Goal: Information Seeking & Learning: Learn about a topic

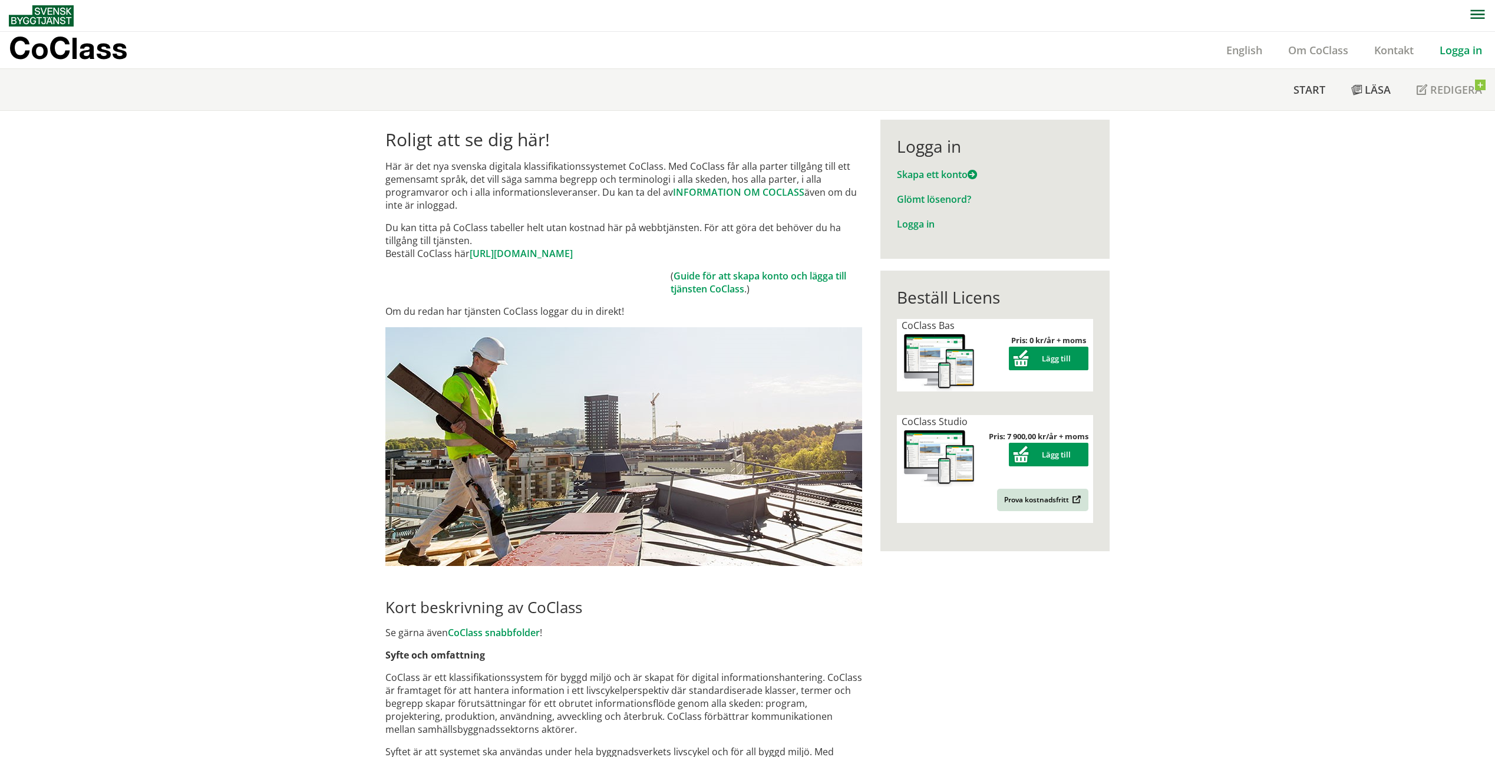
click at [1450, 48] on link "Logga in" at bounding box center [1461, 50] width 68 height 14
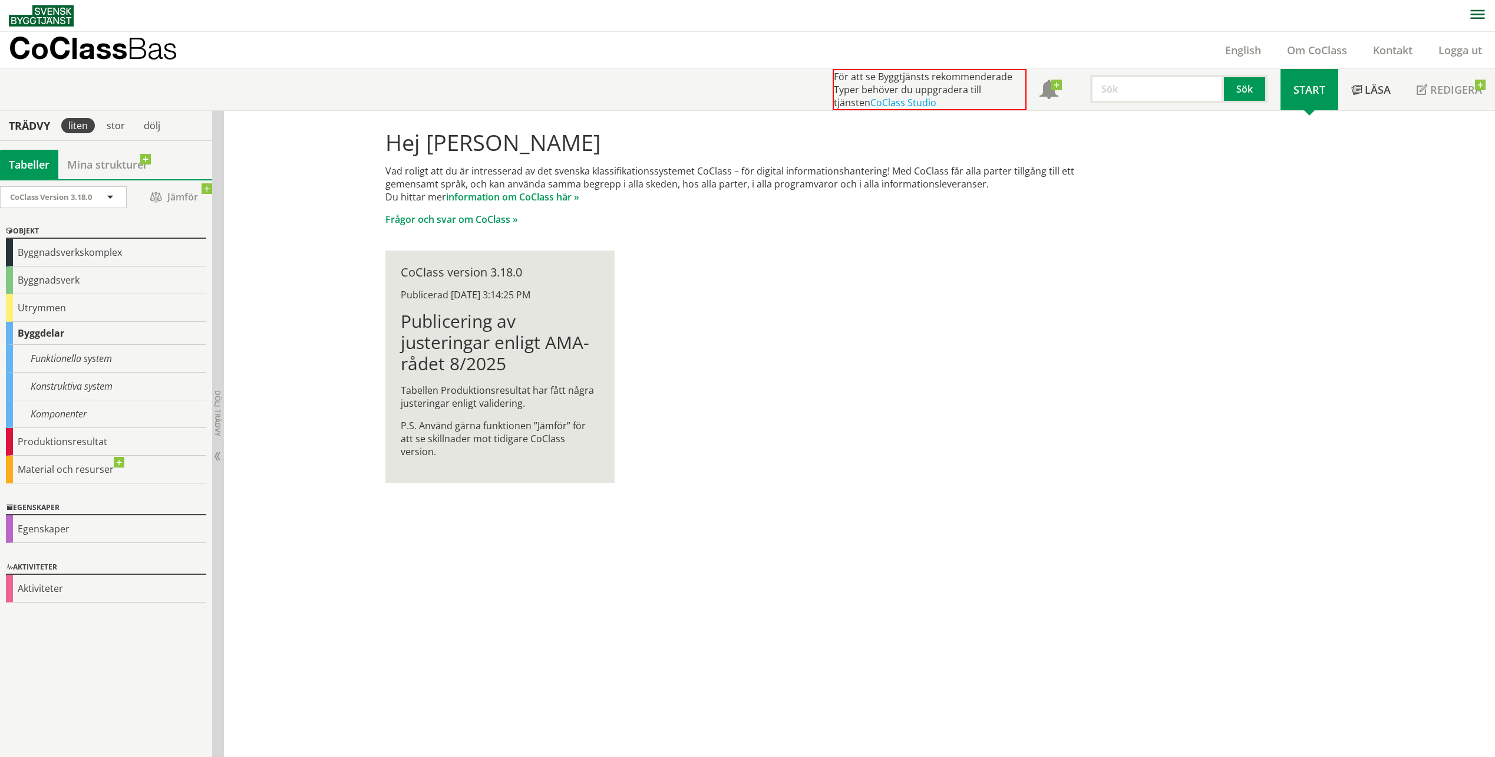
click at [757, 434] on div "Hej Tommy Enbuske Vad roligt att du är intresserad av det svenska klassifikatio…" at bounding box center [748, 306] width 754 height 391
click at [883, 101] on link "CoClass Studio" at bounding box center [903, 102] width 66 height 13
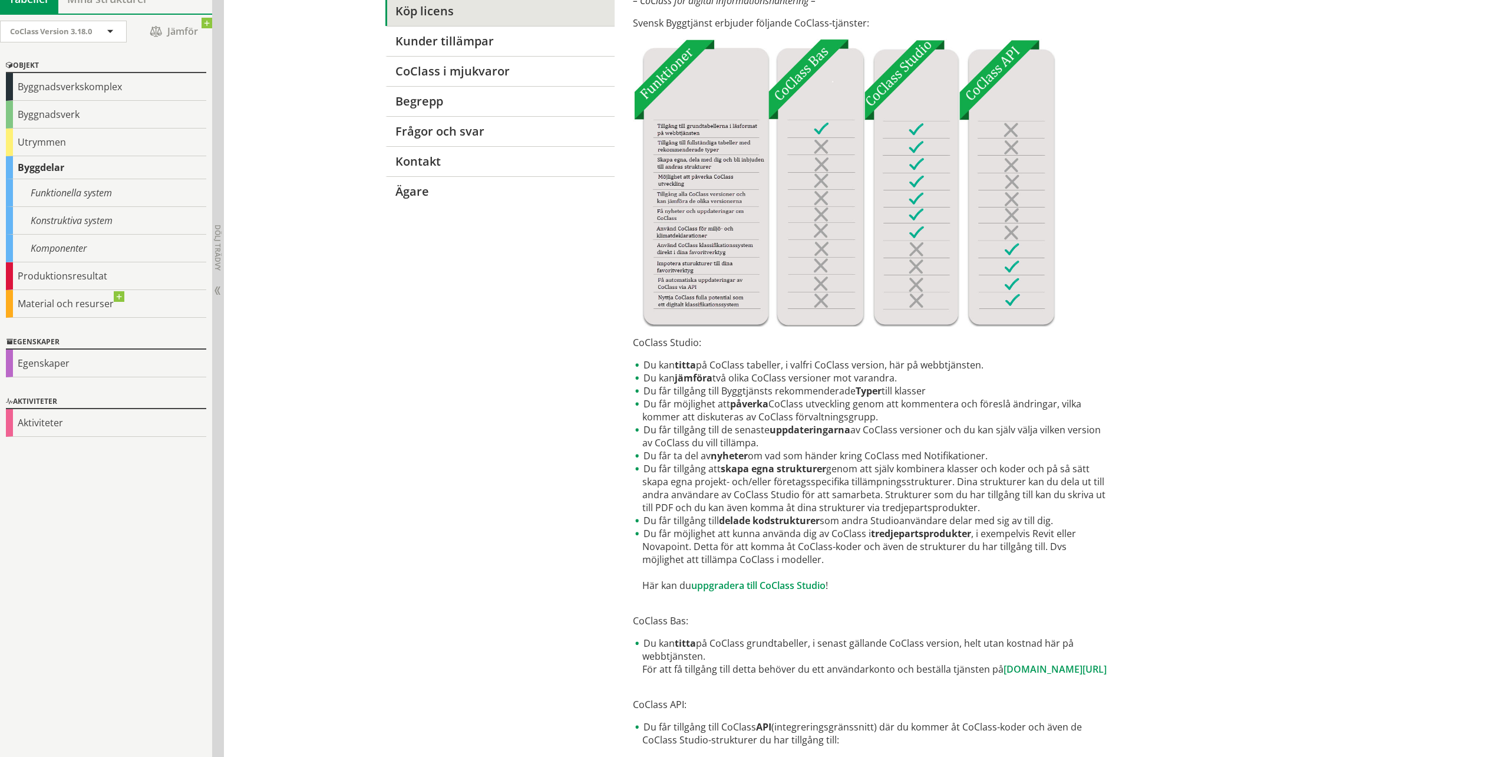
drag, startPoint x: 1227, startPoint y: 424, endPoint x: 1356, endPoint y: 455, distance: 133.5
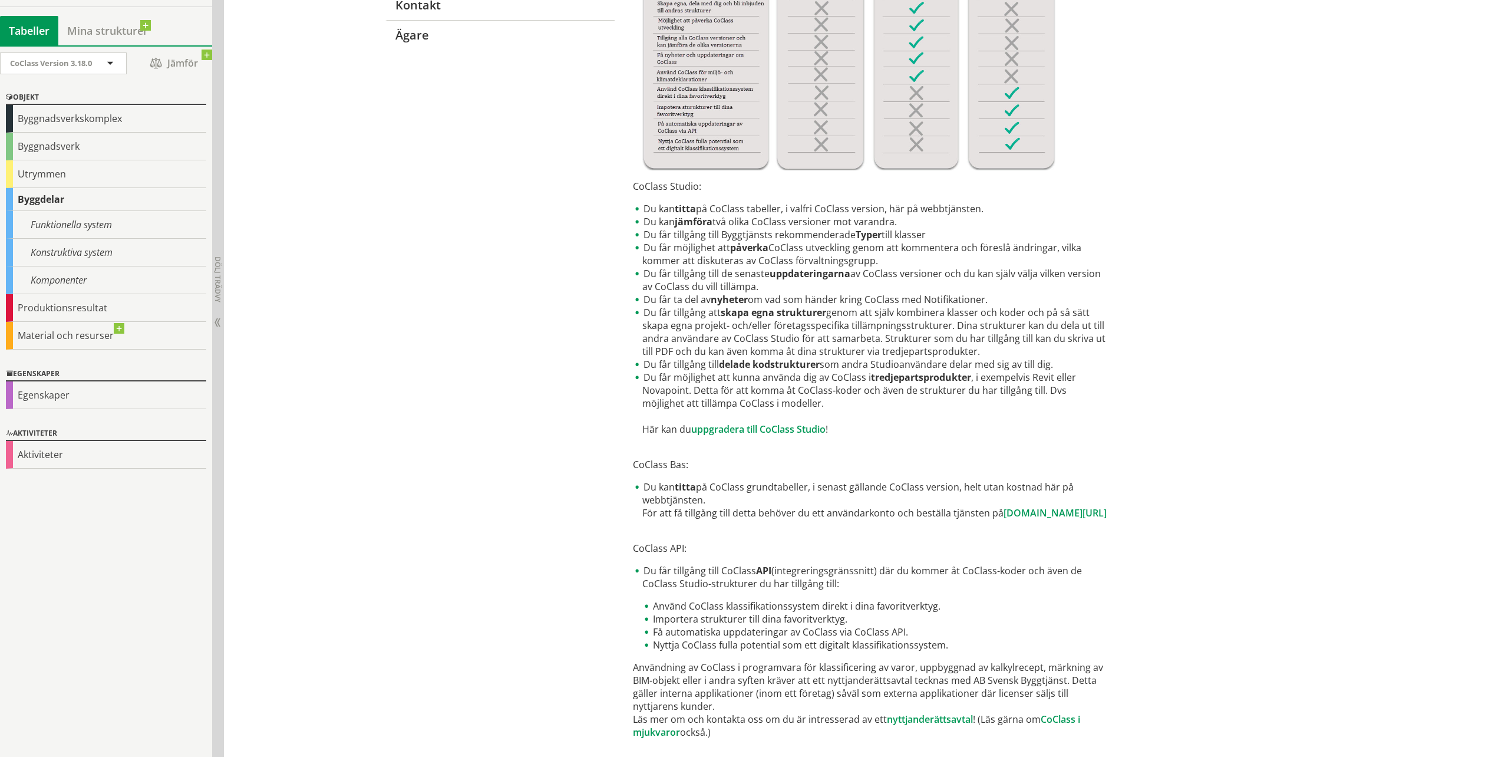
scroll to position [354, 0]
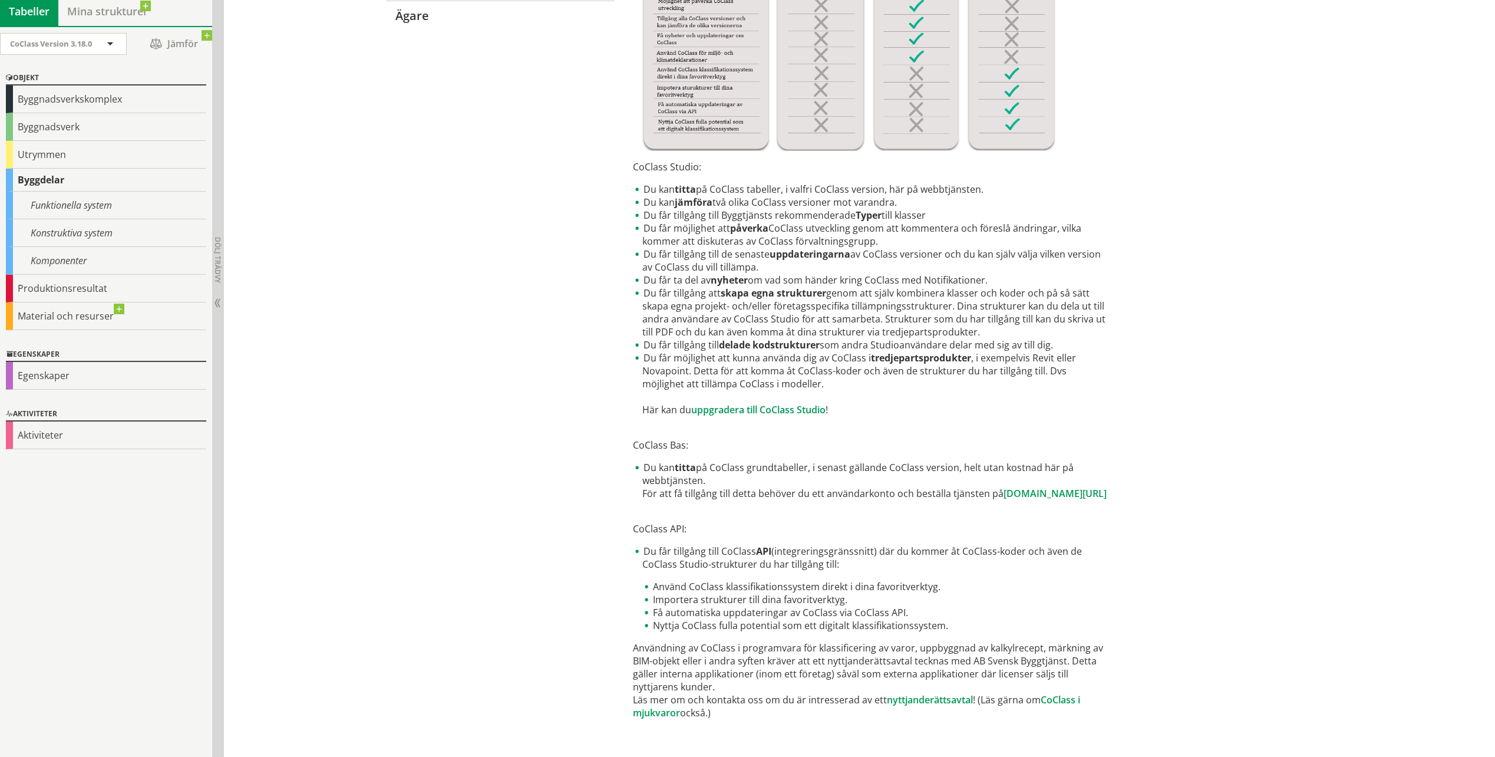
drag, startPoint x: 1134, startPoint y: 416, endPoint x: 1074, endPoint y: 505, distance: 107.4
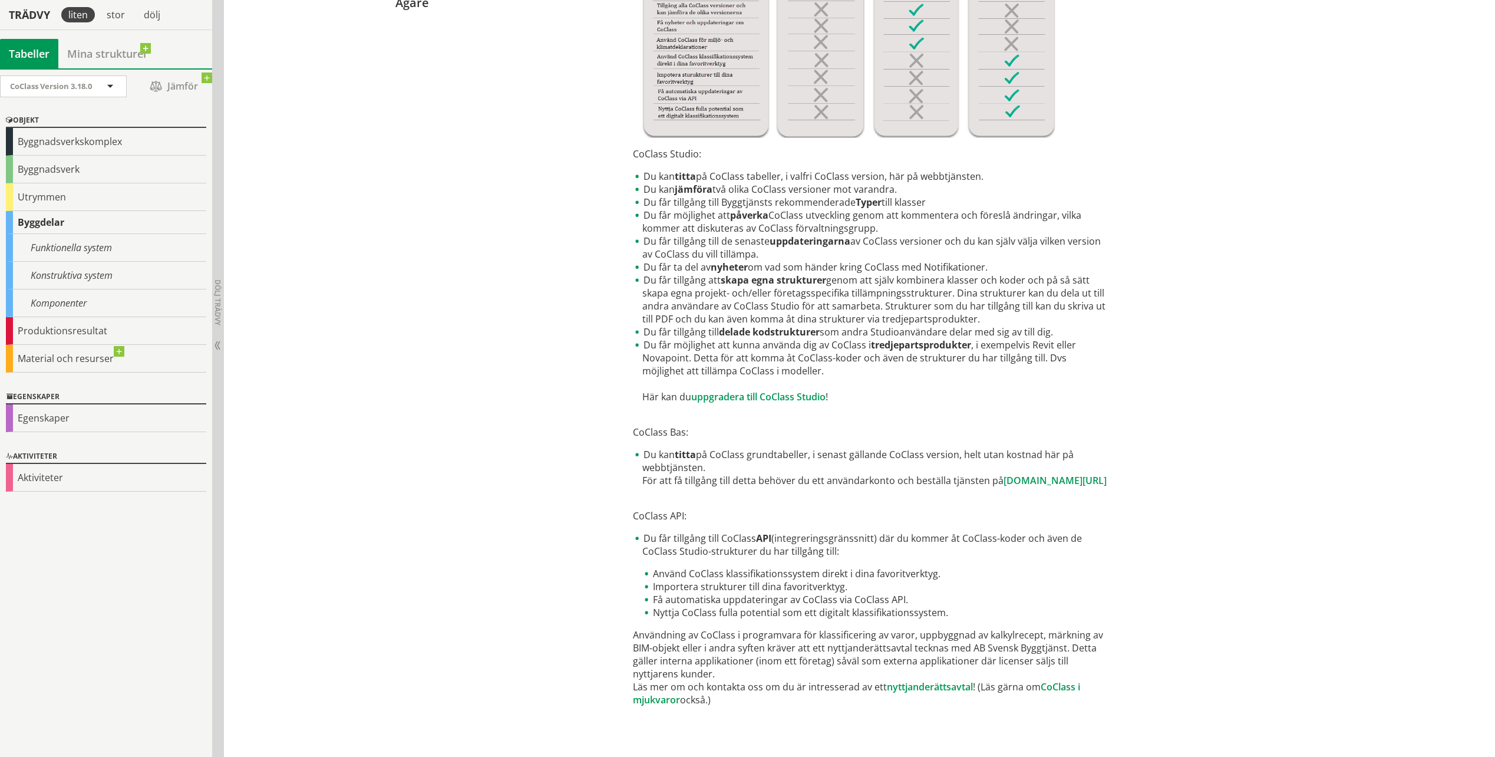
drag, startPoint x: 1029, startPoint y: 494, endPoint x: 1012, endPoint y: 535, distance: 44.6
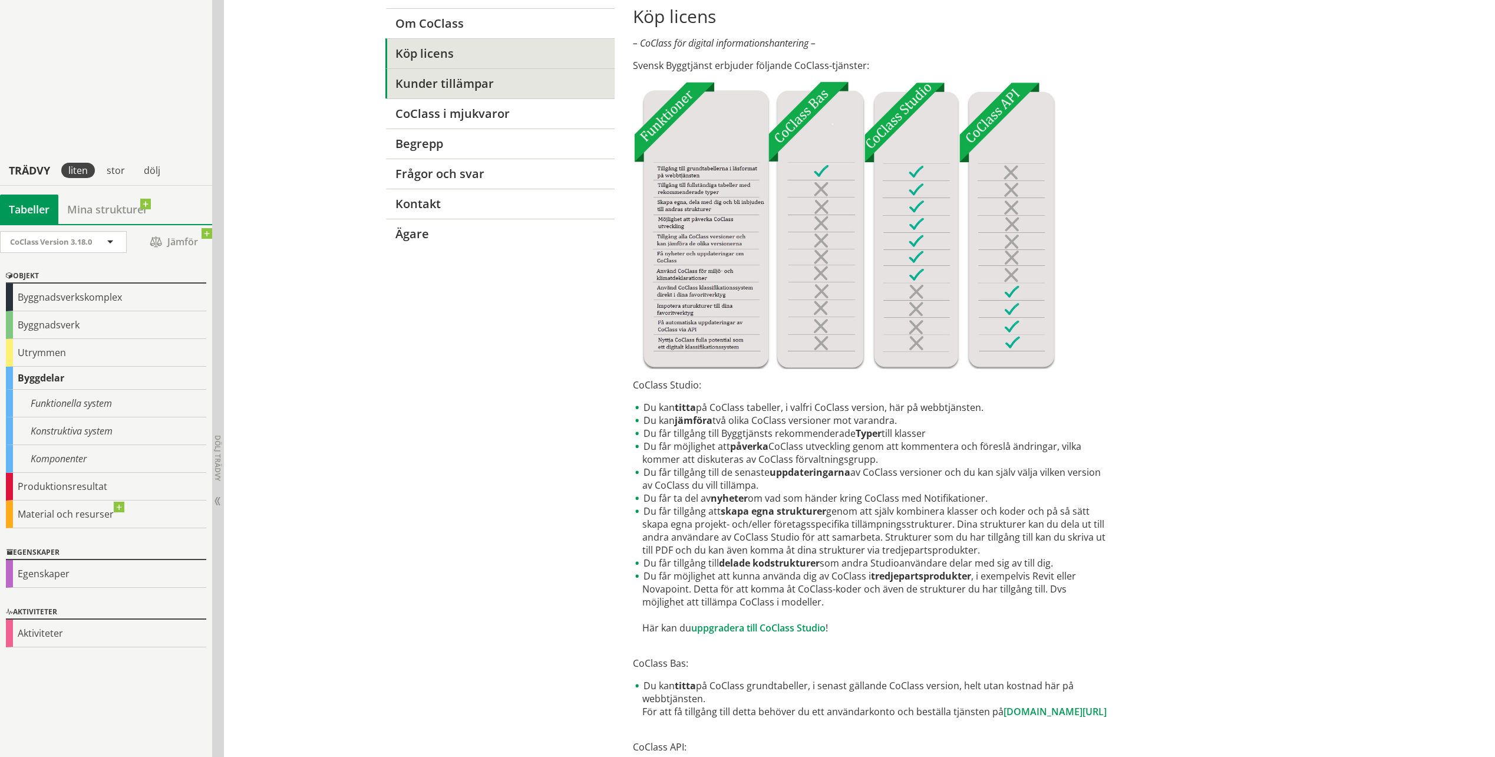
scroll to position [0, 0]
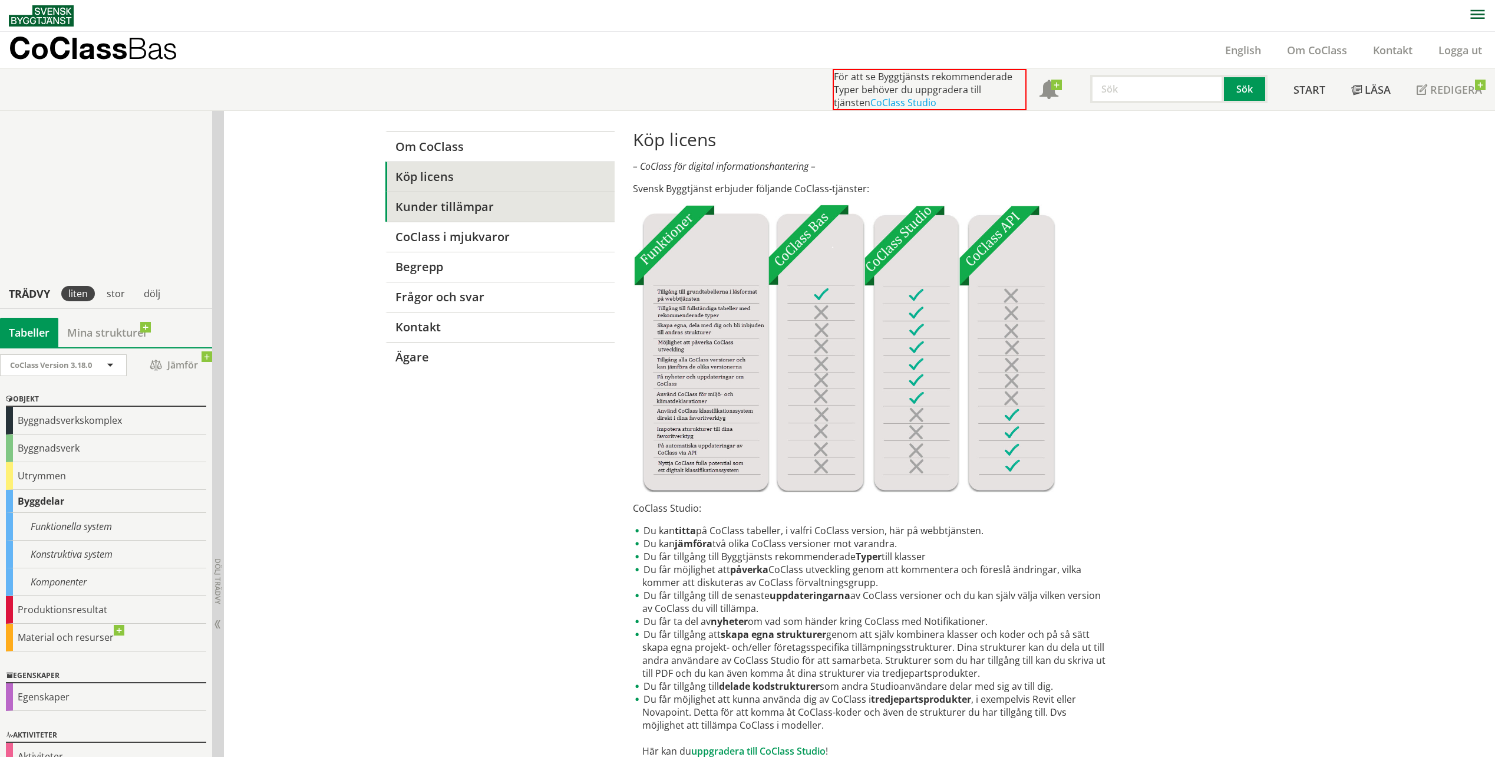
drag, startPoint x: 534, startPoint y: 391, endPoint x: 553, endPoint y: 220, distance: 172.5
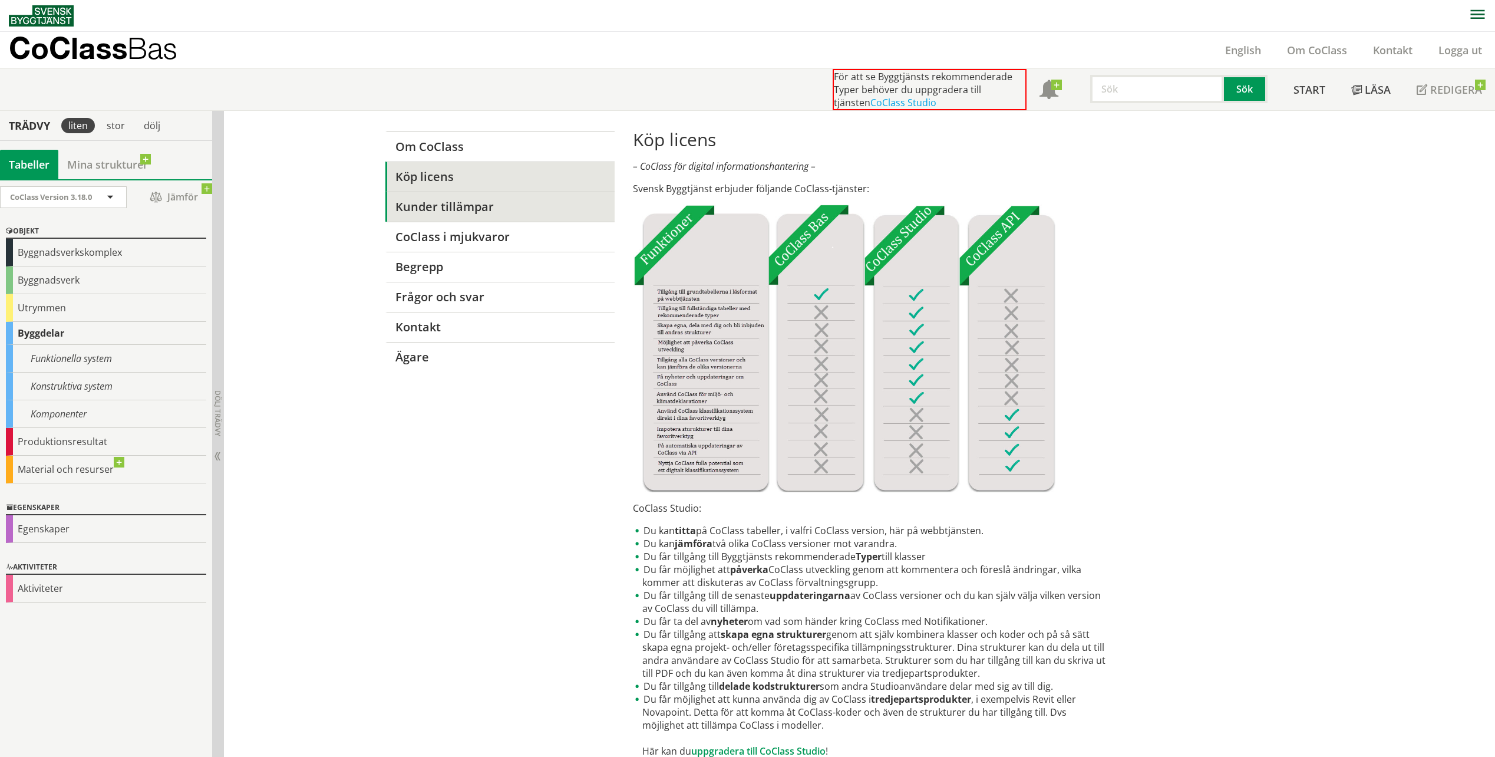
click at [435, 202] on link "Kunder tillämpar" at bounding box center [499, 207] width 229 height 30
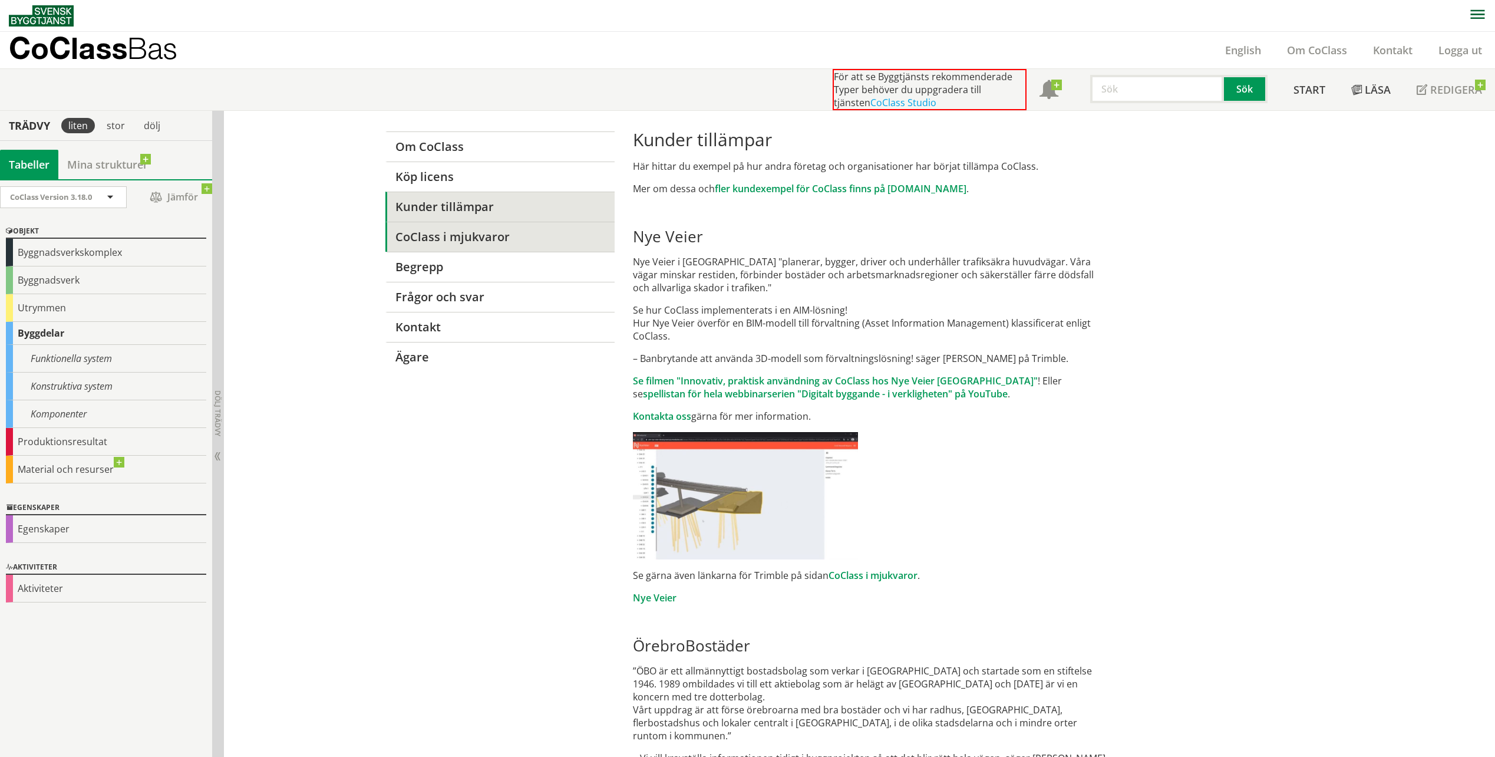
click at [410, 232] on link "CoClass i mjukvaror" at bounding box center [499, 237] width 229 height 30
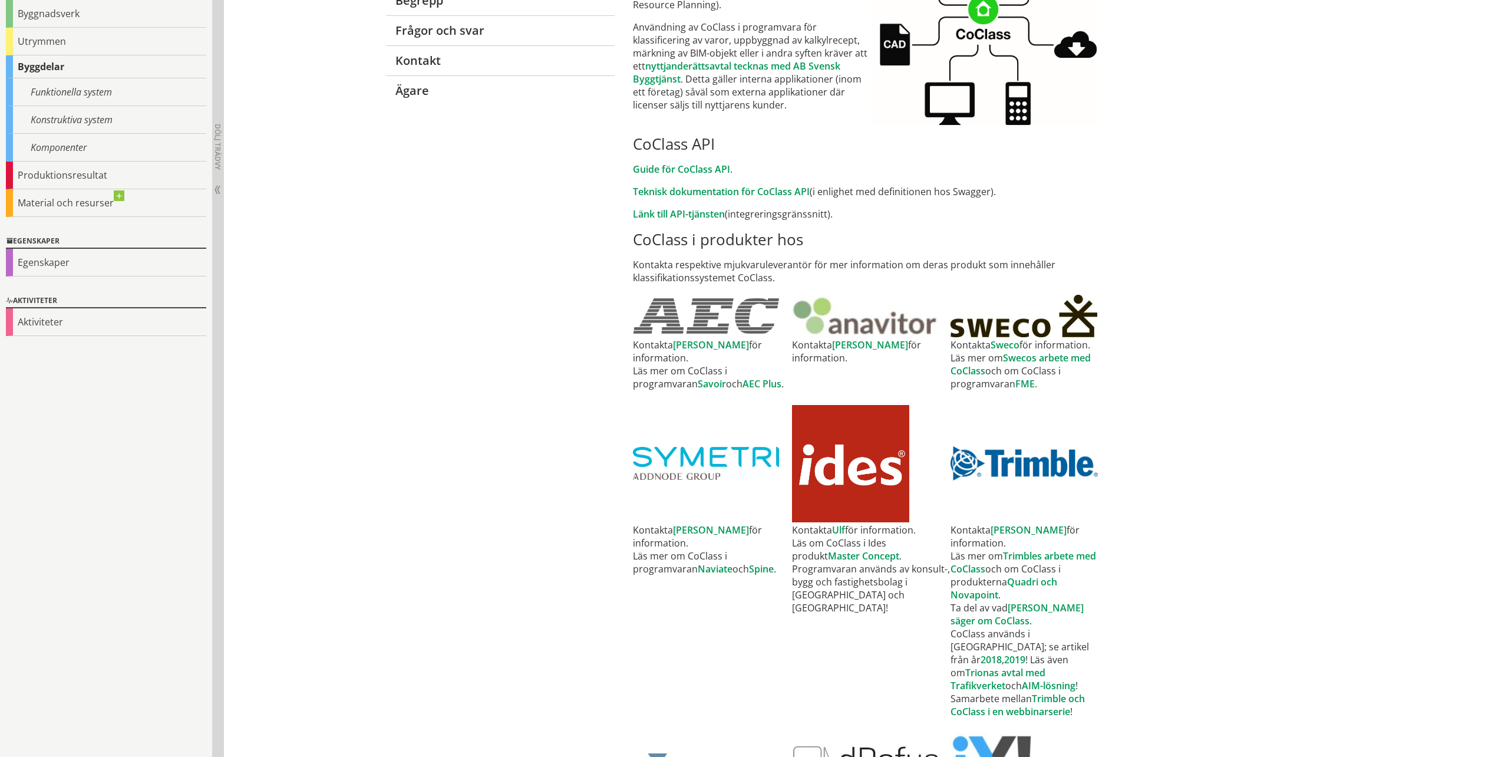
drag, startPoint x: 1177, startPoint y: 364, endPoint x: 1183, endPoint y: 510, distance: 146.3
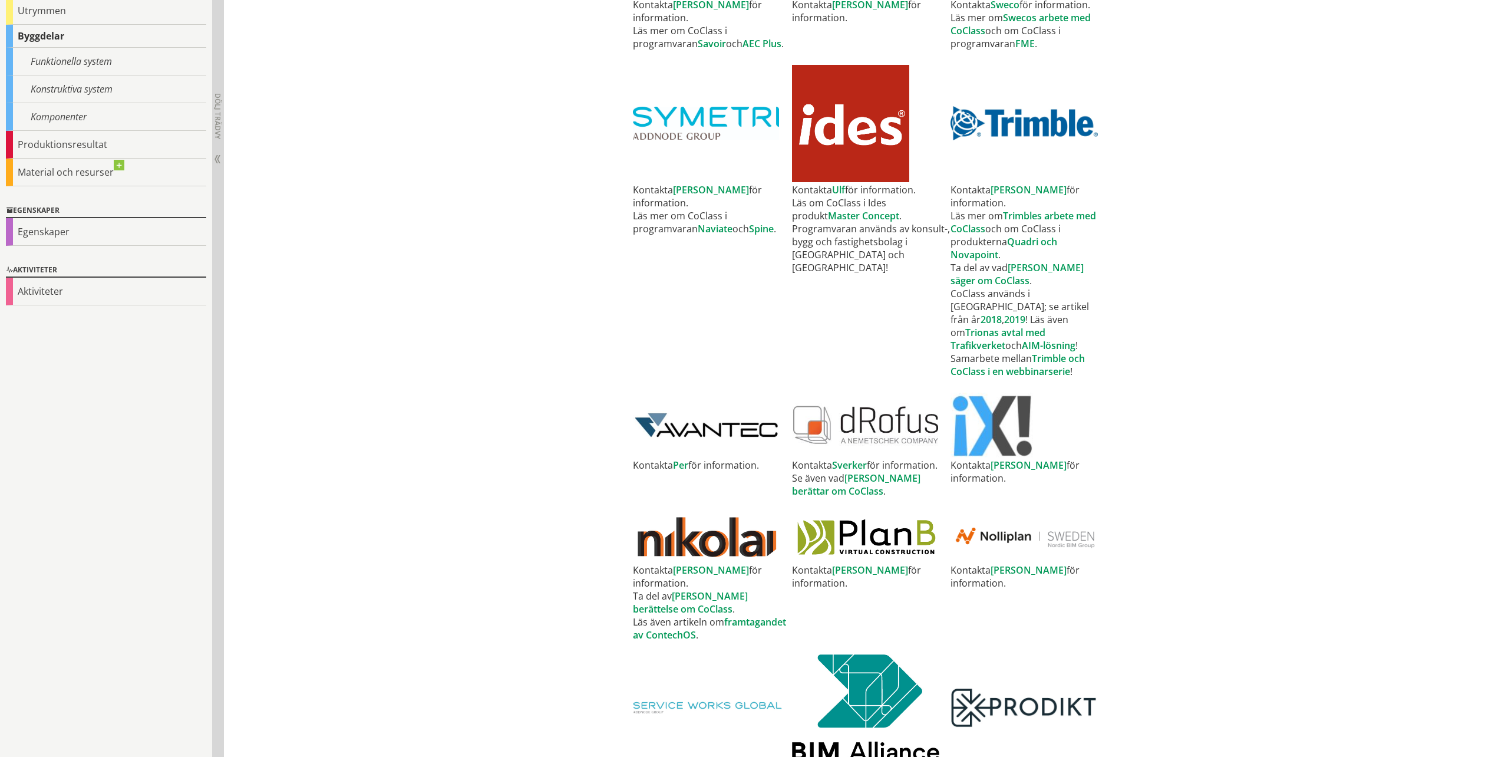
drag, startPoint x: 1306, startPoint y: 350, endPoint x: 1320, endPoint y: 451, distance: 102.3
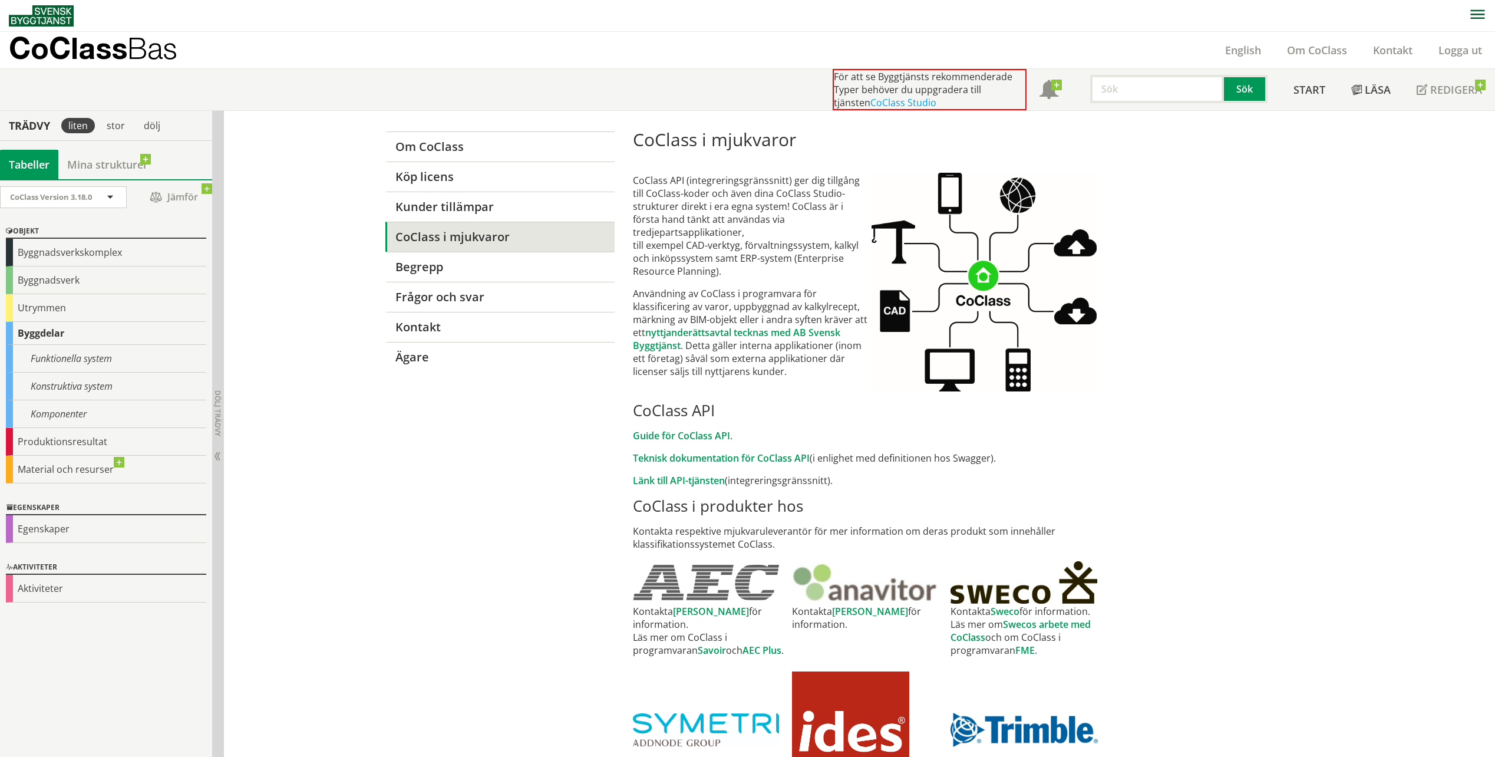
drag, startPoint x: 1288, startPoint y: 609, endPoint x: 1238, endPoint y: 187, distance: 424.9
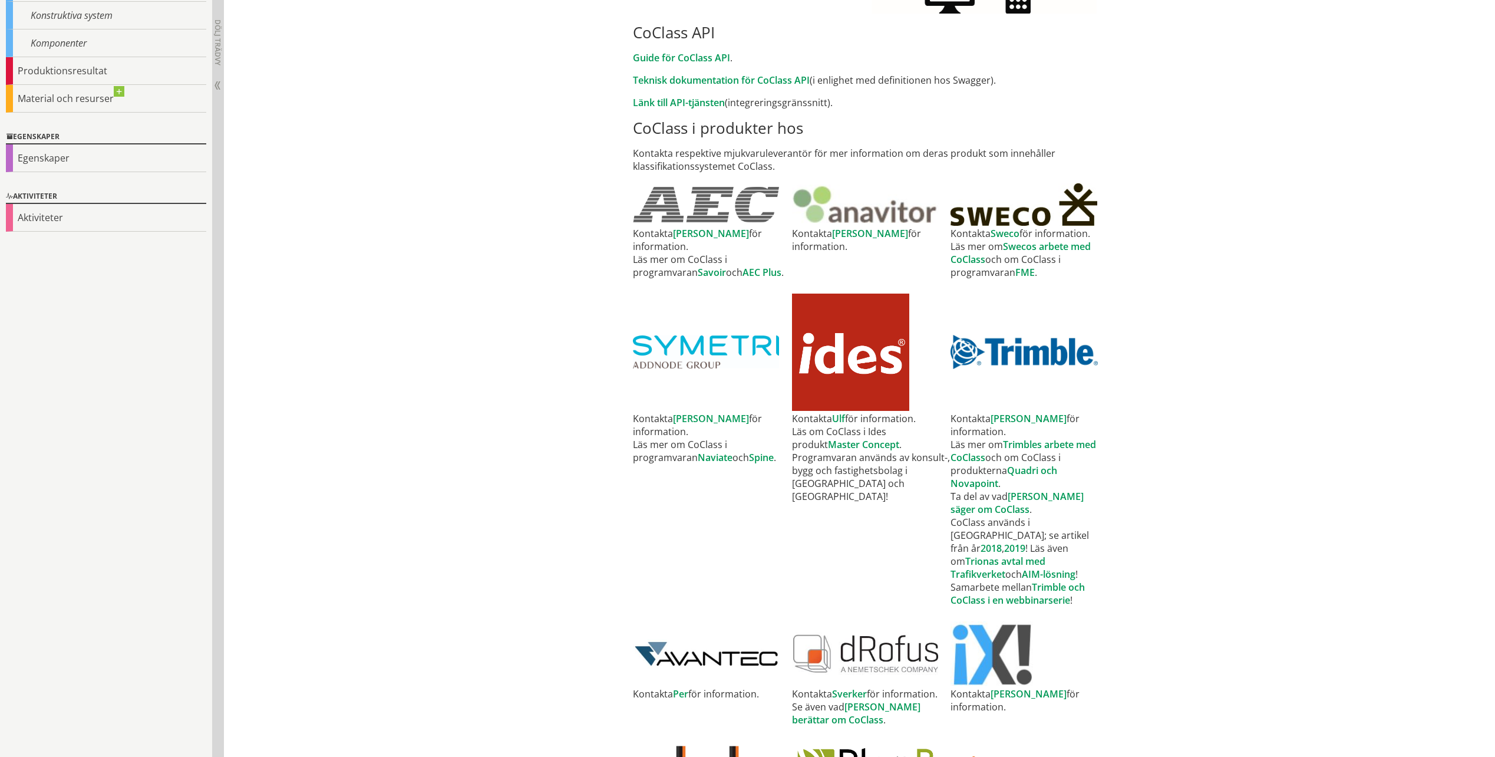
scroll to position [807, 0]
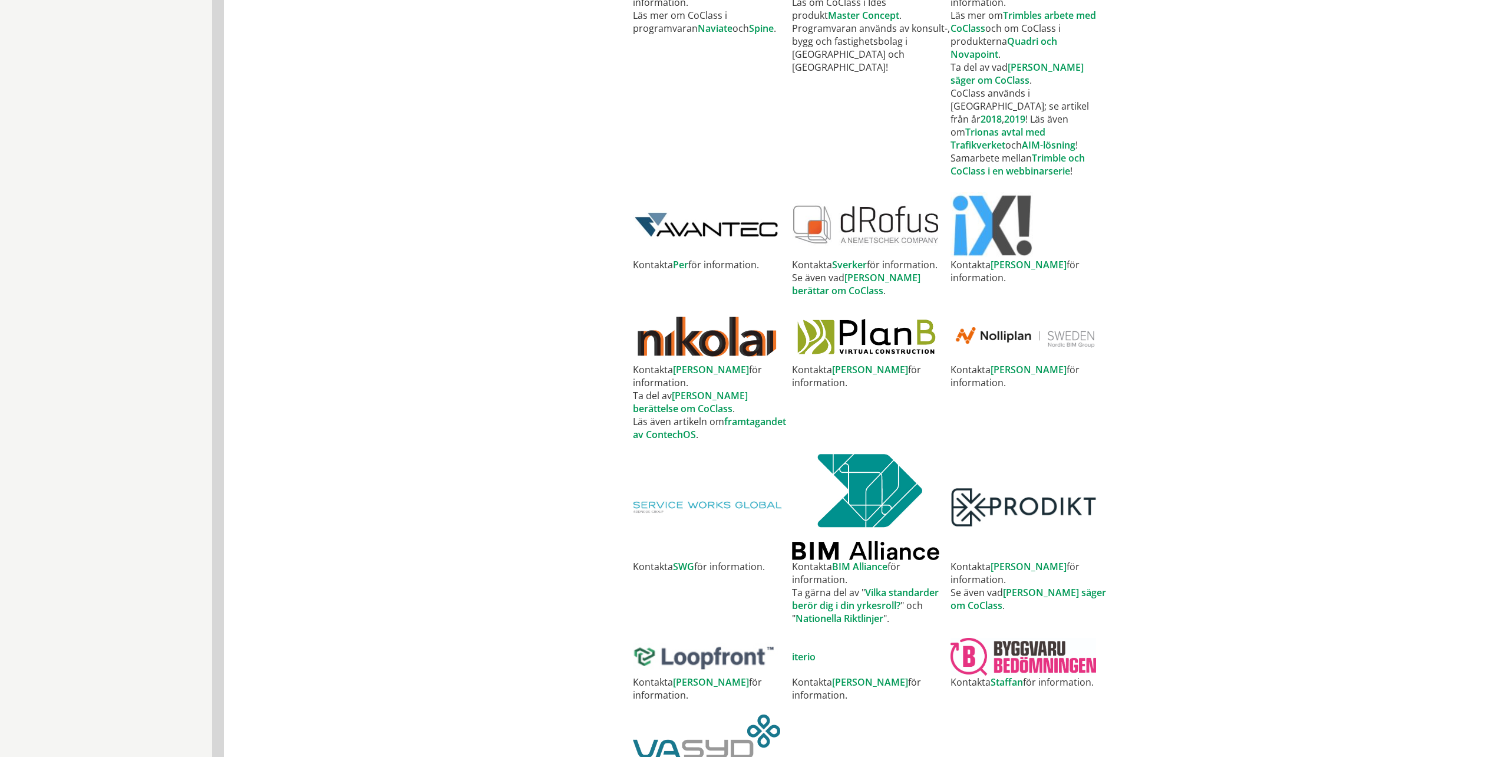
drag, startPoint x: 1157, startPoint y: 512, endPoint x: 1167, endPoint y: 615, distance: 103.6
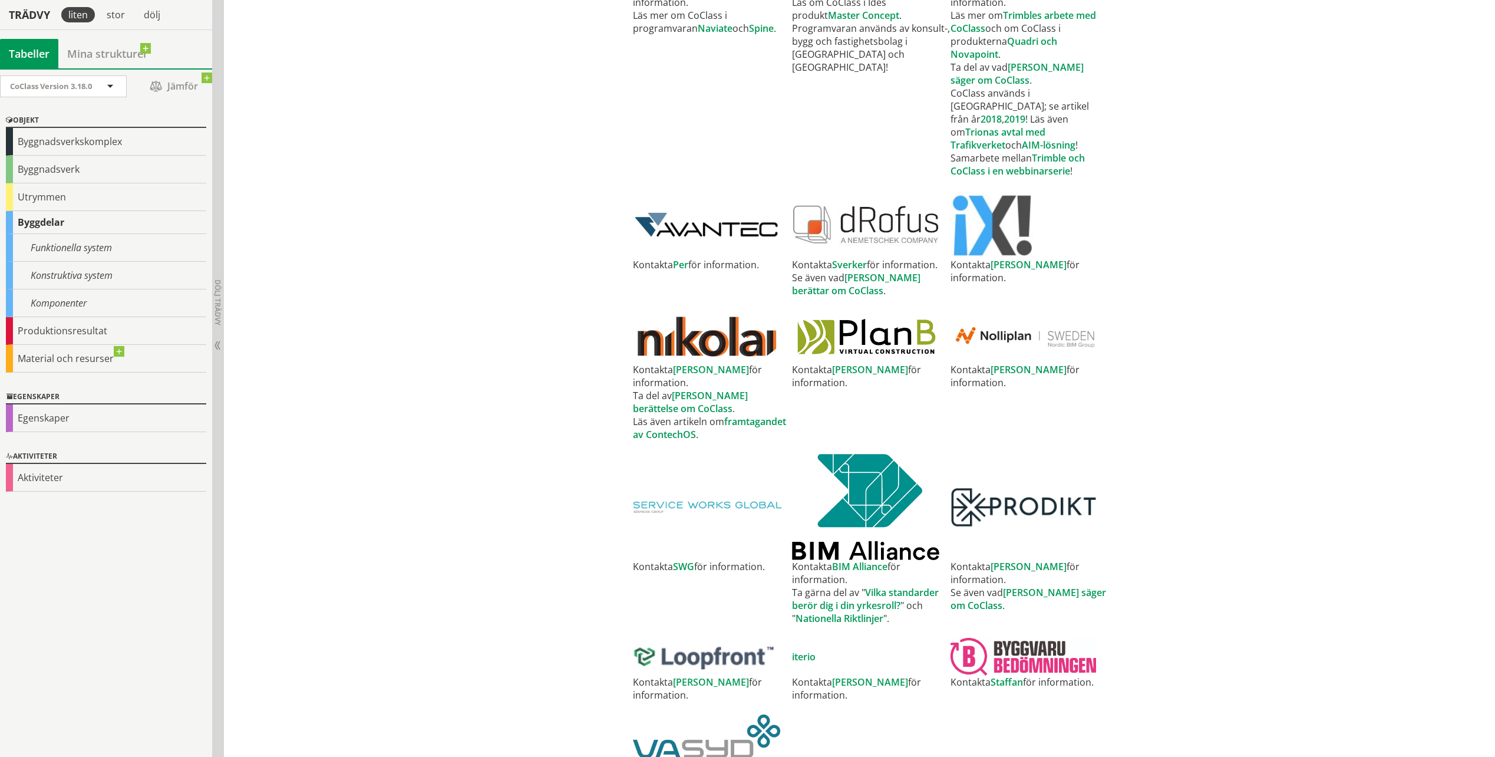
drag, startPoint x: 1190, startPoint y: 669, endPoint x: 1201, endPoint y: 678, distance: 13.4
drag, startPoint x: 1288, startPoint y: 312, endPoint x: 1283, endPoint y: 318, distance: 7.5
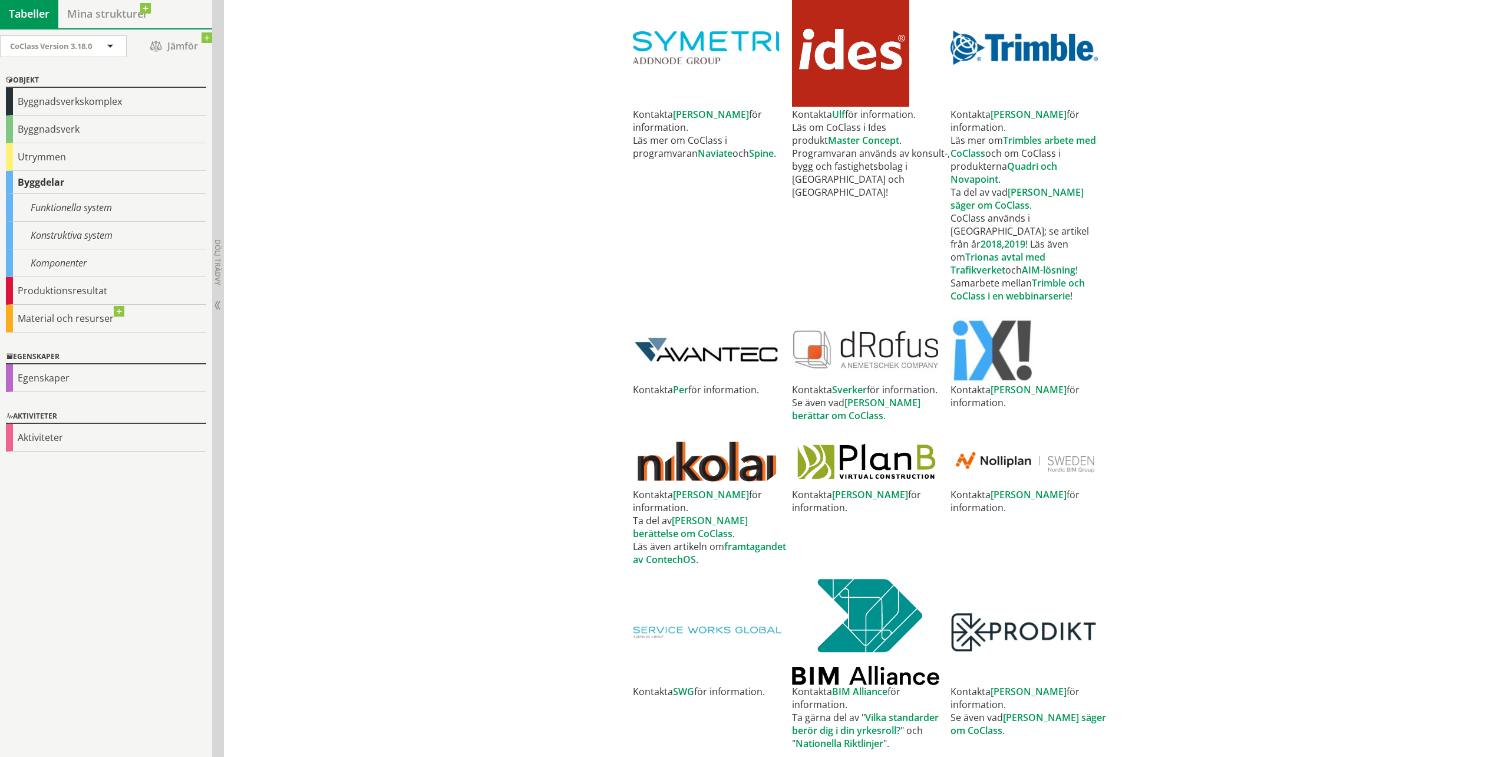
scroll to position [410, 0]
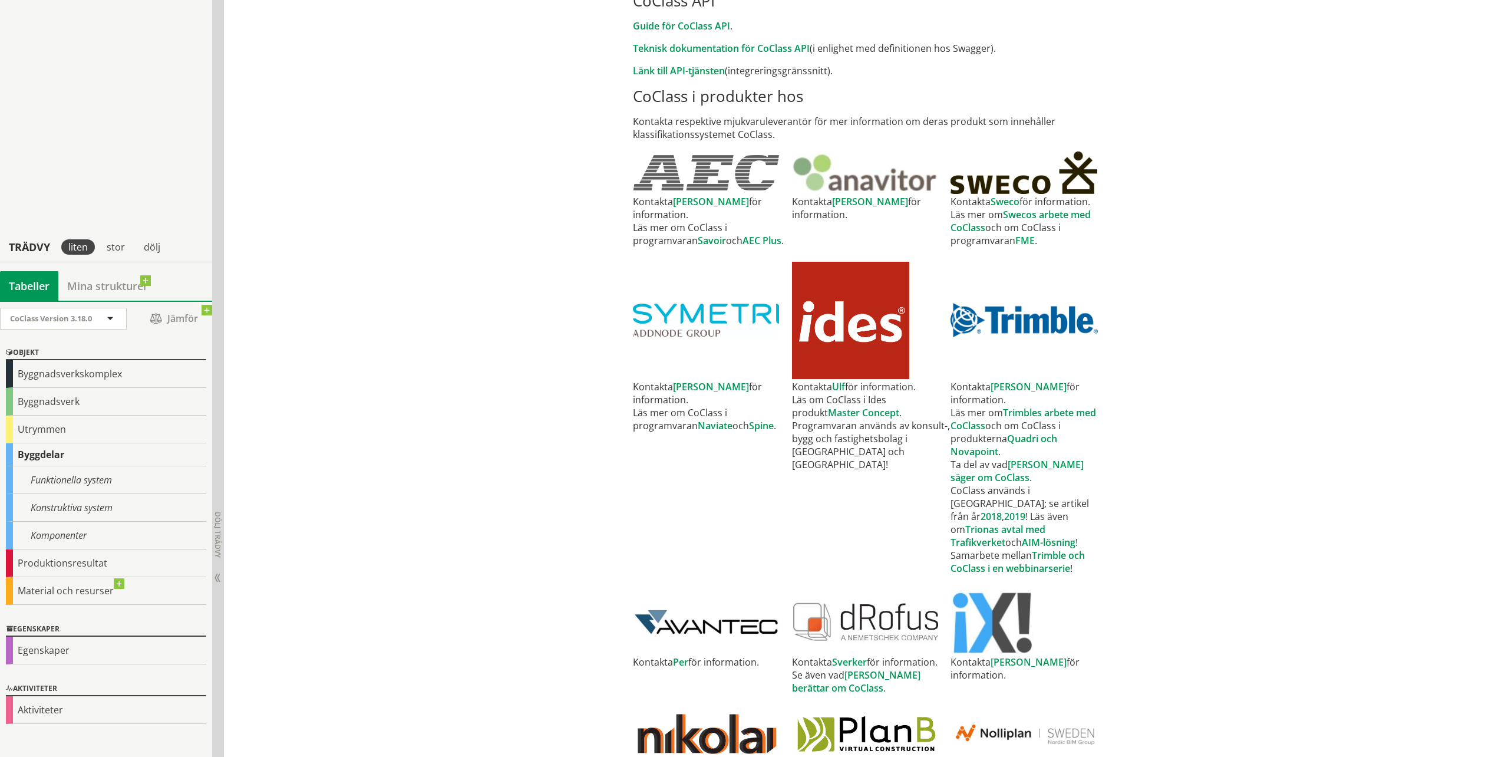
drag, startPoint x: 1244, startPoint y: 390, endPoint x: 1284, endPoint y: 247, distance: 147.6
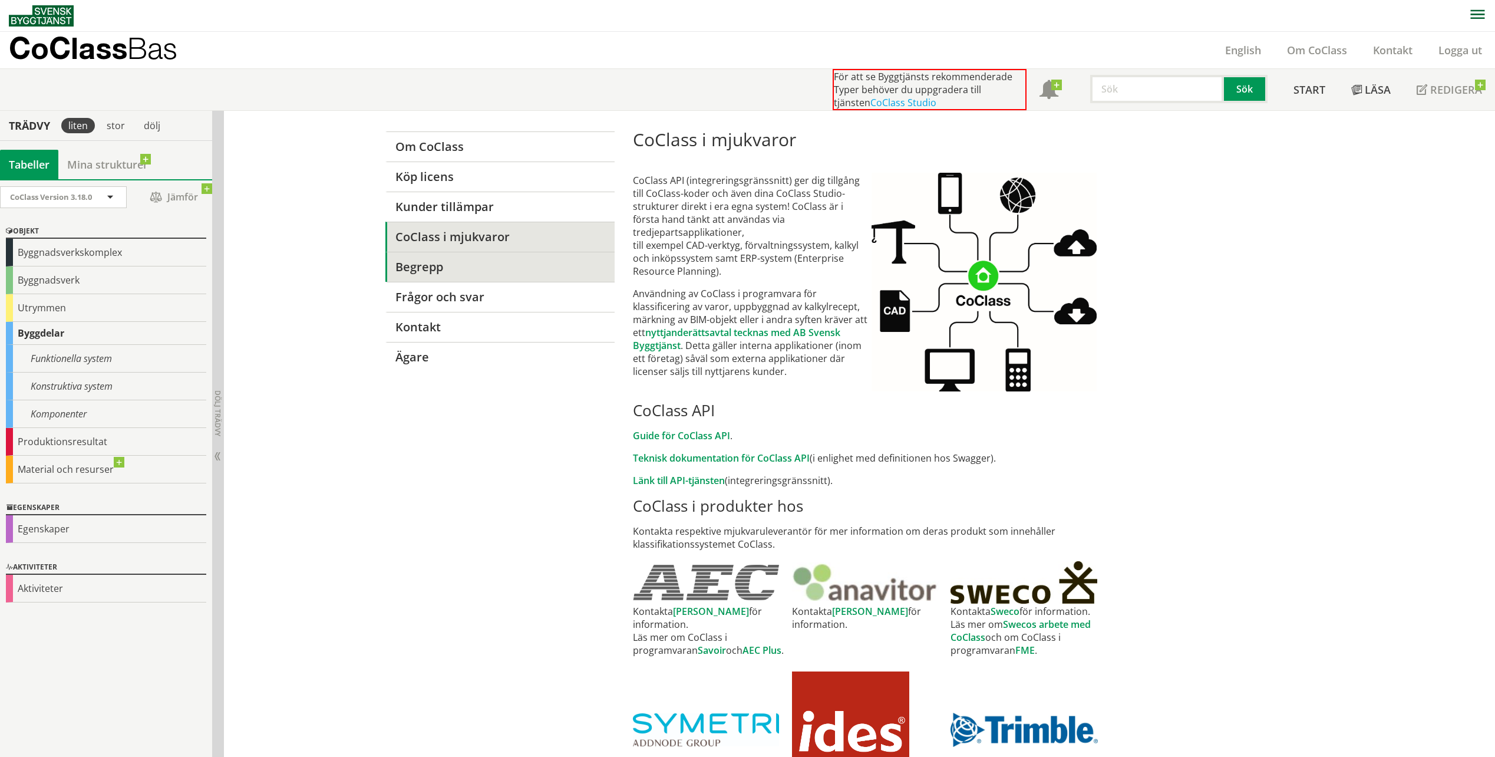
click at [414, 273] on link "Begrepp" at bounding box center [499, 267] width 229 height 30
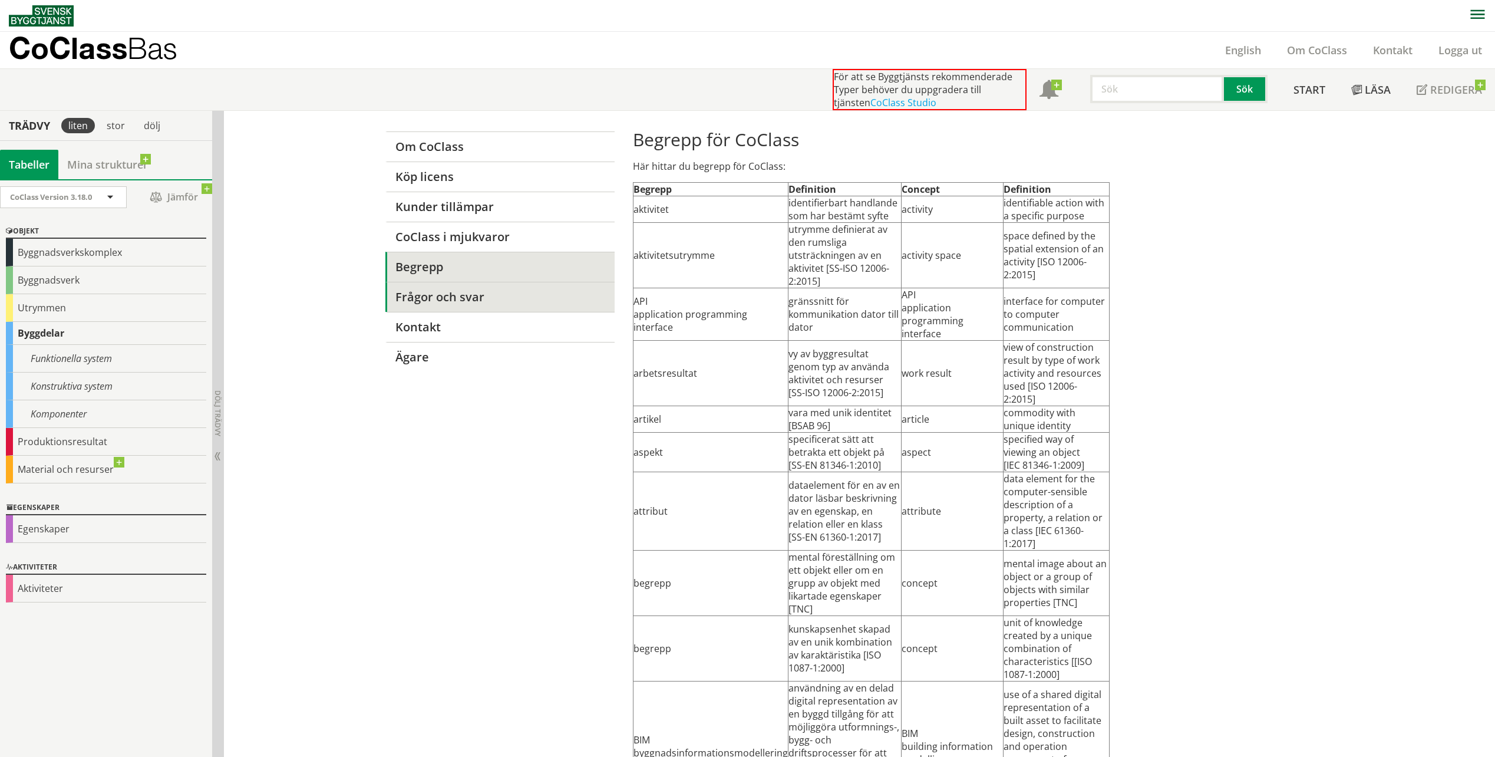
click at [429, 306] on link "Frågor och svar" at bounding box center [499, 297] width 229 height 30
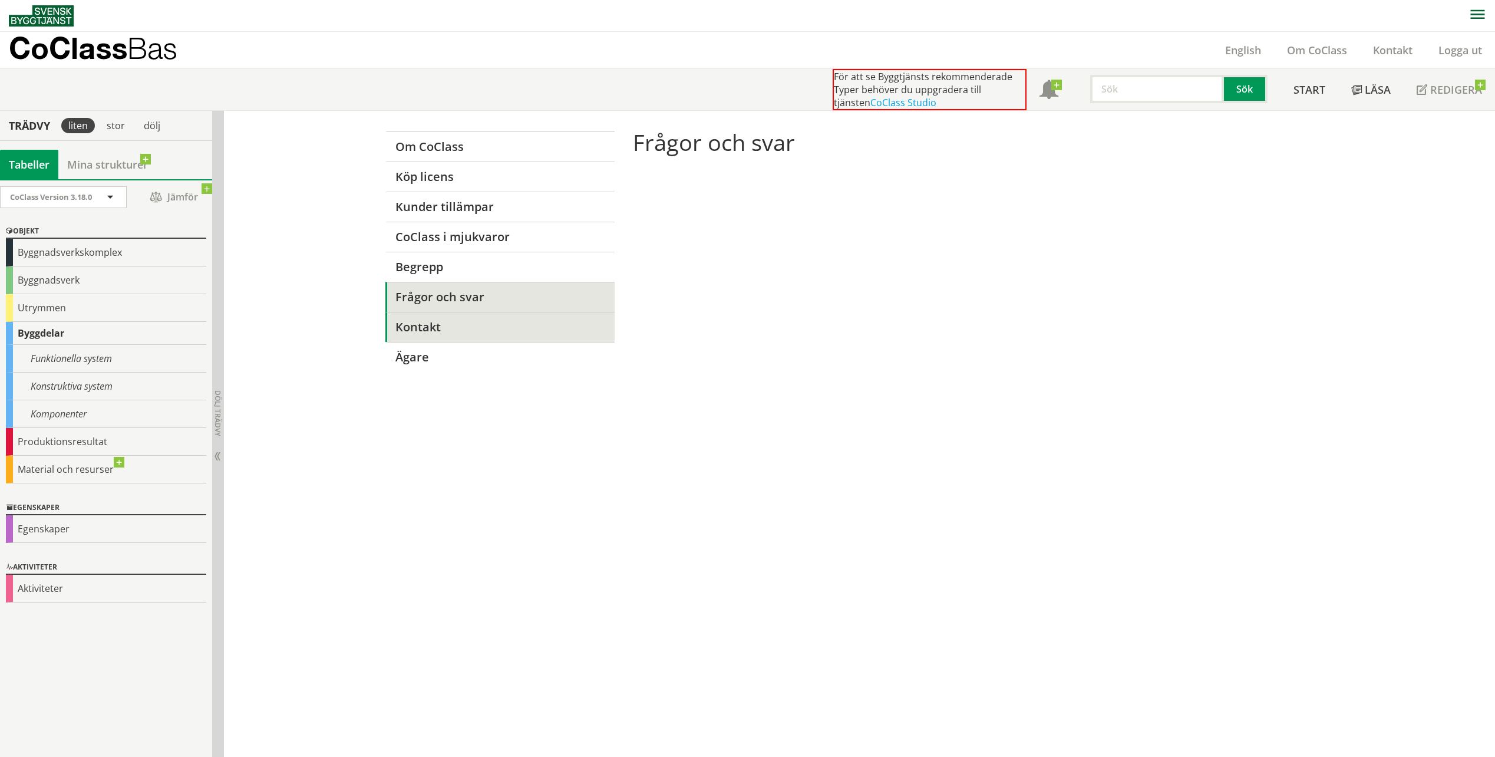
click at [419, 336] on link "Kontakt" at bounding box center [499, 327] width 229 height 30
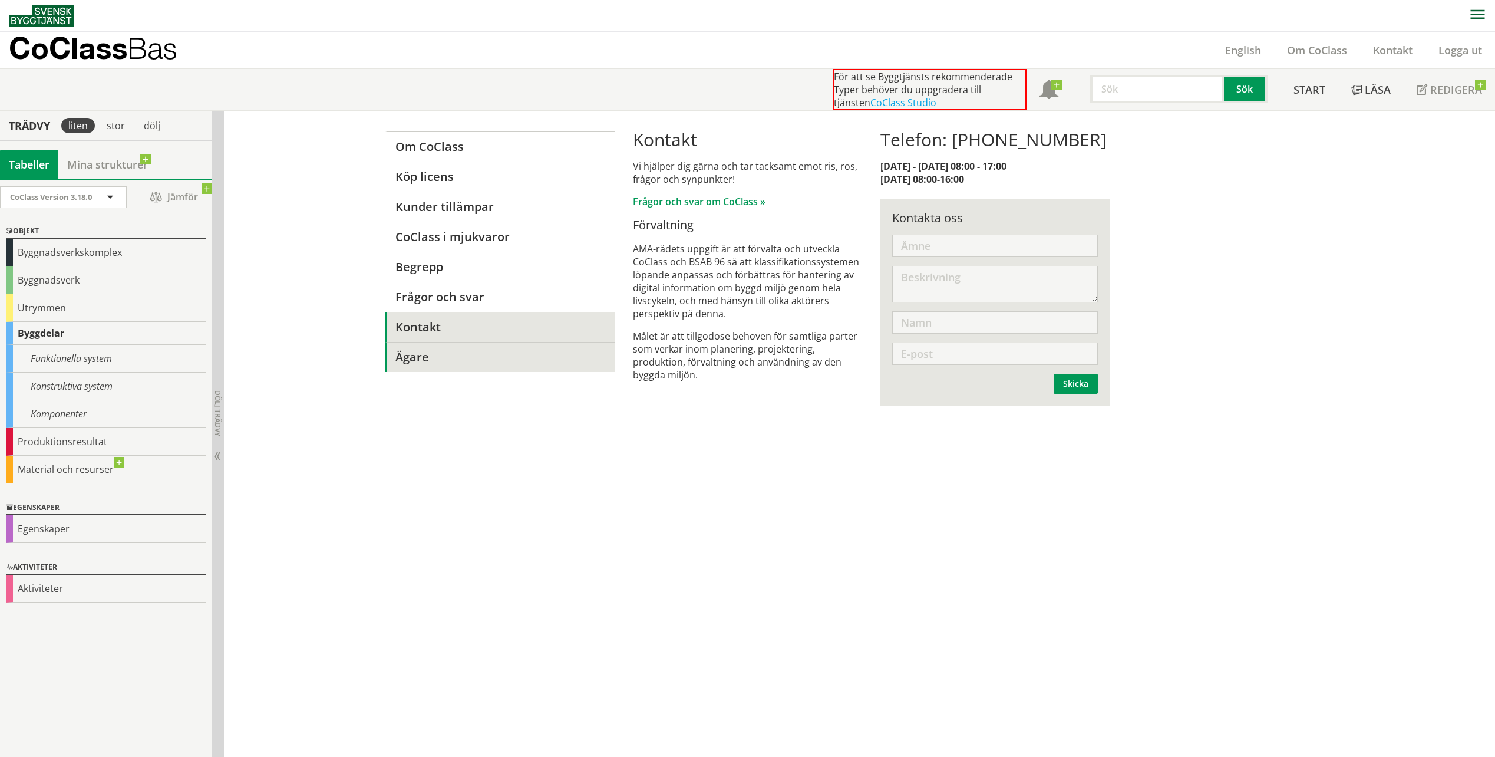
click at [412, 359] on link "Ägare" at bounding box center [499, 357] width 229 height 30
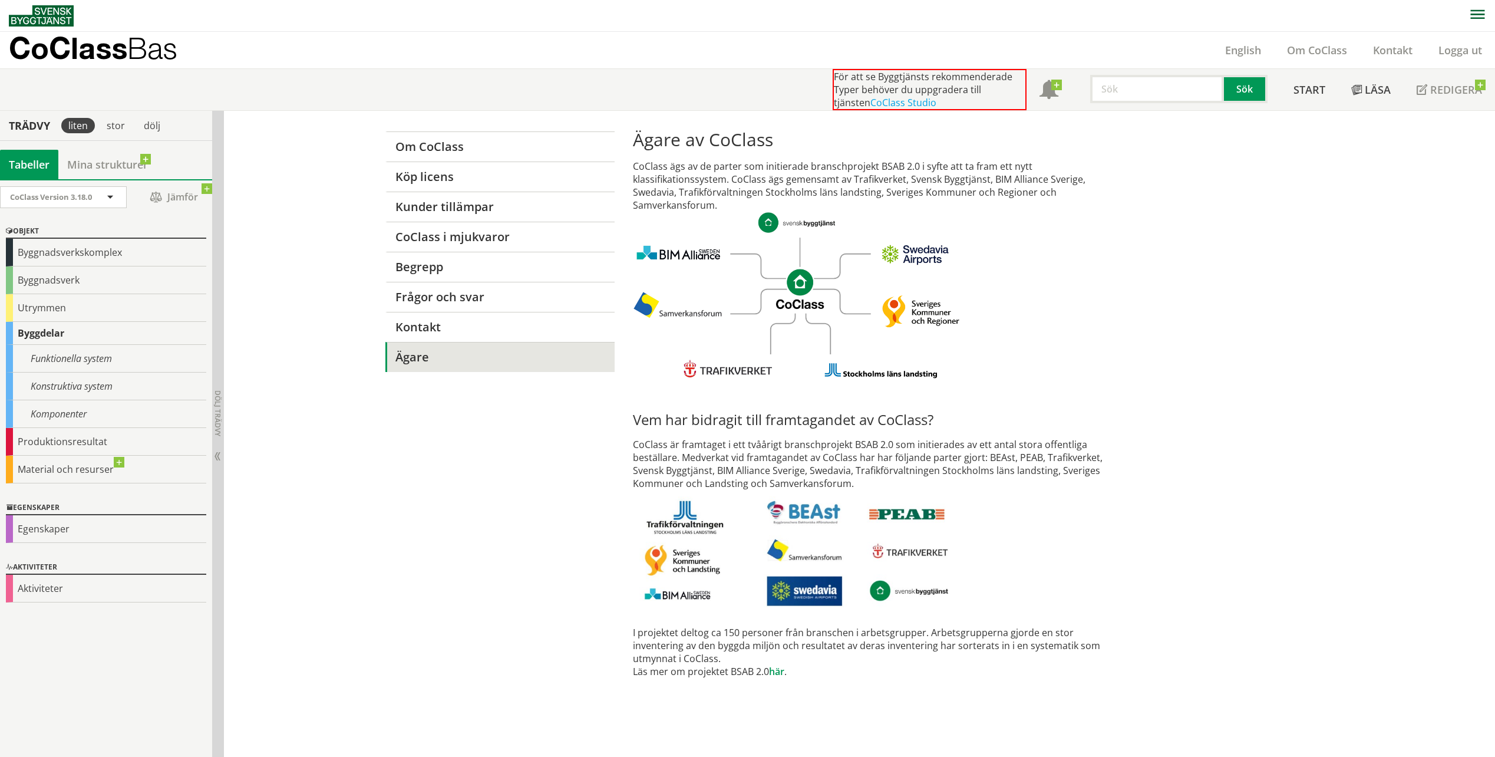
click at [1015, 322] on p "CoClass ägs av de parter som initierade branschprojekt BSAB 2.0 i syfte att ta …" at bounding box center [871, 269] width 477 height 219
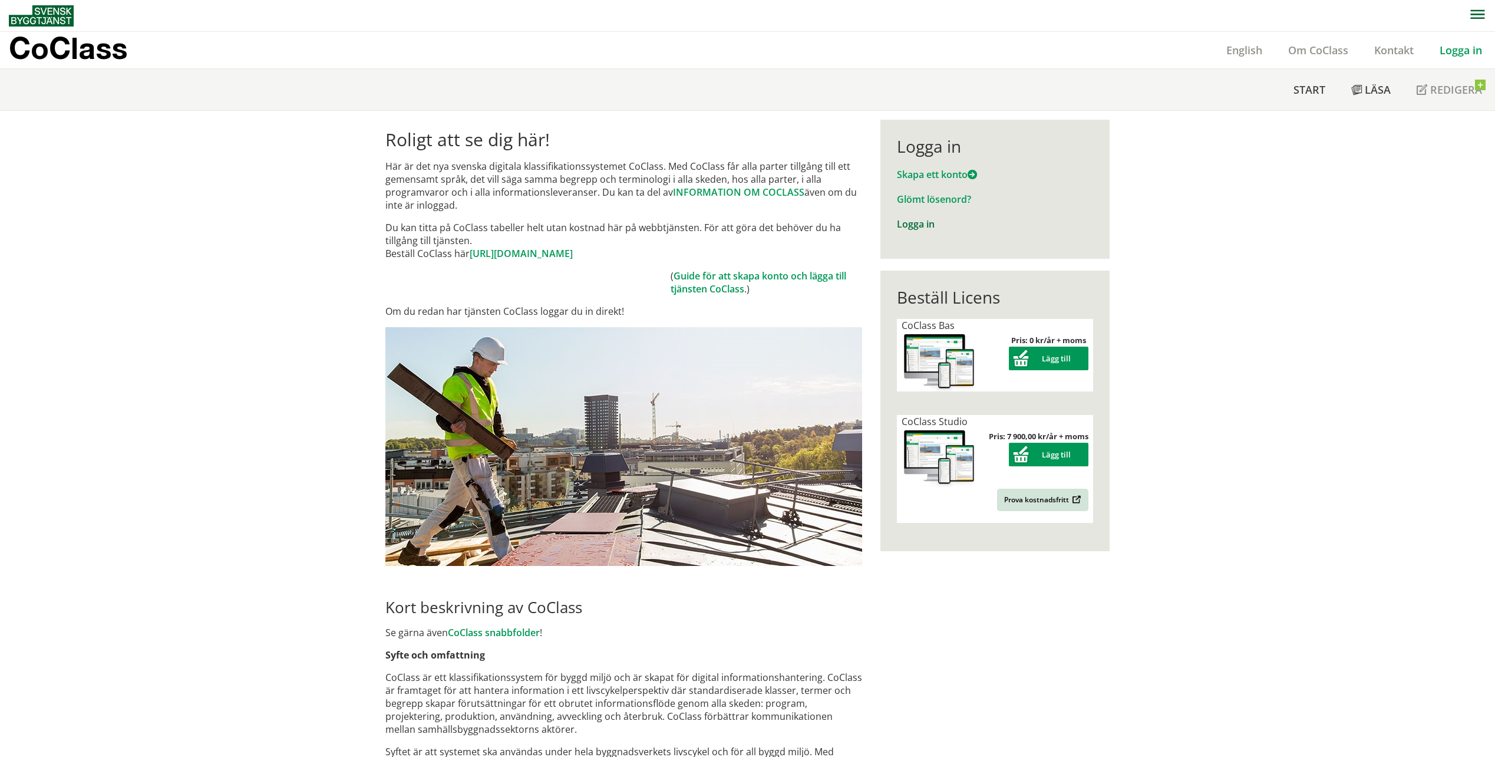
click at [917, 229] on link "Logga in" at bounding box center [916, 223] width 38 height 13
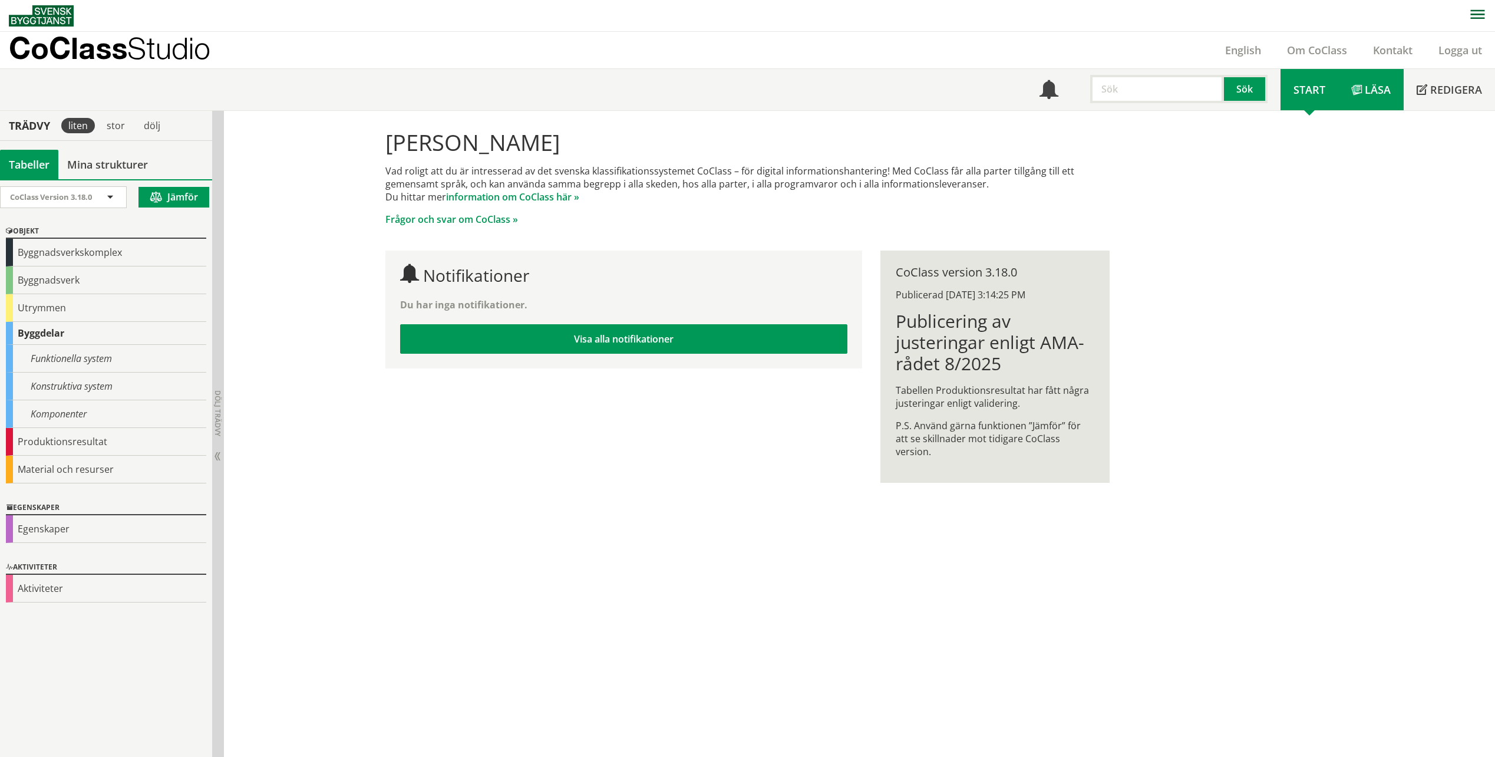
click at [1366, 88] on span "Läsa" at bounding box center [1378, 89] width 26 height 14
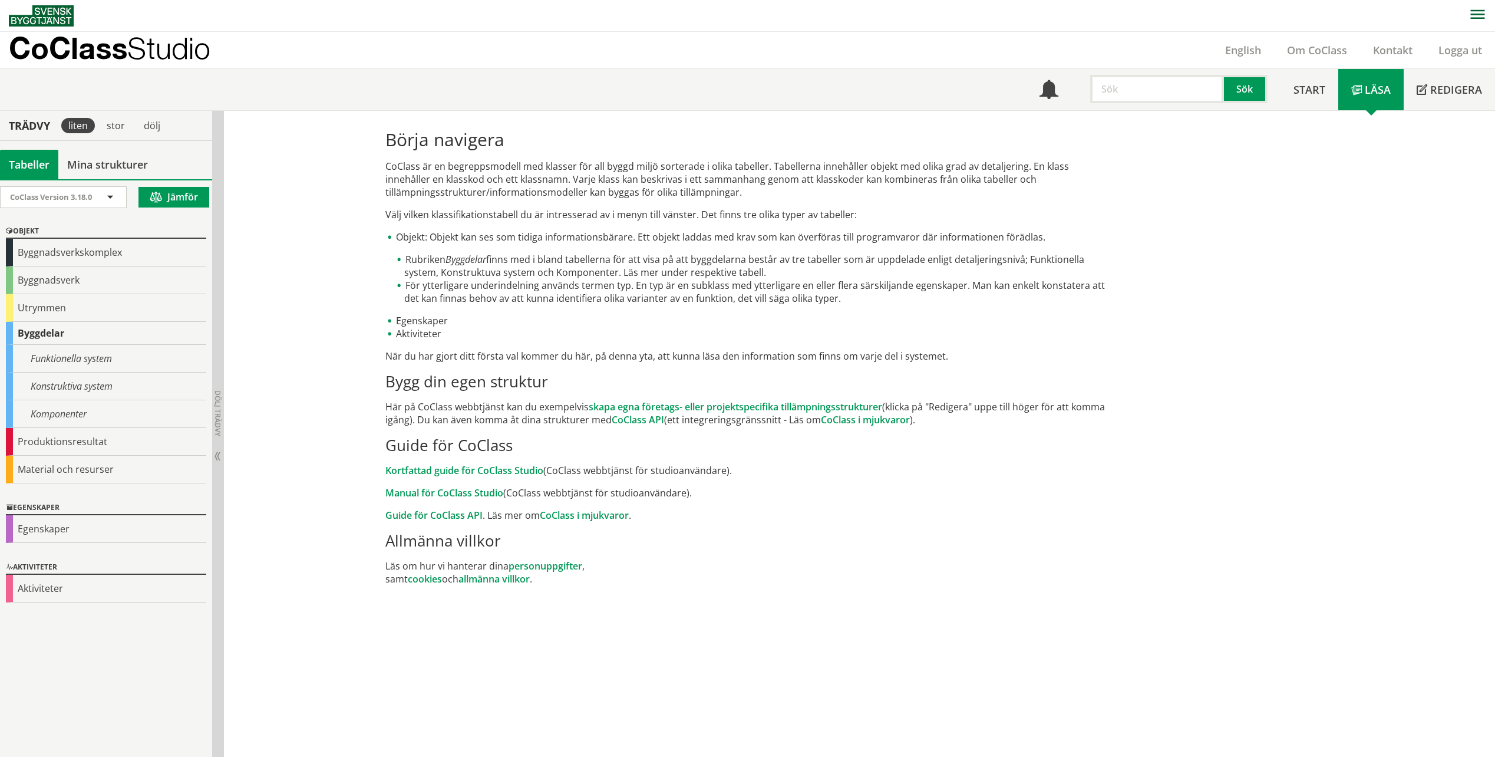
click at [1424, 90] on span at bounding box center [1422, 90] width 11 height 11
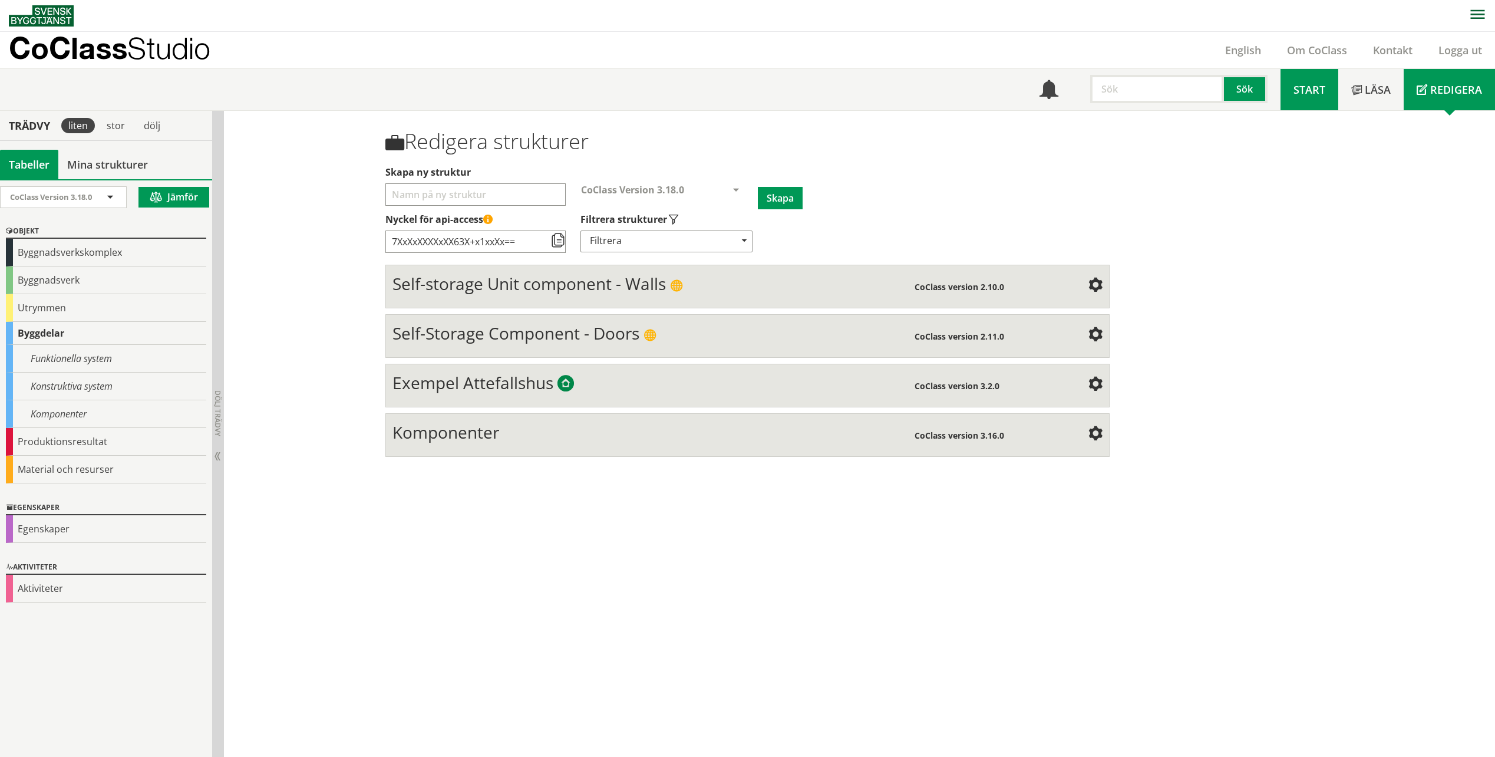
click at [1319, 94] on span "Start" at bounding box center [1309, 89] width 32 height 14
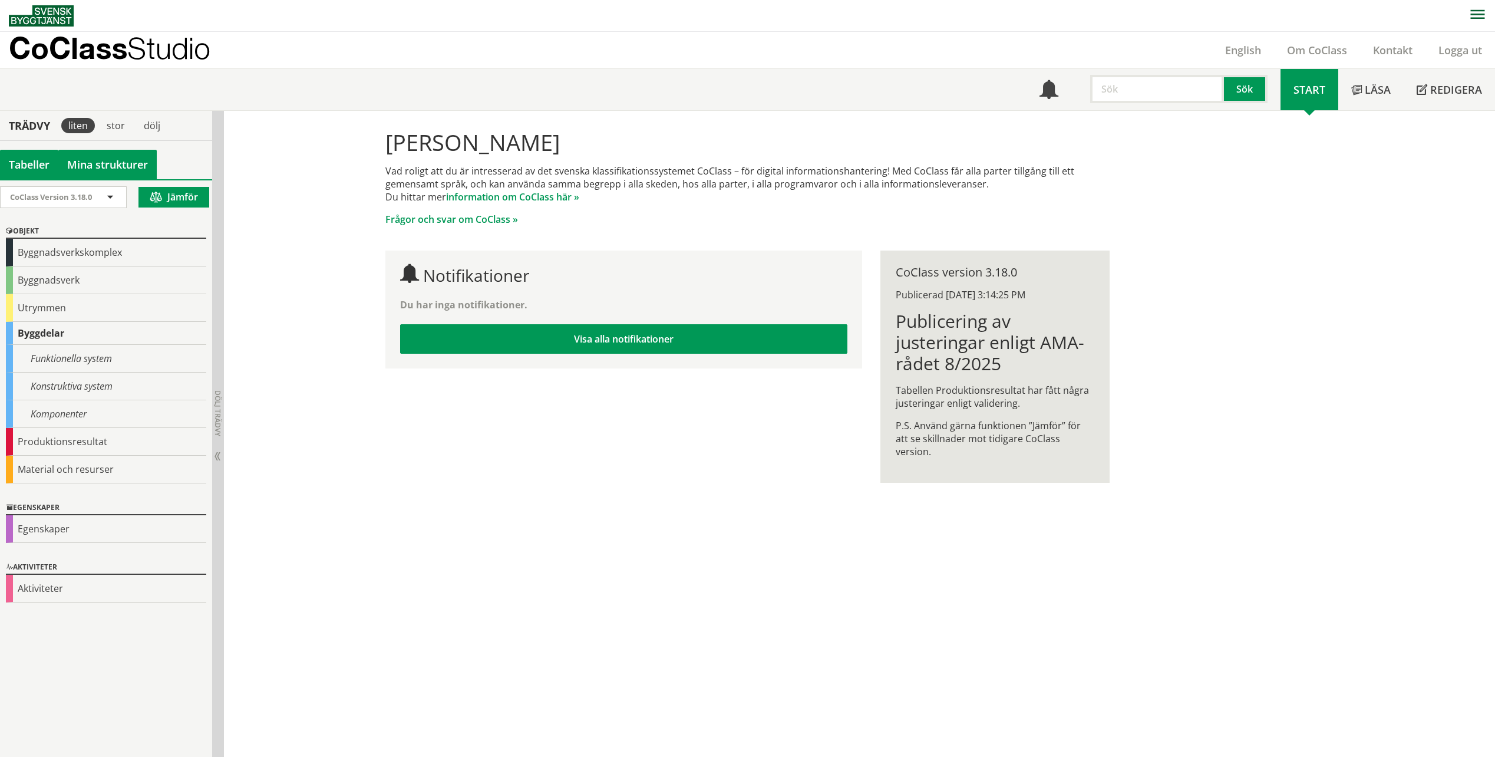
click at [113, 164] on link "Mina strukturer" at bounding box center [107, 164] width 98 height 29
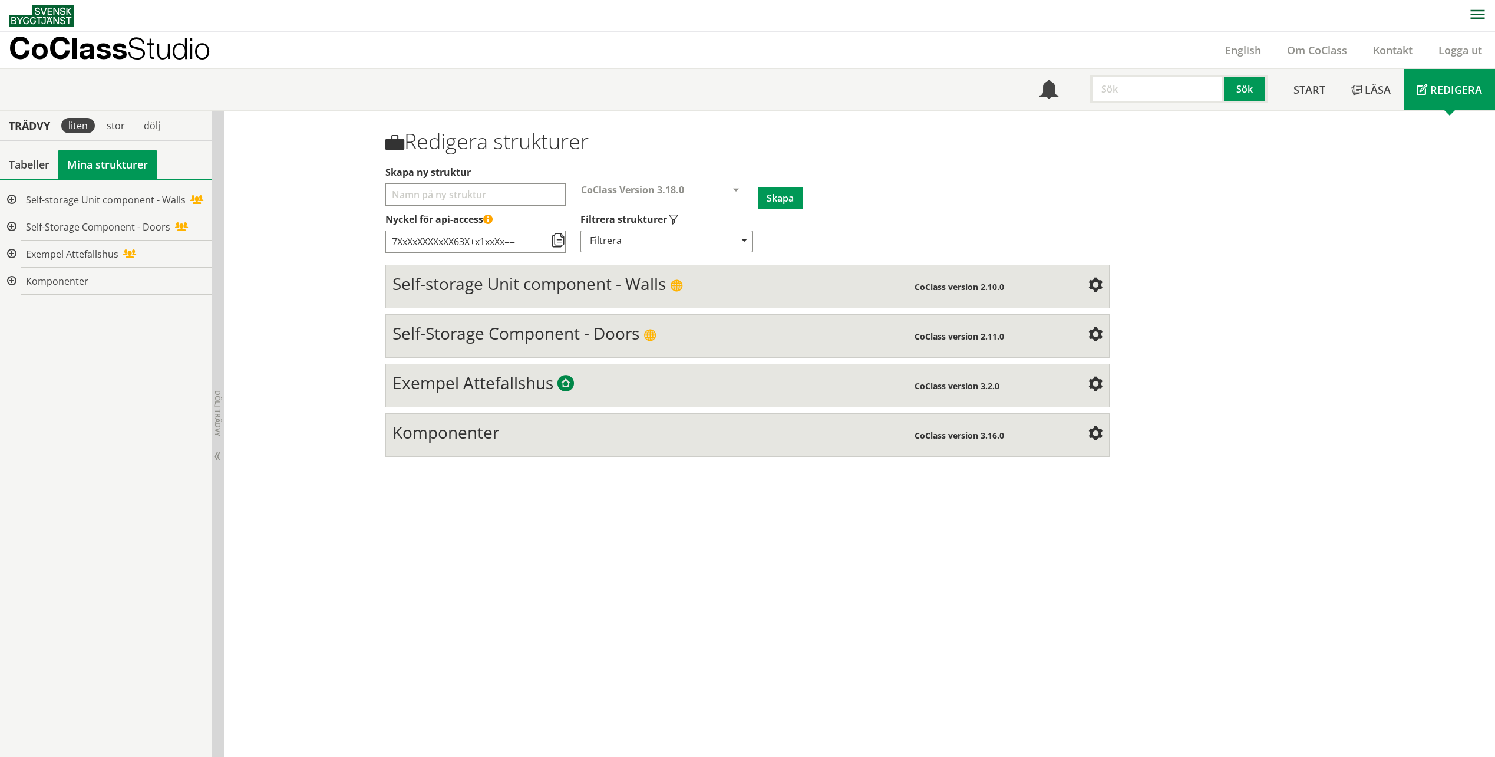
click at [9, 250] on div at bounding box center [10, 253] width 21 height 27
click at [13, 282] on div at bounding box center [10, 281] width 21 height 27
click at [12, 198] on div at bounding box center [10, 199] width 21 height 27
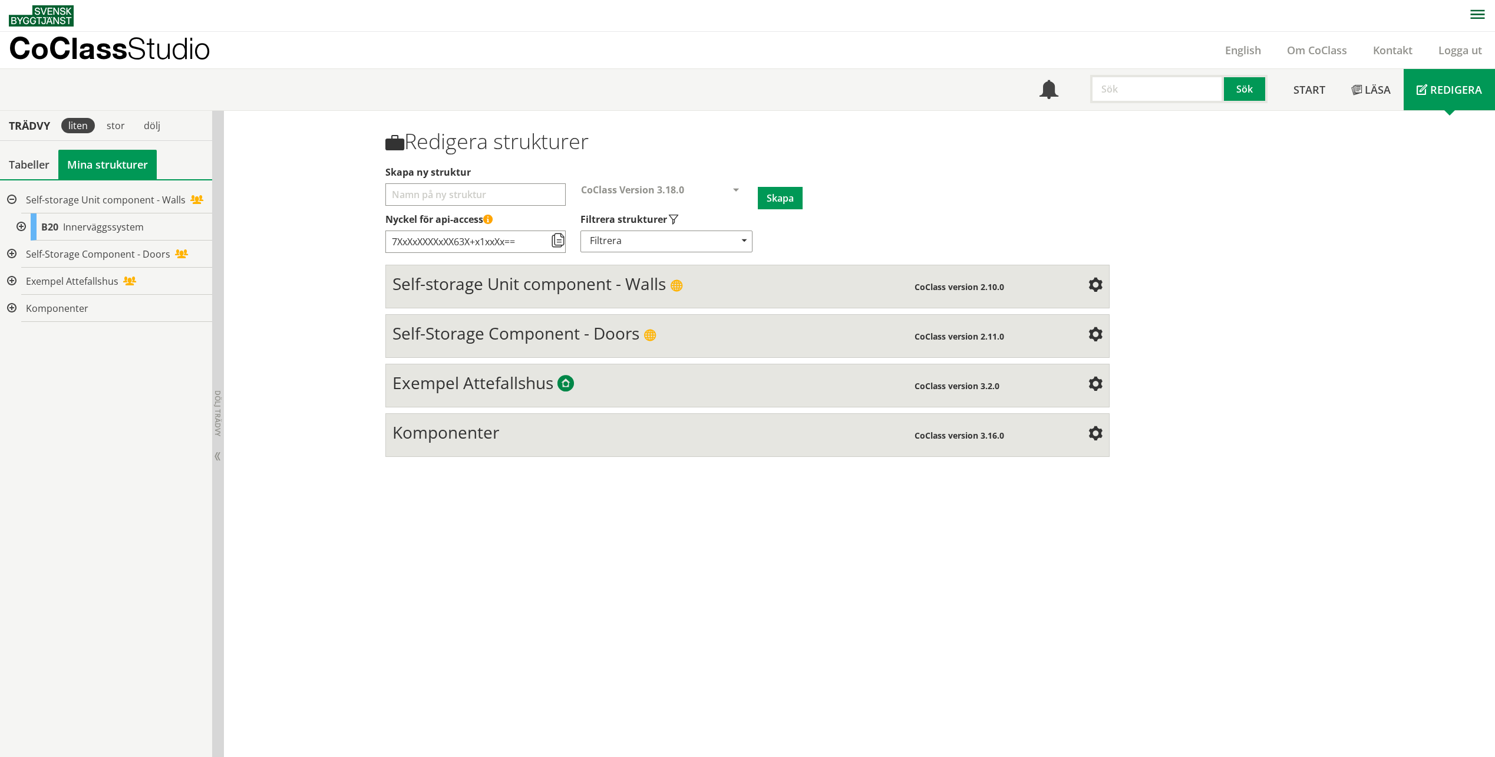
click at [12, 197] on div at bounding box center [10, 199] width 21 height 27
click at [19, 173] on div "Tabeller" at bounding box center [29, 164] width 58 height 29
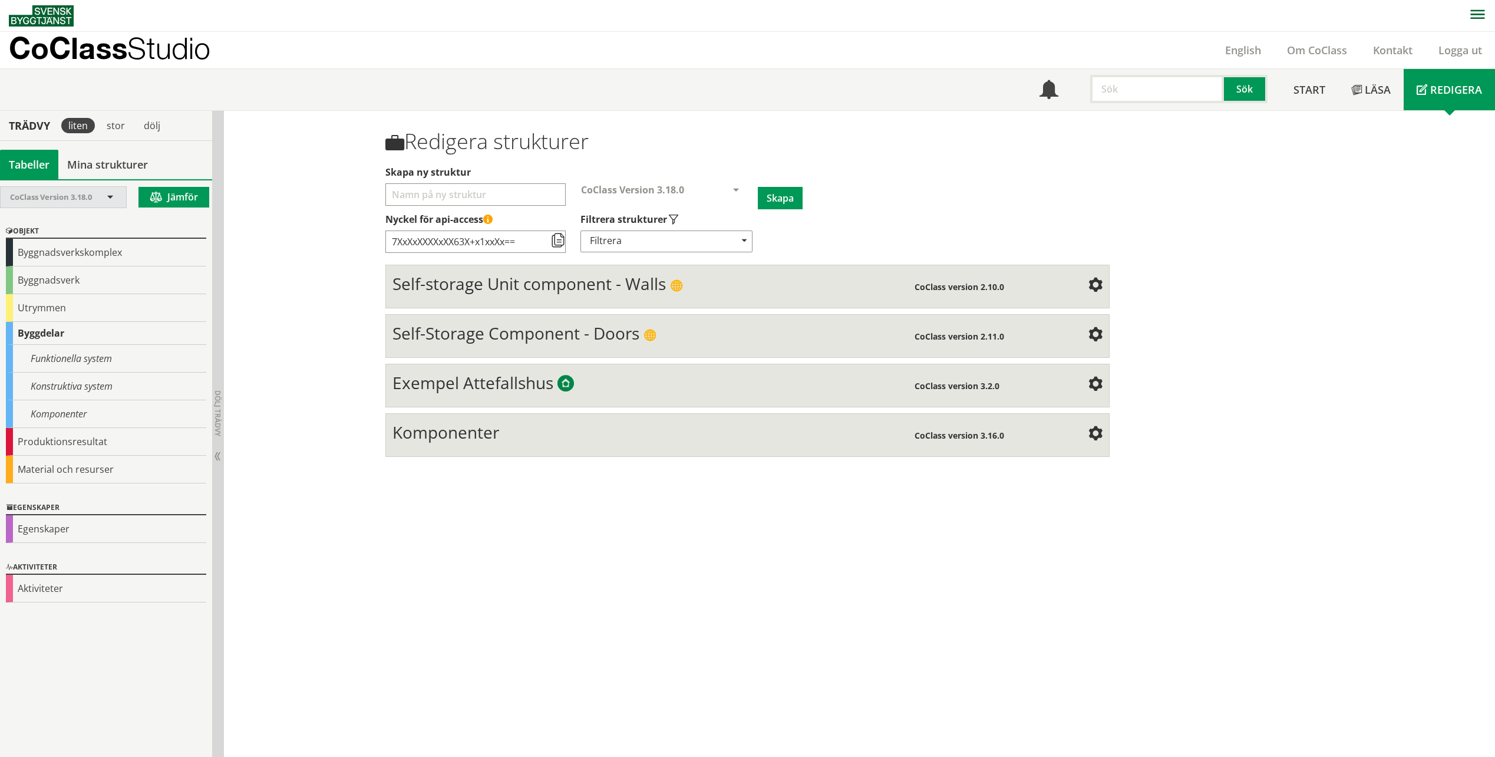
drag, startPoint x: 127, startPoint y: 187, endPoint x: 113, endPoint y: 192, distance: 14.9
click at [122, 190] on div "CoClass Version 3.18.0 CoClass Version 3.18.0 CoClass Version 3.17.0 CoClass Ve…" at bounding box center [106, 200] width 212 height 29
click at [113, 193] on span at bounding box center [110, 198] width 11 height 11
click at [78, 291] on div "Byggnadsverk" at bounding box center [106, 280] width 200 height 28
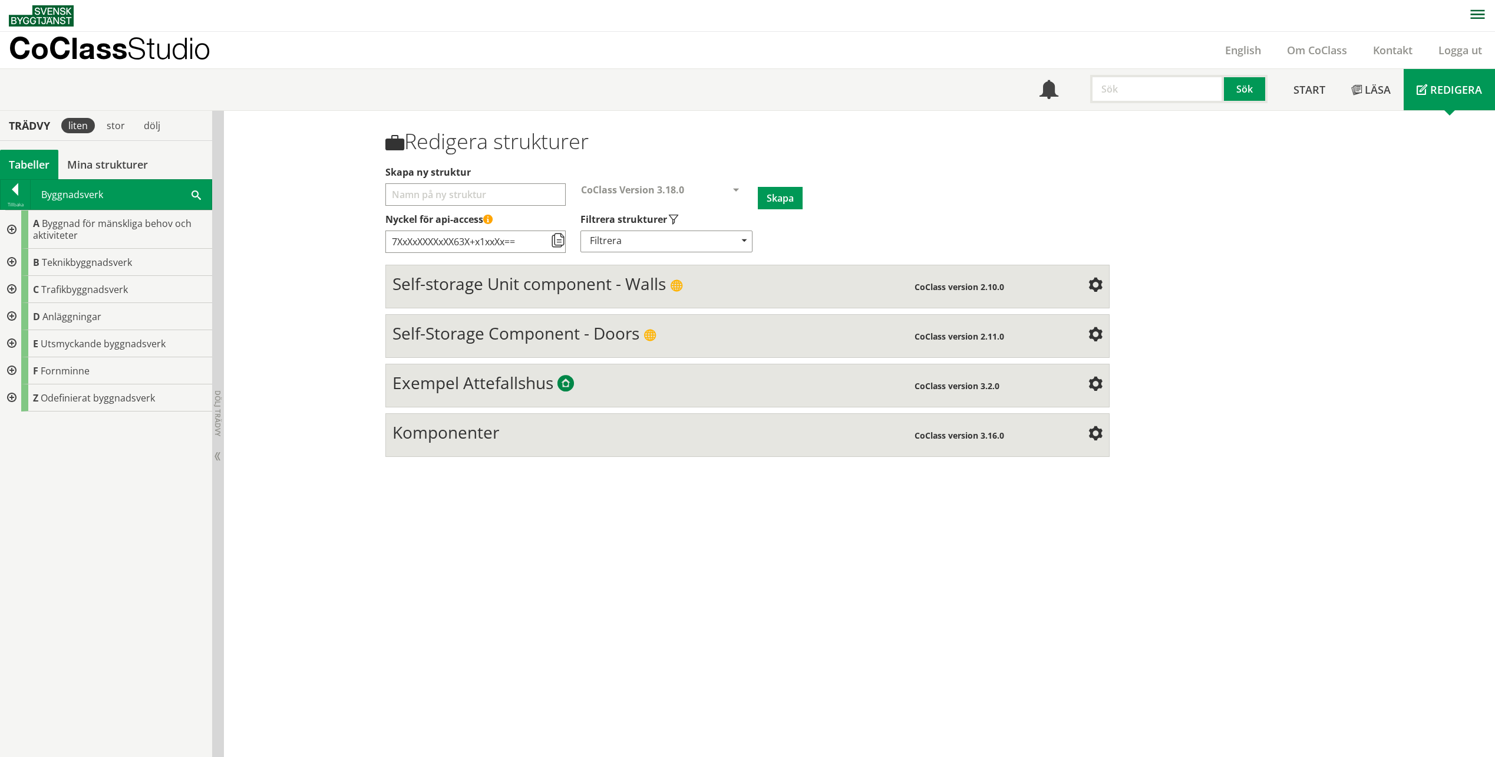
click at [9, 227] on div at bounding box center [10, 229] width 21 height 38
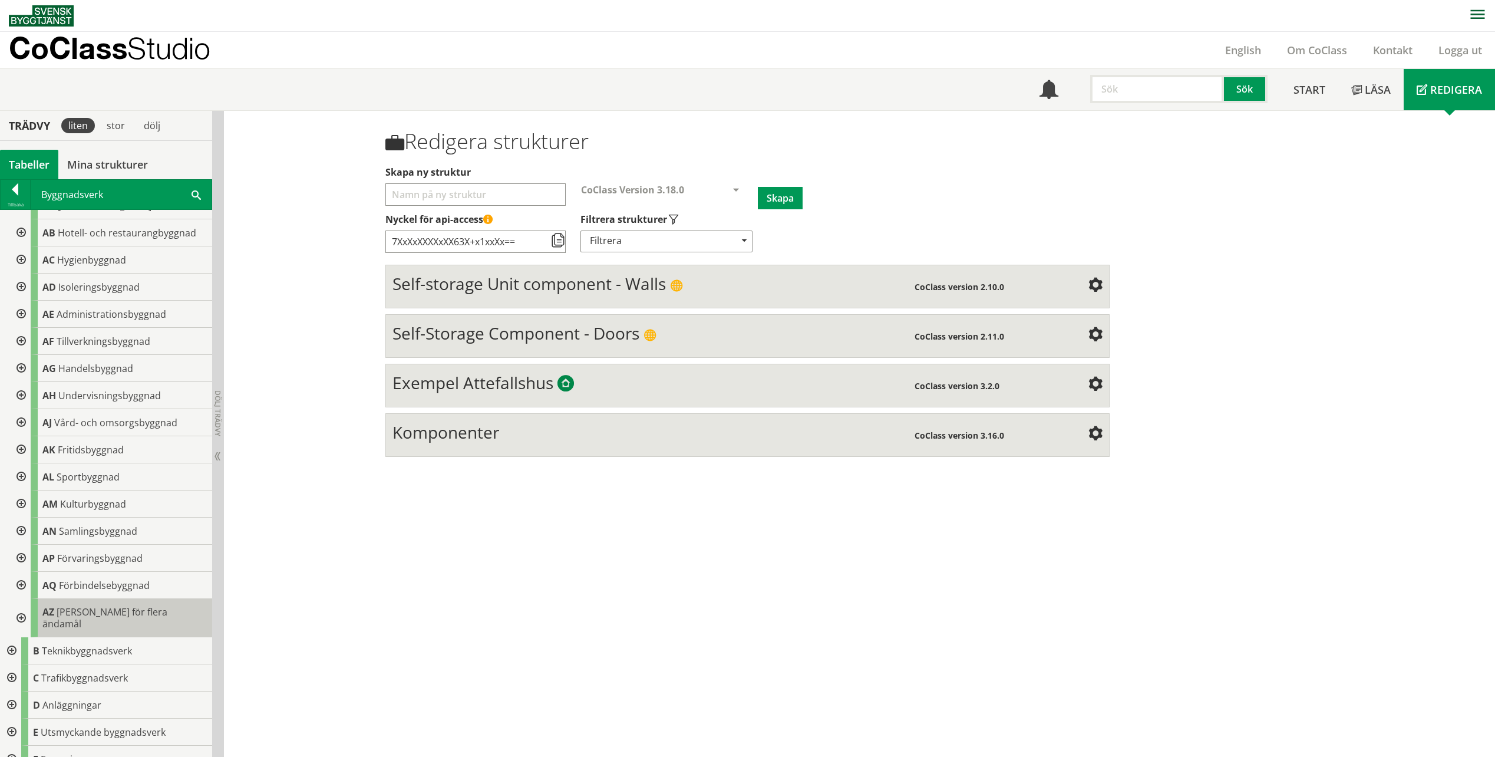
scroll to position [59, 0]
click at [19, 580] on div at bounding box center [19, 582] width 21 height 27
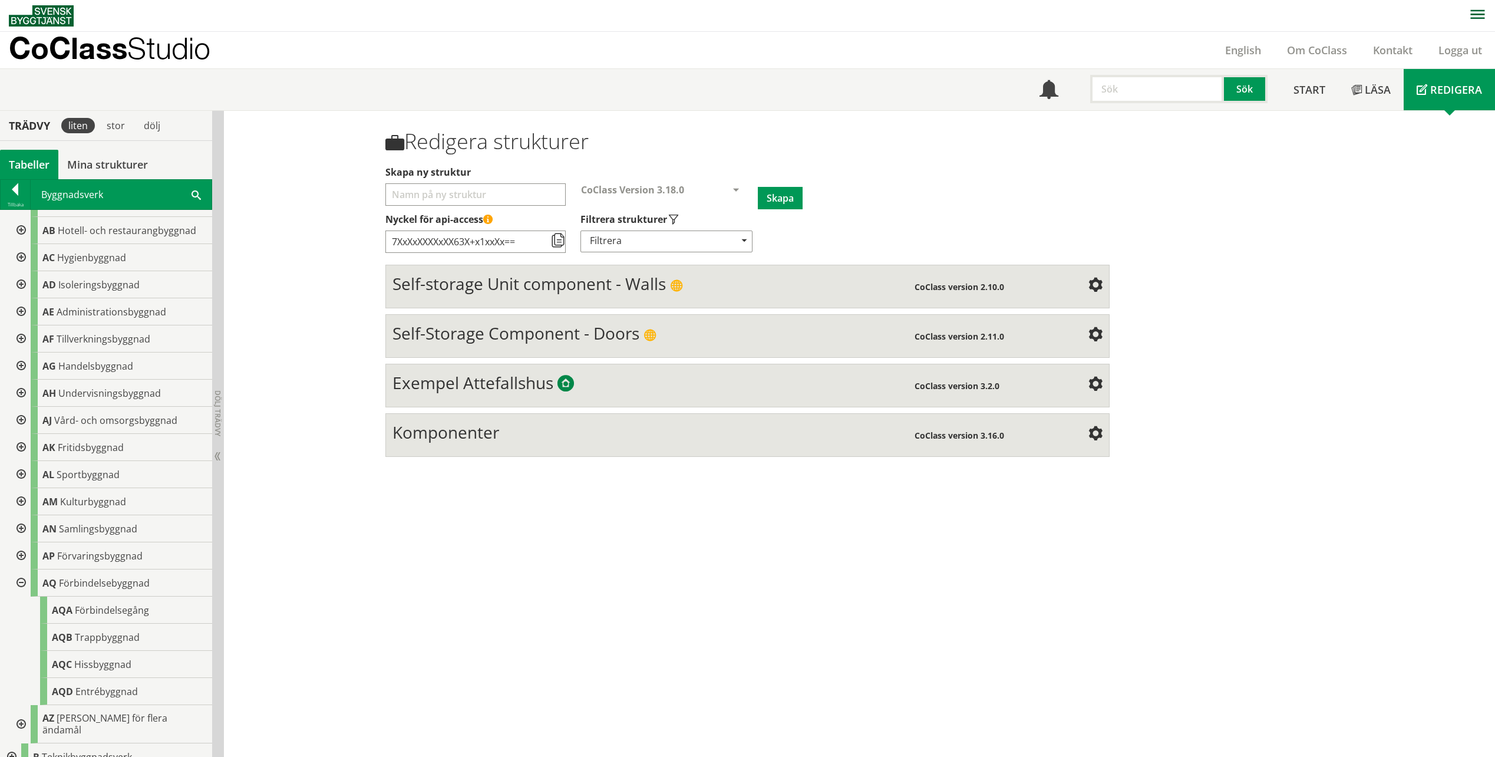
click at [19, 580] on div at bounding box center [19, 582] width 21 height 27
click at [16, 363] on div at bounding box center [19, 365] width 21 height 27
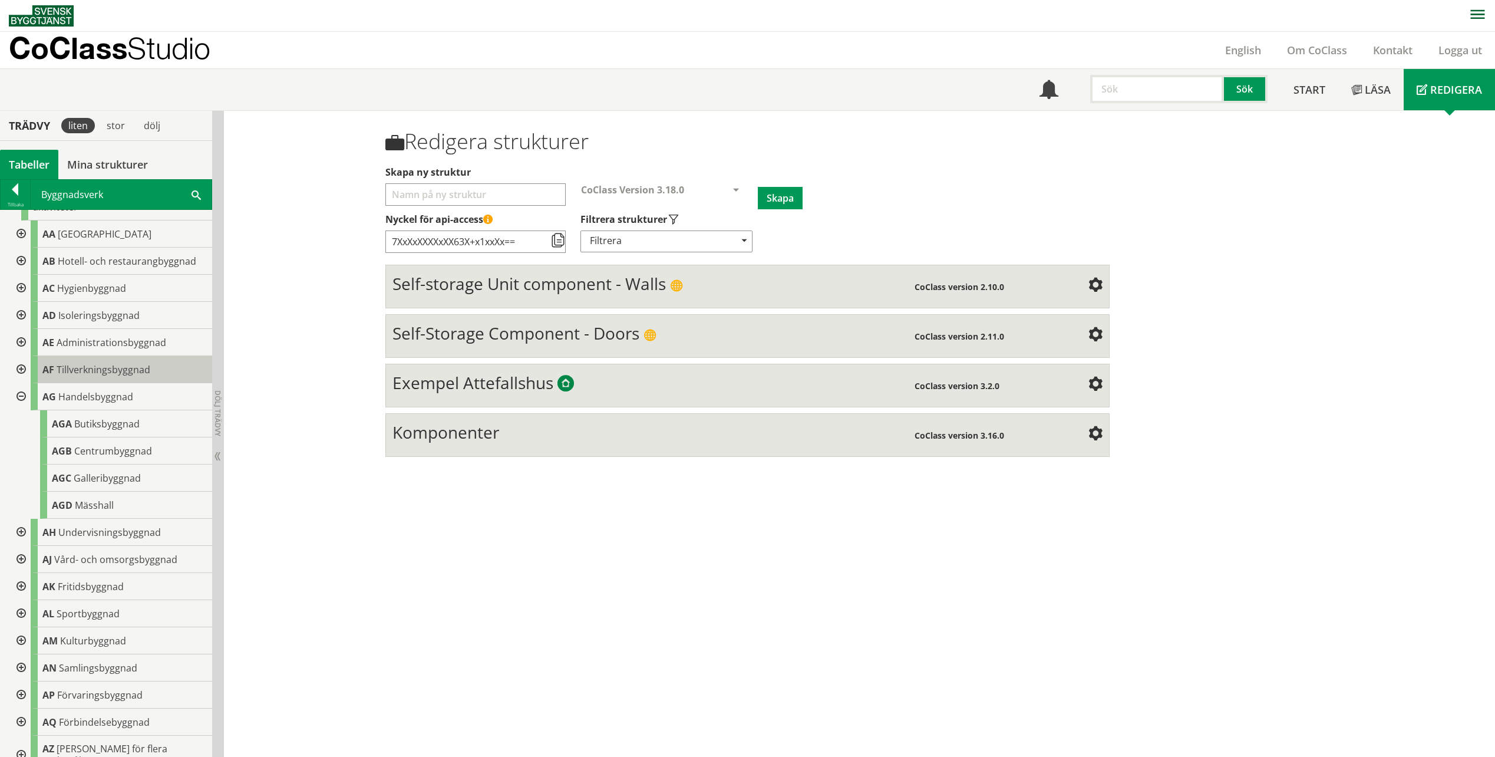
scroll to position [0, 0]
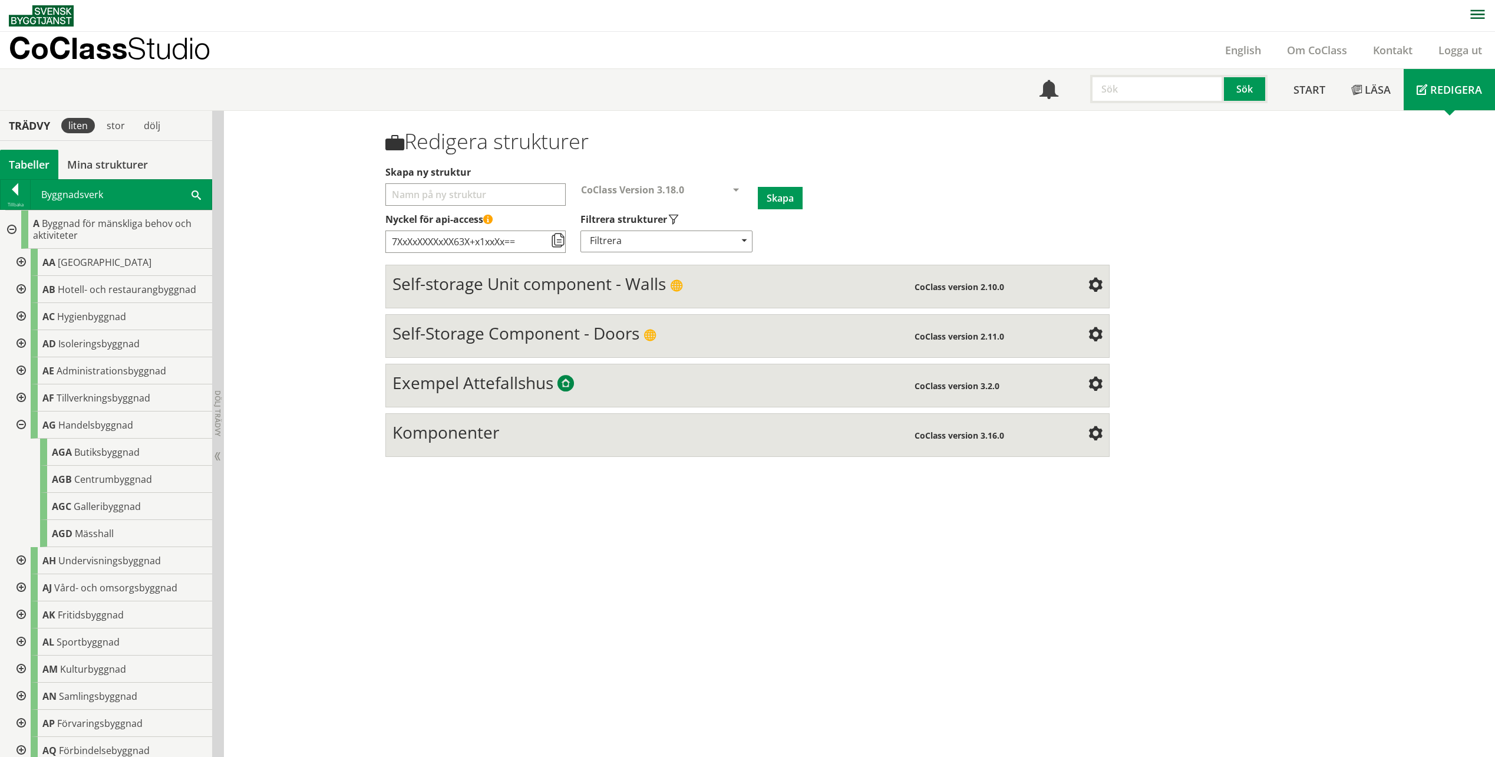
click at [7, 226] on div at bounding box center [10, 229] width 21 height 38
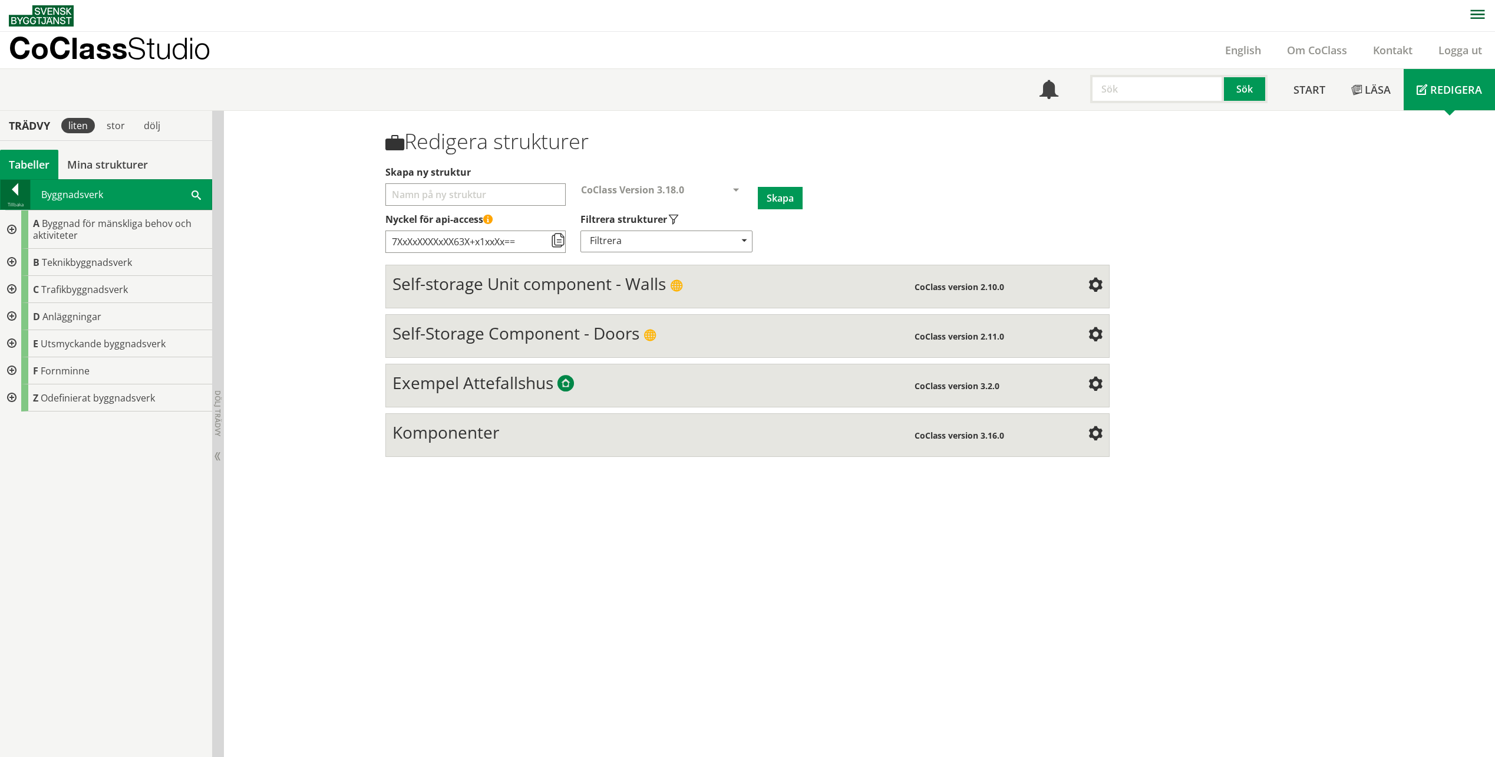
click at [16, 183] on div at bounding box center [15, 191] width 29 height 16
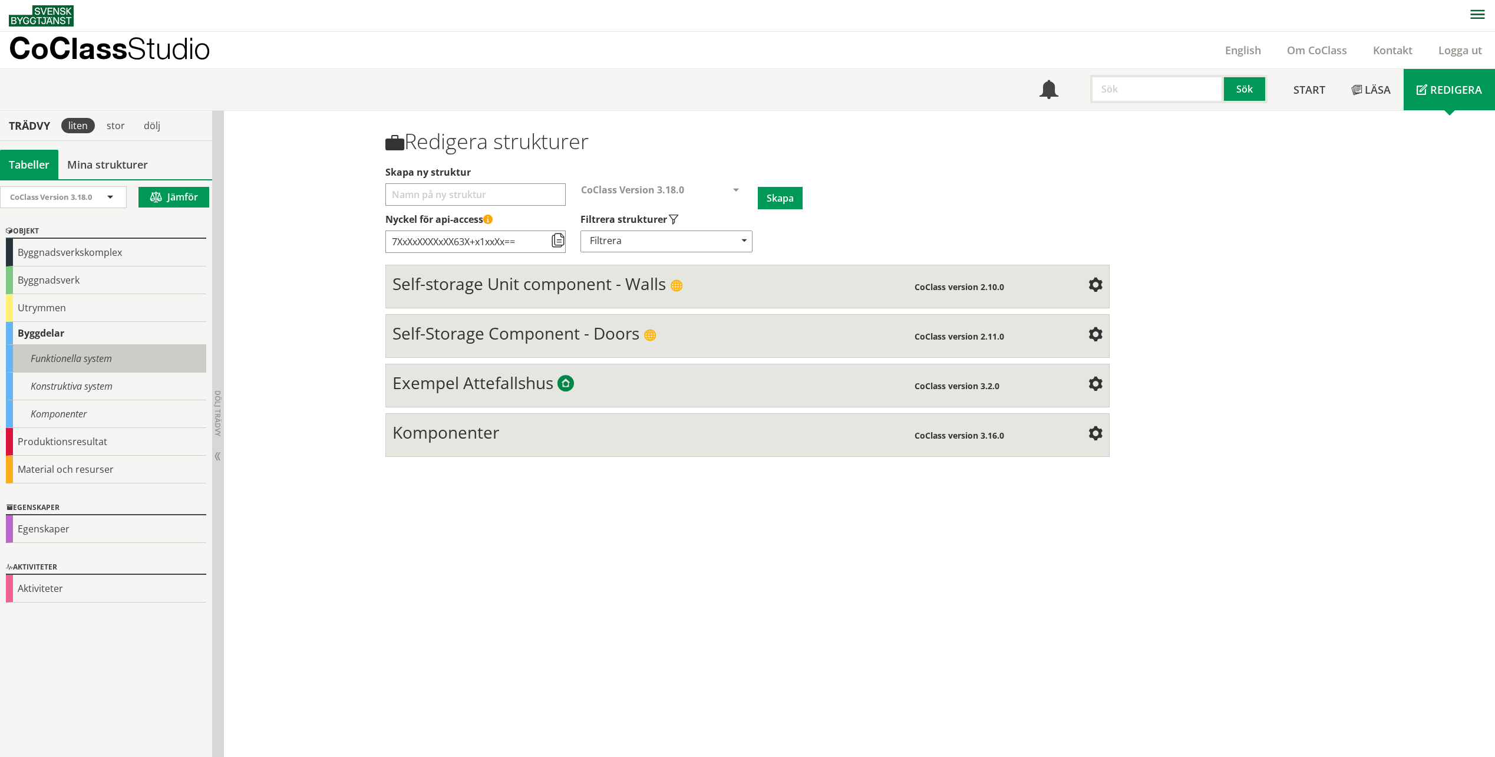
click at [82, 358] on div "Funktionella system" at bounding box center [106, 359] width 200 height 28
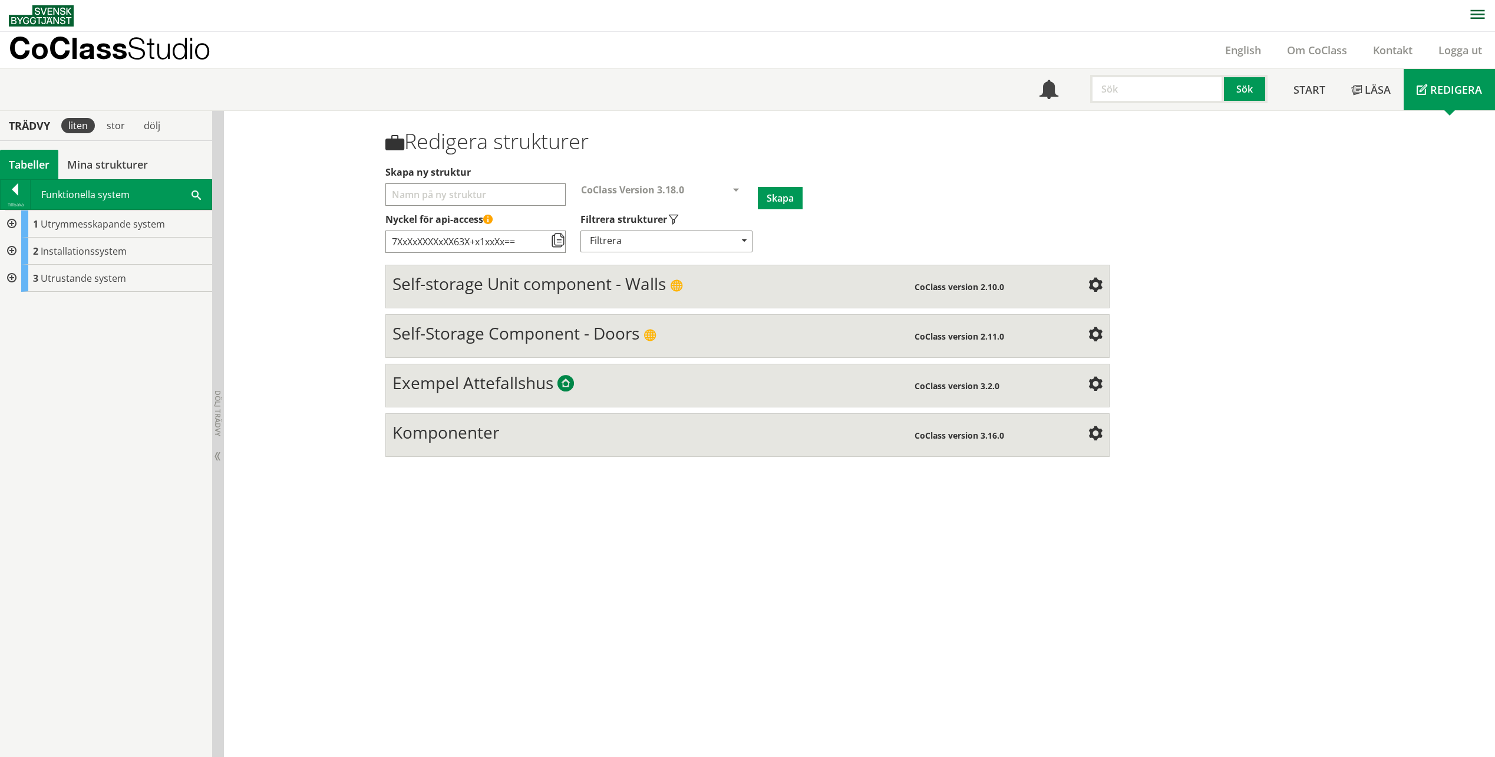
click at [17, 219] on div at bounding box center [10, 223] width 21 height 27
click at [21, 282] on div at bounding box center [19, 278] width 21 height 27
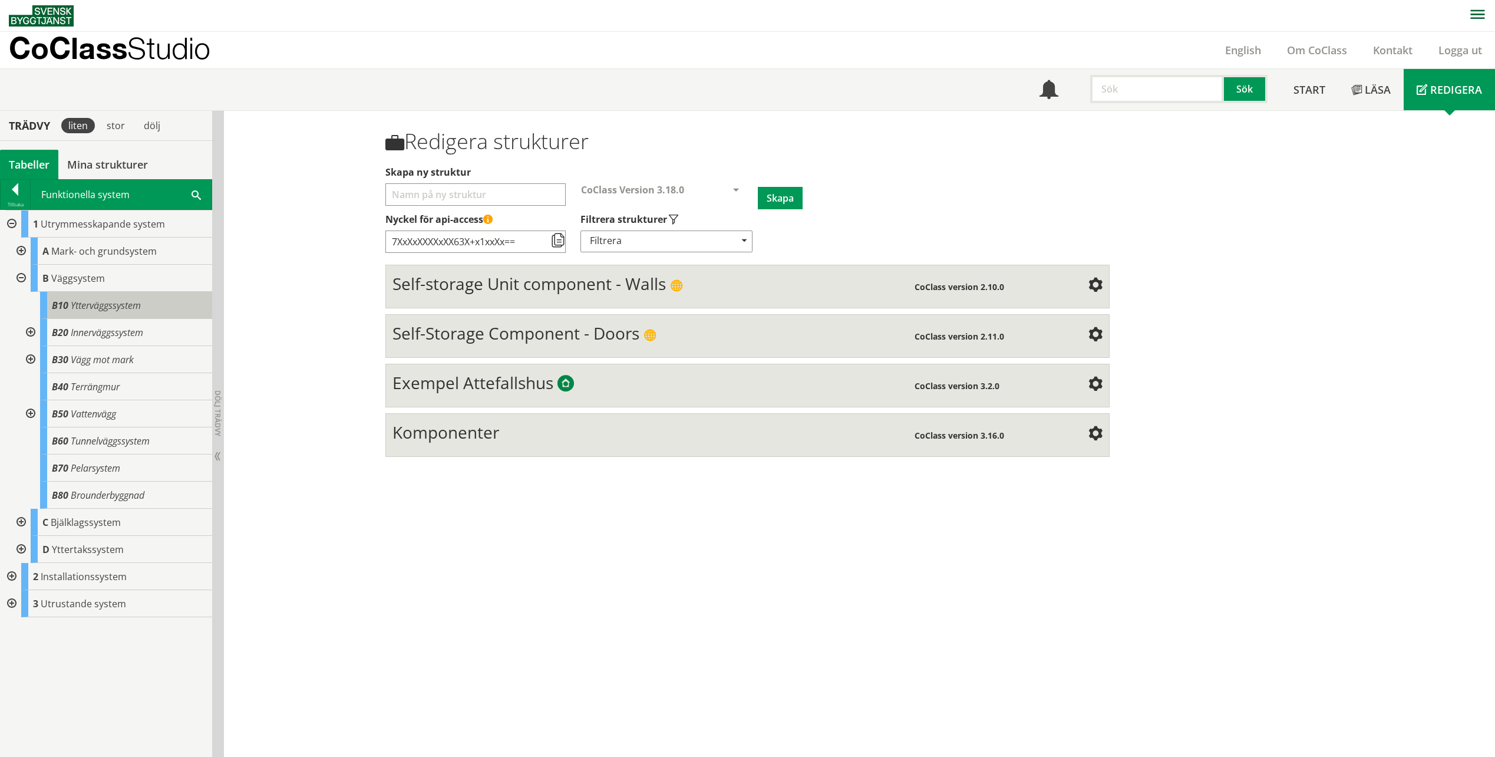
click at [107, 302] on span "Ytterväggssystem" at bounding box center [106, 305] width 70 height 13
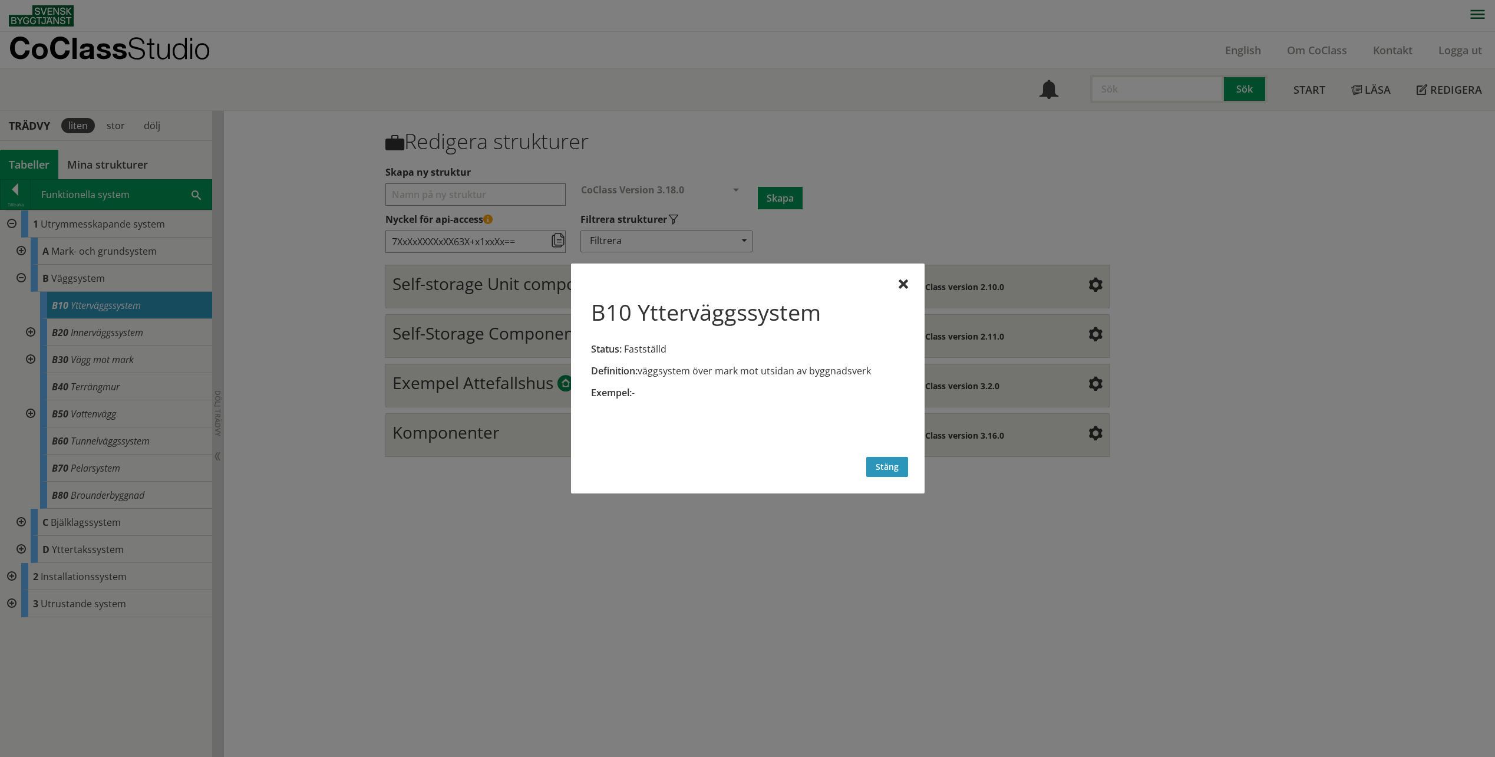
click at [888, 466] on button "Stäng" at bounding box center [887, 467] width 42 height 20
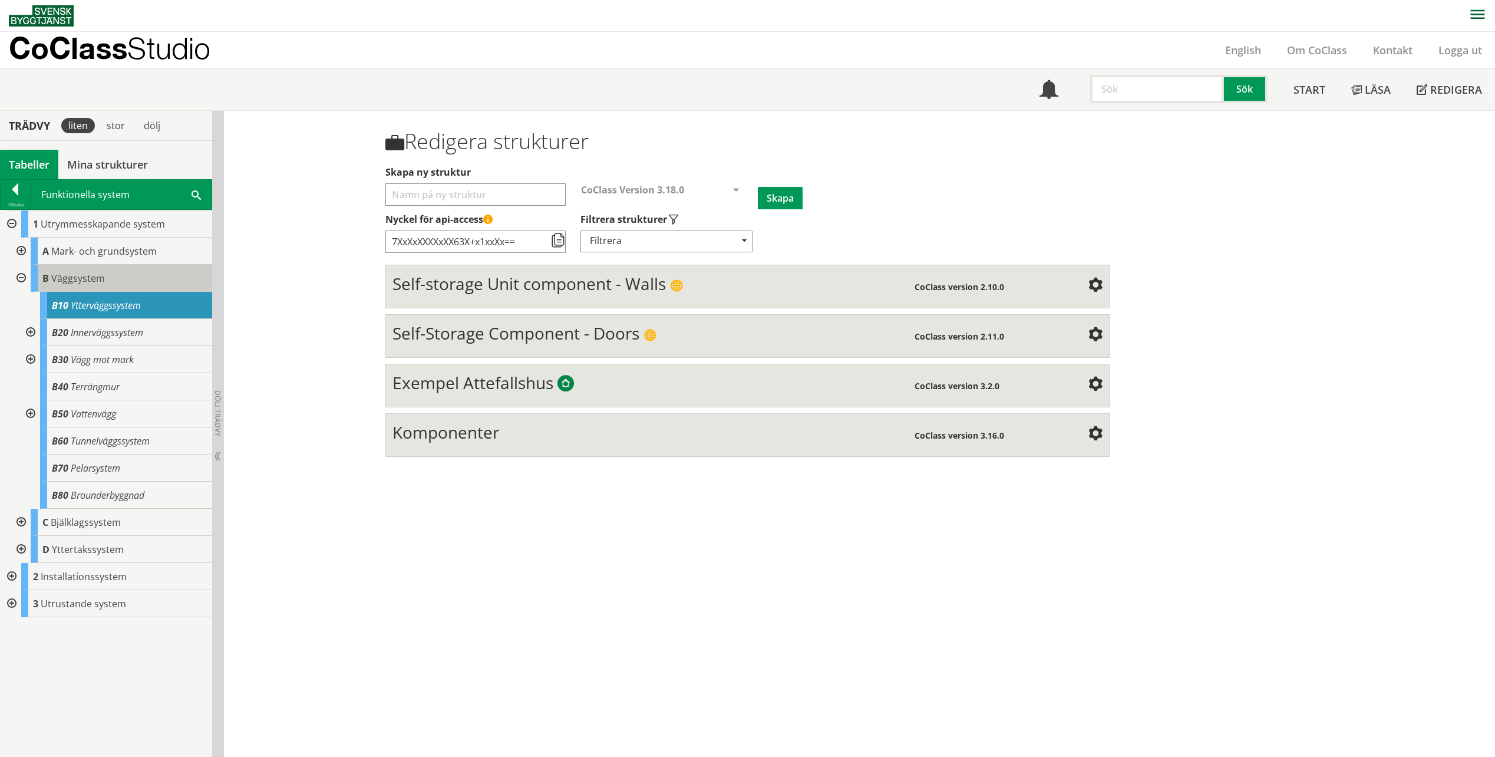
click at [107, 277] on div "B Väggsystem" at bounding box center [121, 278] width 181 height 27
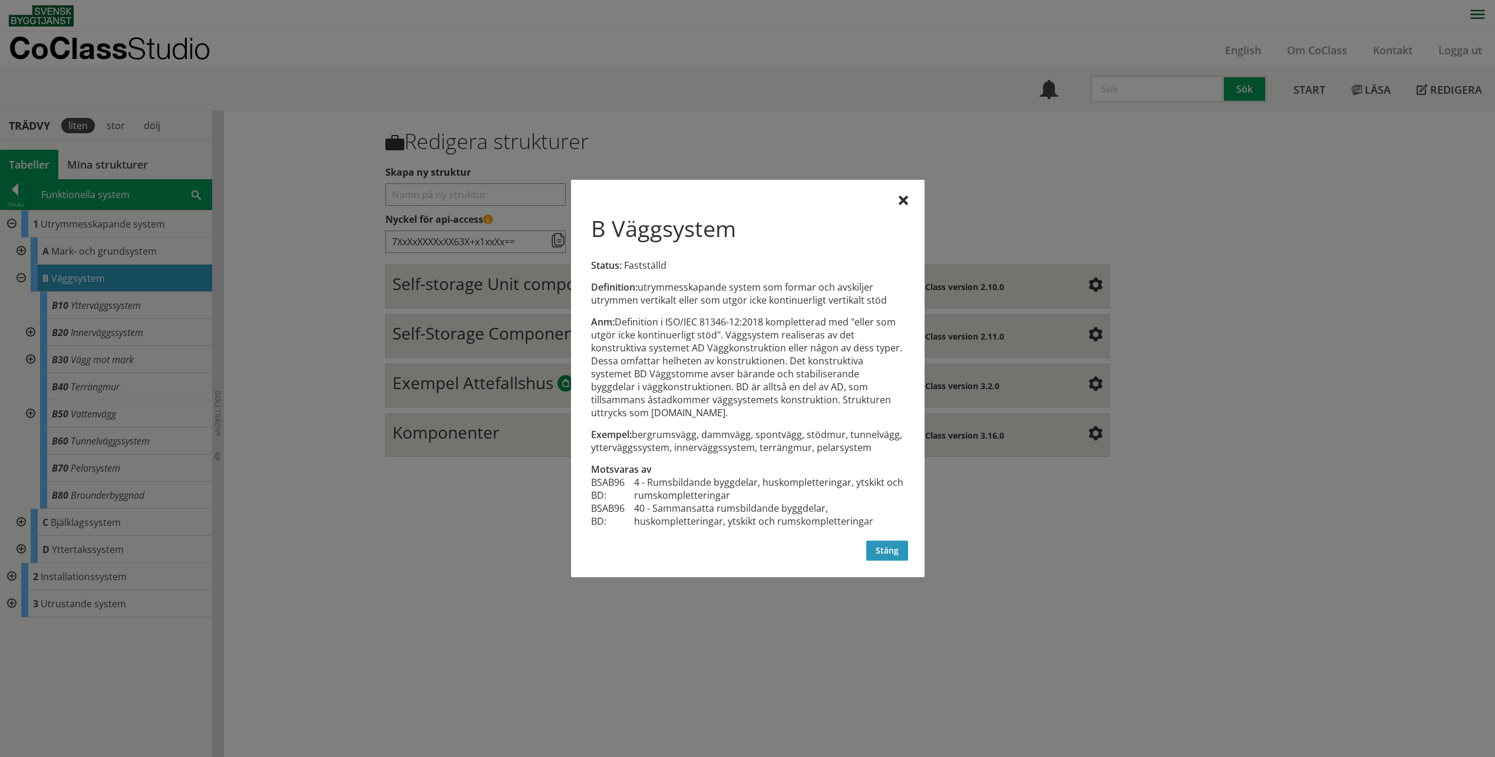
click at [887, 546] on button "Stäng" at bounding box center [887, 550] width 42 height 20
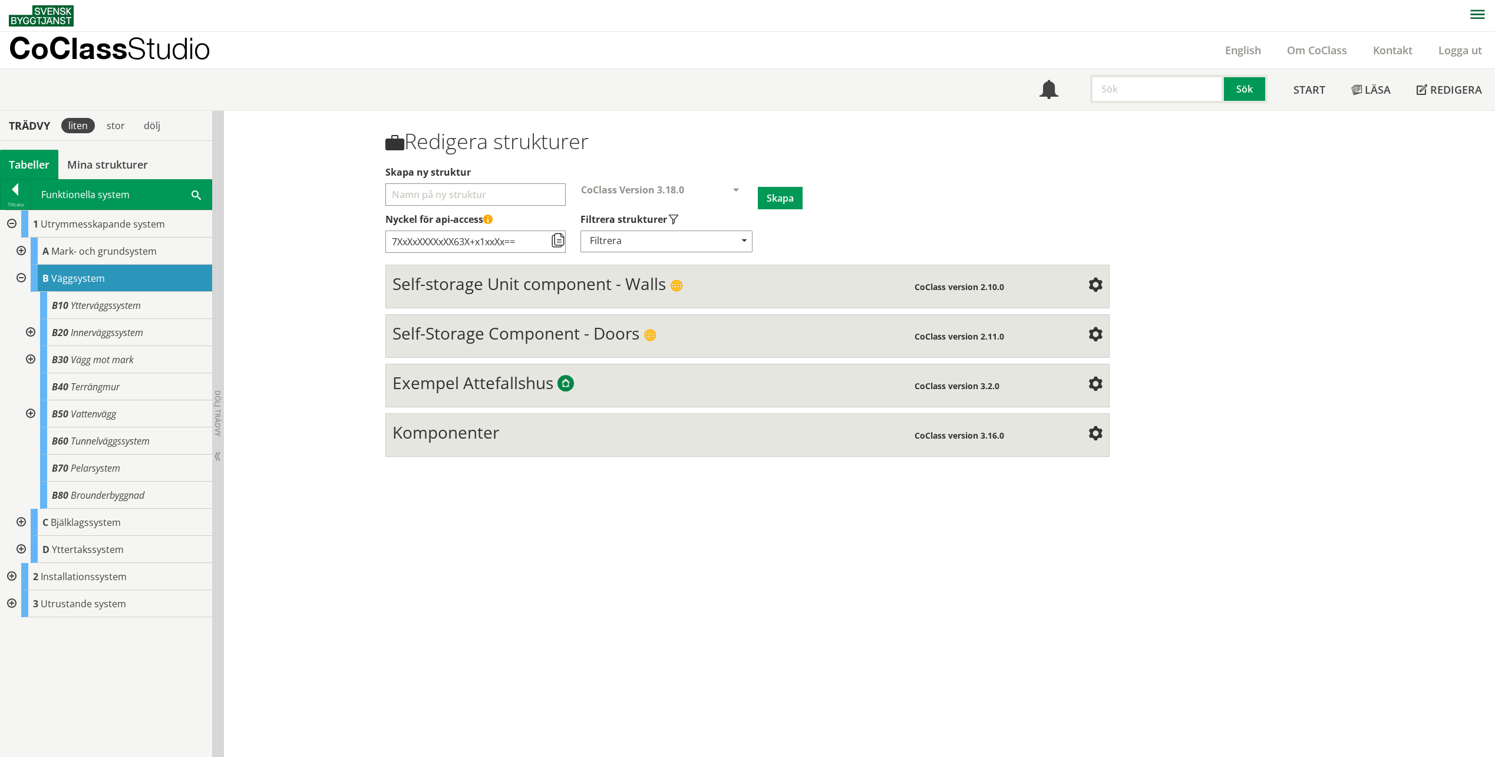
click at [79, 276] on span "Väggsystem" at bounding box center [78, 278] width 54 height 13
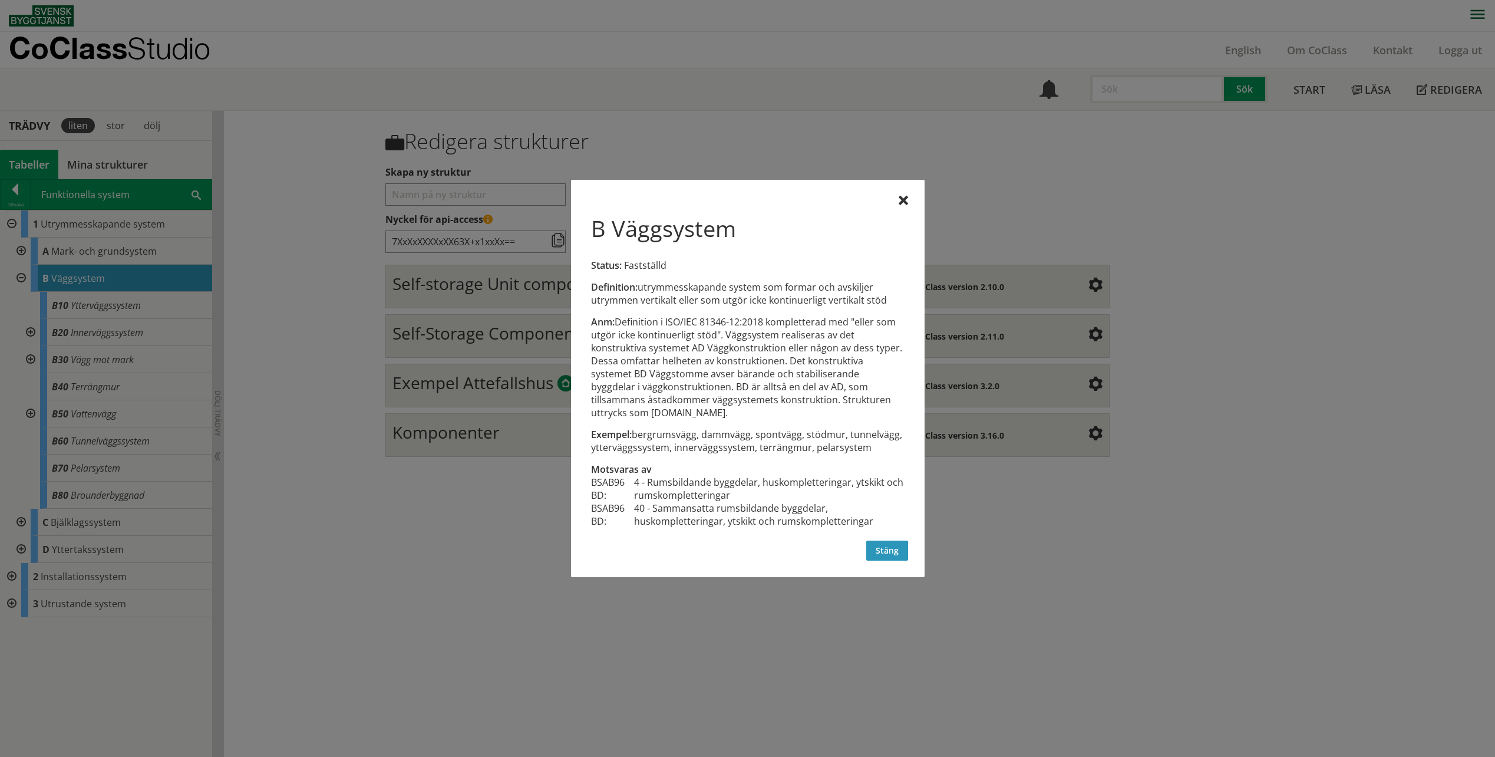
click at [899, 549] on button "Stäng" at bounding box center [887, 550] width 42 height 20
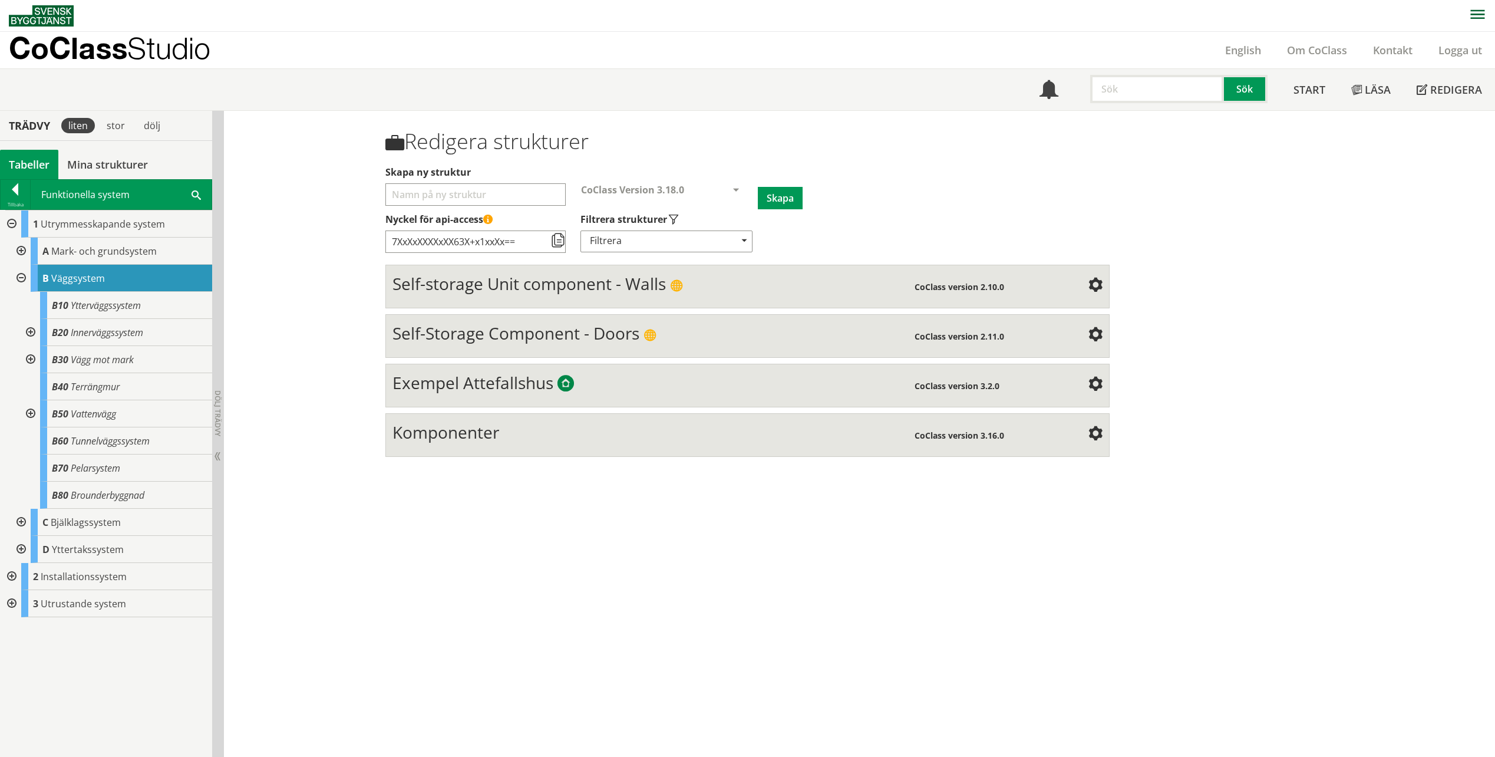
click at [22, 247] on div at bounding box center [19, 250] width 21 height 27
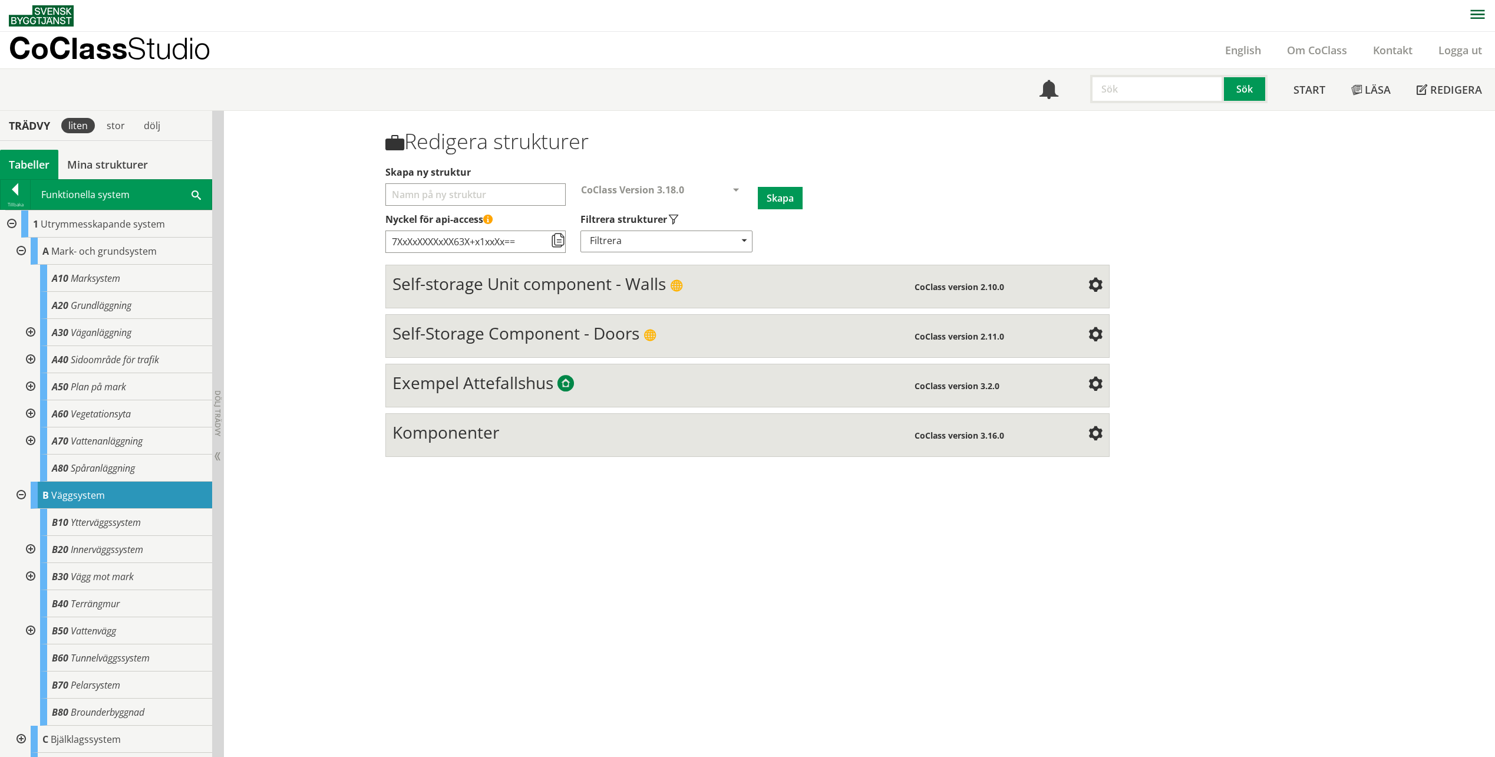
click at [21, 247] on div at bounding box center [19, 250] width 21 height 27
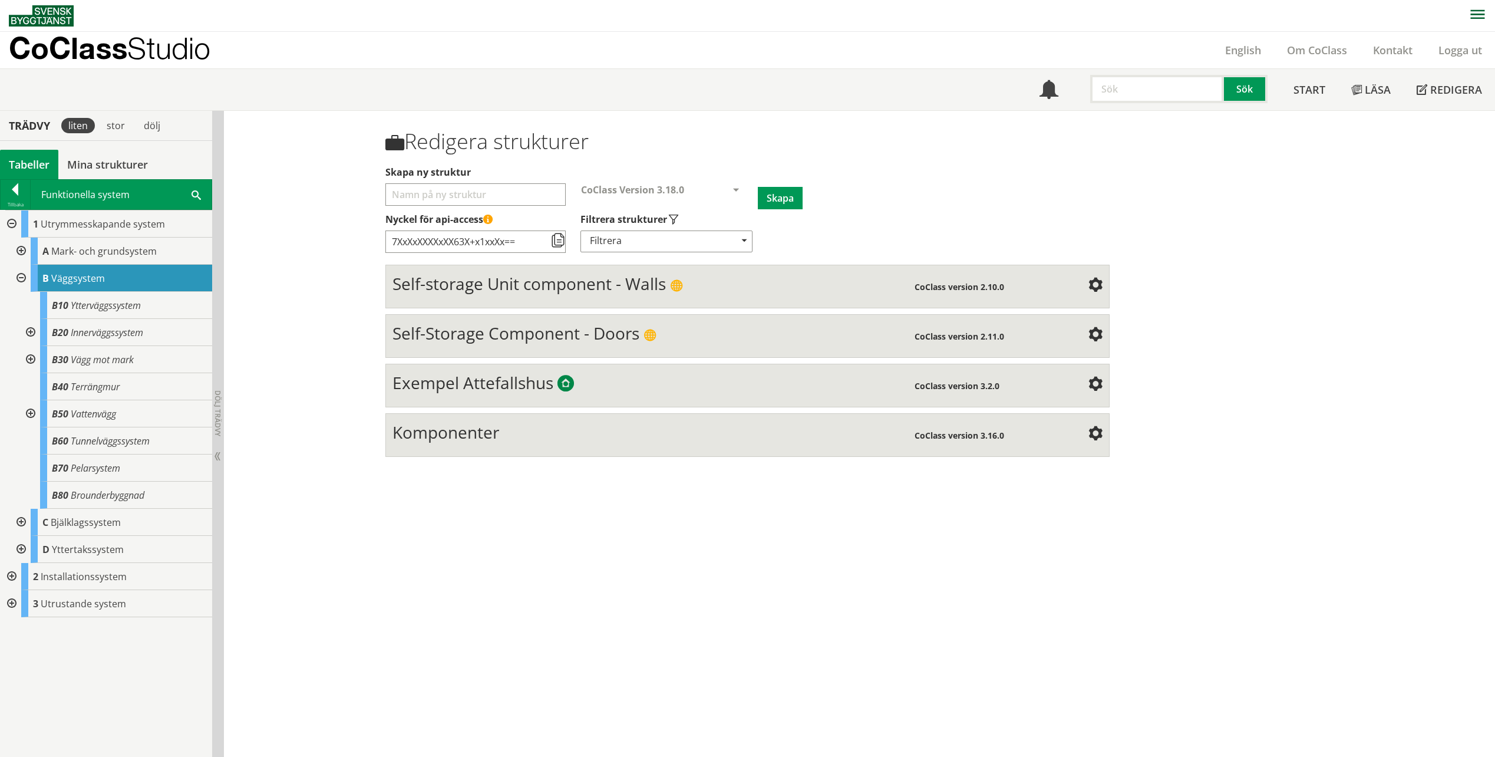
click at [7, 225] on div at bounding box center [10, 223] width 21 height 27
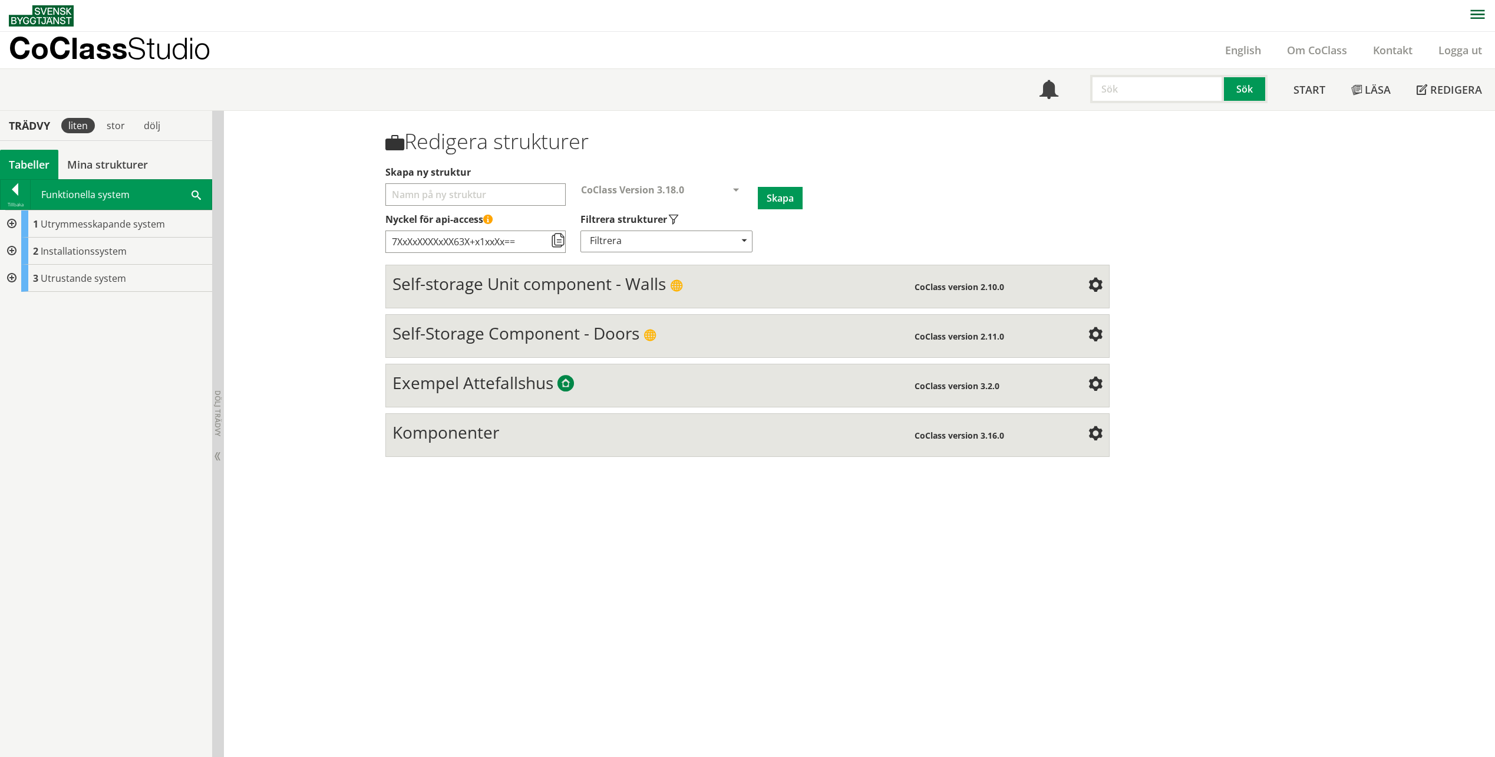
click at [10, 248] on div at bounding box center [10, 250] width 21 height 27
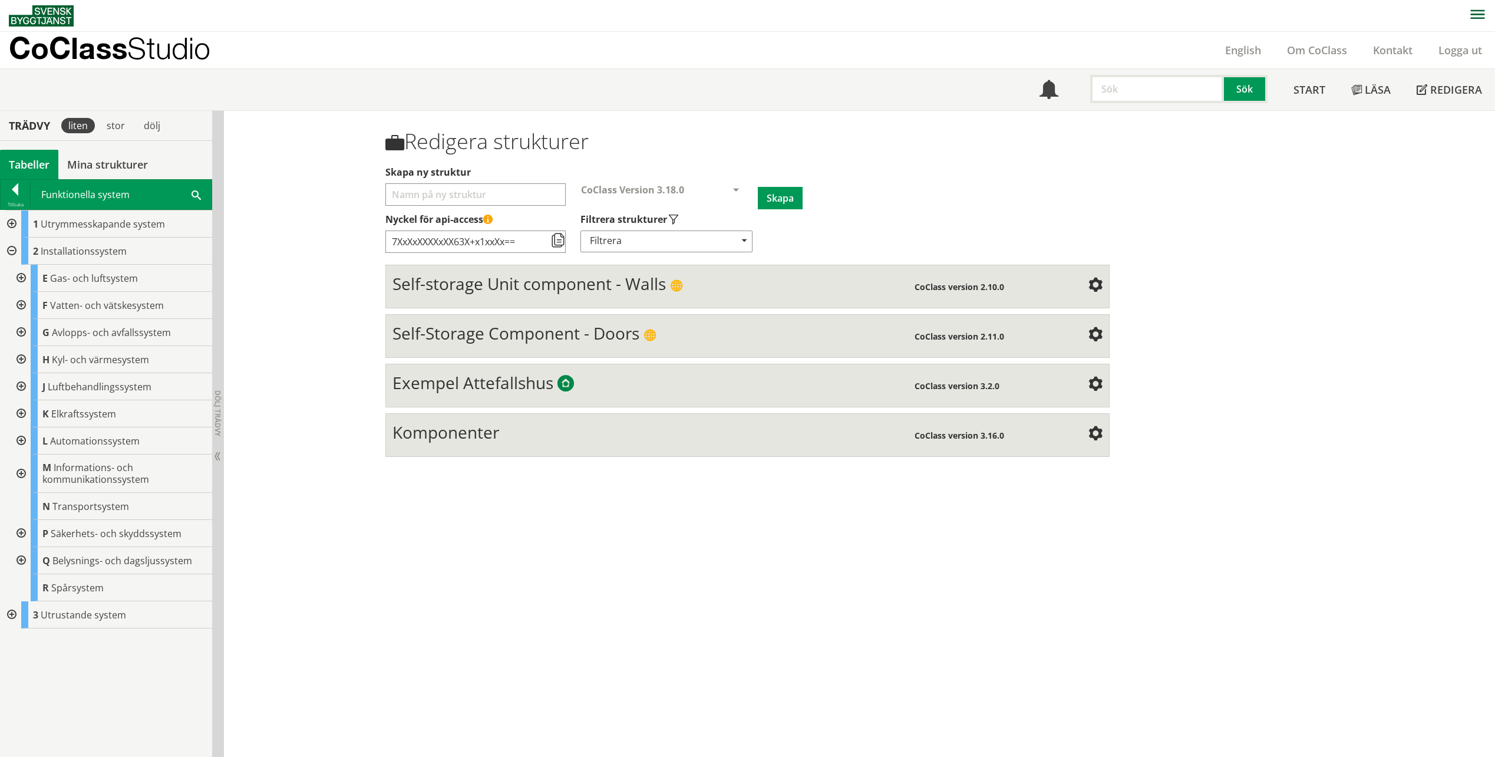
click at [10, 248] on div at bounding box center [10, 250] width 21 height 27
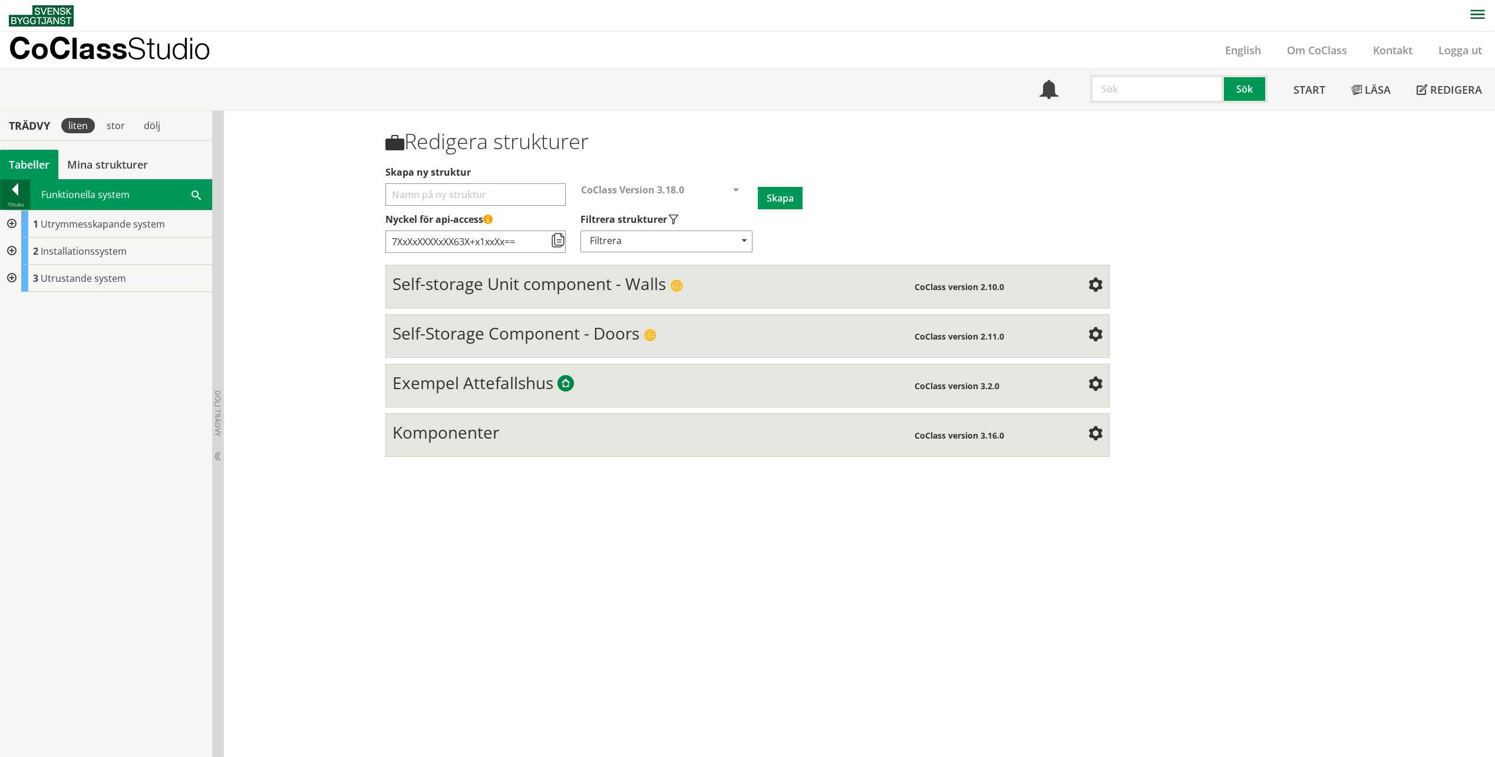
click at [11, 192] on div at bounding box center [15, 191] width 29 height 16
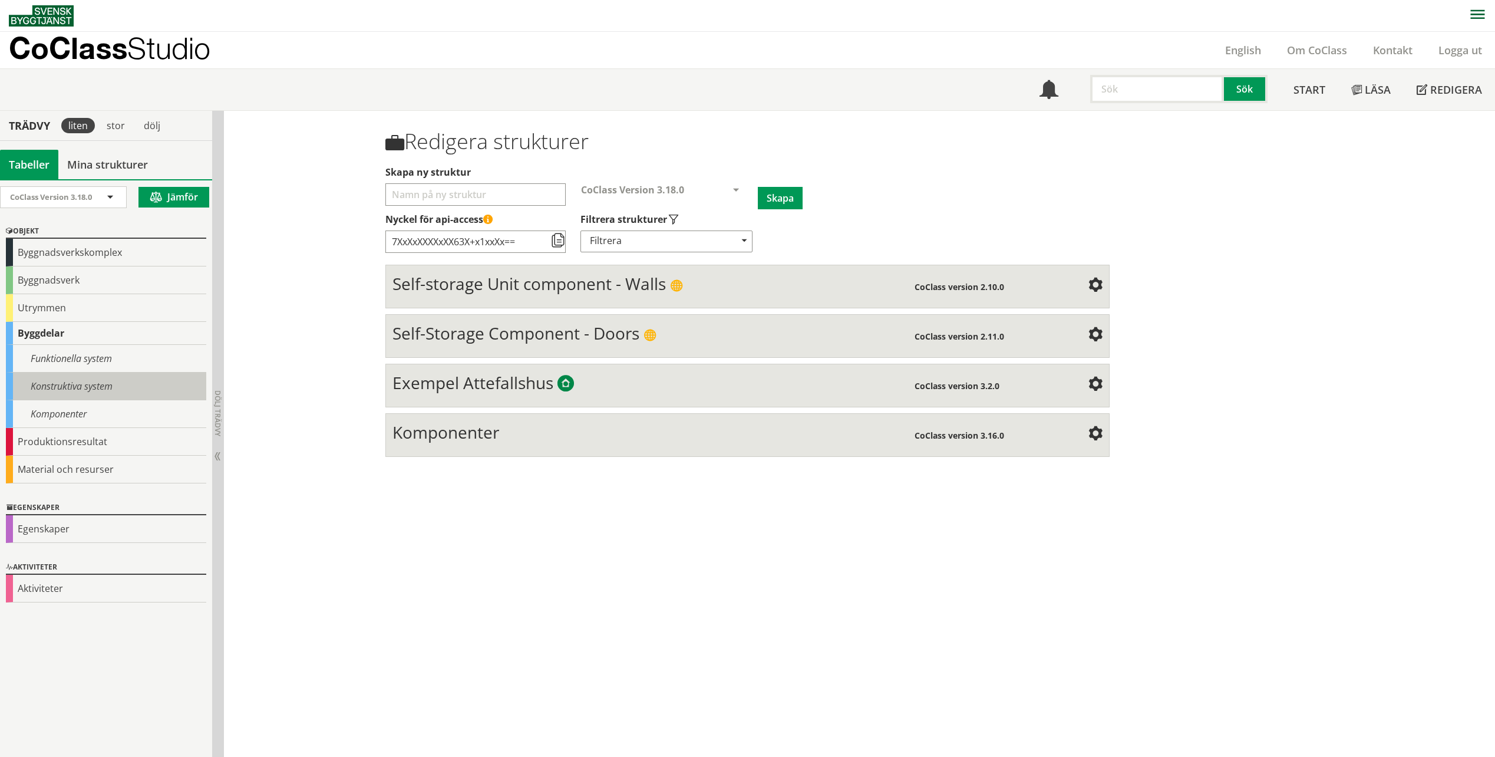
click at [64, 394] on div "Konstruktiva system" at bounding box center [106, 386] width 200 height 28
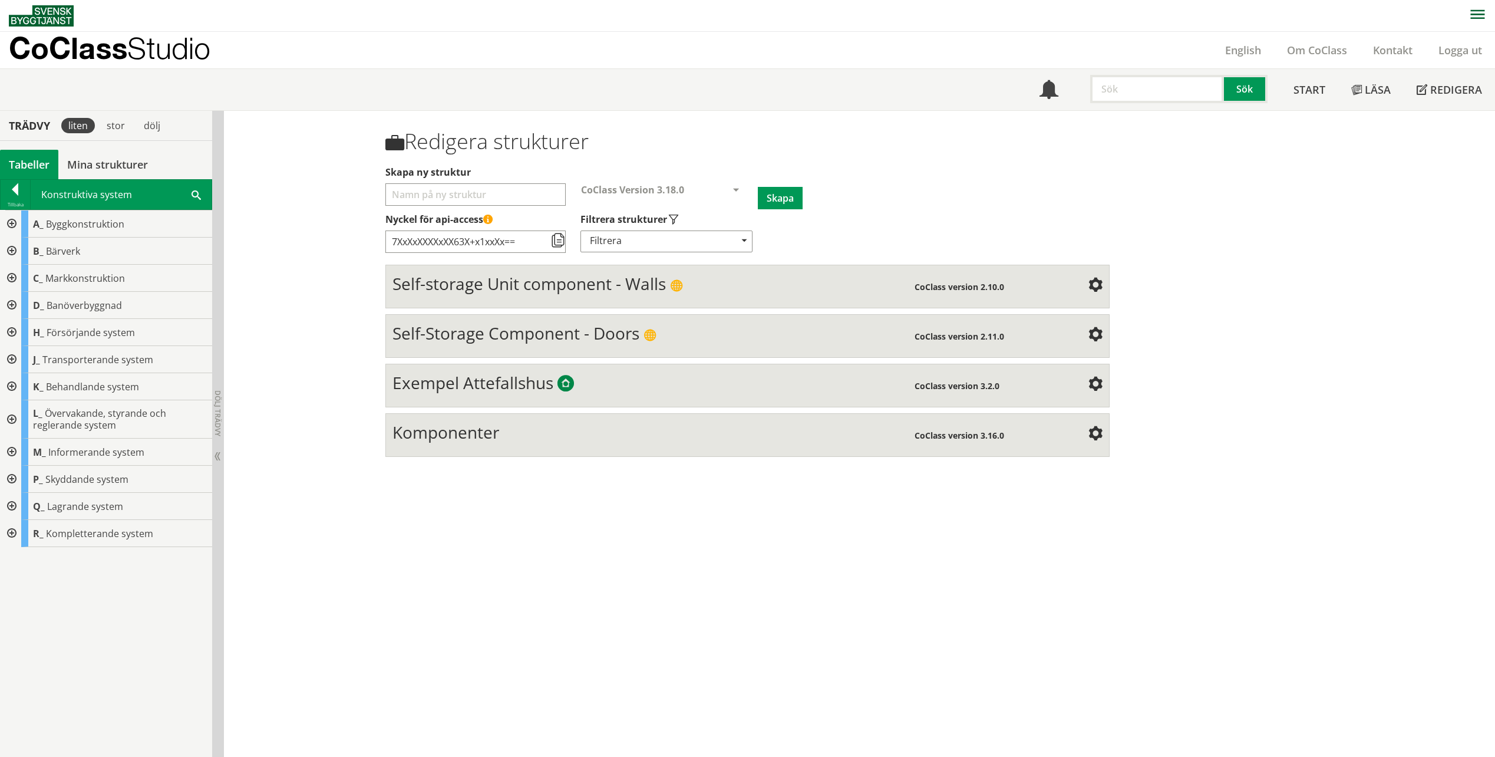
click at [5, 229] on div at bounding box center [10, 223] width 21 height 27
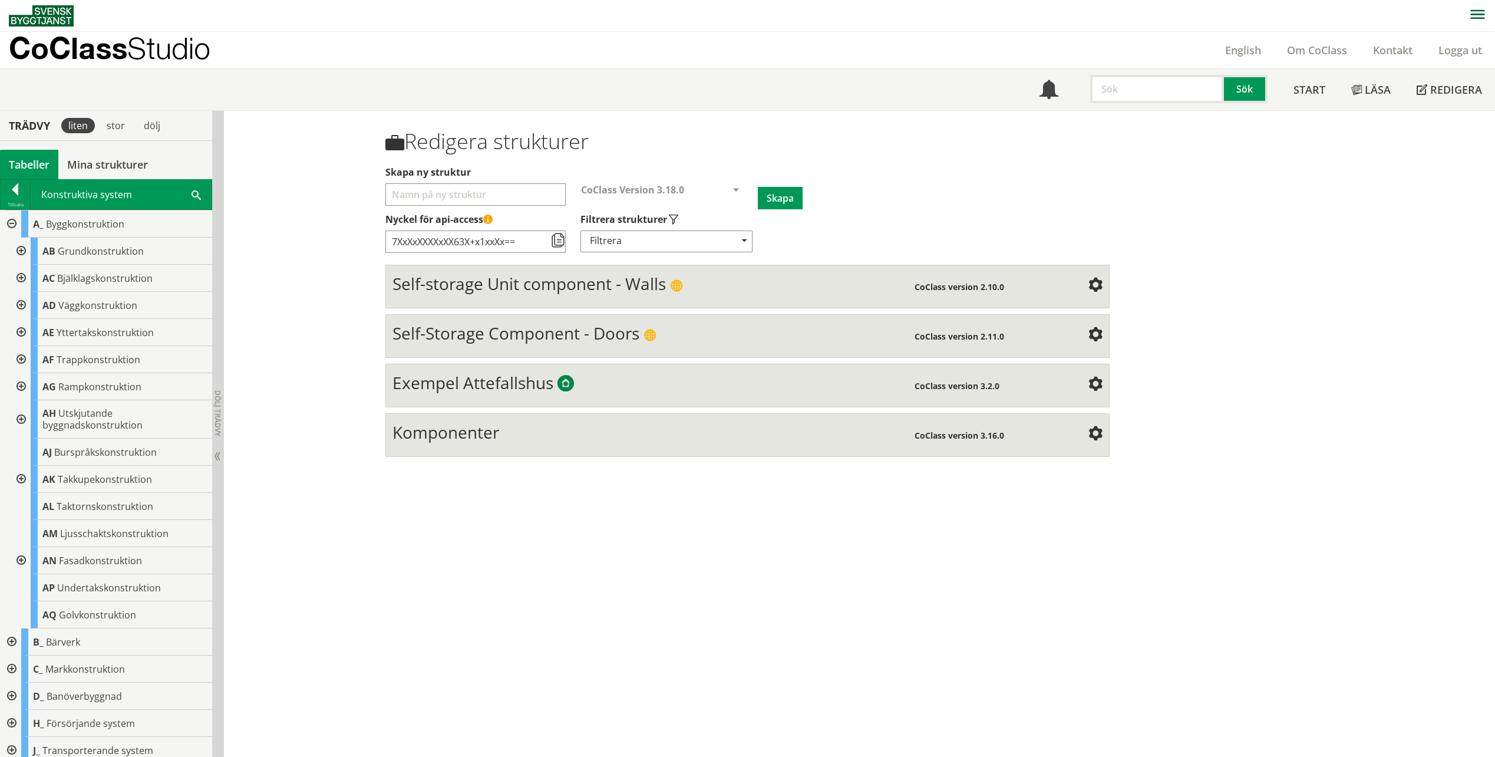
click at [21, 303] on div at bounding box center [19, 305] width 21 height 27
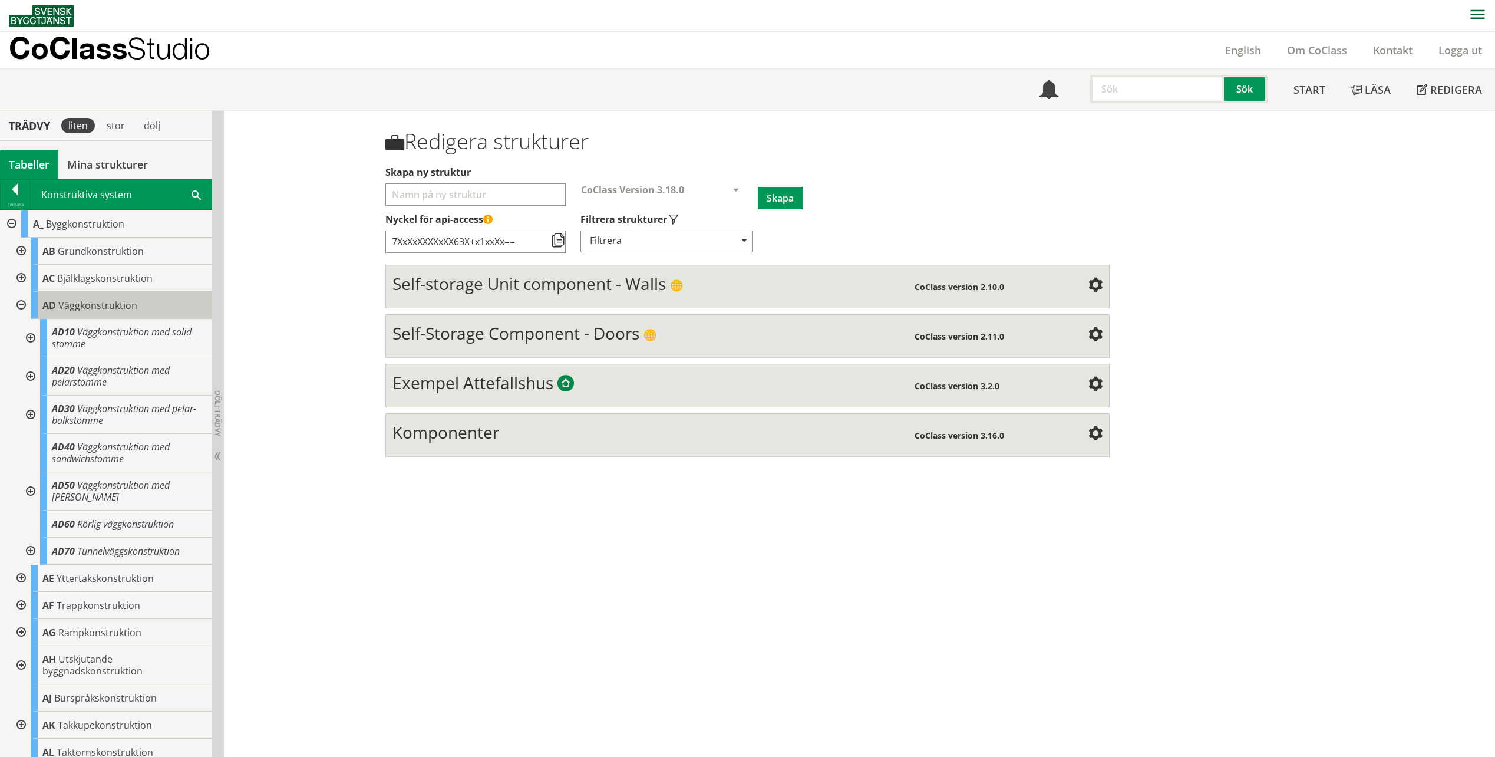
click at [69, 306] on span "Väggkonstruktion" at bounding box center [97, 305] width 79 height 13
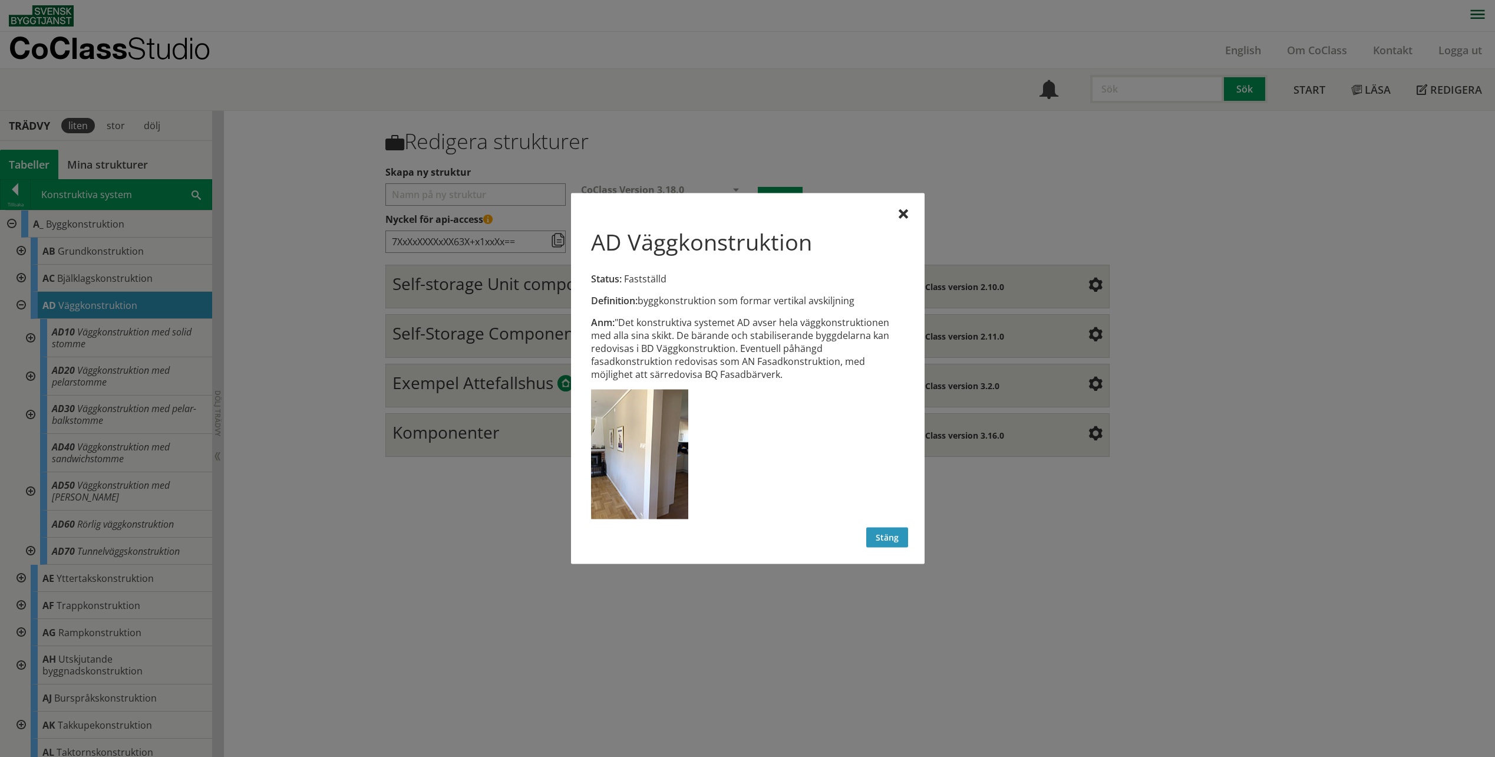
click at [871, 533] on button "Stäng" at bounding box center [887, 537] width 42 height 20
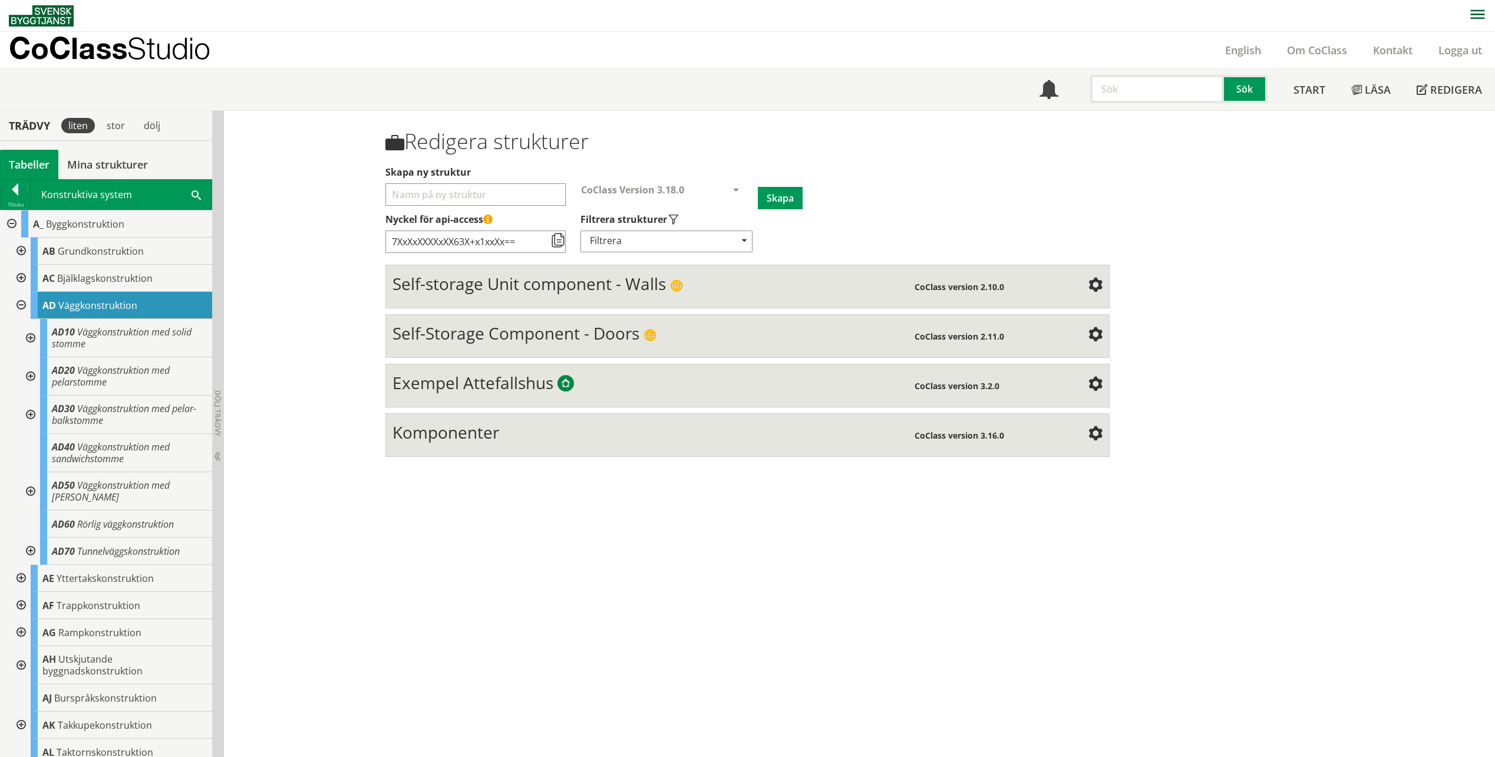
click at [34, 334] on div at bounding box center [29, 338] width 21 height 38
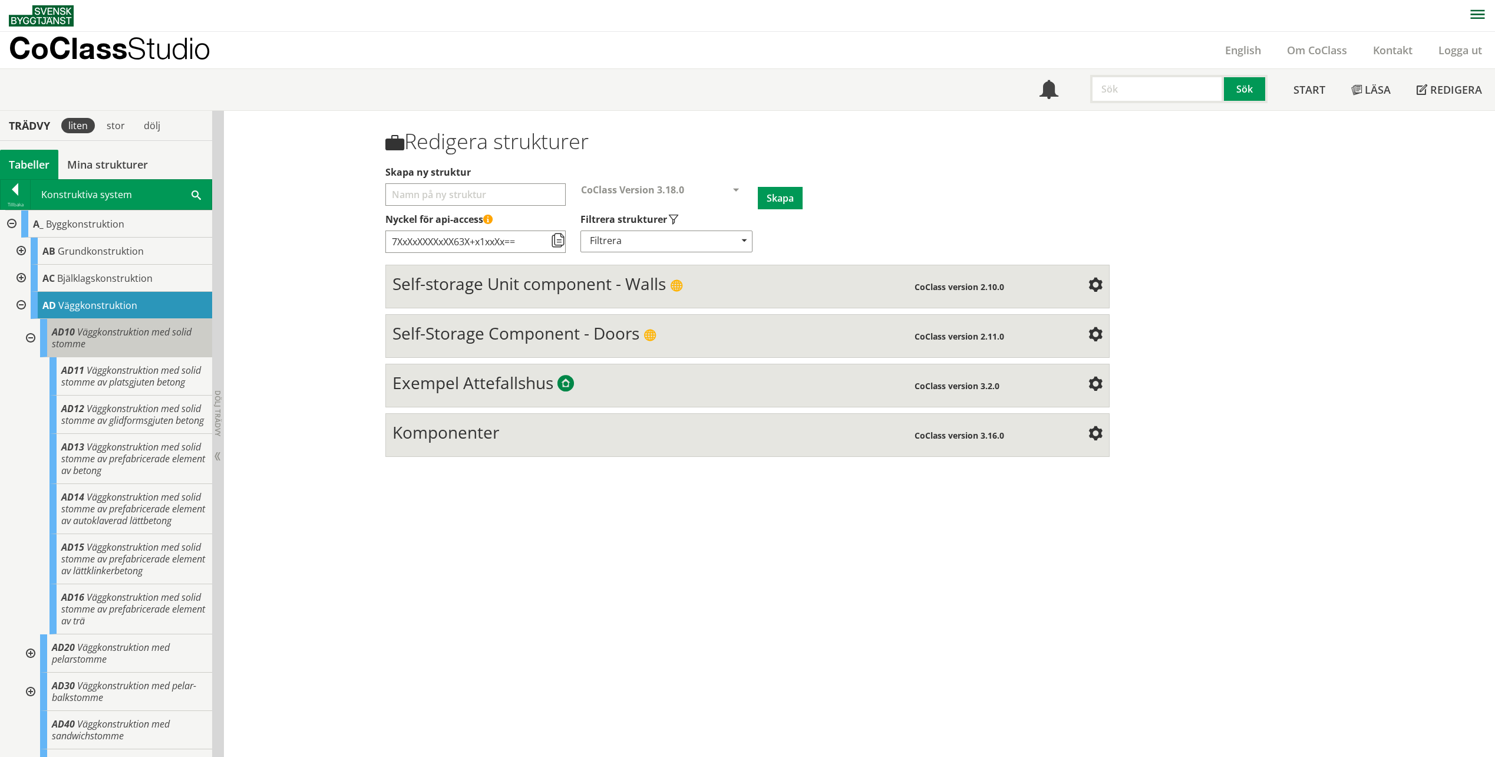
click at [90, 331] on span "Väggkonstruktion med solid stomme" at bounding box center [122, 337] width 140 height 25
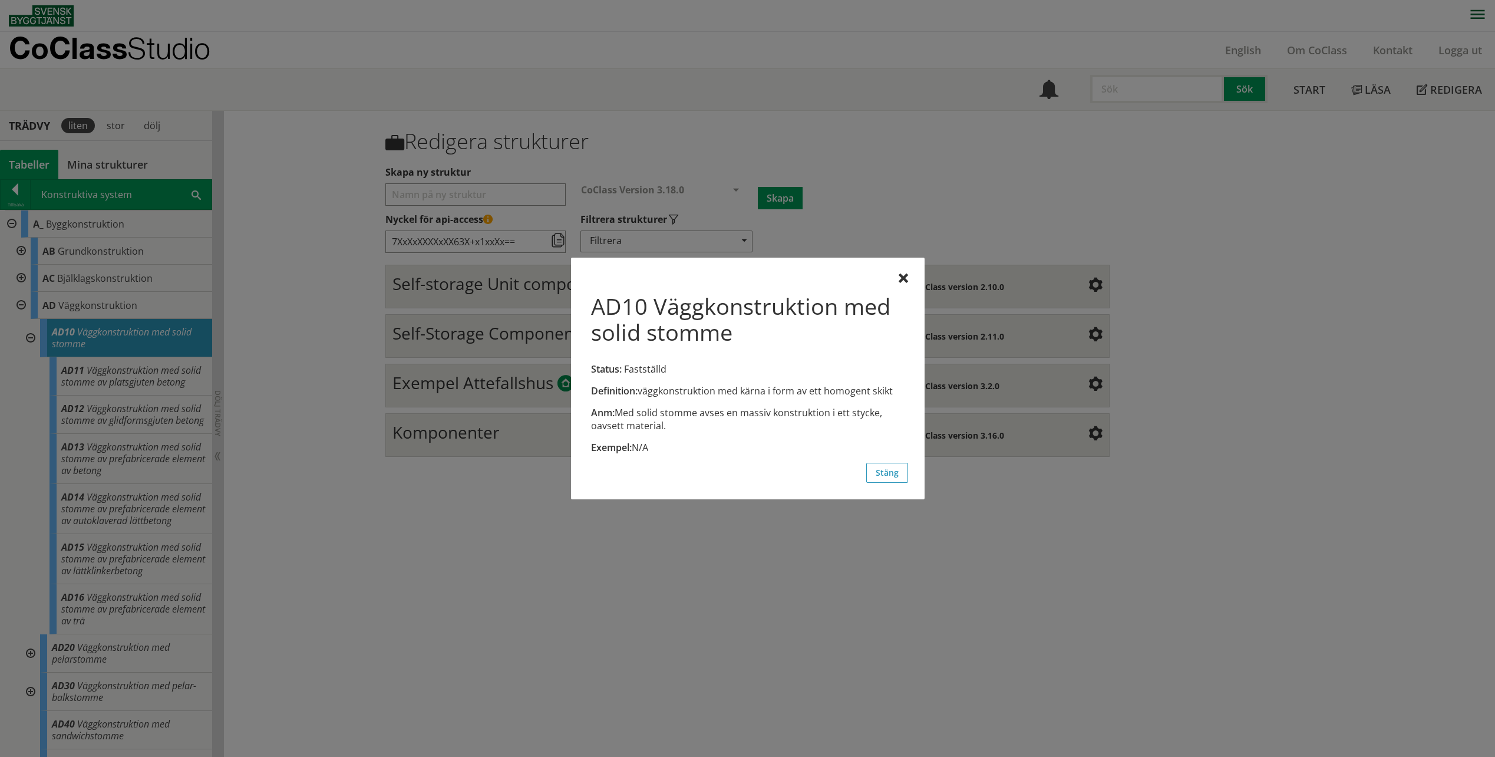
click at [876, 483] on div "AD10 Väggkonstruktion med solid stomme Status: Fastställd Definition: väggkonst…" at bounding box center [748, 379] width 354 height 242
click at [890, 463] on button "Stäng" at bounding box center [887, 473] width 42 height 20
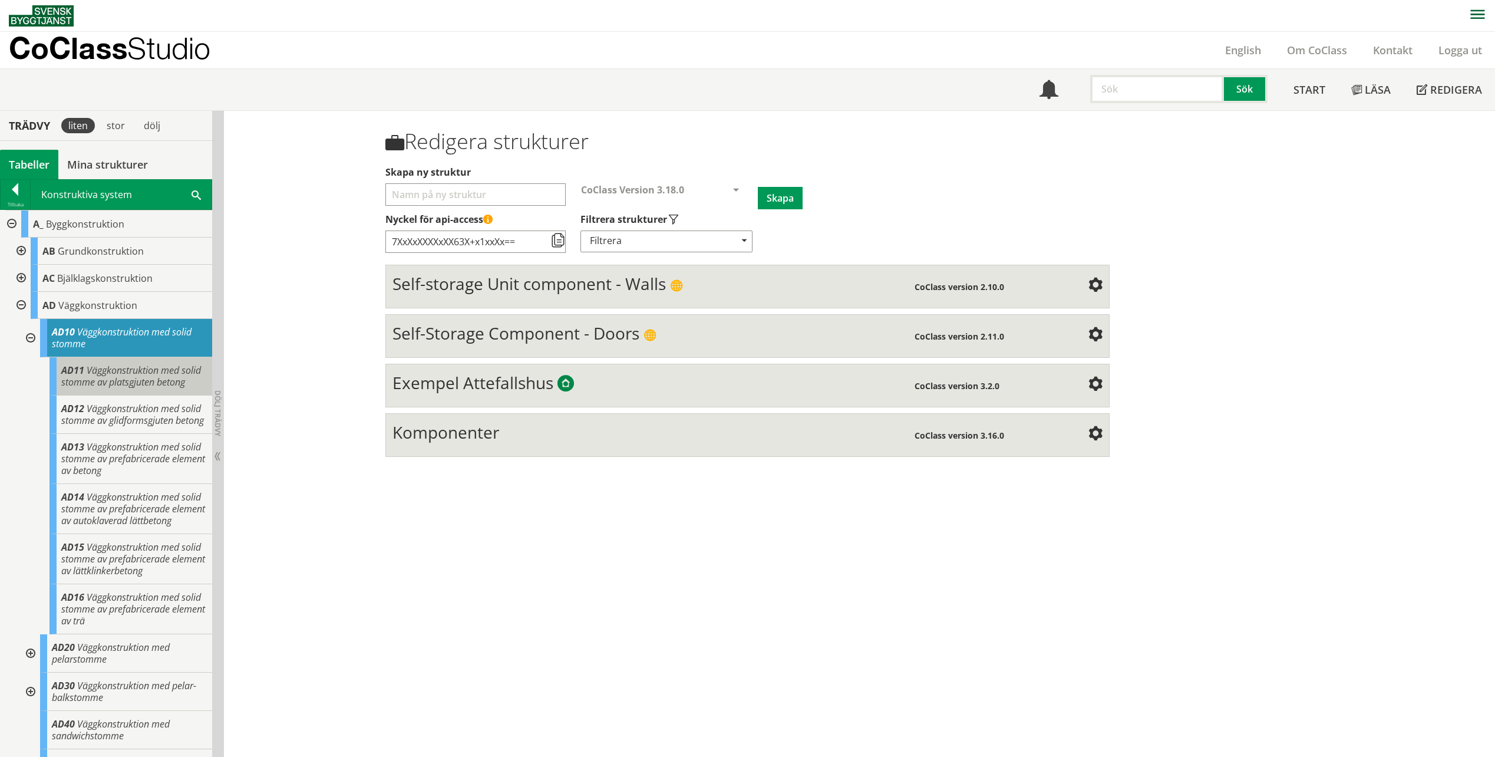
click at [94, 369] on span "Väggkonstruktion med solid stomme av platsgjuten betong" at bounding box center [131, 376] width 140 height 25
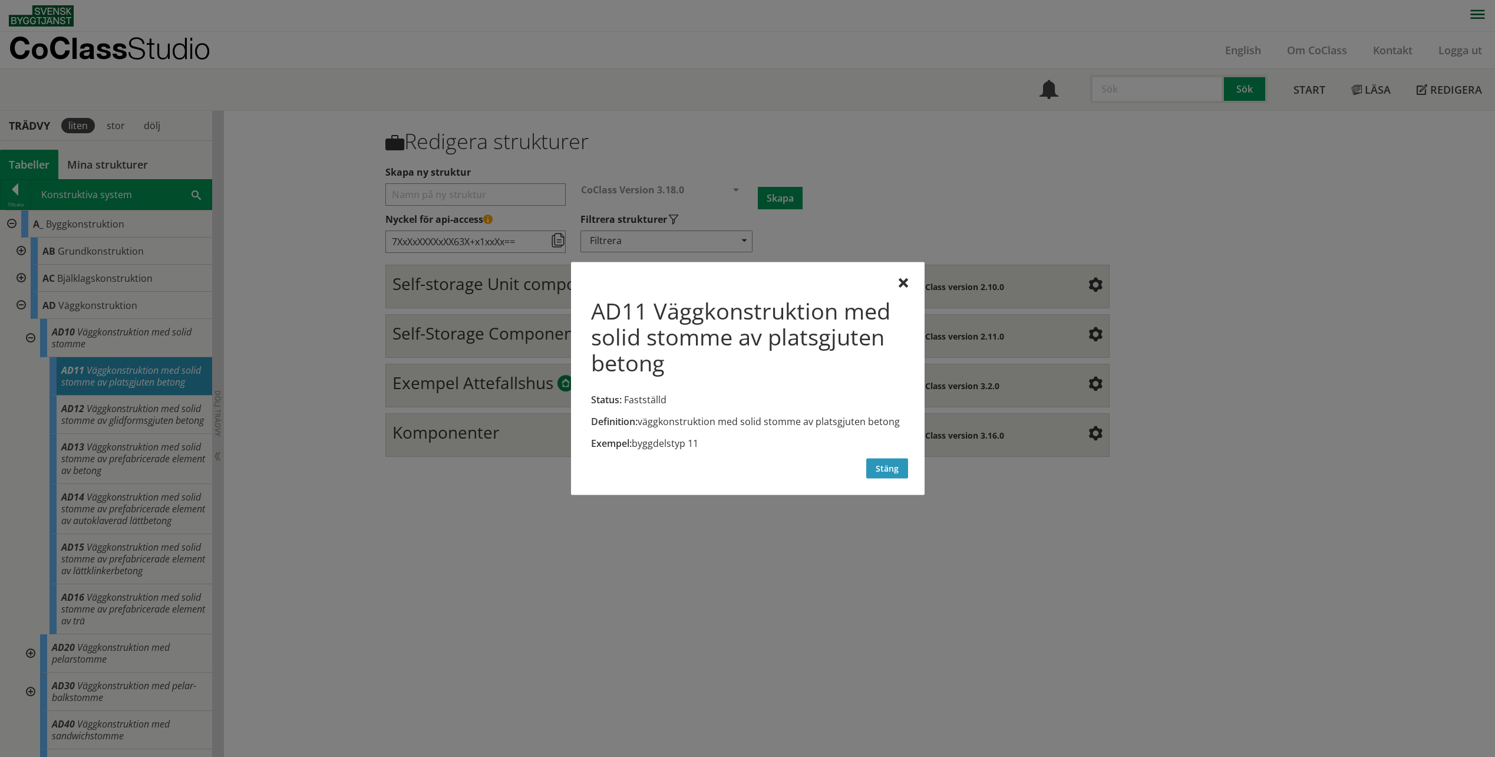
click at [888, 466] on button "Stäng" at bounding box center [887, 468] width 42 height 20
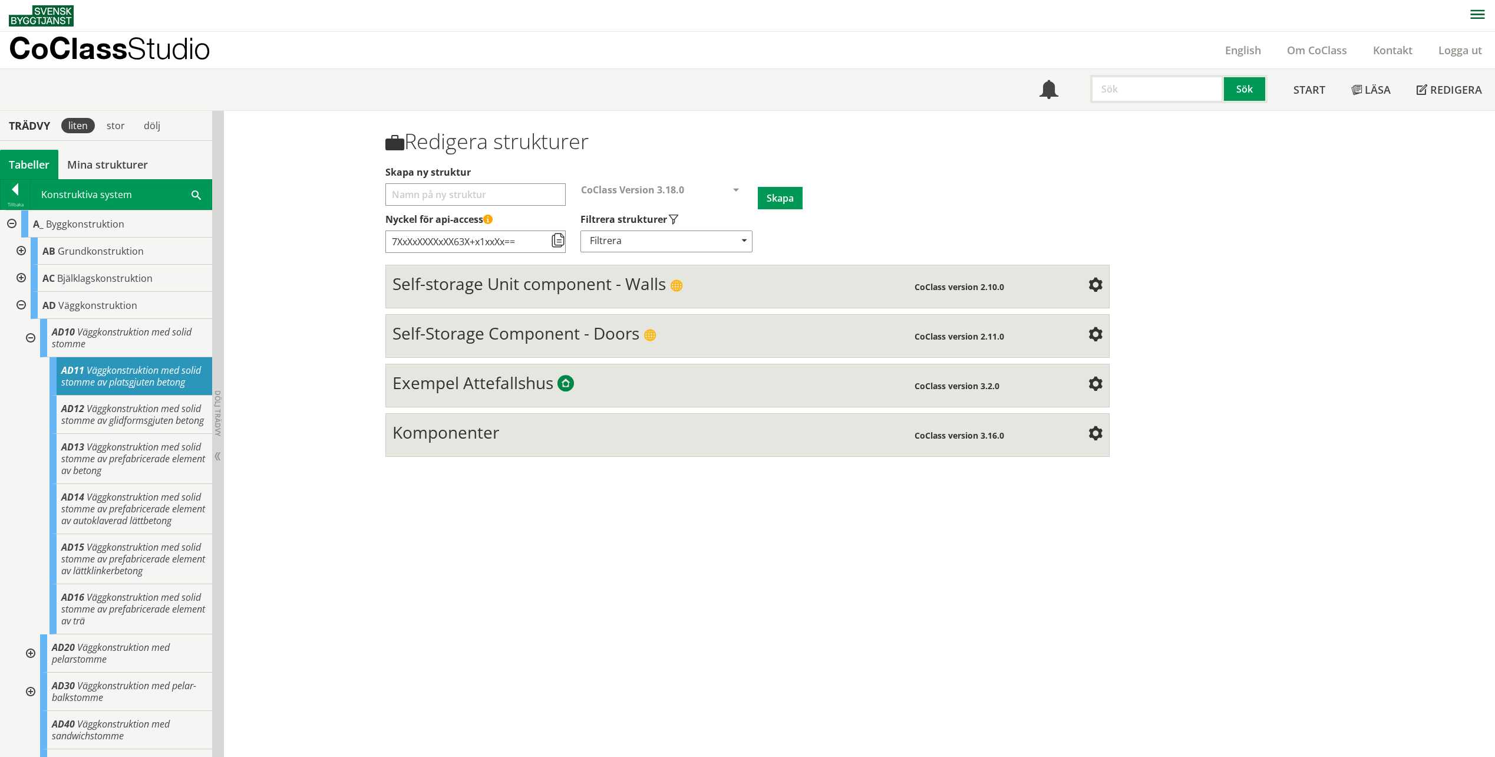
click at [13, 223] on div at bounding box center [10, 223] width 21 height 27
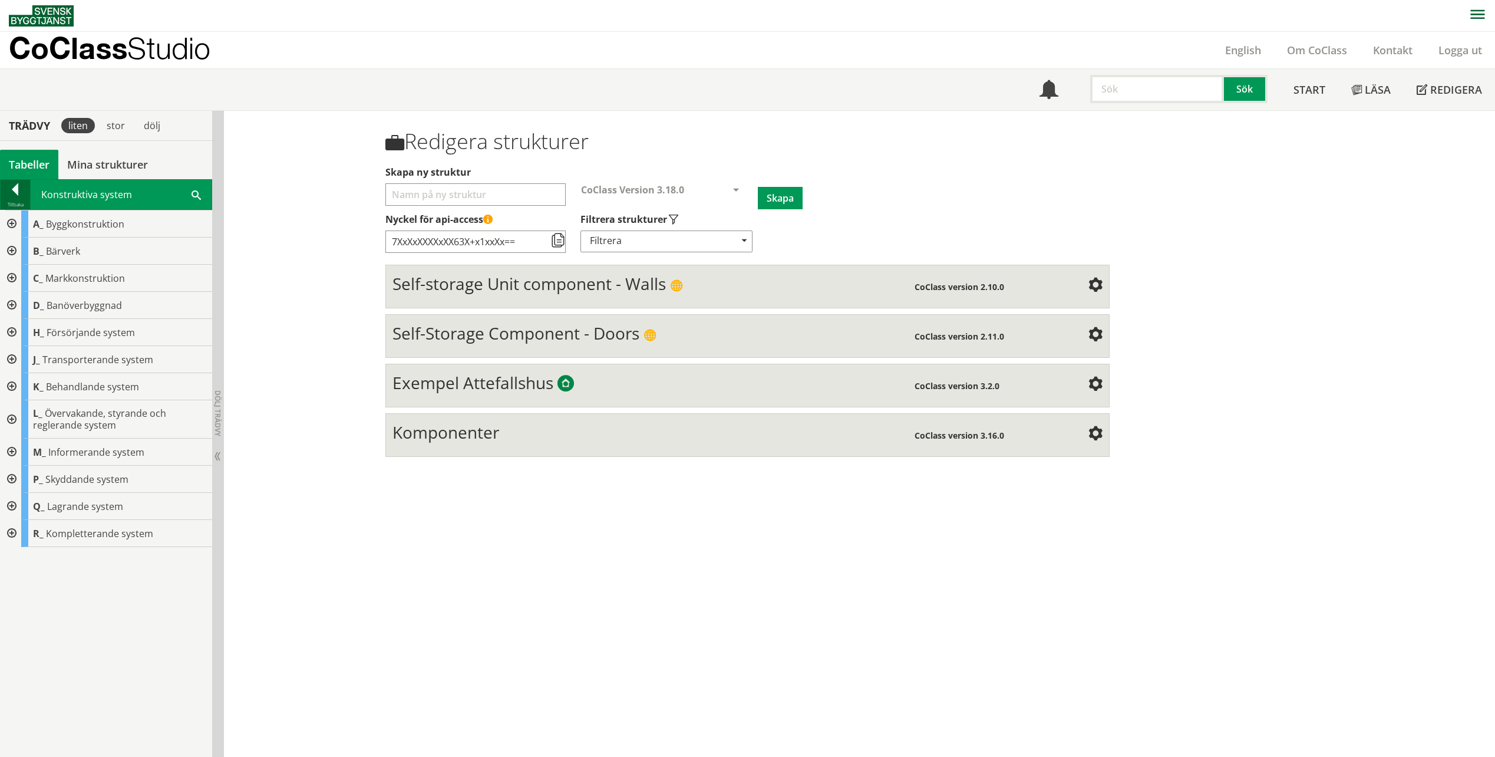
click at [12, 186] on div at bounding box center [15, 191] width 29 height 16
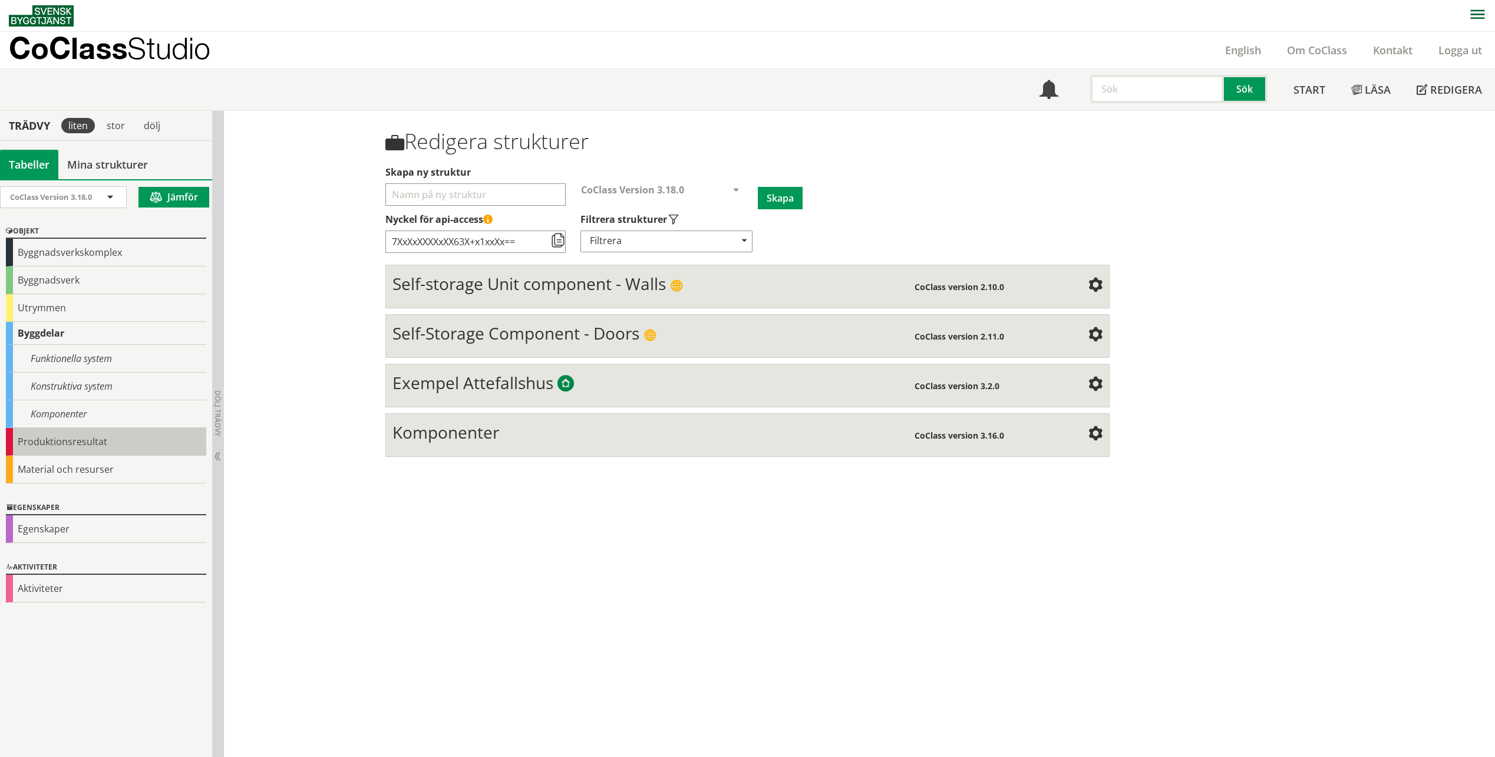
click at [58, 447] on div "Produktionsresultat" at bounding box center [106, 442] width 200 height 28
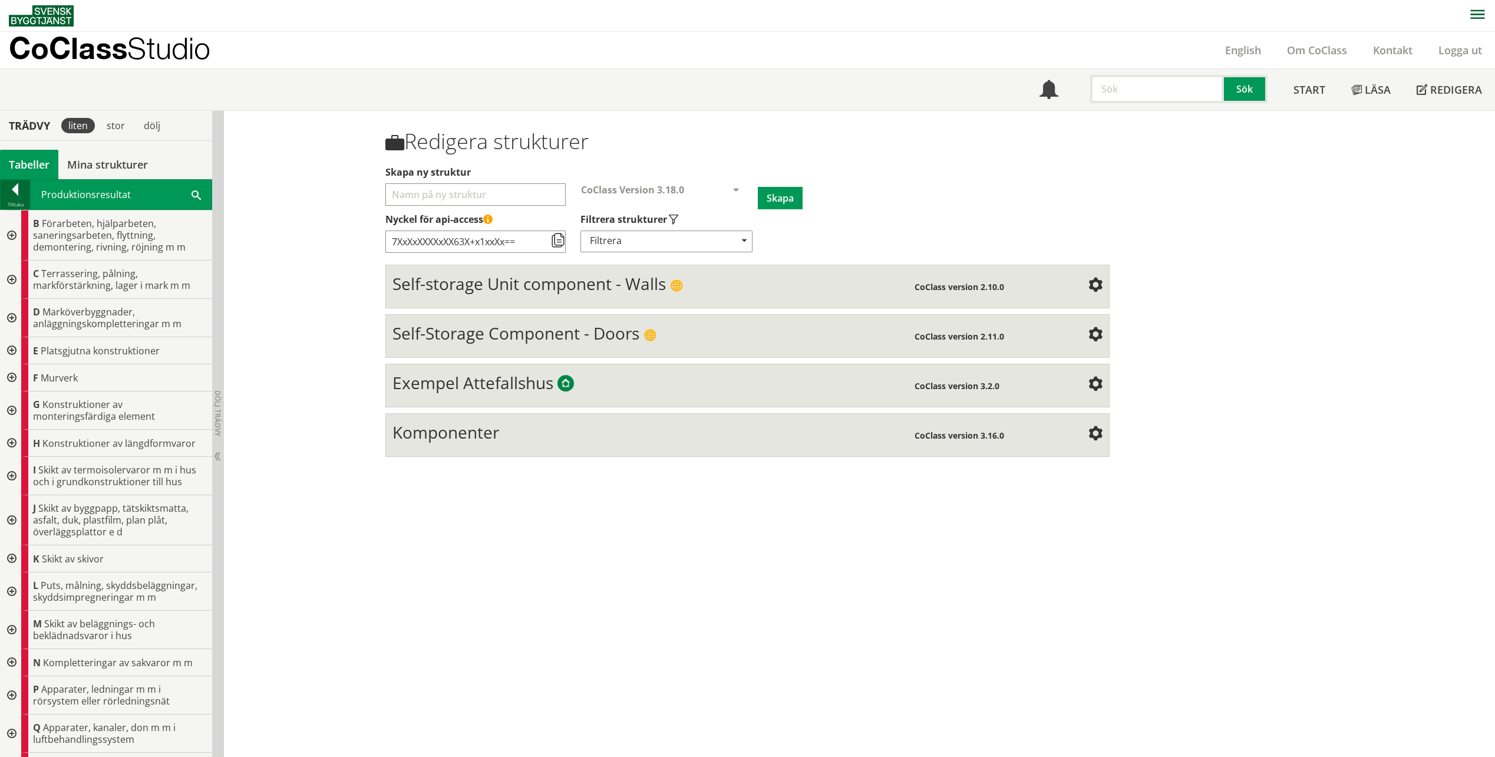
click at [9, 192] on div at bounding box center [15, 191] width 29 height 16
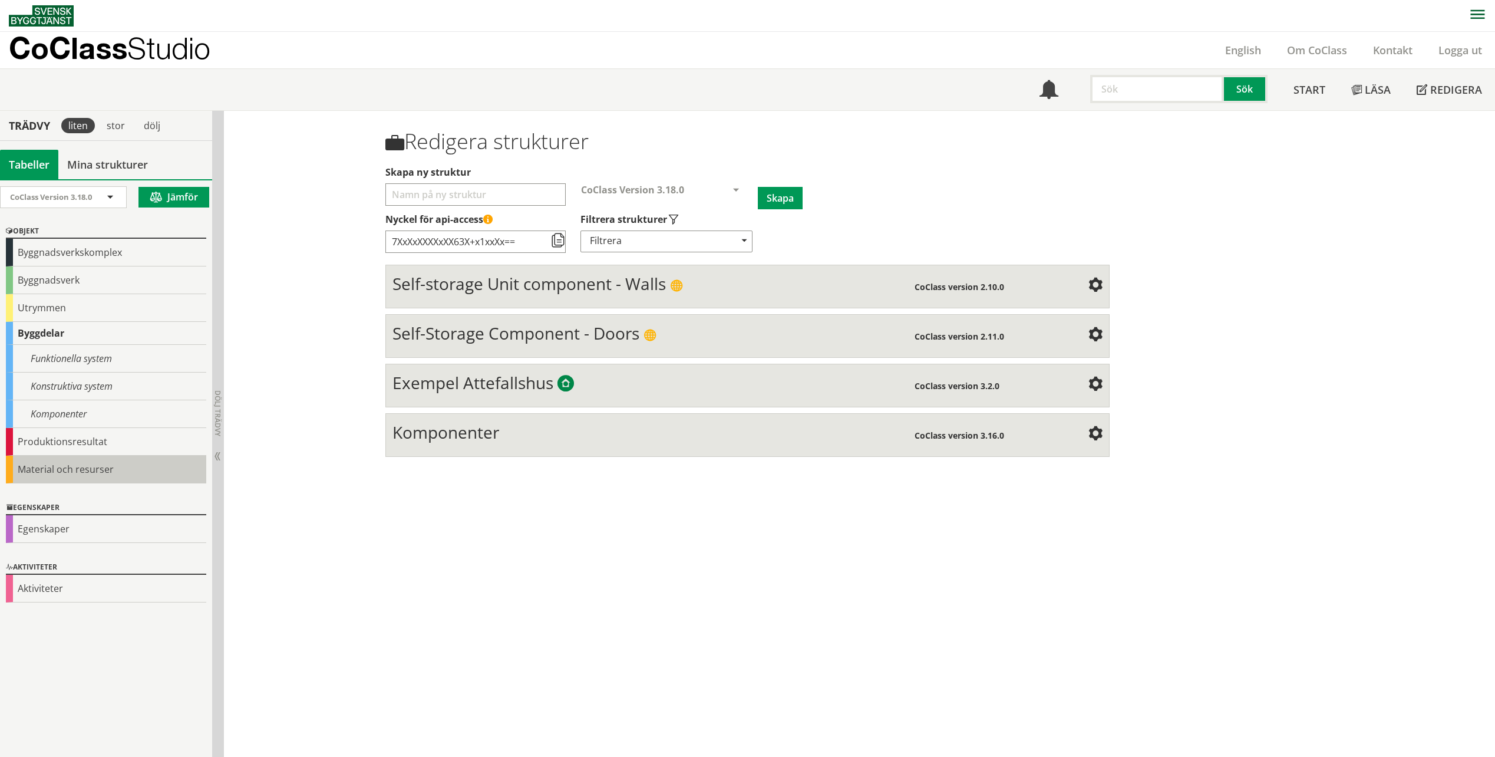
click at [45, 477] on div "Material och resurser" at bounding box center [106, 469] width 200 height 28
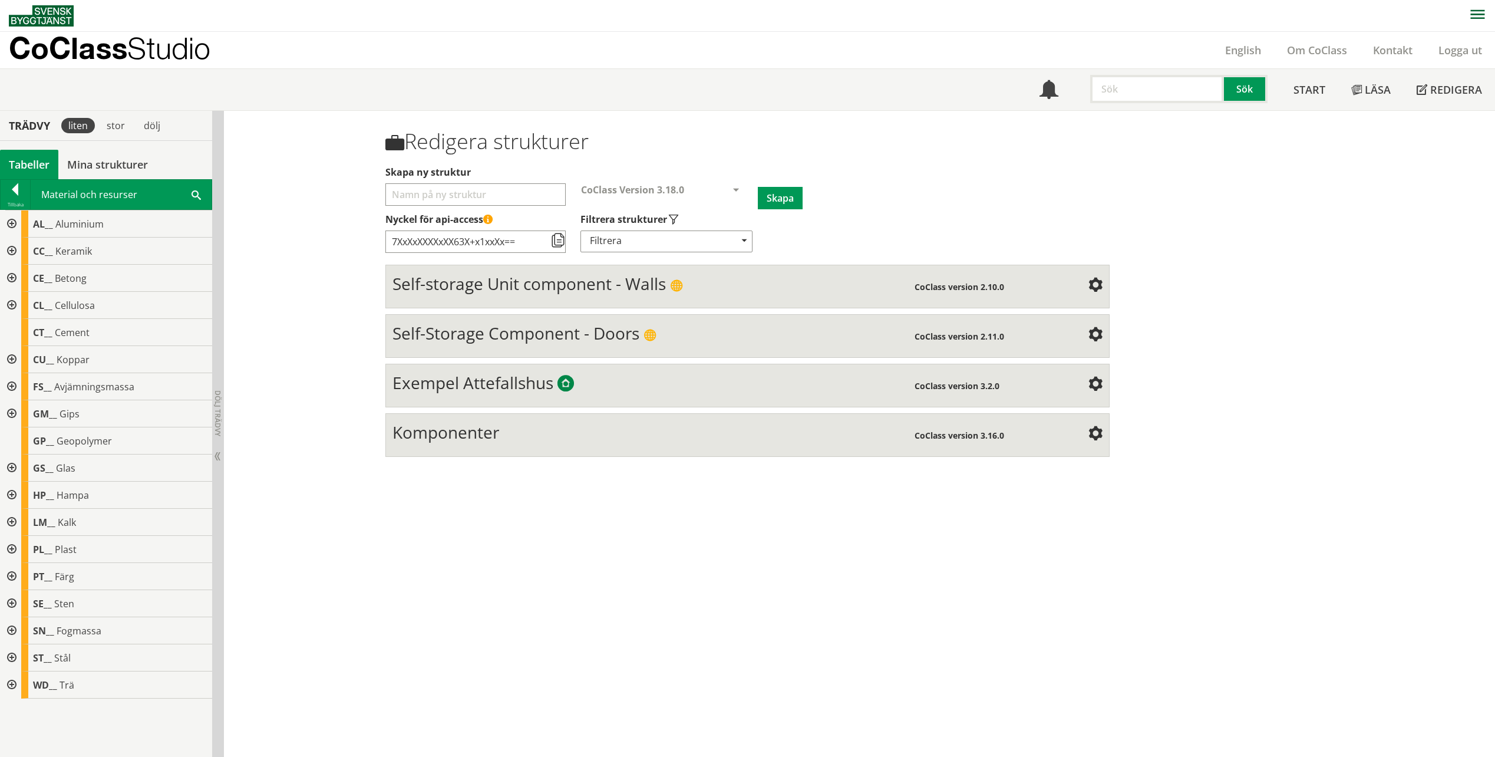
click at [14, 219] on div at bounding box center [10, 223] width 21 height 27
click at [19, 247] on div at bounding box center [19, 250] width 21 height 27
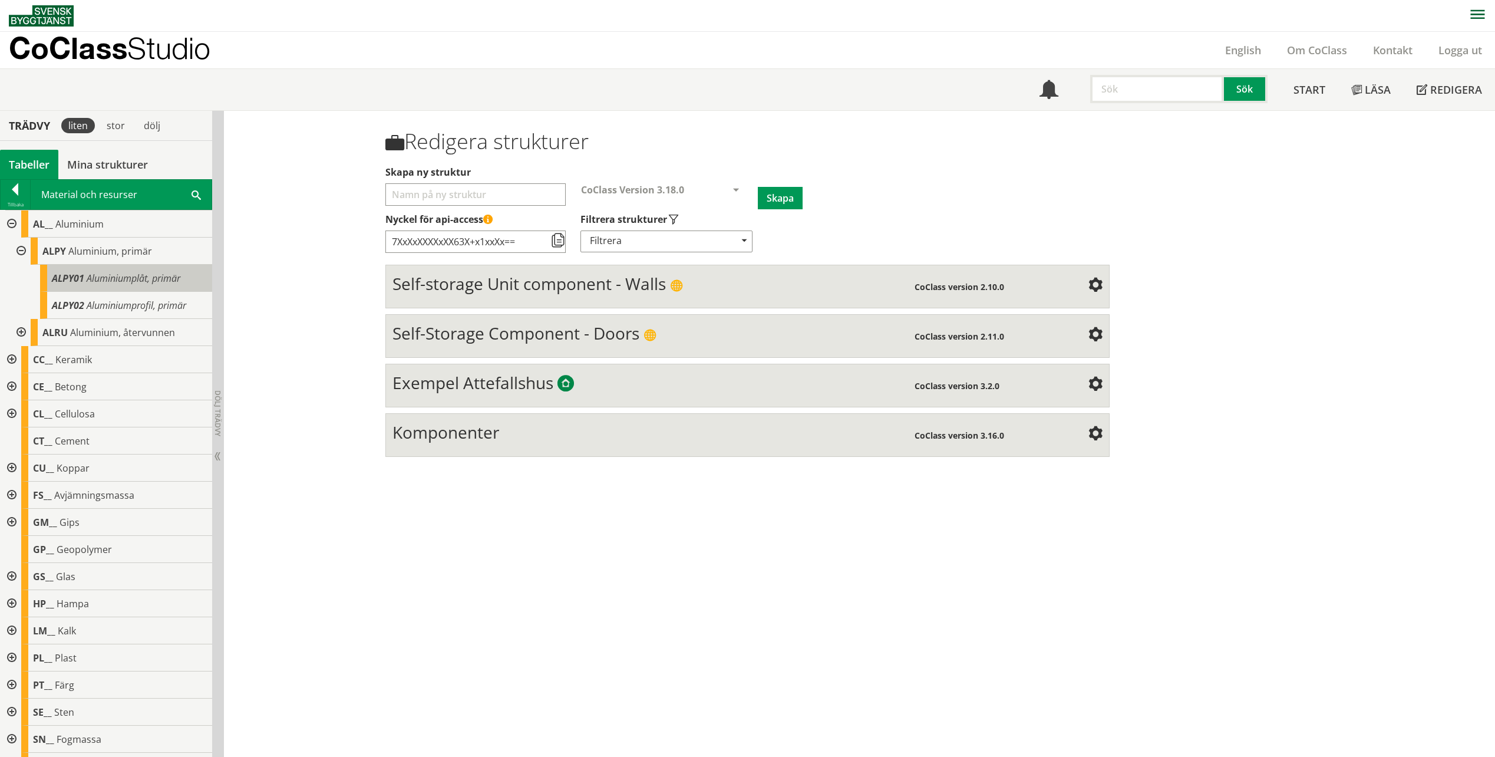
click at [101, 282] on span "Aluminiumplåt, primär" at bounding box center [134, 278] width 94 height 13
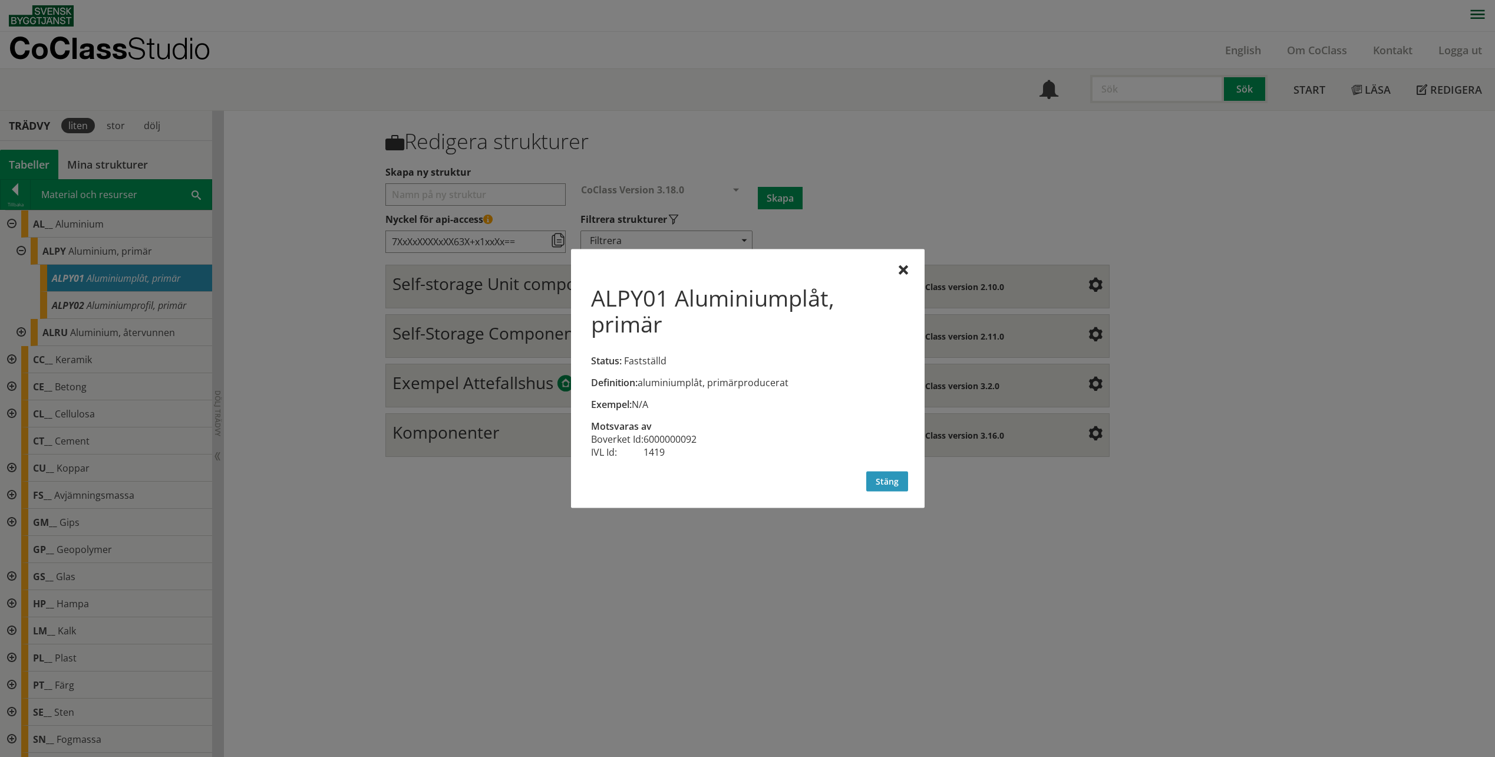
click at [882, 477] on button "Stäng" at bounding box center [887, 481] width 42 height 20
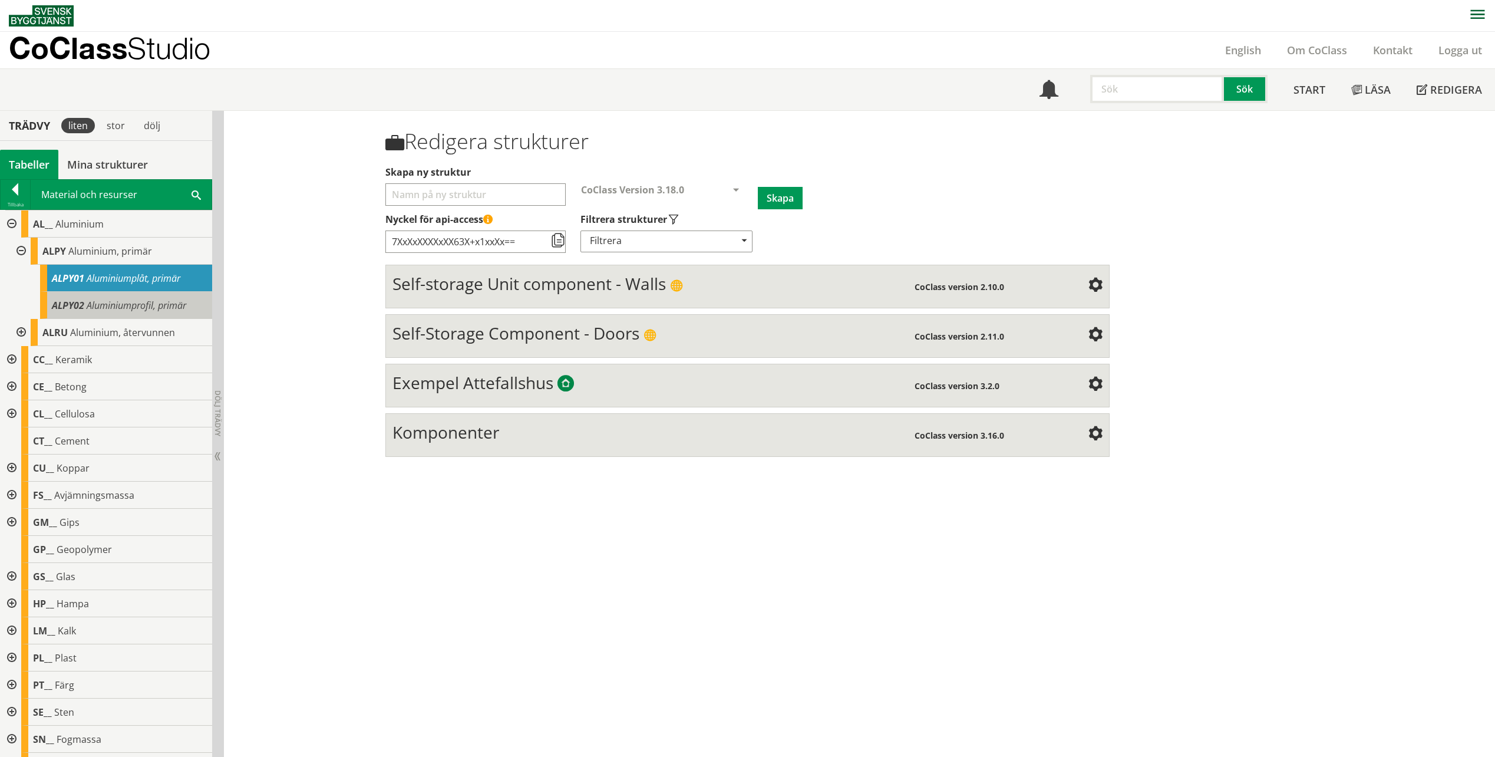
click at [164, 312] on div "ALPY02 Aluminiumprofil, primär" at bounding box center [126, 305] width 172 height 27
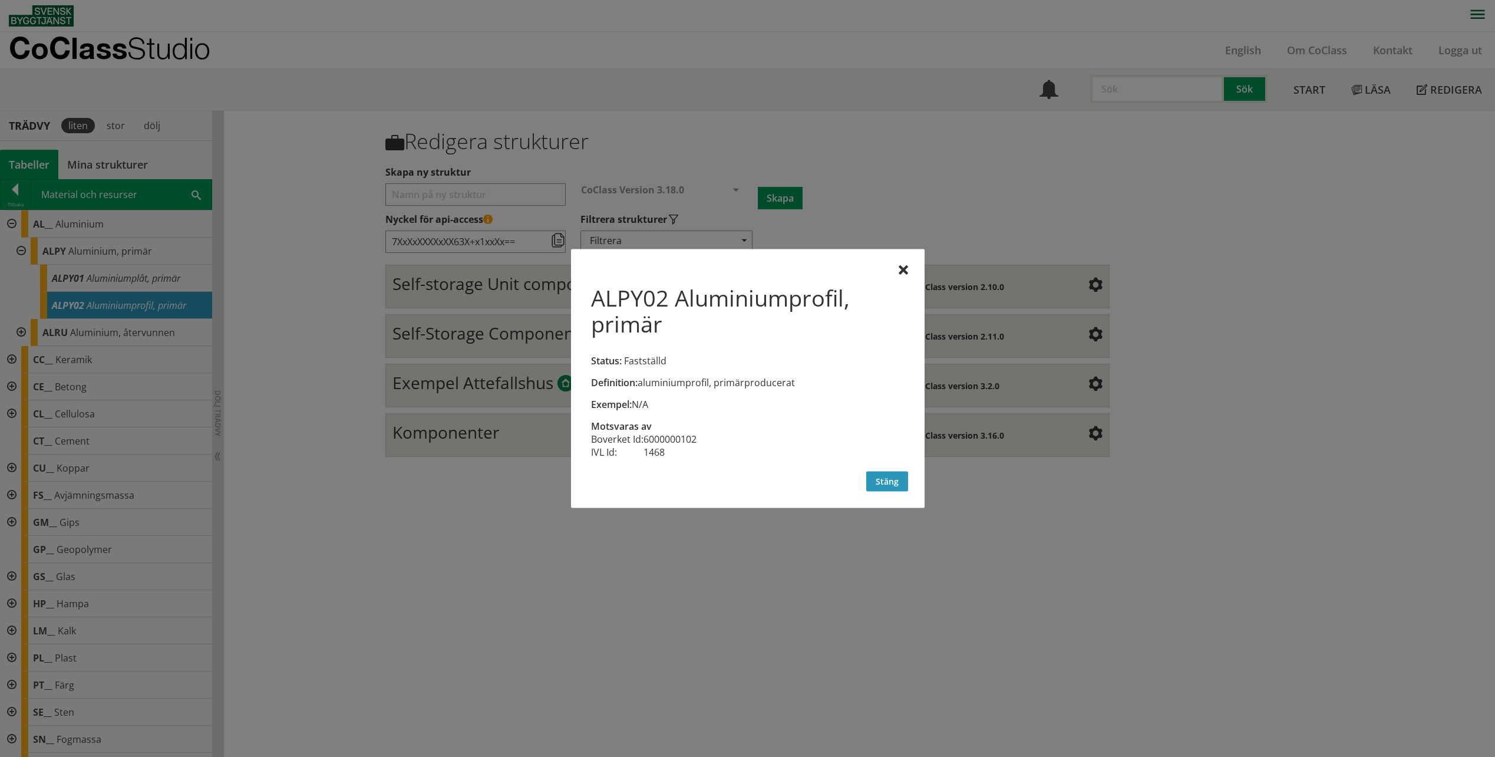
click at [901, 486] on button "Stäng" at bounding box center [887, 481] width 42 height 20
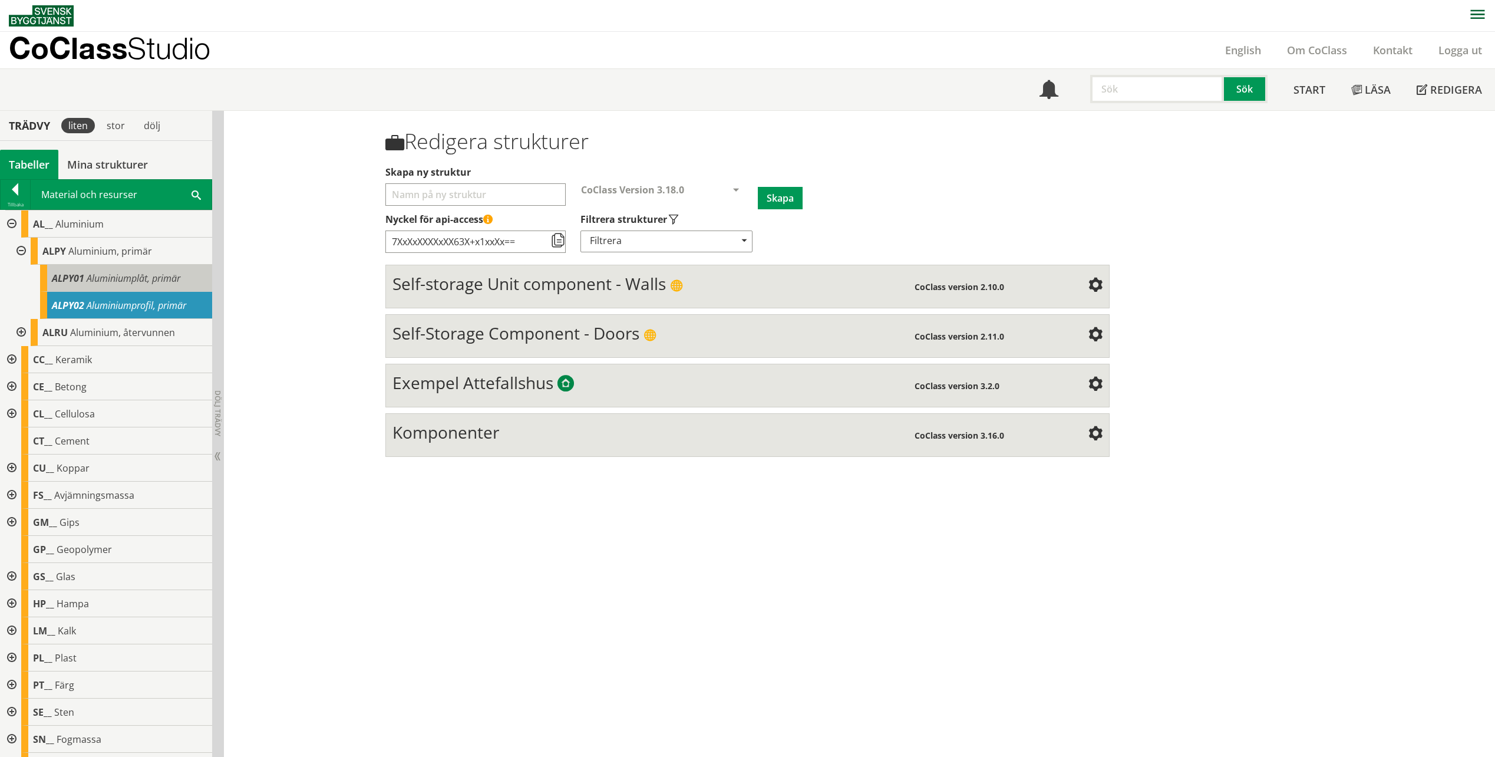
scroll to position [50, 0]
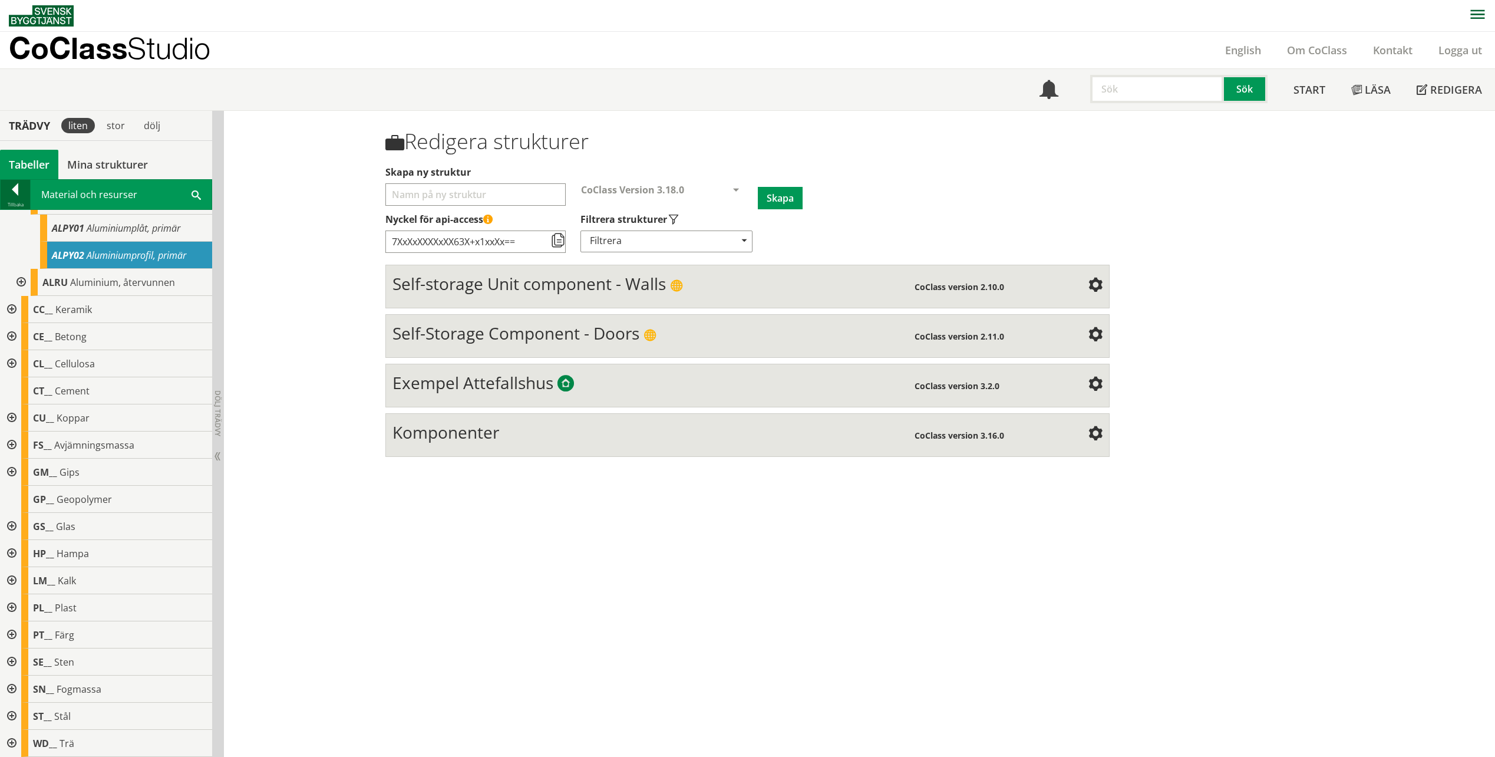
click at [16, 183] on div at bounding box center [15, 191] width 29 height 16
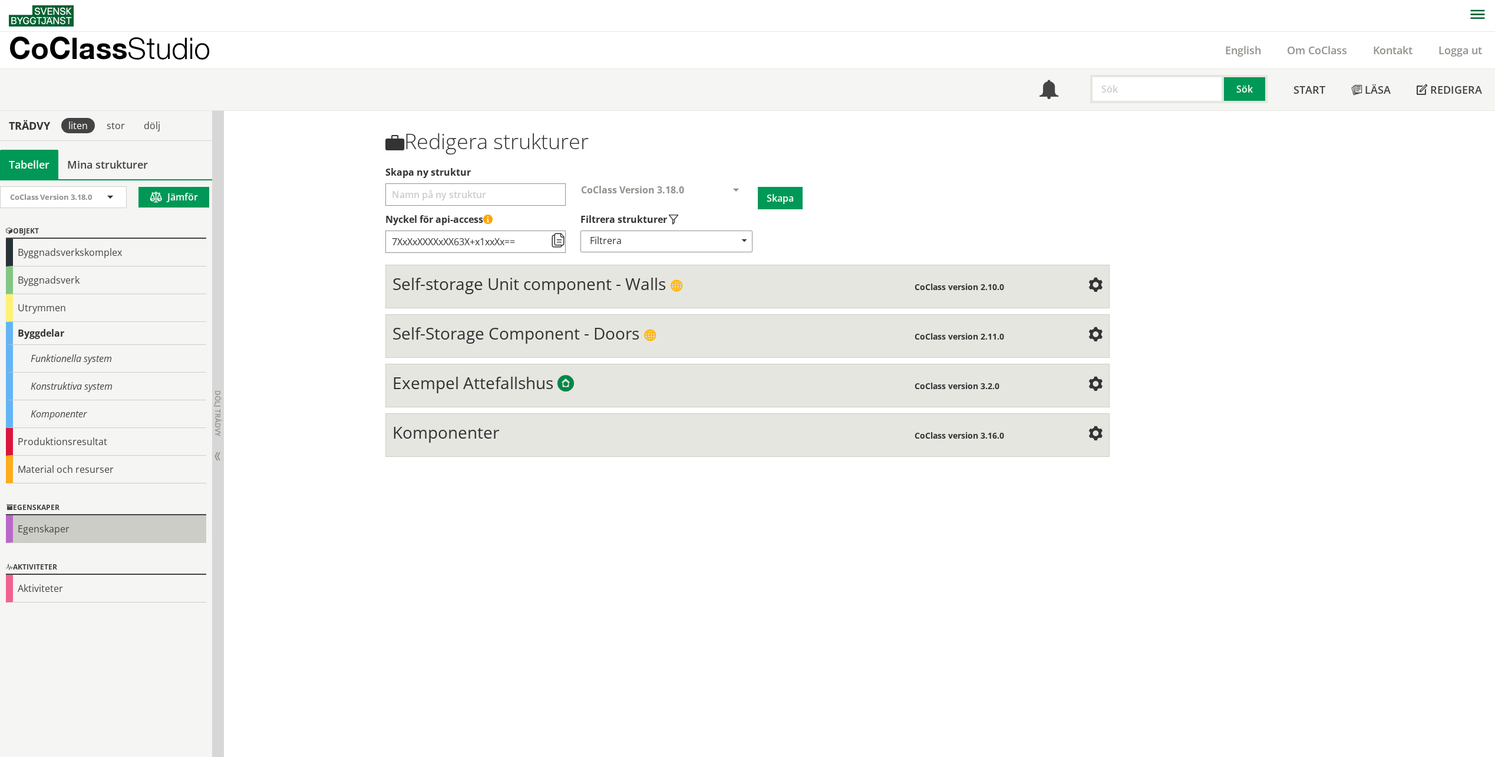
click at [37, 541] on div "Egenskaper" at bounding box center [106, 529] width 200 height 28
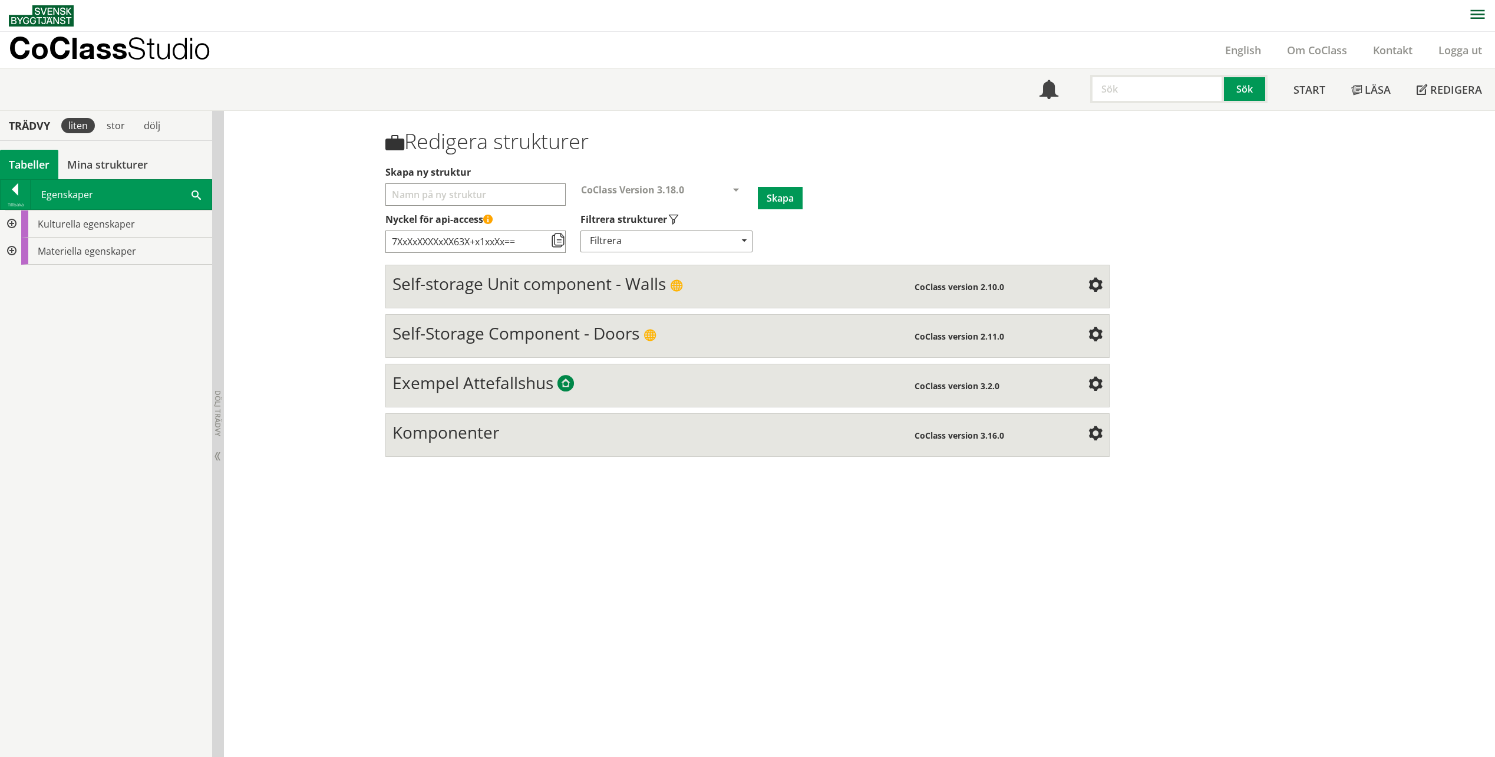
click at [12, 247] on div at bounding box center [10, 250] width 21 height 27
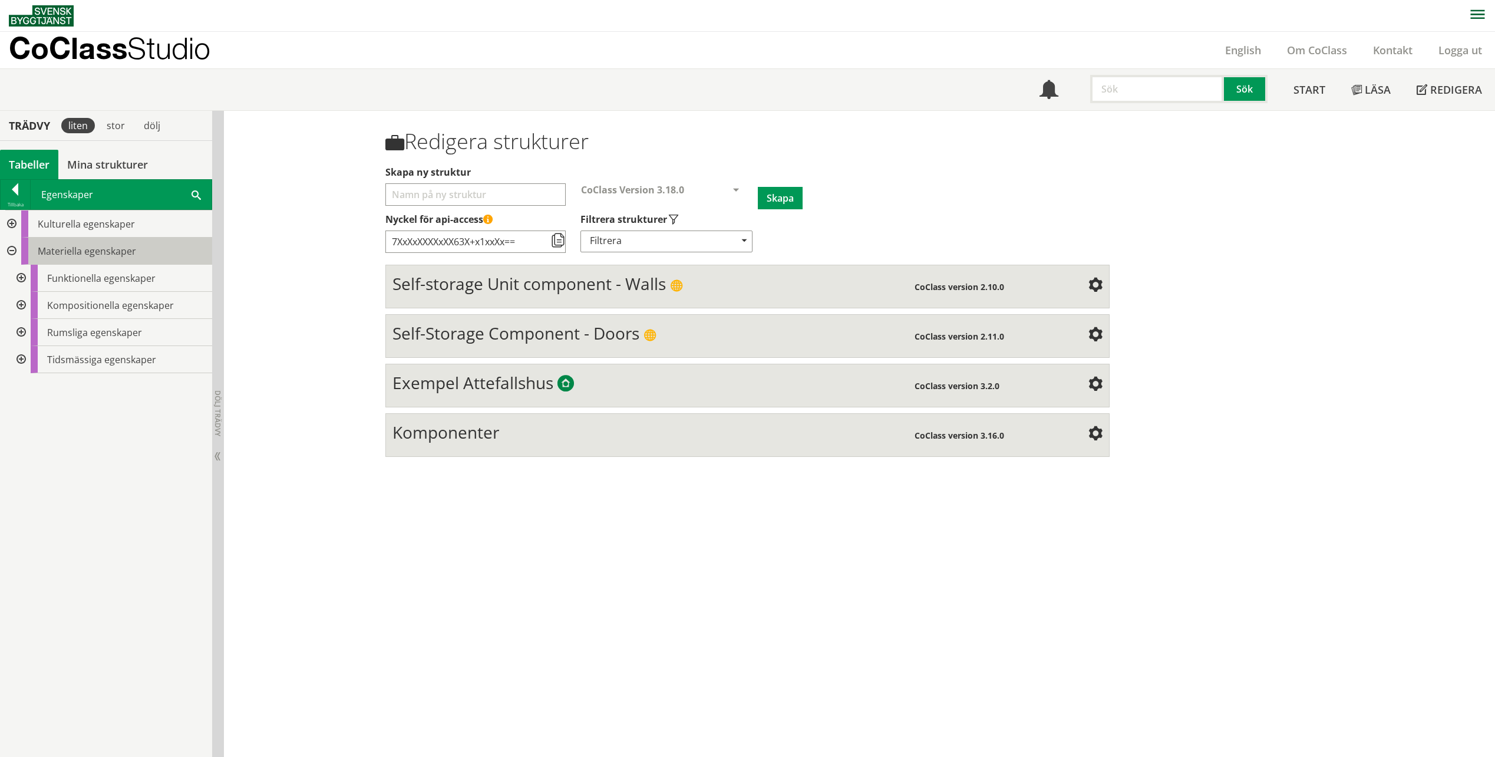
drag, startPoint x: 20, startPoint y: 277, endPoint x: 24, endPoint y: 262, distance: 15.3
click at [21, 271] on div at bounding box center [19, 278] width 21 height 27
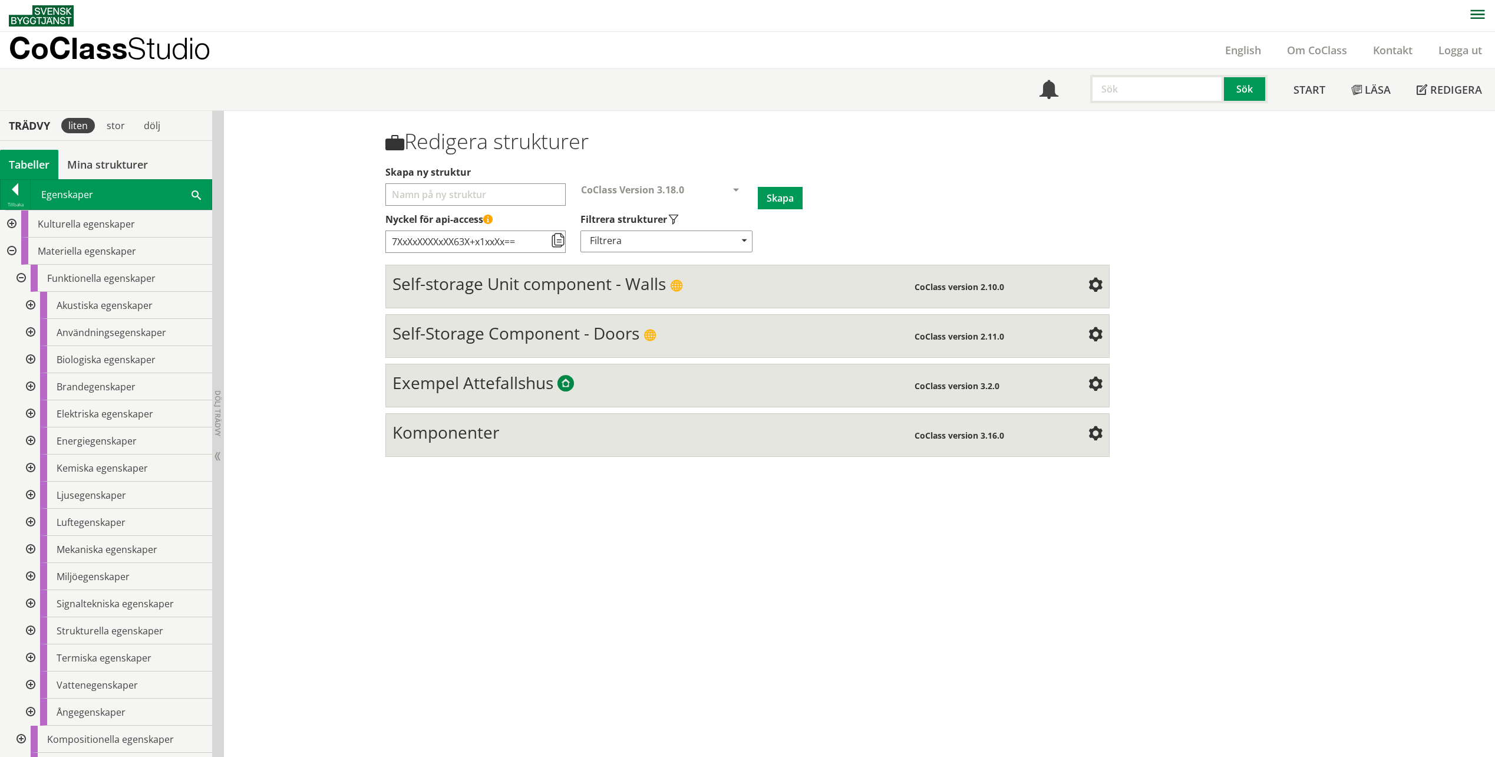
click at [11, 249] on div at bounding box center [10, 250] width 21 height 27
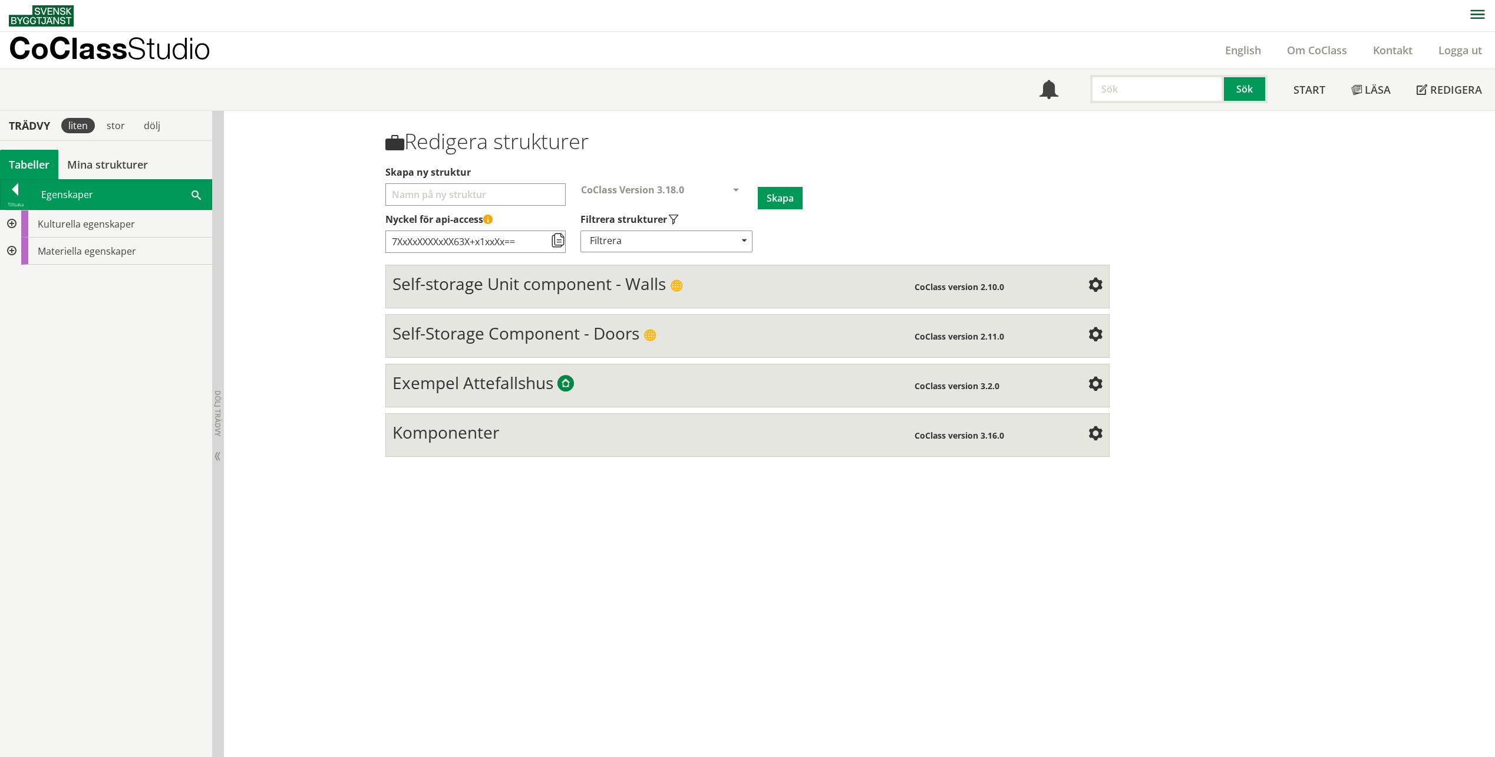
click at [8, 224] on div at bounding box center [10, 223] width 21 height 27
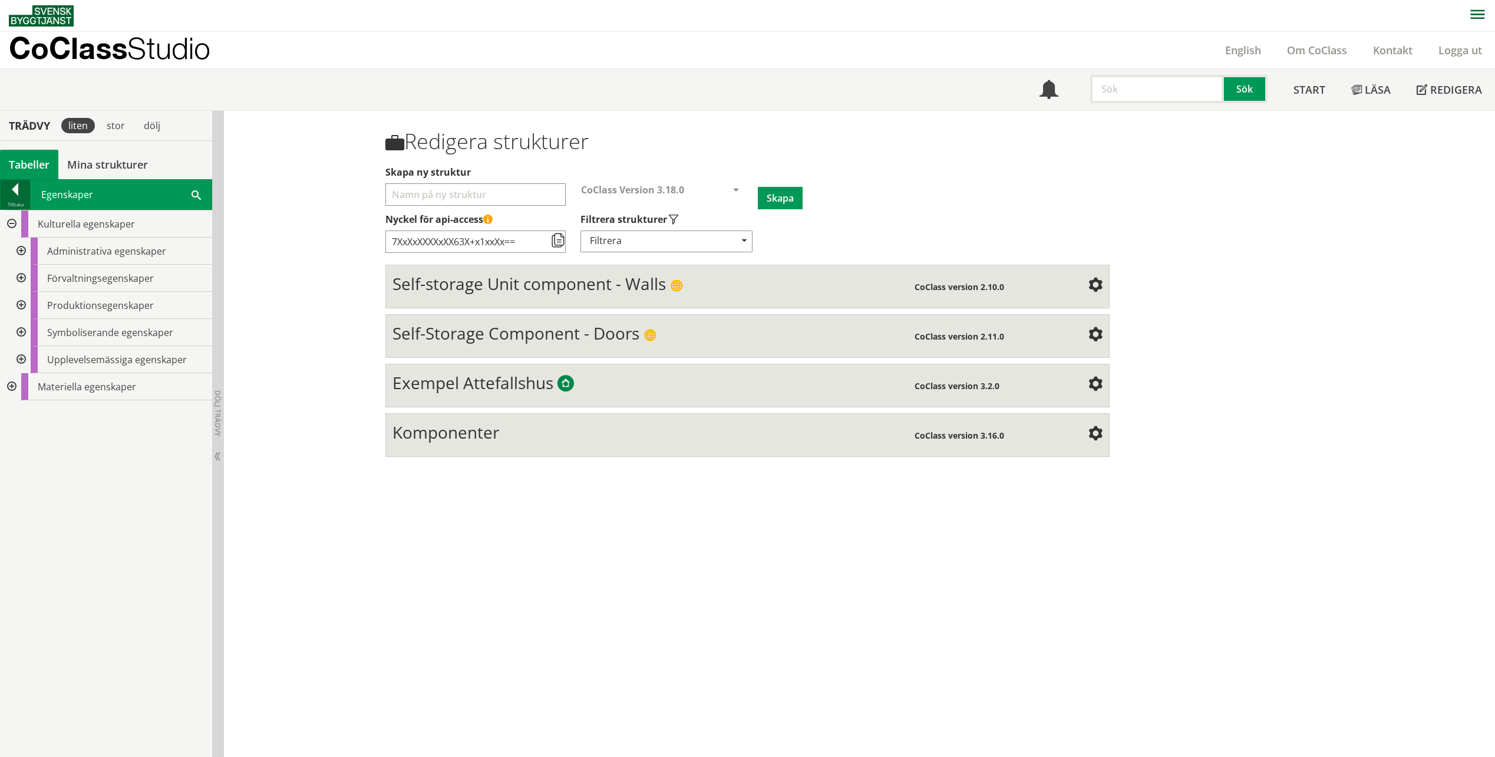
click at [9, 195] on div at bounding box center [15, 191] width 29 height 16
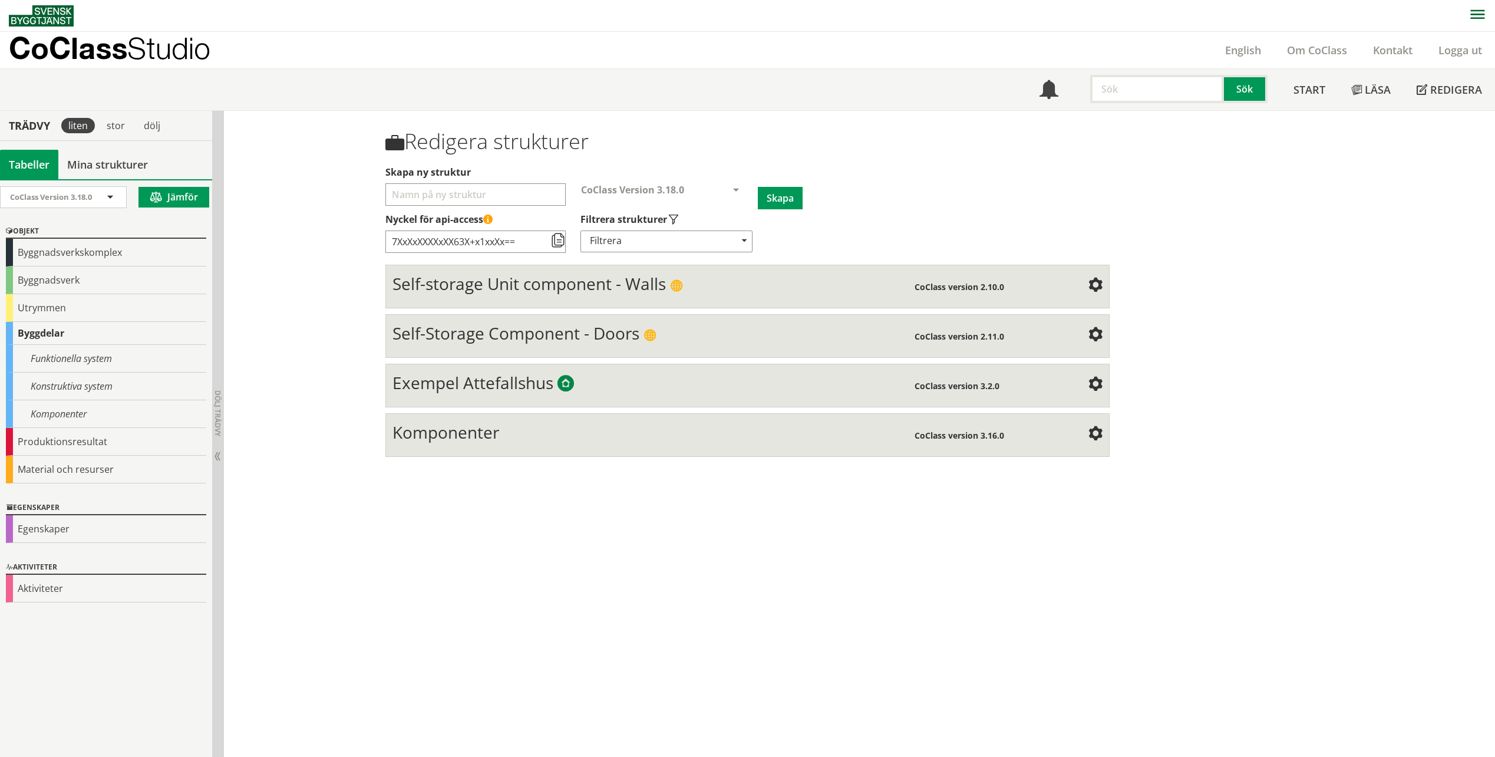
click at [8, 155] on div "Tabeller" at bounding box center [29, 164] width 58 height 29
click at [107, 120] on div "stor" at bounding box center [116, 125] width 32 height 15
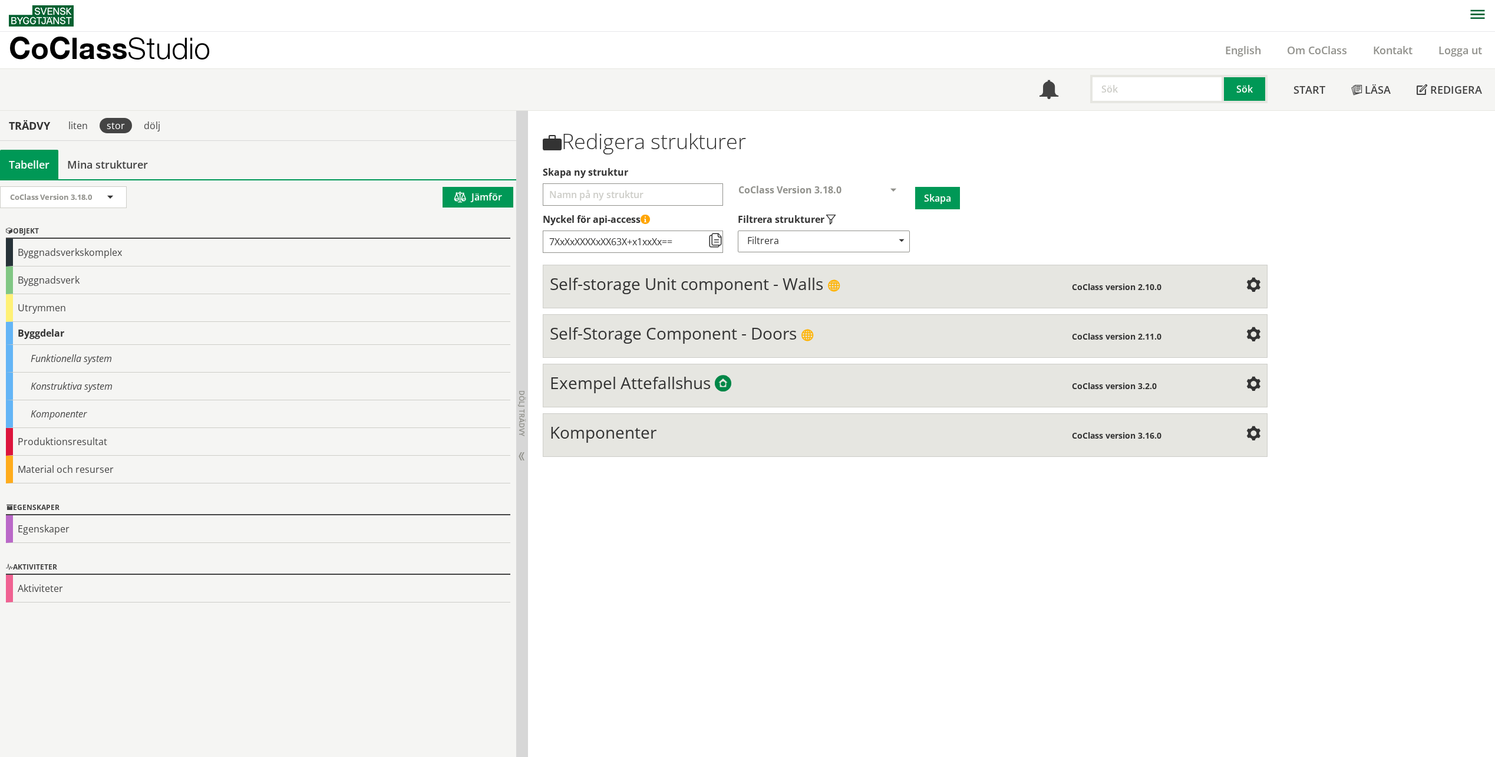
click at [42, 338] on div "Byggdelar" at bounding box center [258, 333] width 504 height 23
click at [51, 408] on div "Komponenter" at bounding box center [258, 414] width 504 height 28
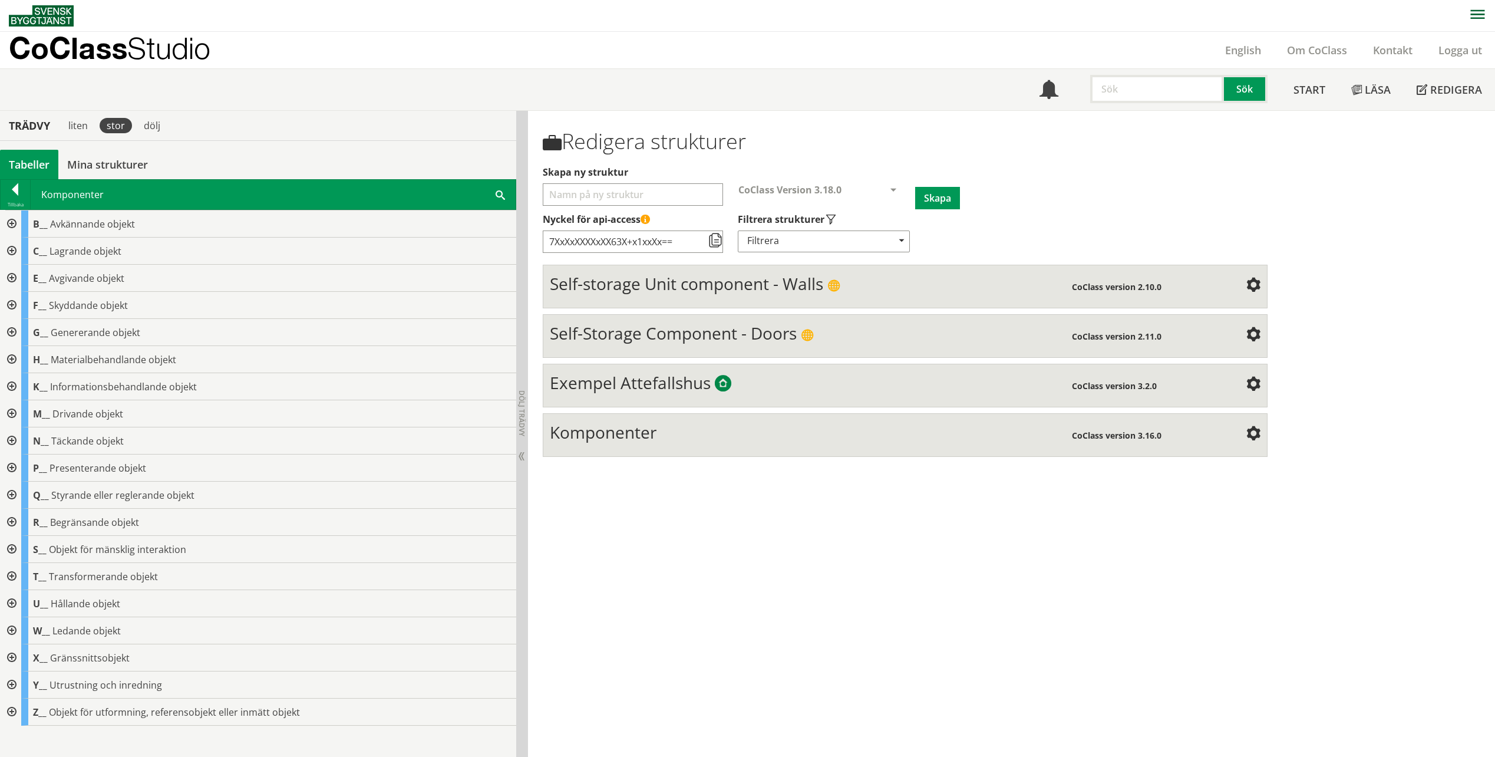
click at [12, 225] on div at bounding box center [10, 223] width 21 height 27
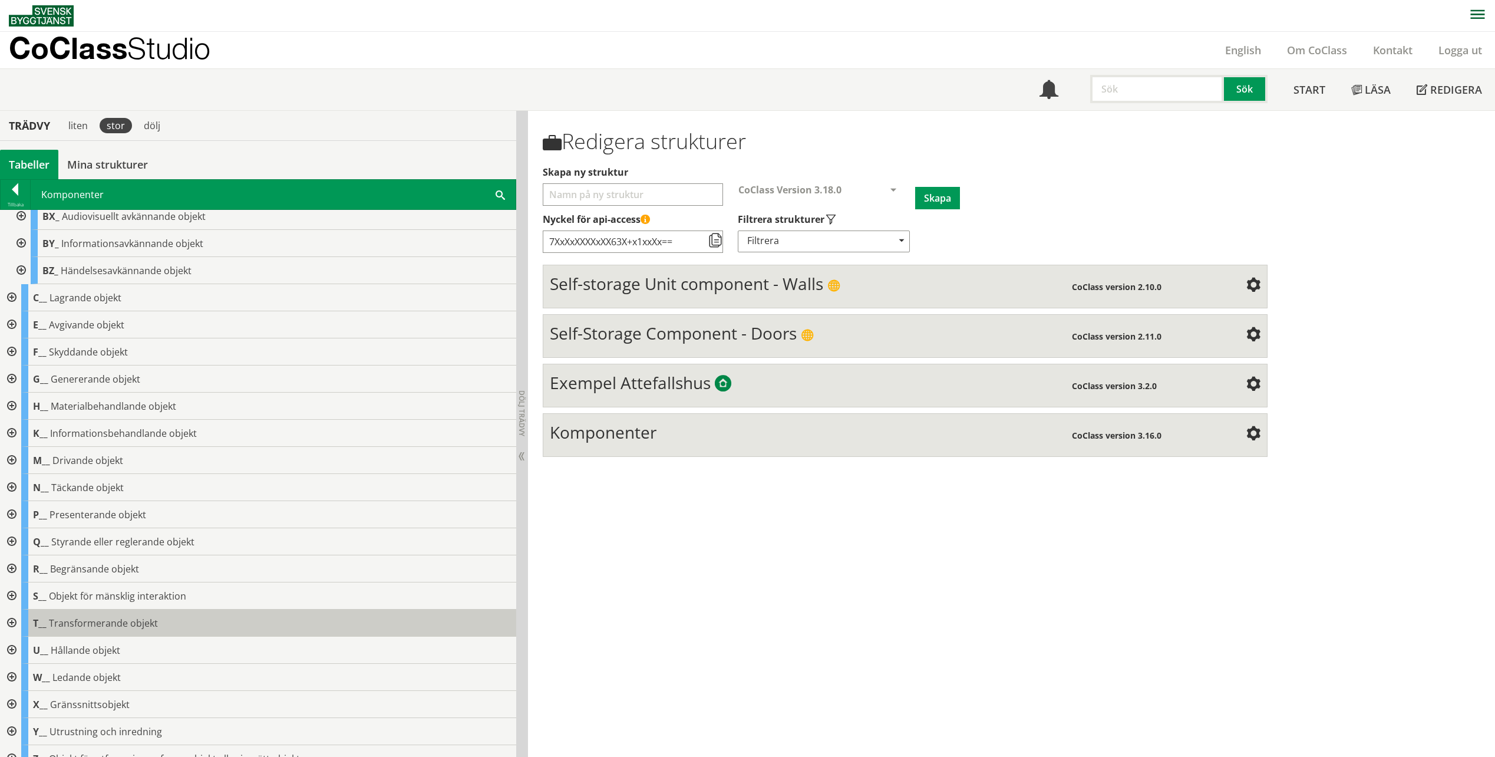
scroll to position [565, 0]
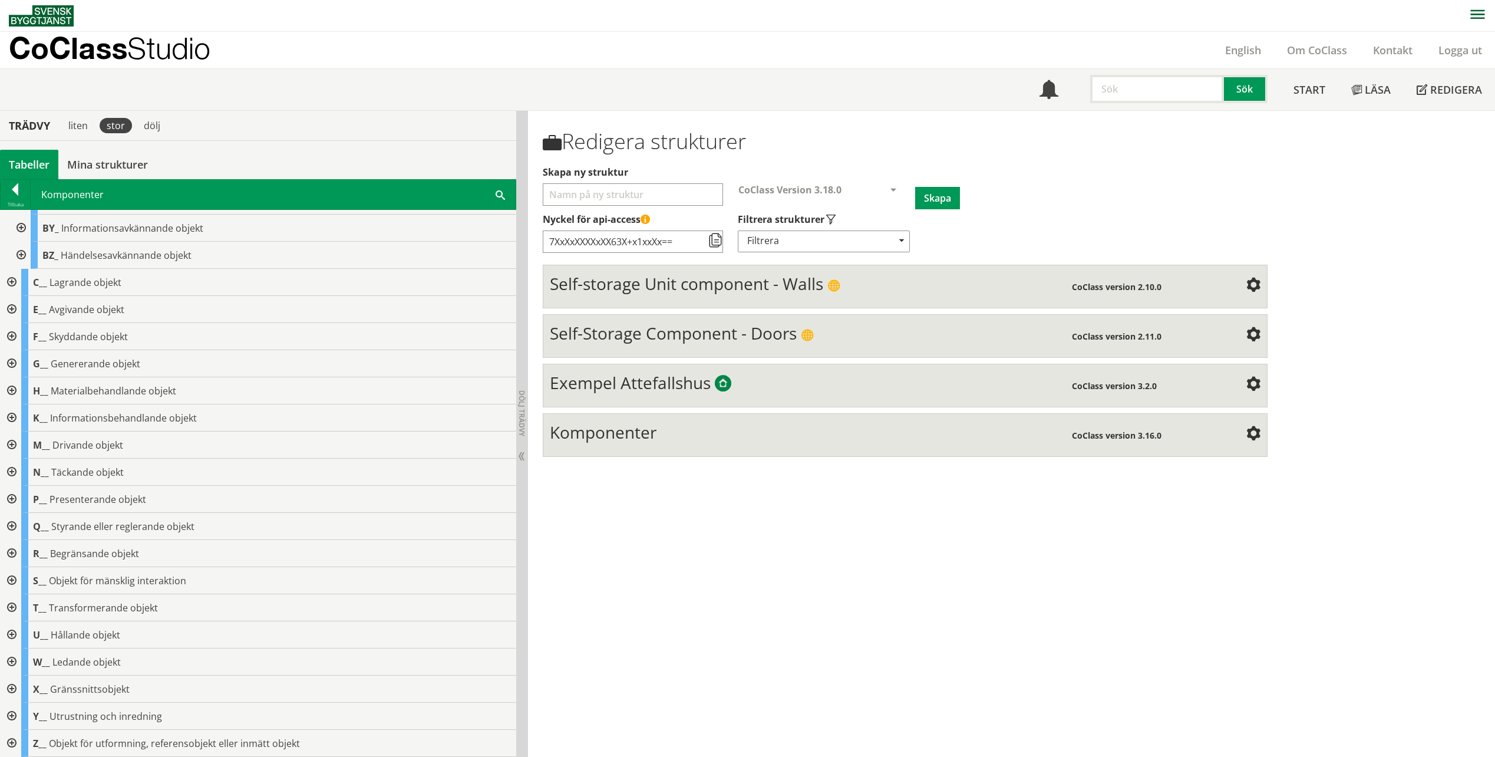
click at [20, 744] on div at bounding box center [10, 743] width 21 height 27
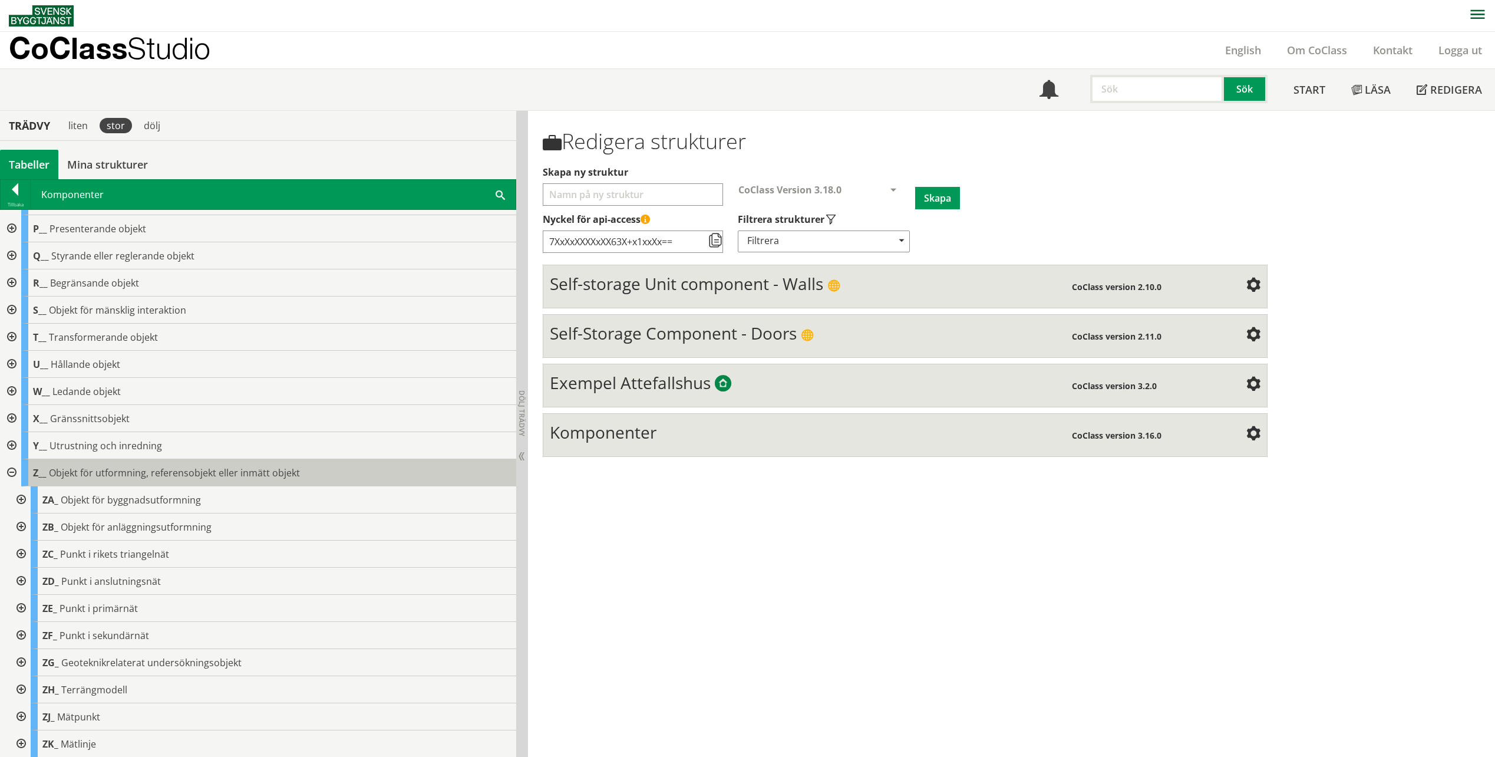
scroll to position [836, 0]
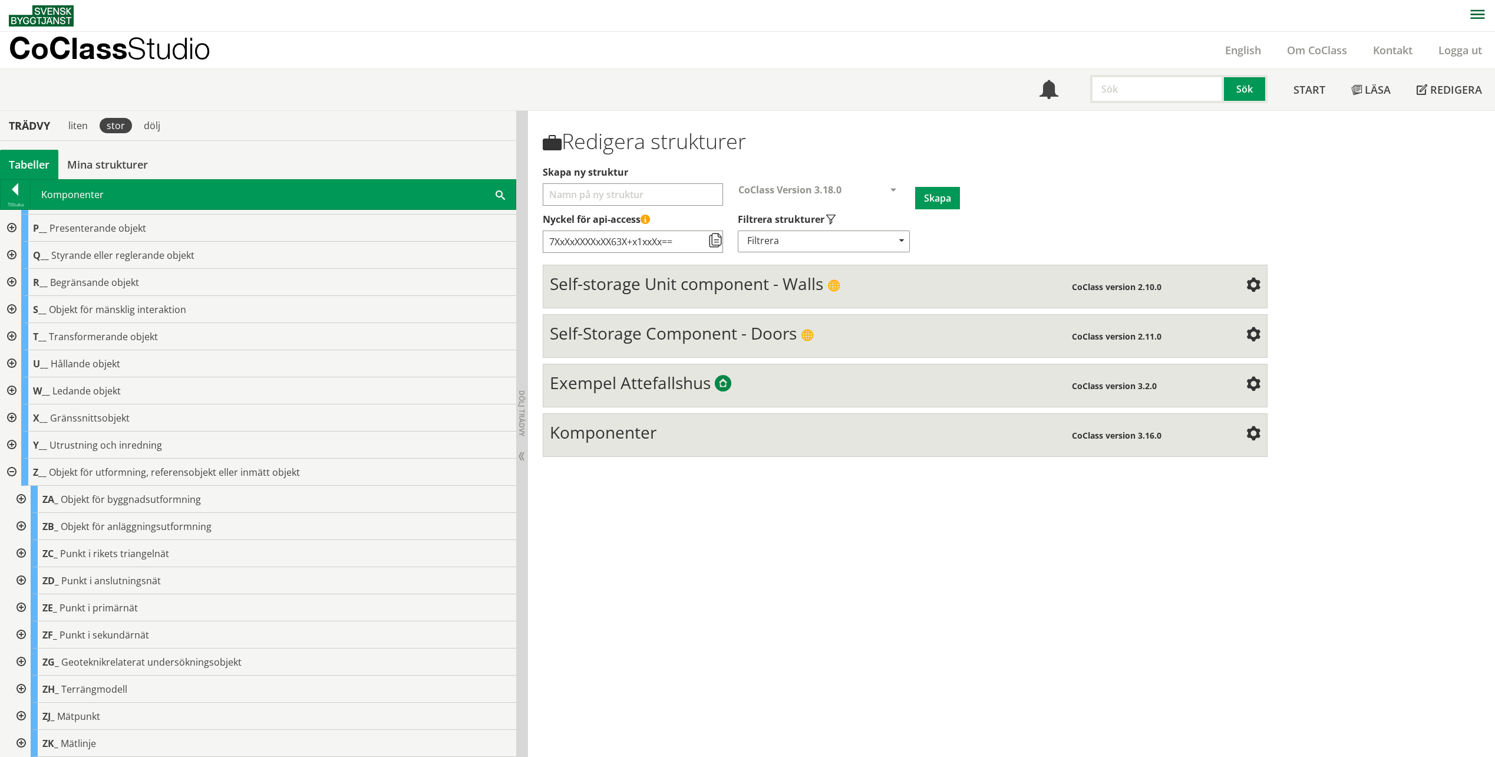
click at [9, 475] on div at bounding box center [10, 471] width 21 height 27
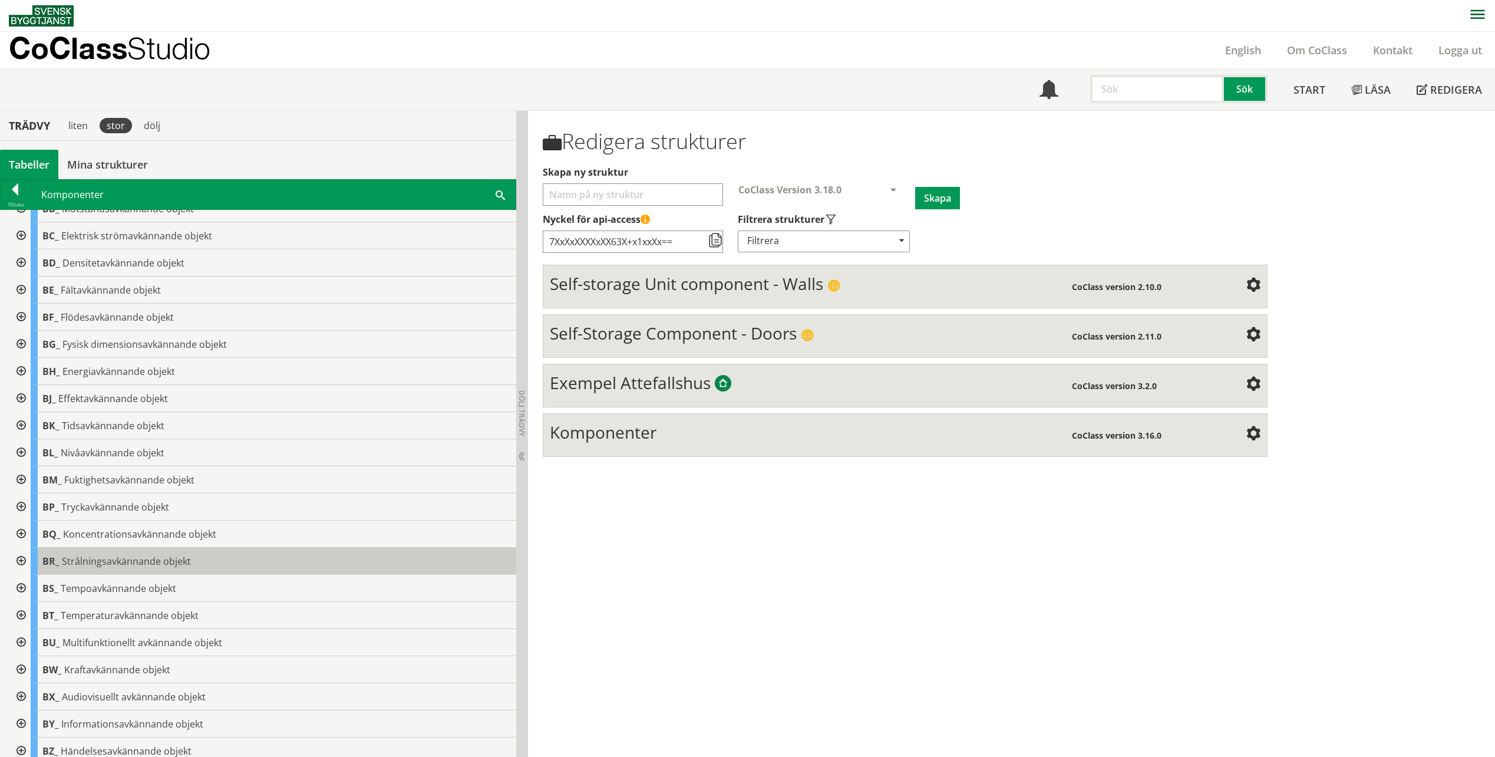
scroll to position [0, 0]
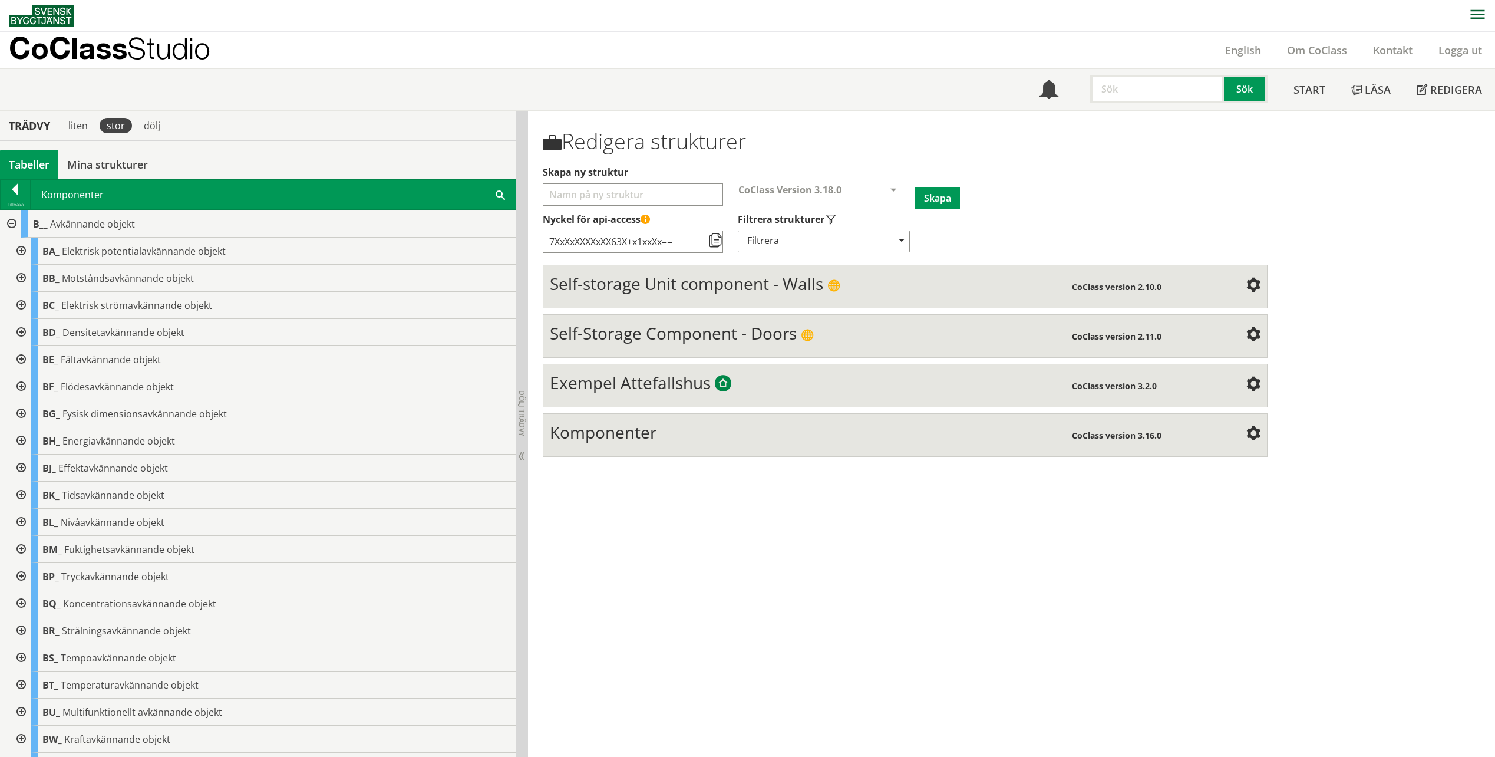
click at [9, 224] on div at bounding box center [10, 223] width 21 height 27
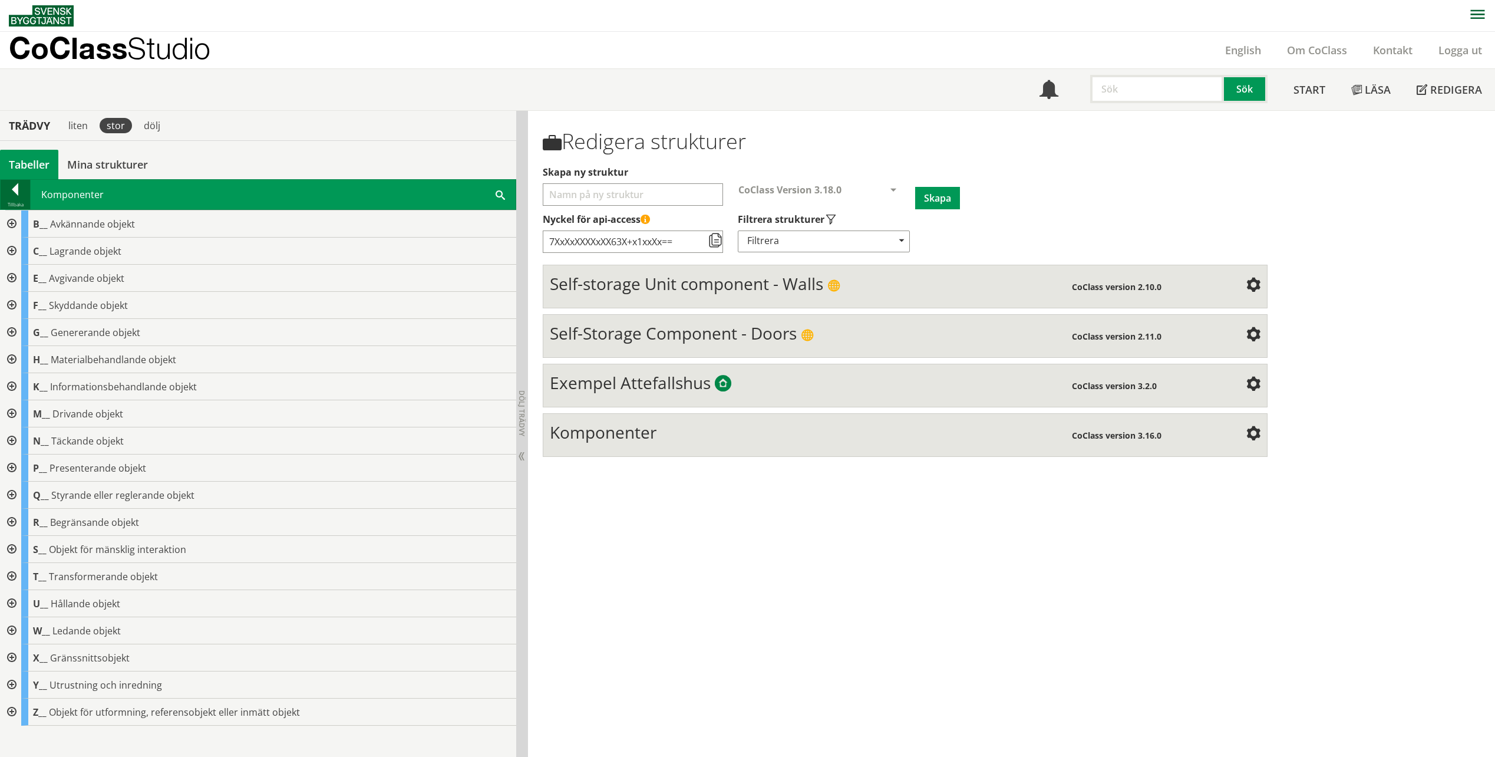
click at [18, 183] on div at bounding box center [15, 191] width 29 height 16
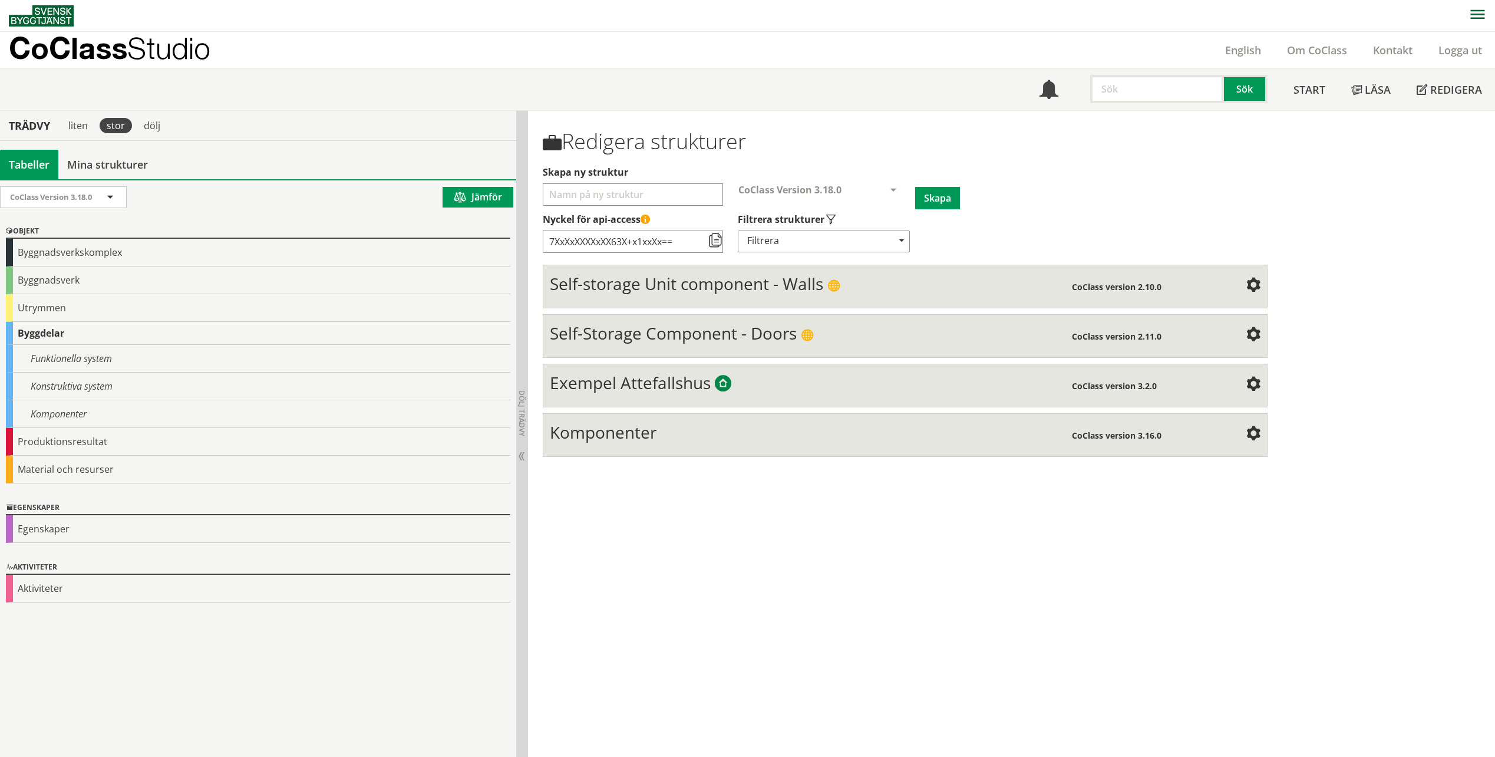
click at [32, 155] on div "Tabeller" at bounding box center [29, 164] width 58 height 29
click at [48, 190] on div "CoClass Version 3.18.0" at bounding box center [57, 197] width 95 height 21
click at [47, 192] on span "CoClass Version 3.18.0" at bounding box center [51, 197] width 82 height 11
click at [73, 385] on div "Konstruktiva system" at bounding box center [258, 386] width 504 height 28
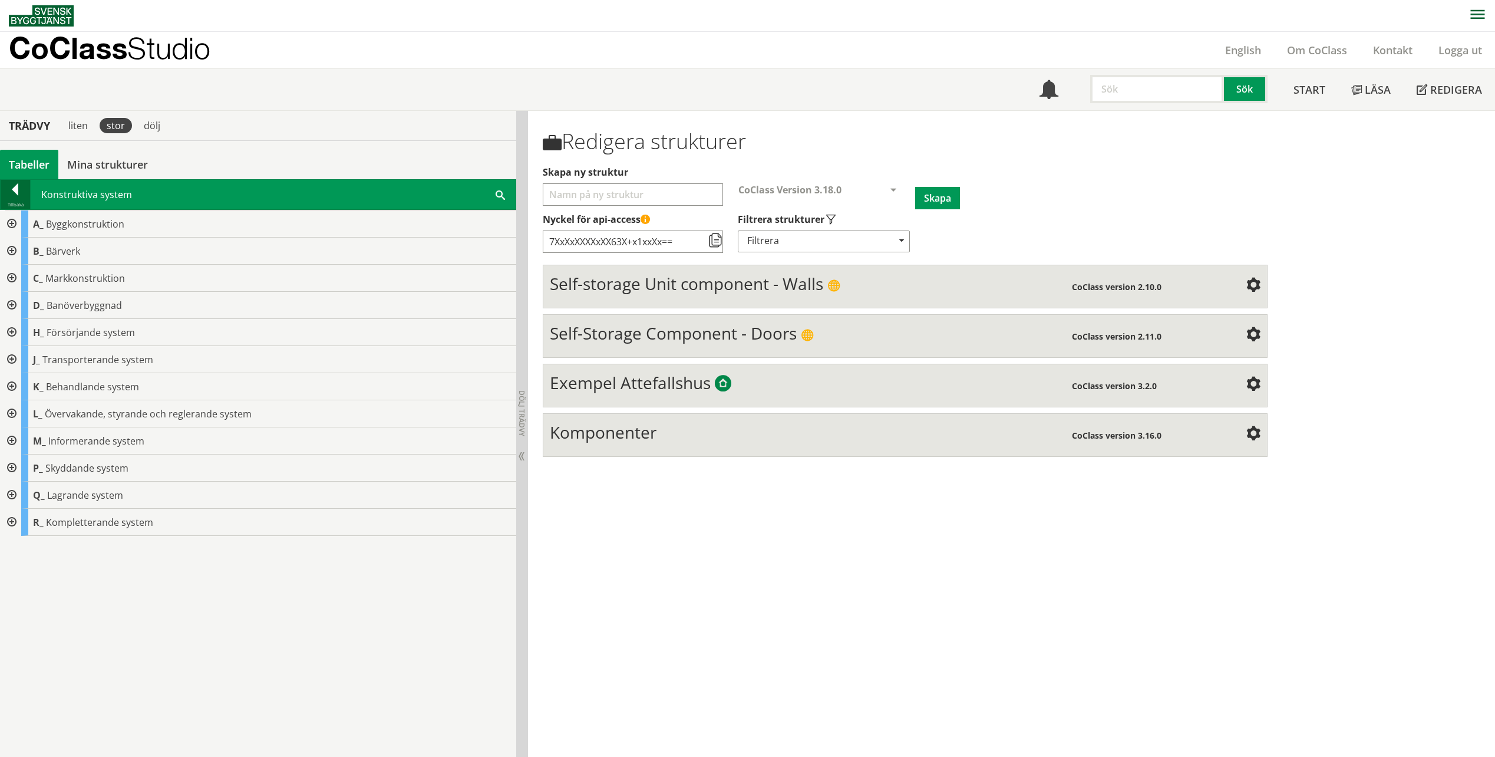
click at [19, 200] on div "Tillbaka" at bounding box center [15, 204] width 29 height 9
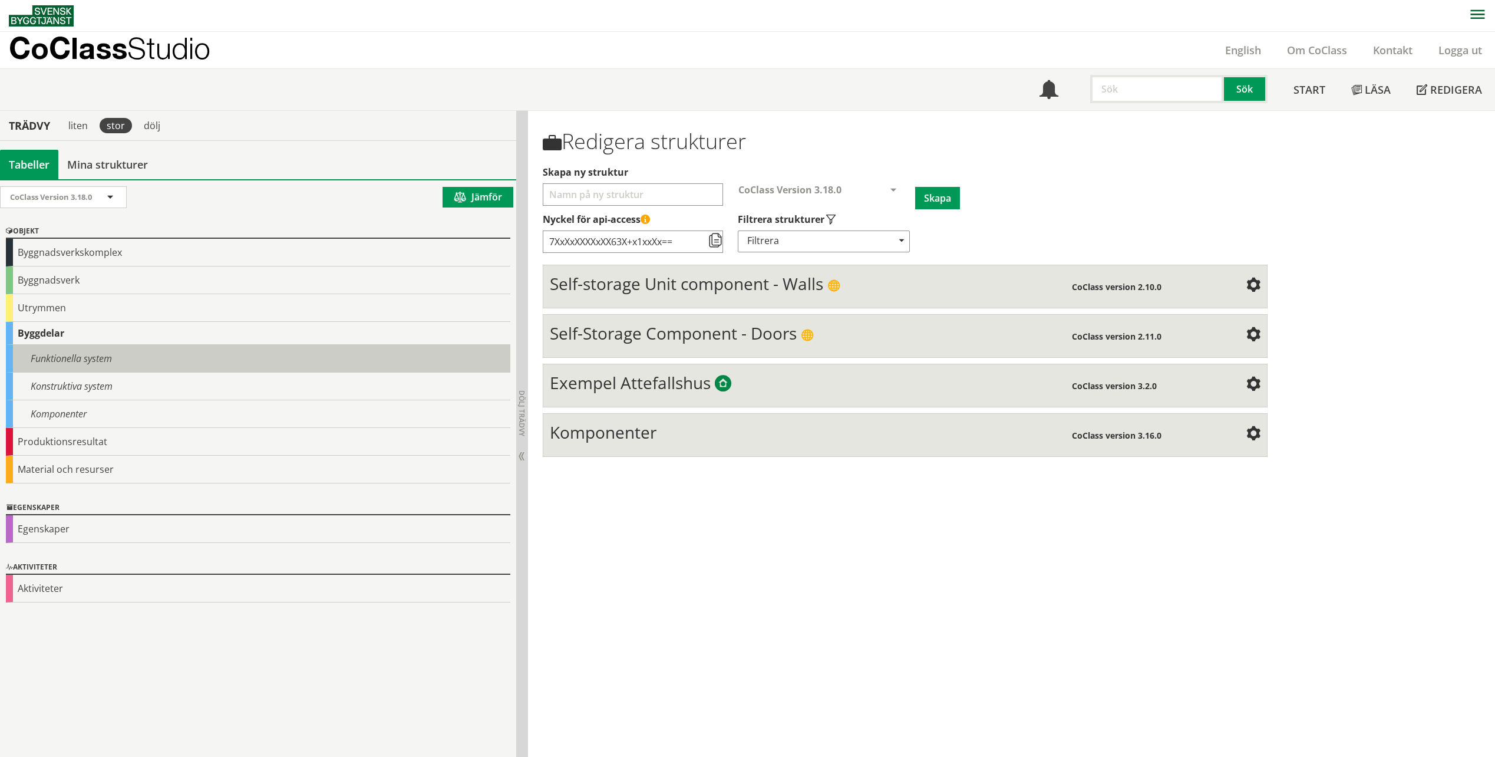
click at [97, 357] on div "Funktionella system" at bounding box center [258, 359] width 504 height 28
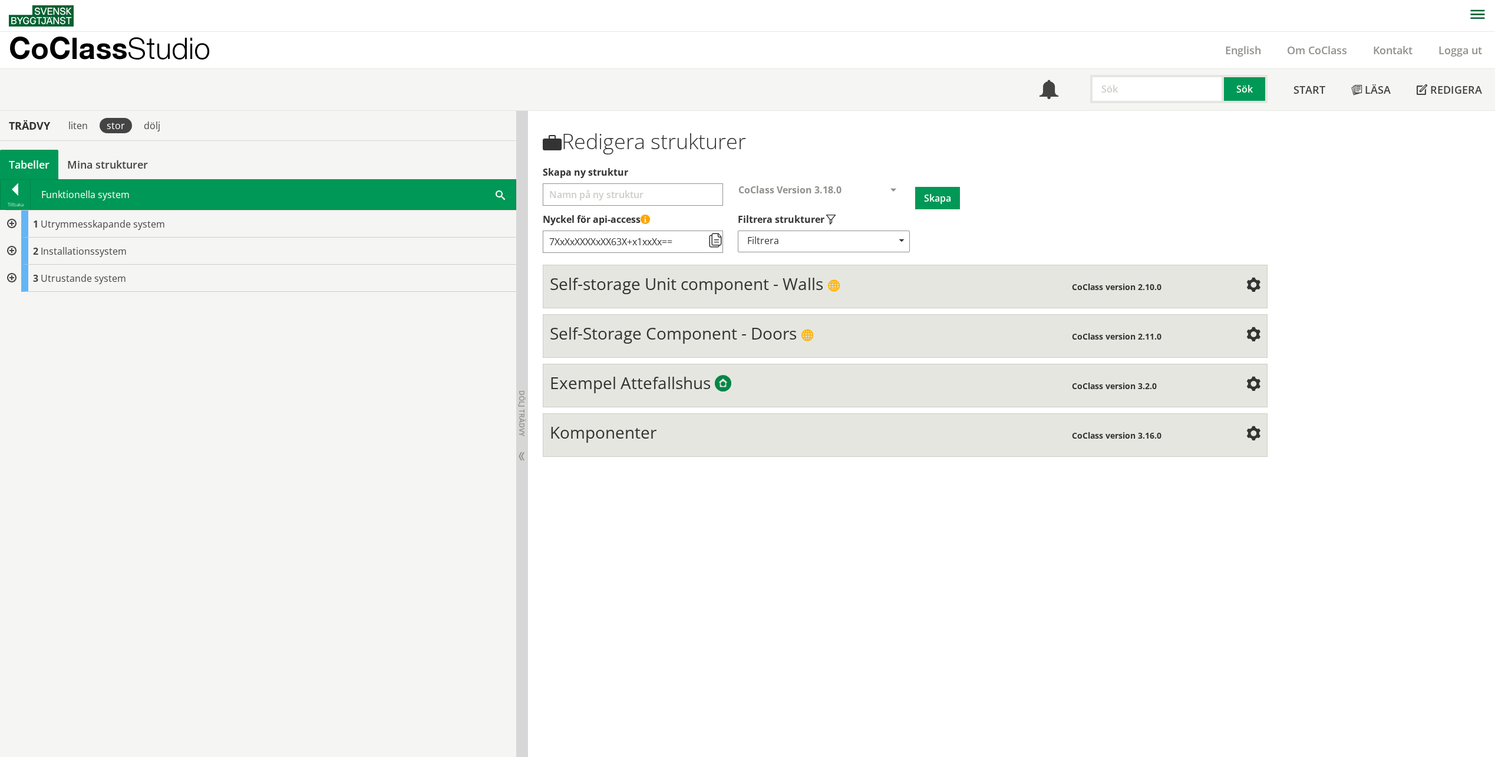
click at [15, 226] on div at bounding box center [10, 223] width 21 height 27
click at [22, 280] on div at bounding box center [19, 278] width 21 height 27
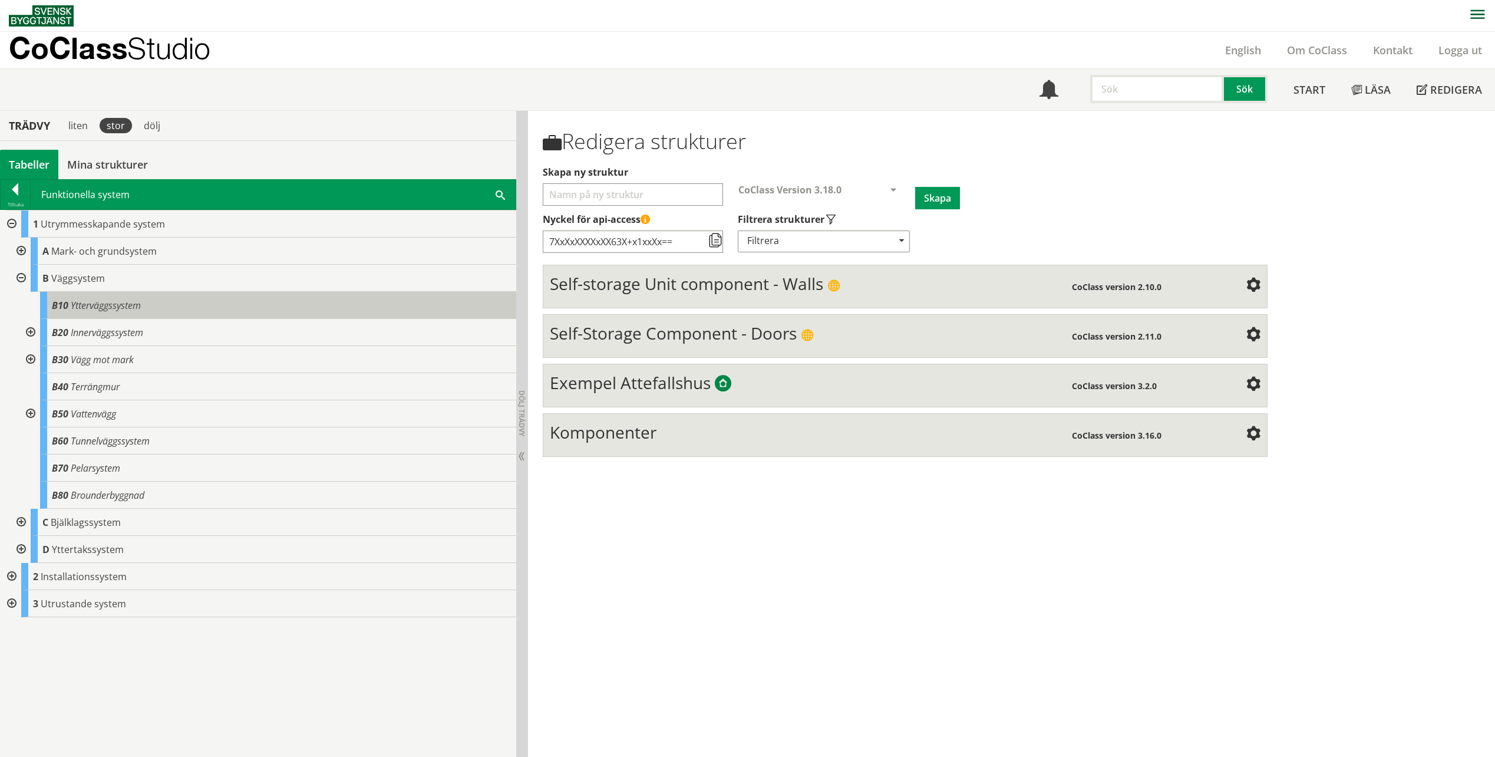
click at [98, 309] on span "Ytterväggssystem" at bounding box center [106, 305] width 70 height 13
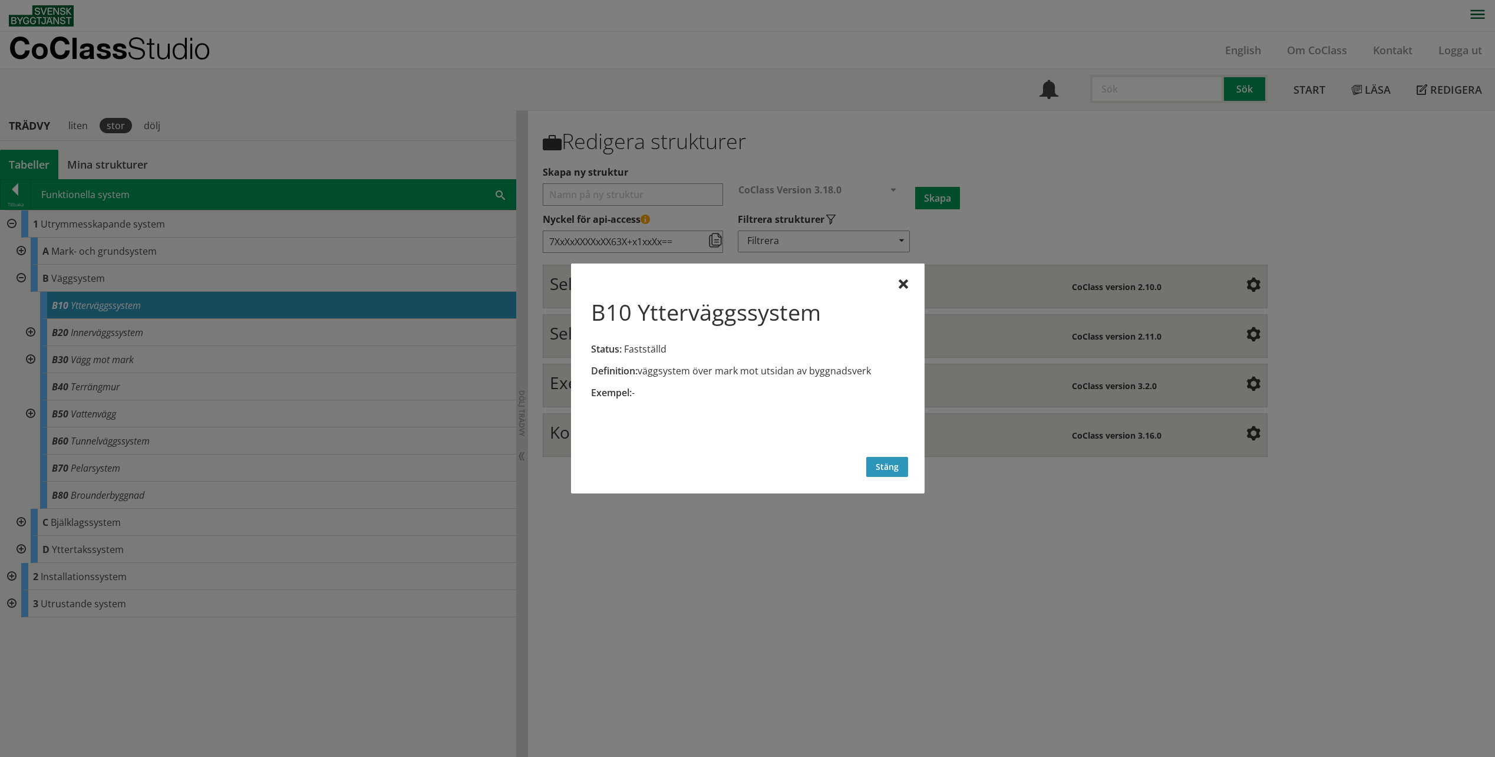
click at [894, 458] on button "Stäng" at bounding box center [887, 467] width 42 height 20
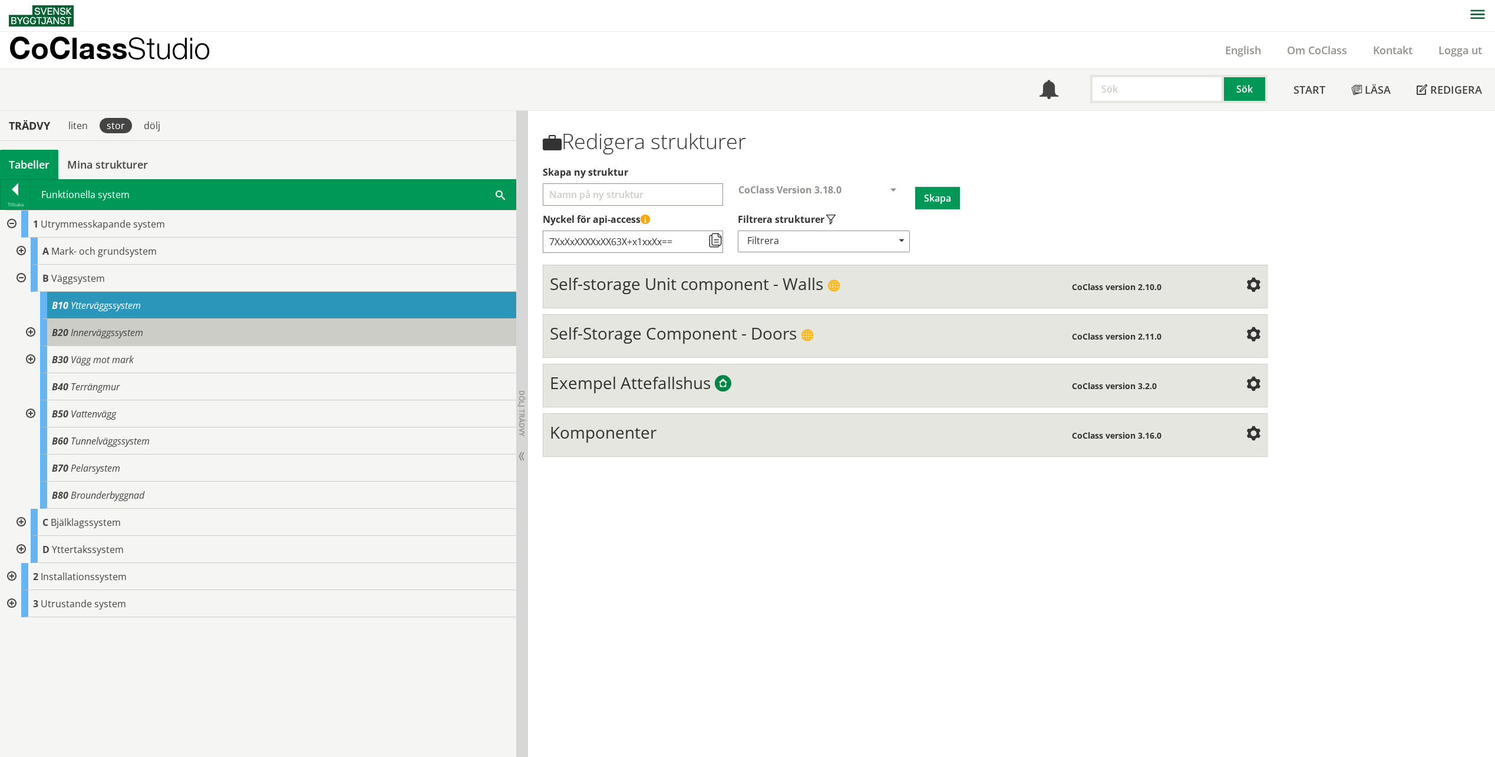
click at [72, 329] on span "Innerväggssystem" at bounding box center [107, 332] width 72 height 13
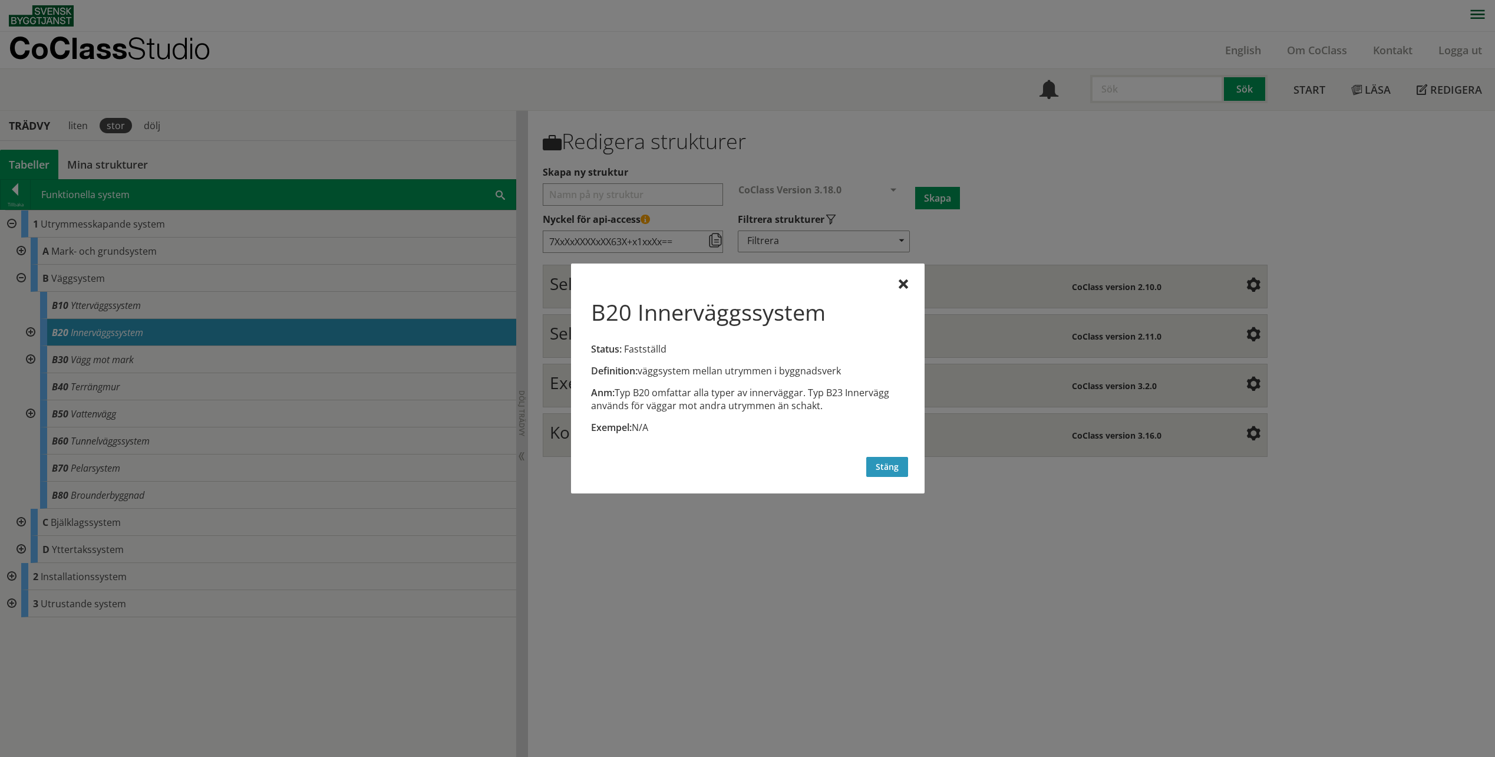
click at [878, 461] on button "Stäng" at bounding box center [887, 467] width 42 height 20
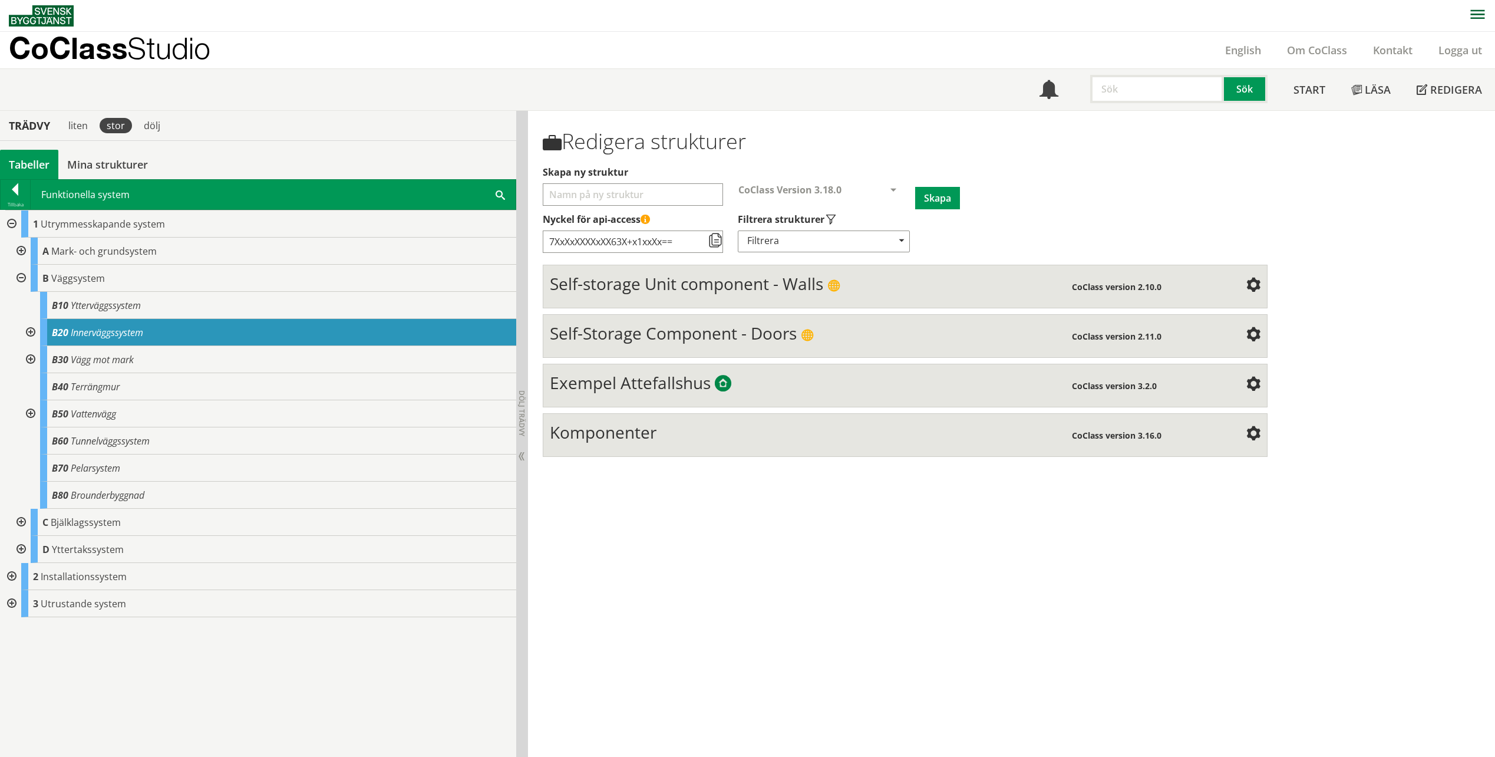
click at [31, 328] on div at bounding box center [29, 332] width 21 height 27
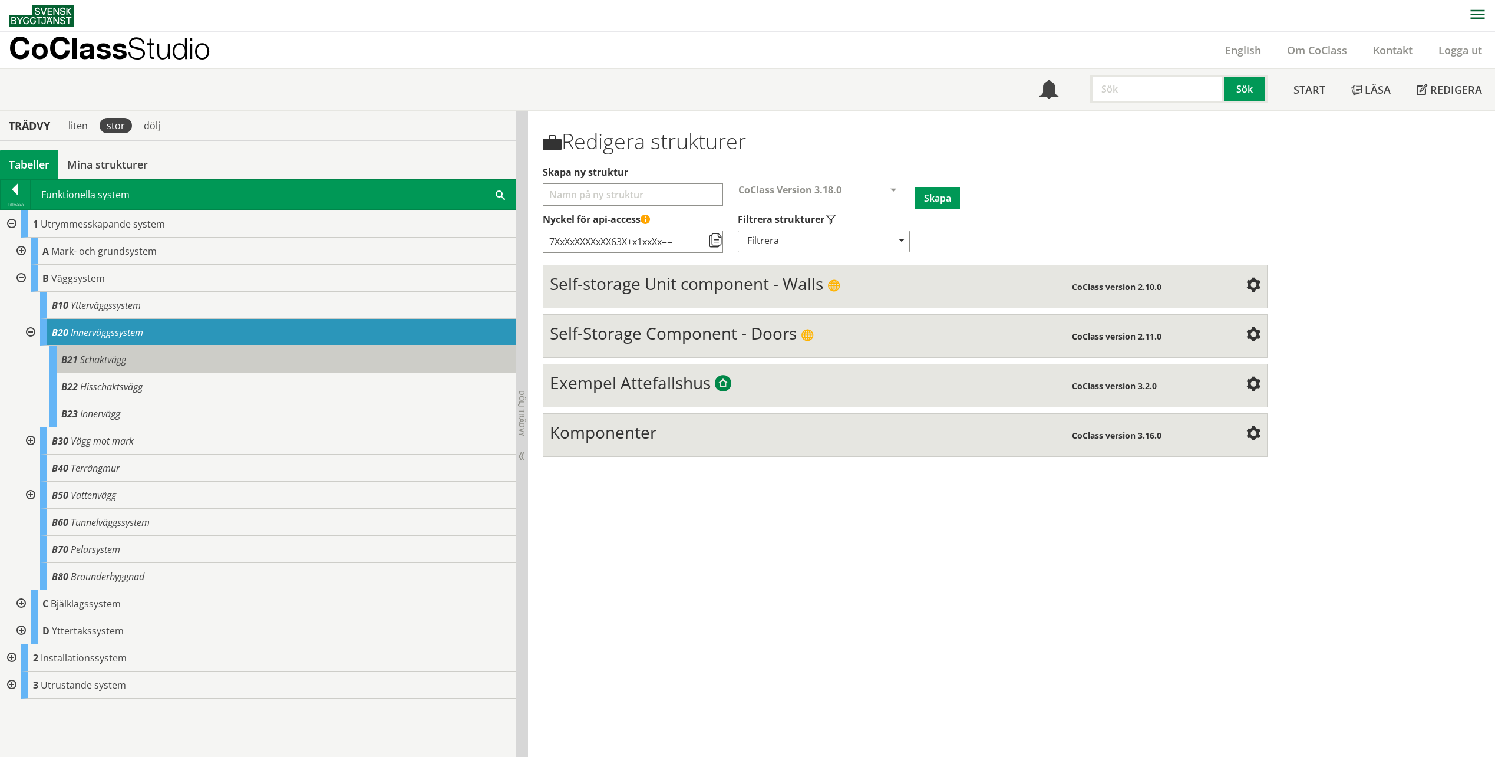
click at [91, 367] on div "B21 Schaktvägg" at bounding box center [282, 359] width 467 height 27
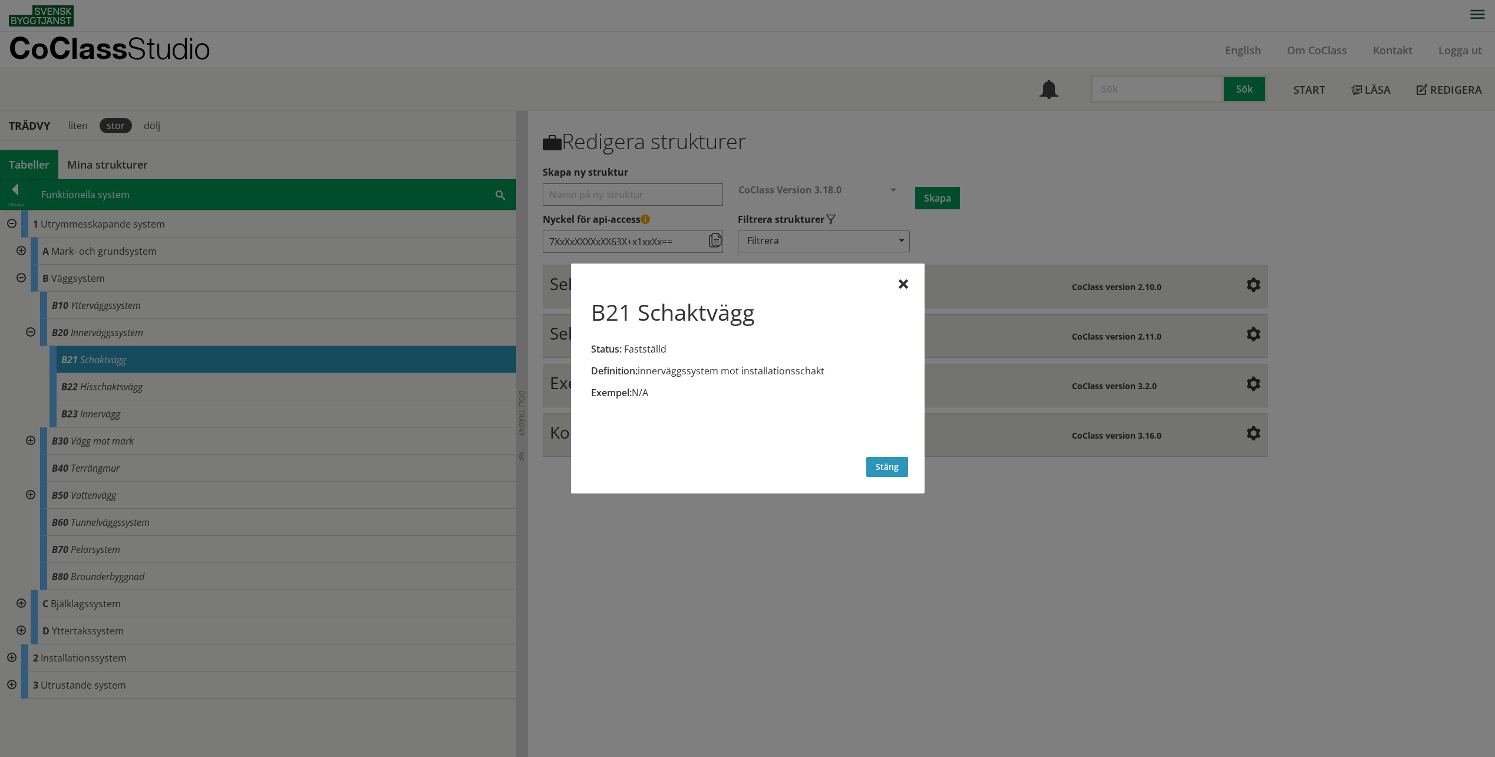
click at [880, 463] on button "Stäng" at bounding box center [887, 467] width 42 height 20
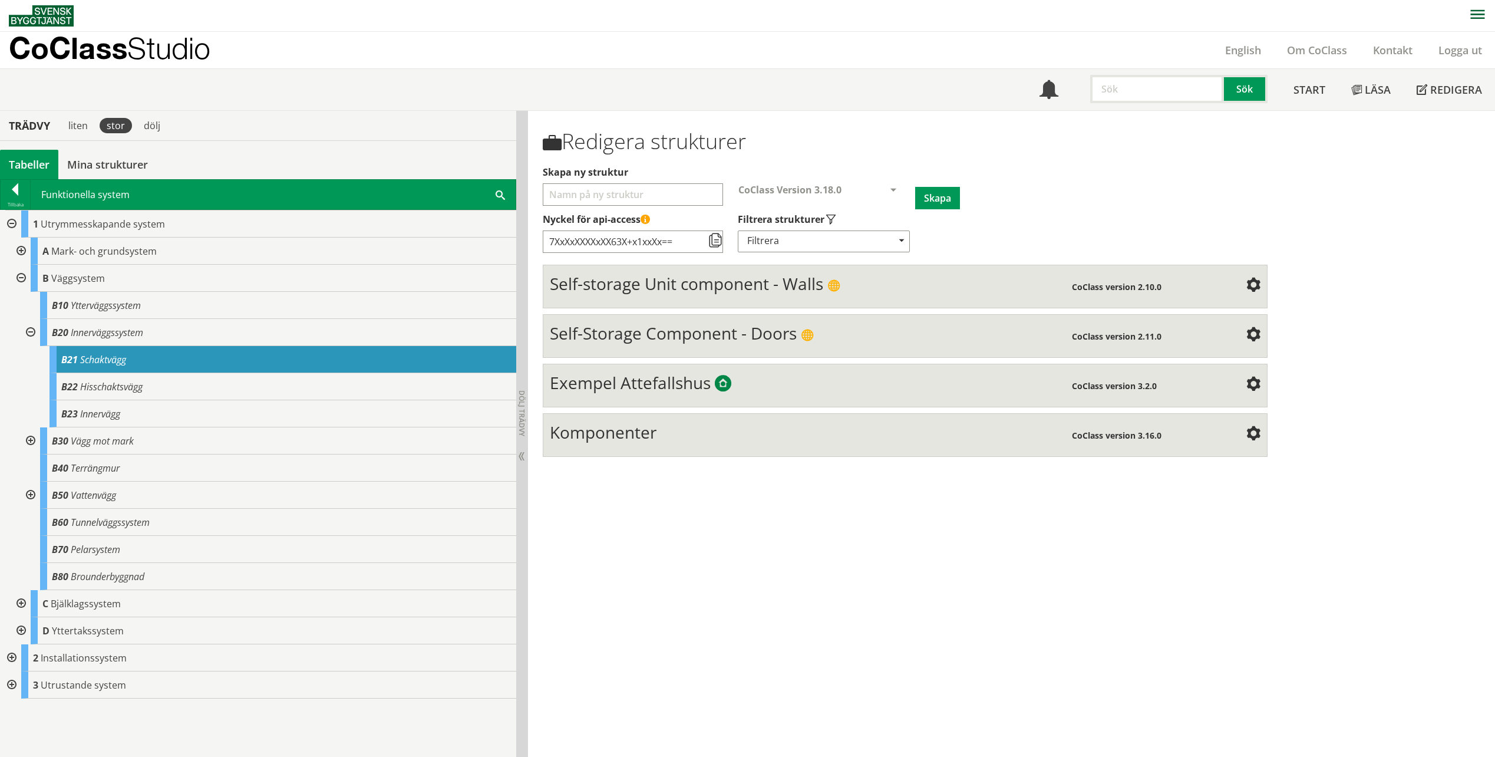
click at [713, 524] on div "Redigera strukturer Skapa ny struktur CoClass Version 3.18.0 CoClass Version 3.…" at bounding box center [1011, 434] width 967 height 646
click at [1308, 107] on link "Start" at bounding box center [1309, 89] width 58 height 41
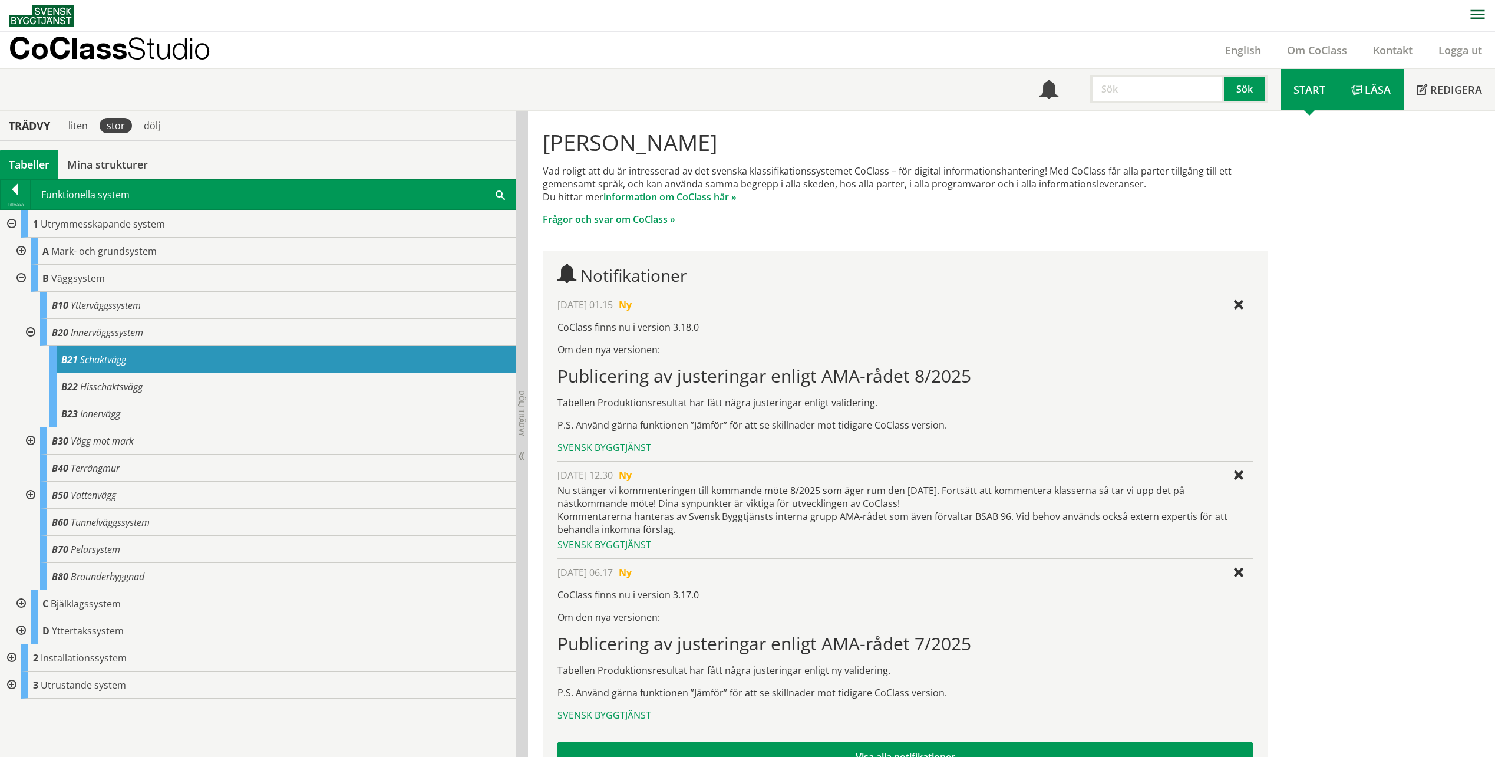
click at [1376, 90] on span "Läsa" at bounding box center [1378, 89] width 26 height 14
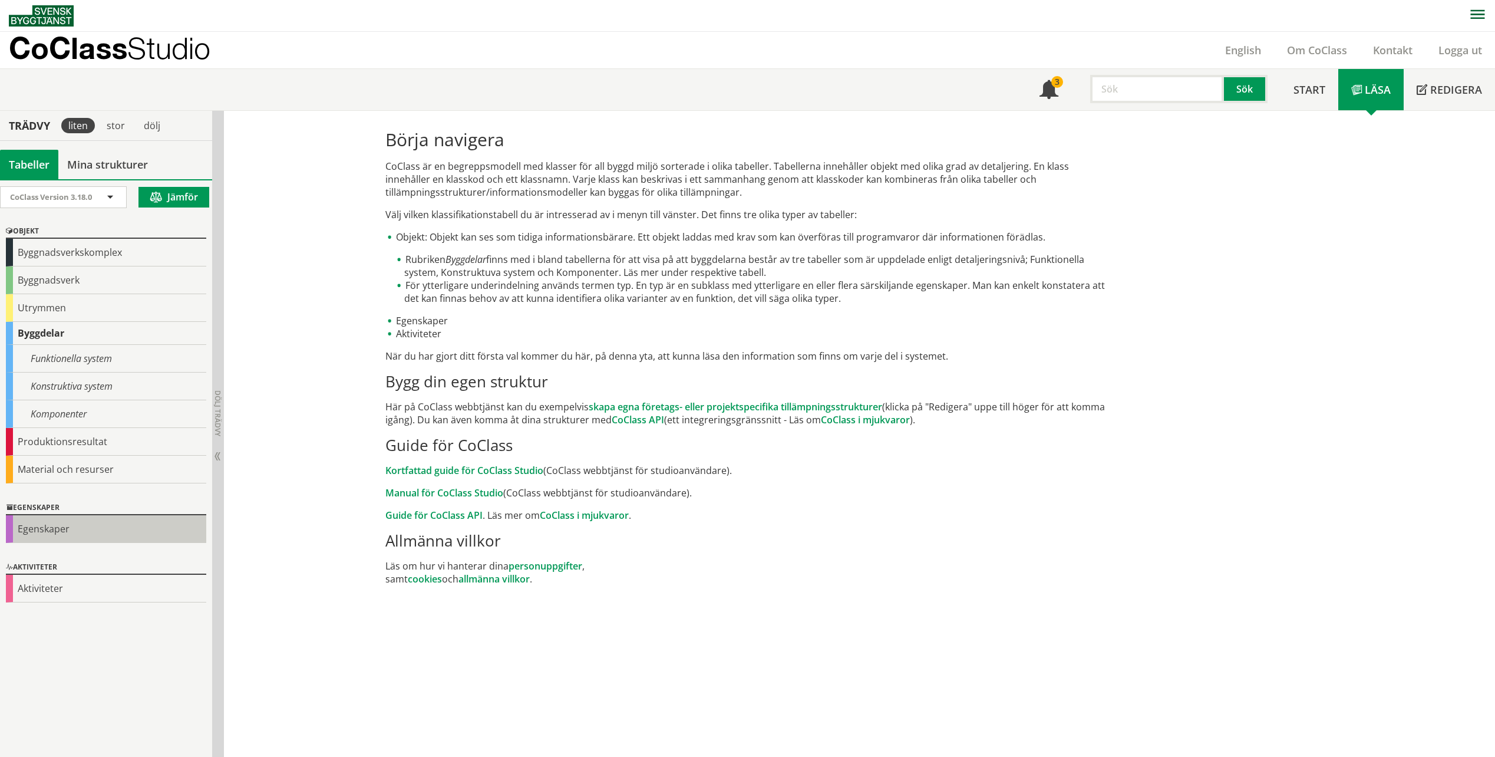
click at [34, 520] on div "Egenskaper" at bounding box center [106, 529] width 200 height 28
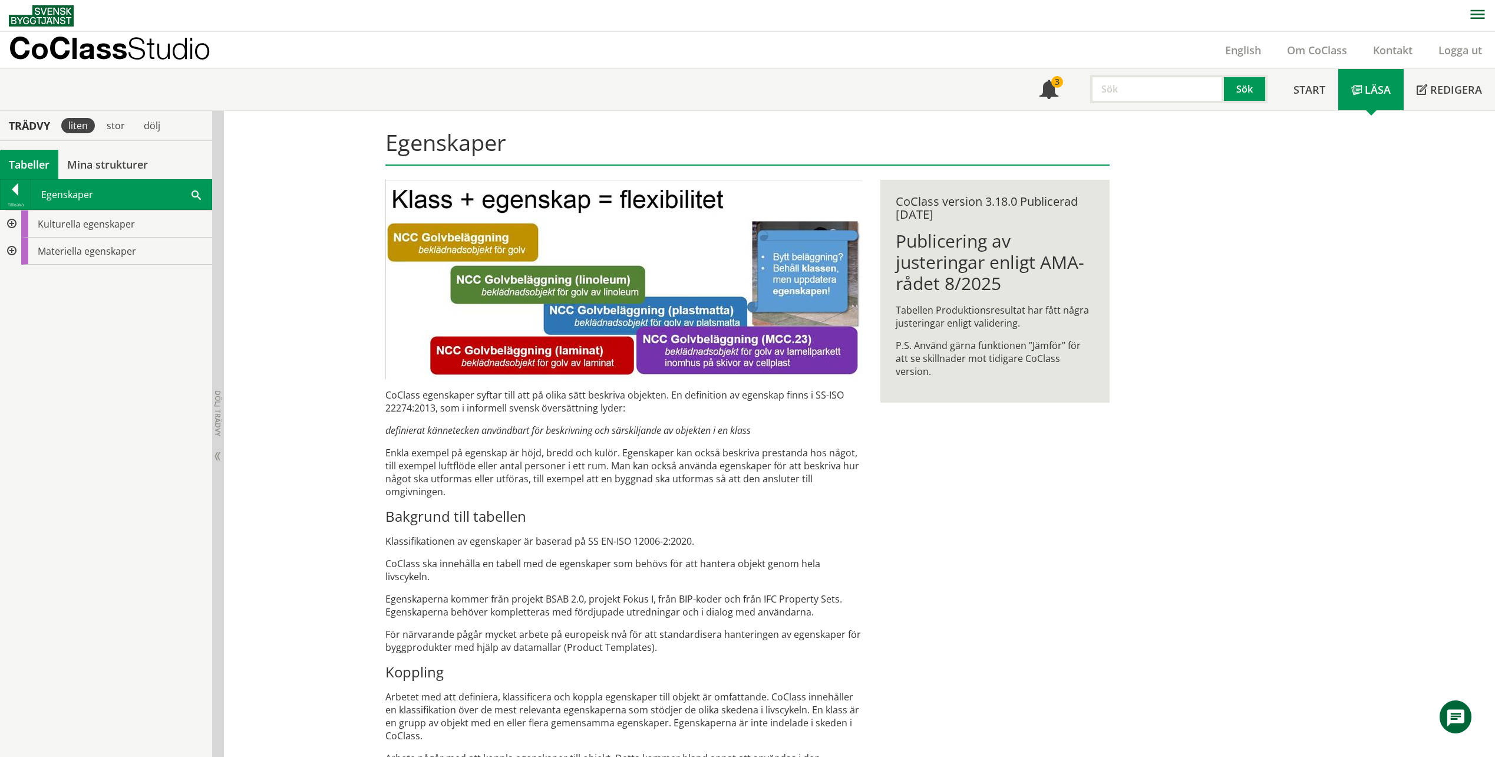
click at [13, 223] on div at bounding box center [10, 223] width 21 height 27
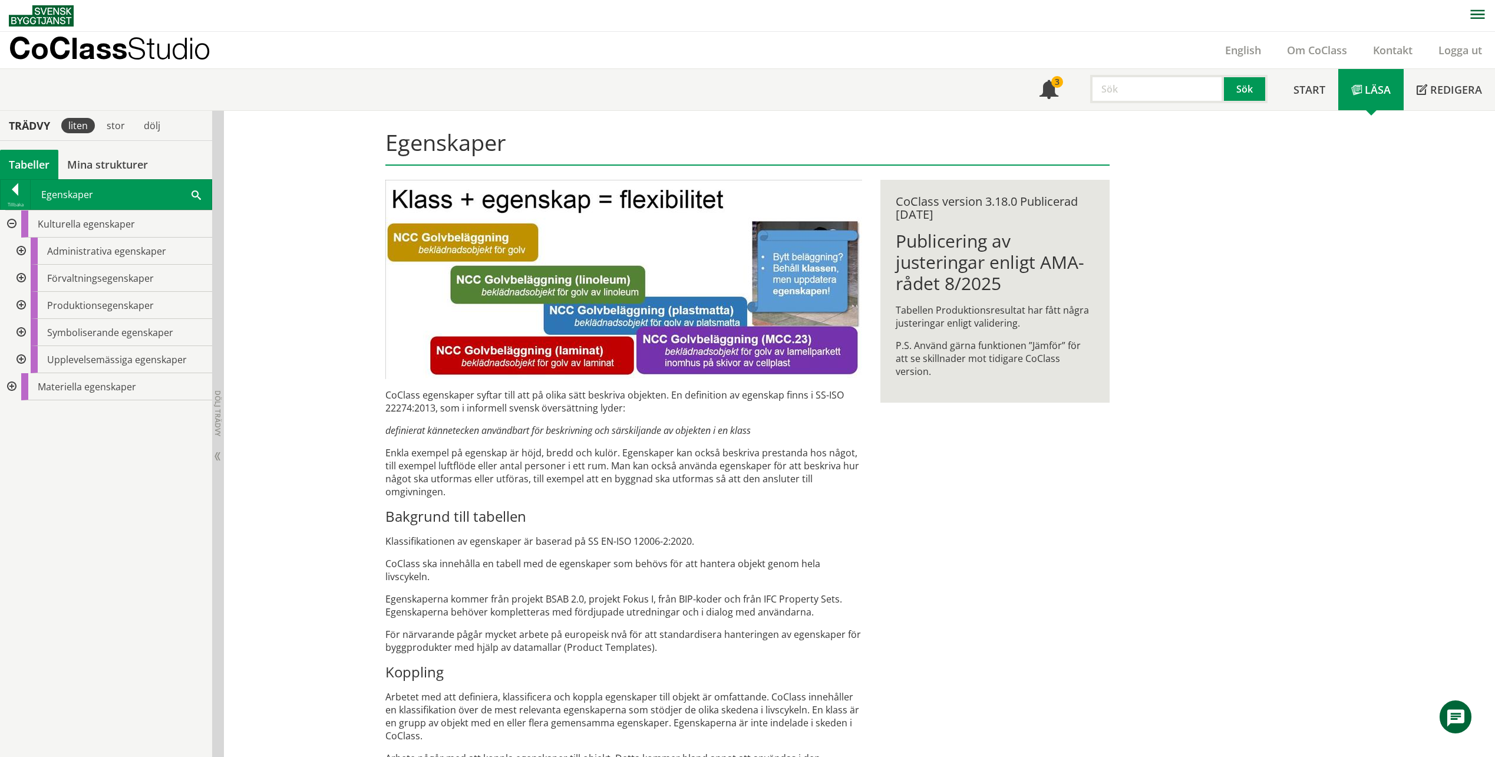
click at [13, 223] on div at bounding box center [10, 223] width 21 height 27
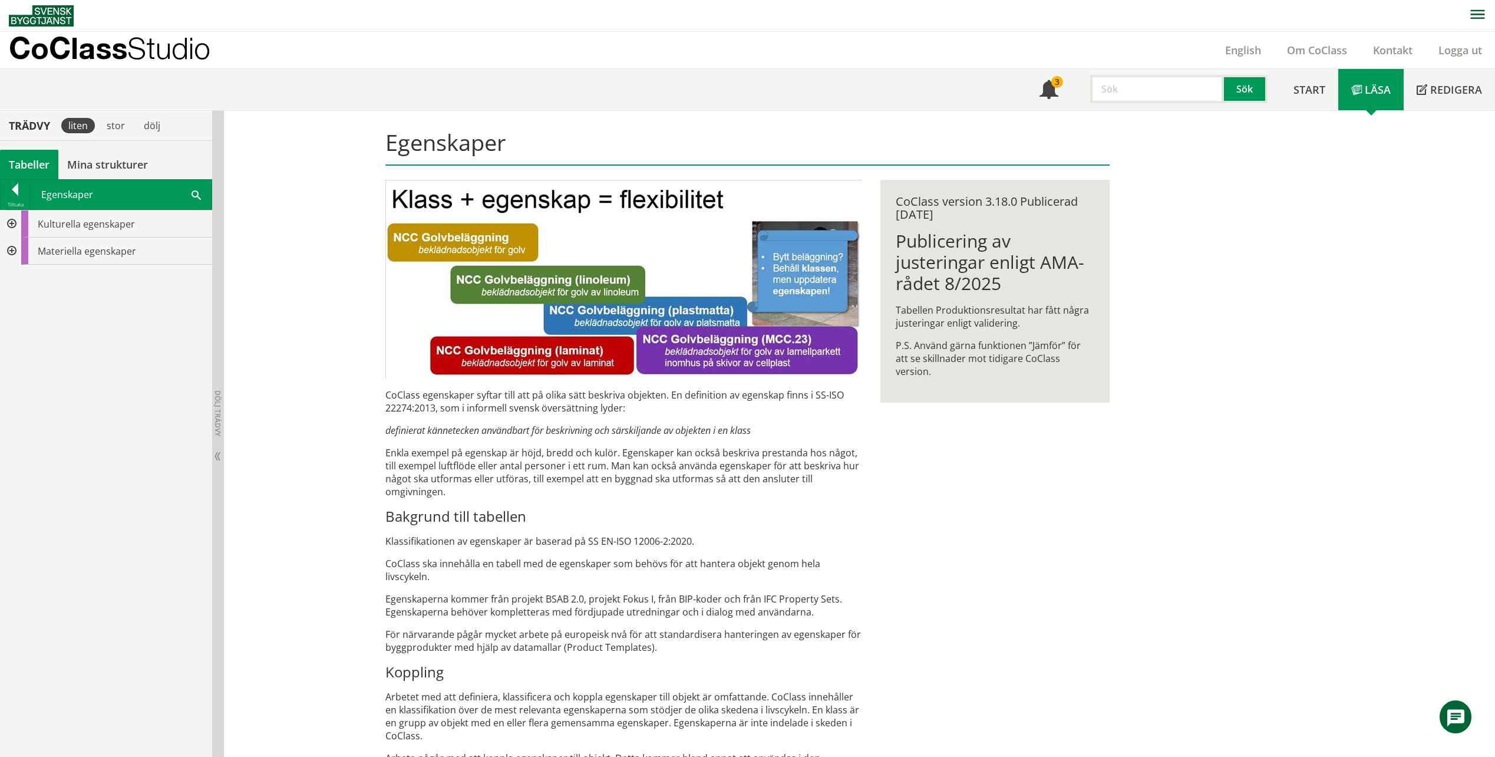
click at [8, 248] on div at bounding box center [10, 250] width 21 height 27
click at [26, 279] on div at bounding box center [19, 278] width 21 height 27
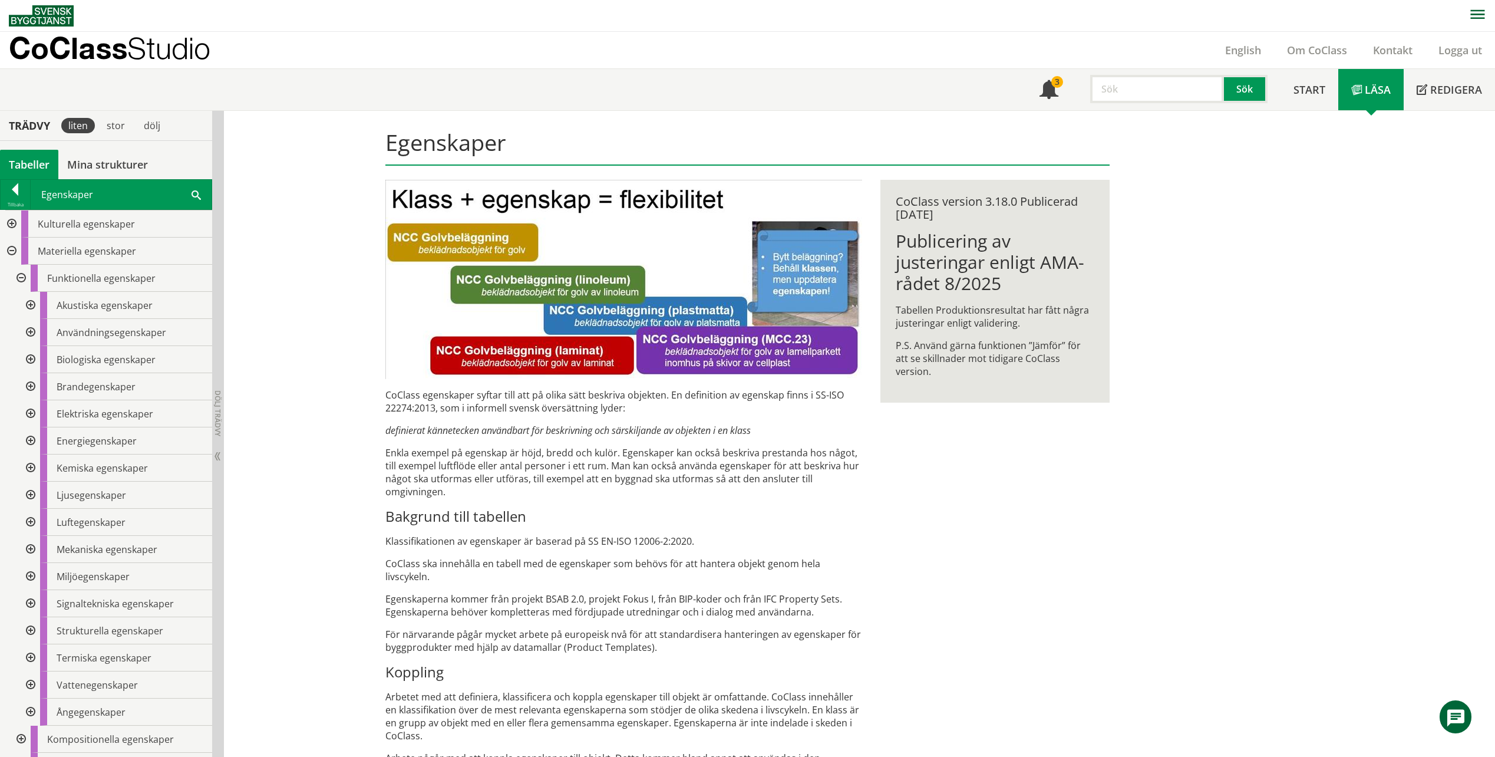
click at [22, 282] on div at bounding box center [19, 278] width 21 height 27
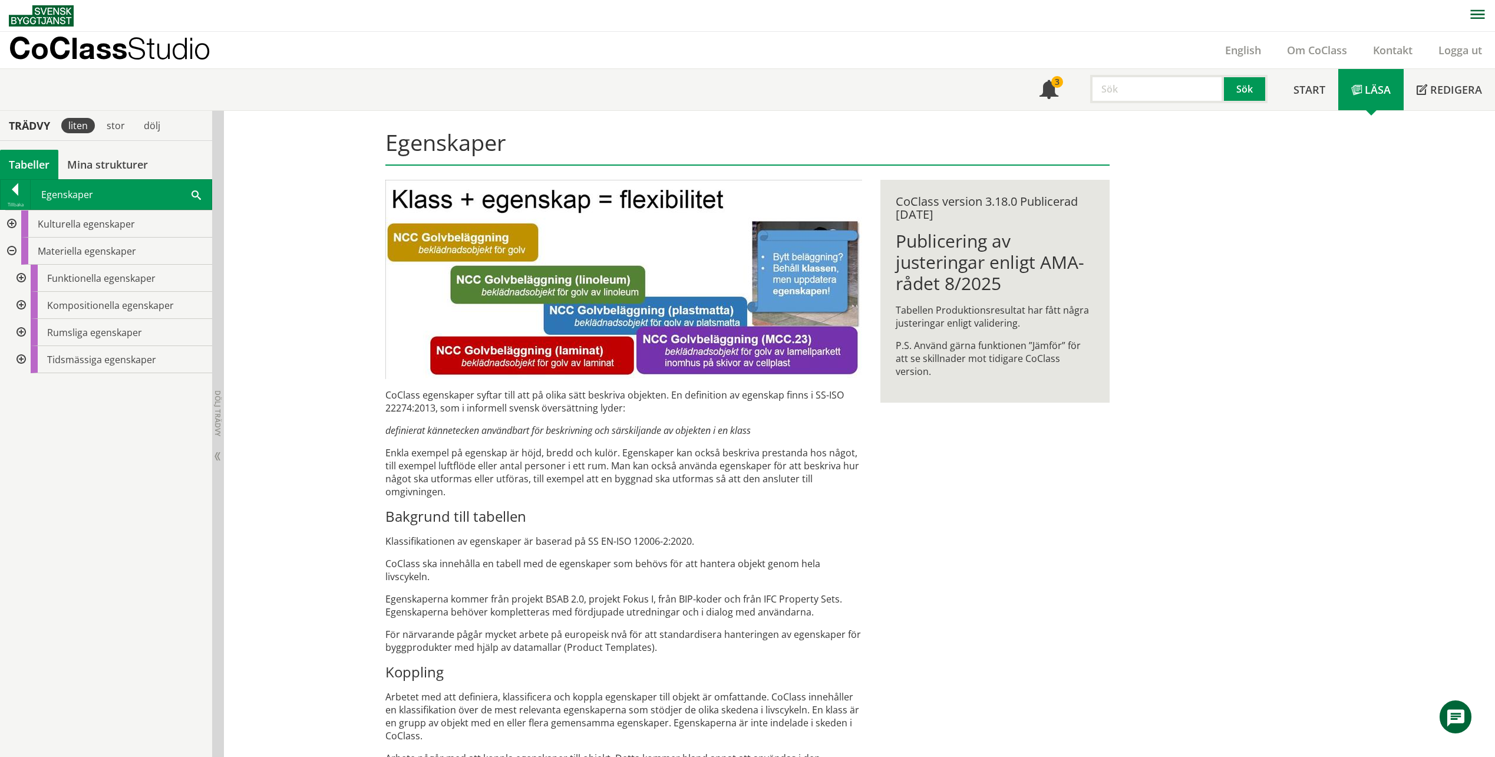
click at [22, 304] on div at bounding box center [19, 305] width 21 height 27
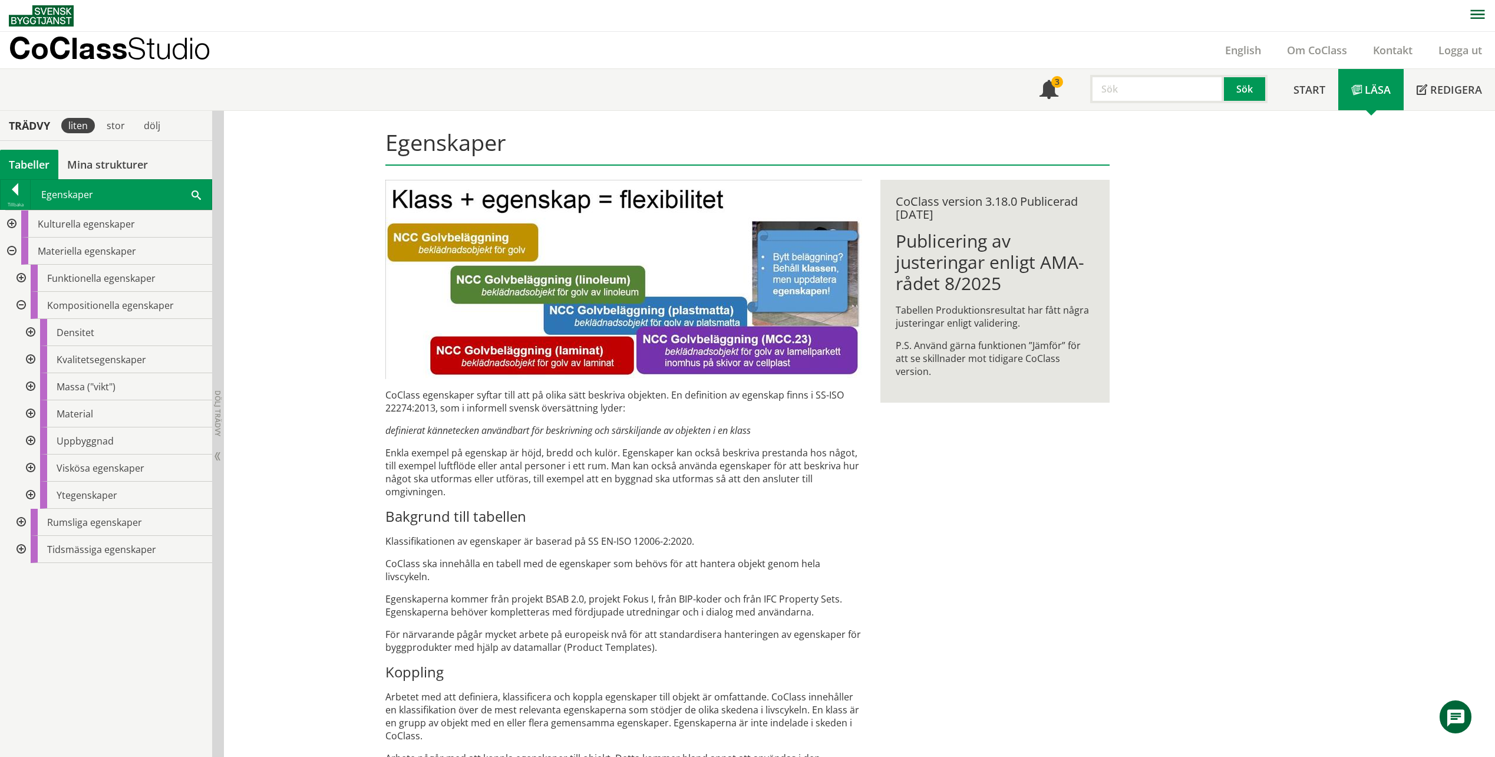
click at [34, 494] on div at bounding box center [29, 494] width 21 height 27
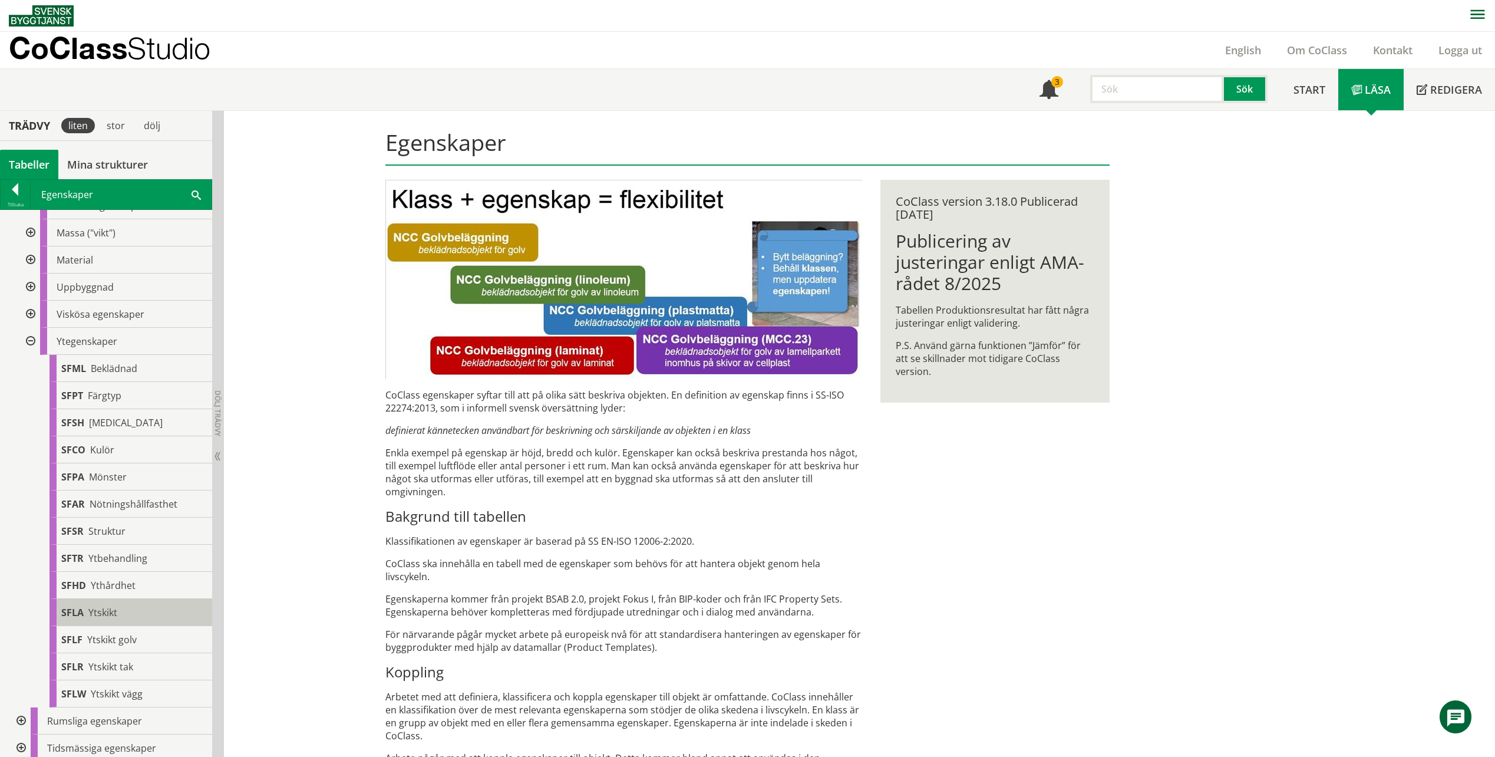
scroll to position [159, 0]
click at [129, 632] on span "Ytskikt golv" at bounding box center [111, 634] width 49 height 13
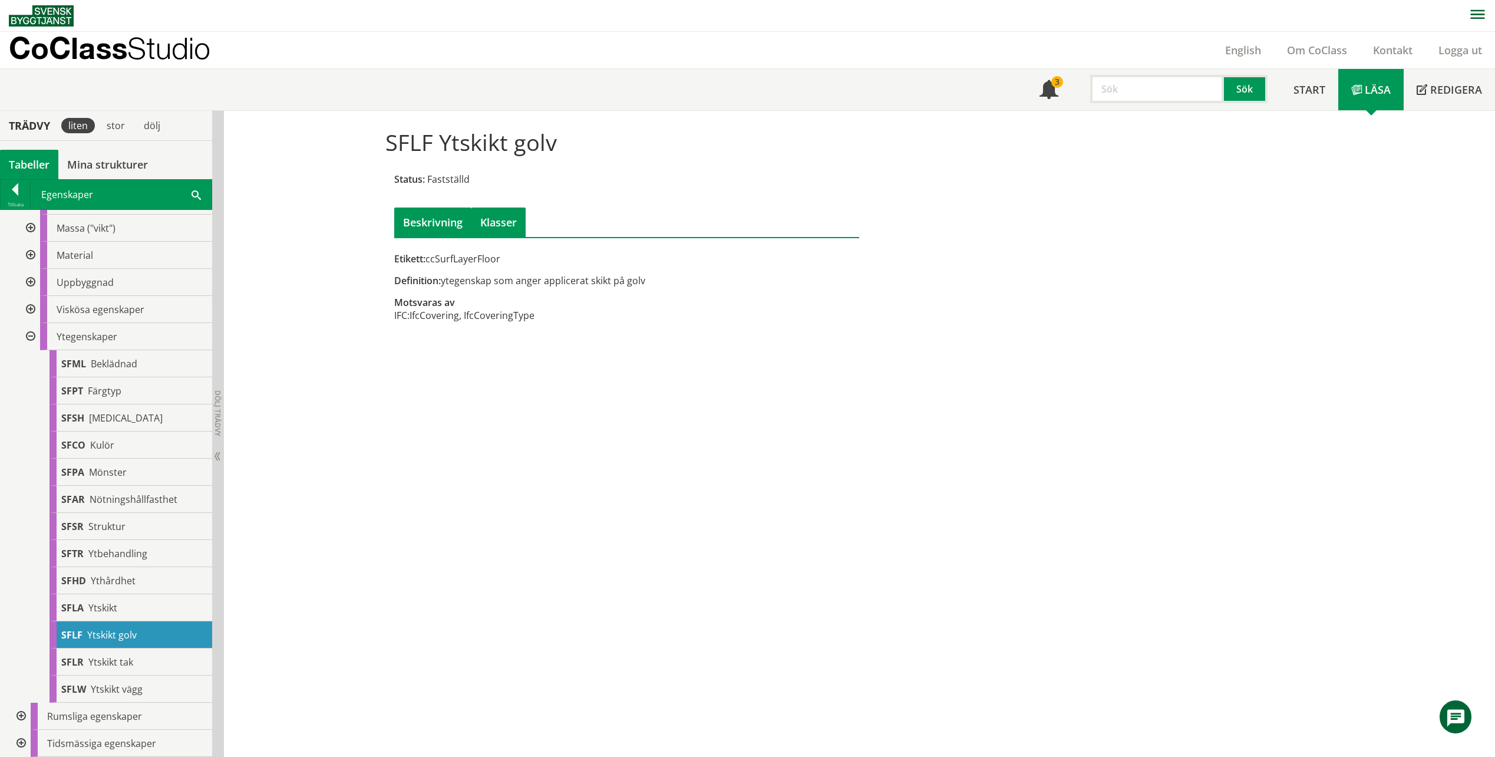
click at [500, 214] on div "Klasser" at bounding box center [498, 221] width 54 height 29
click at [421, 222] on div "Beskrivning" at bounding box center [432, 221] width 77 height 29
click at [28, 337] on div at bounding box center [29, 336] width 21 height 27
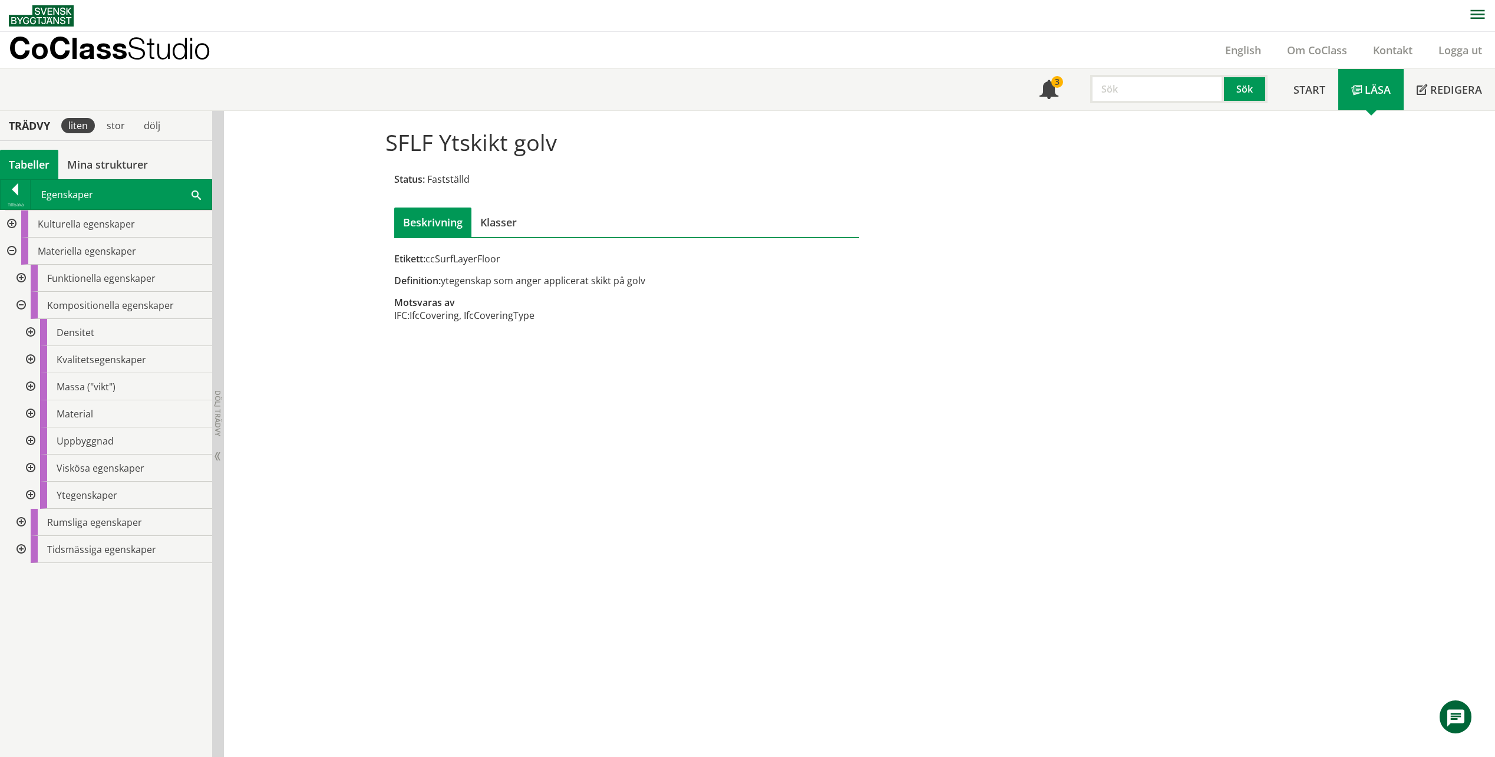
click at [31, 364] on div at bounding box center [29, 359] width 21 height 27
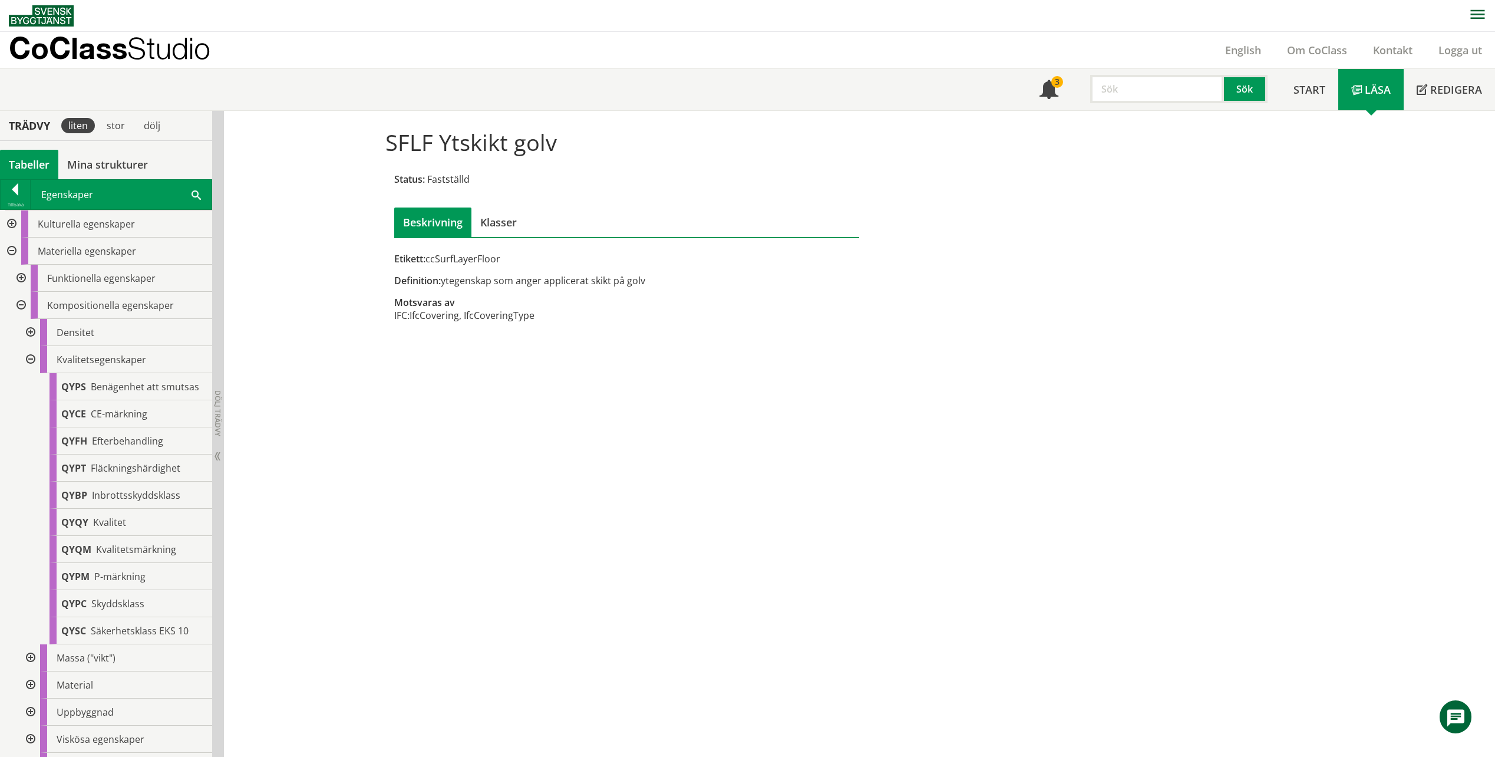
click at [31, 364] on div at bounding box center [29, 359] width 21 height 27
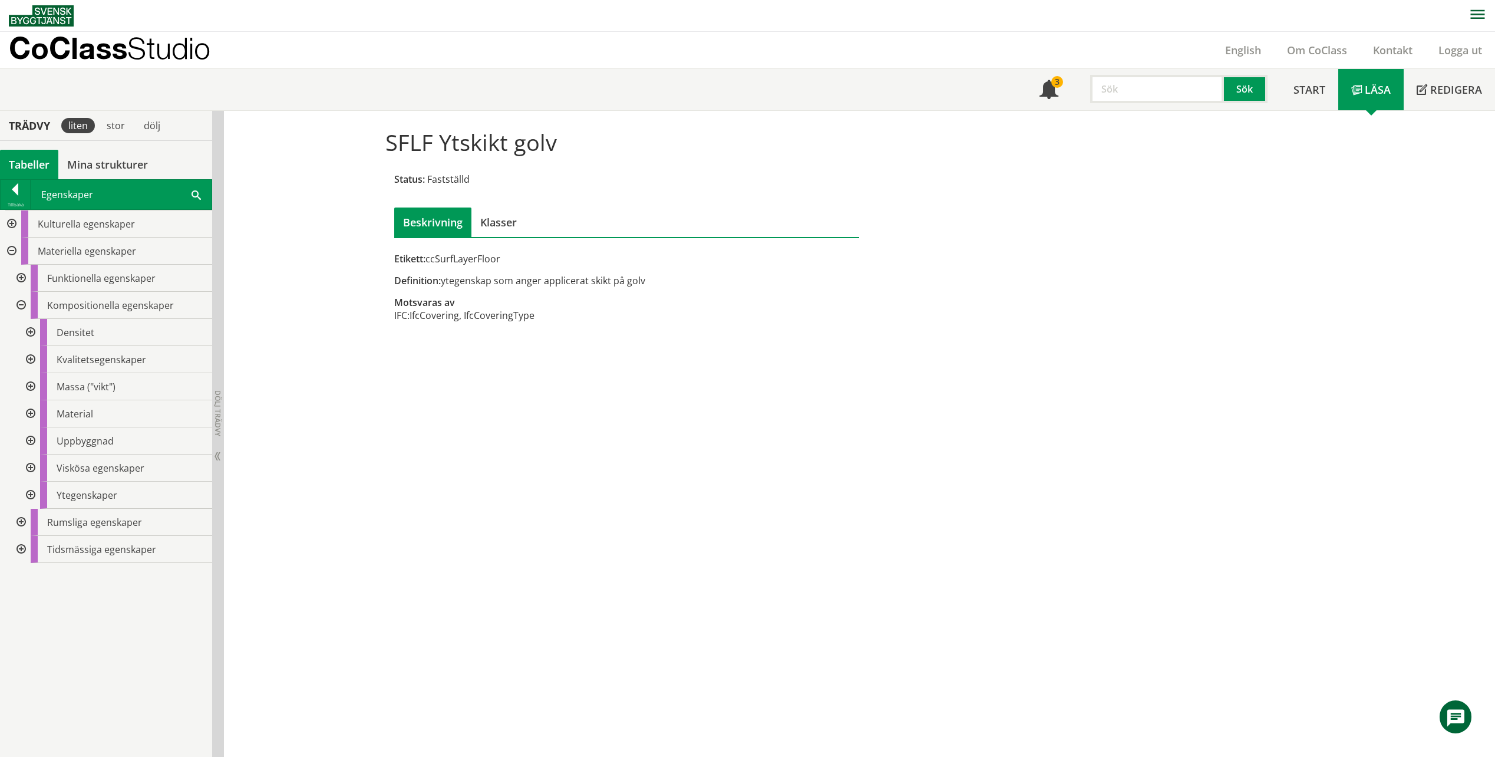
click at [37, 442] on div at bounding box center [29, 440] width 21 height 27
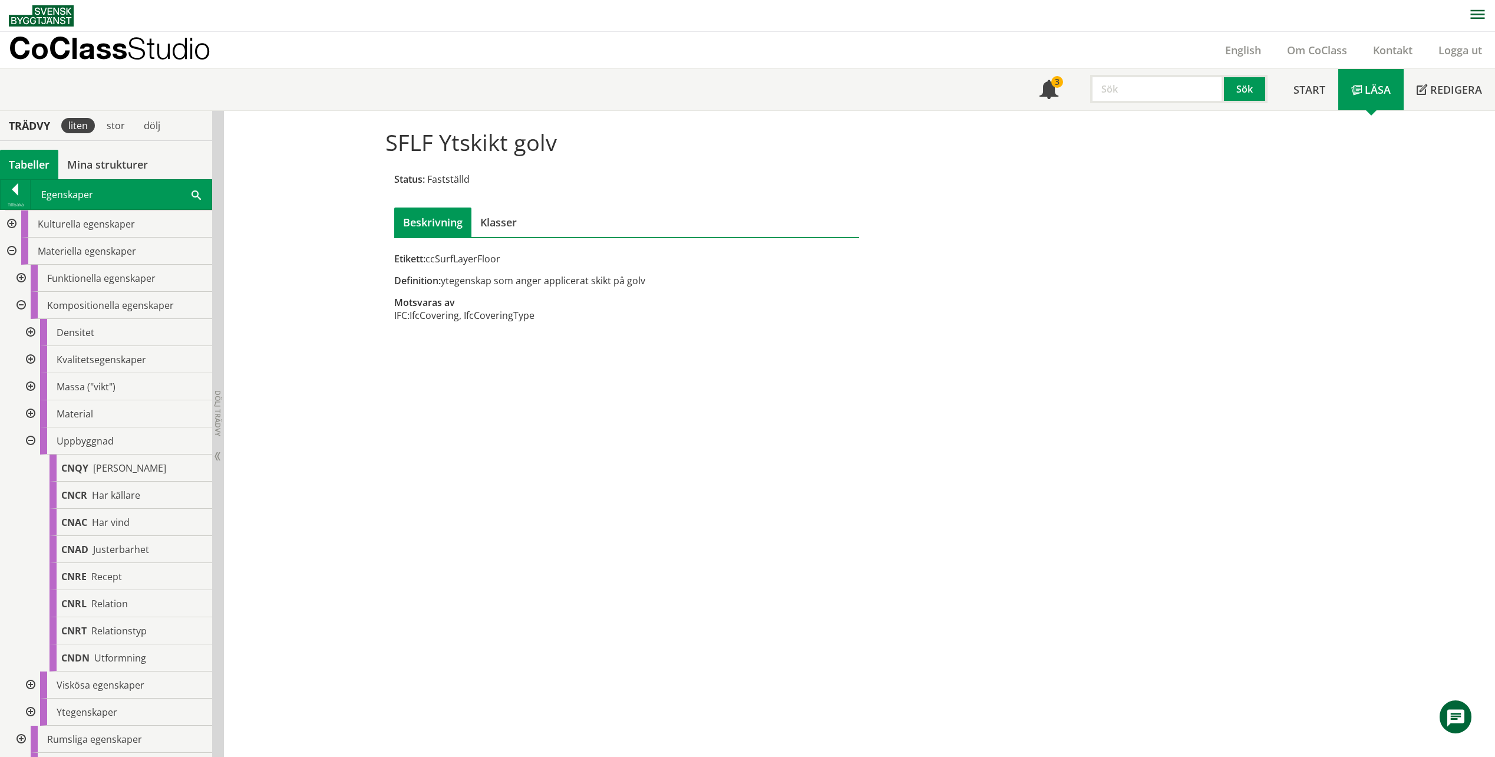
click at [37, 441] on div at bounding box center [29, 440] width 21 height 27
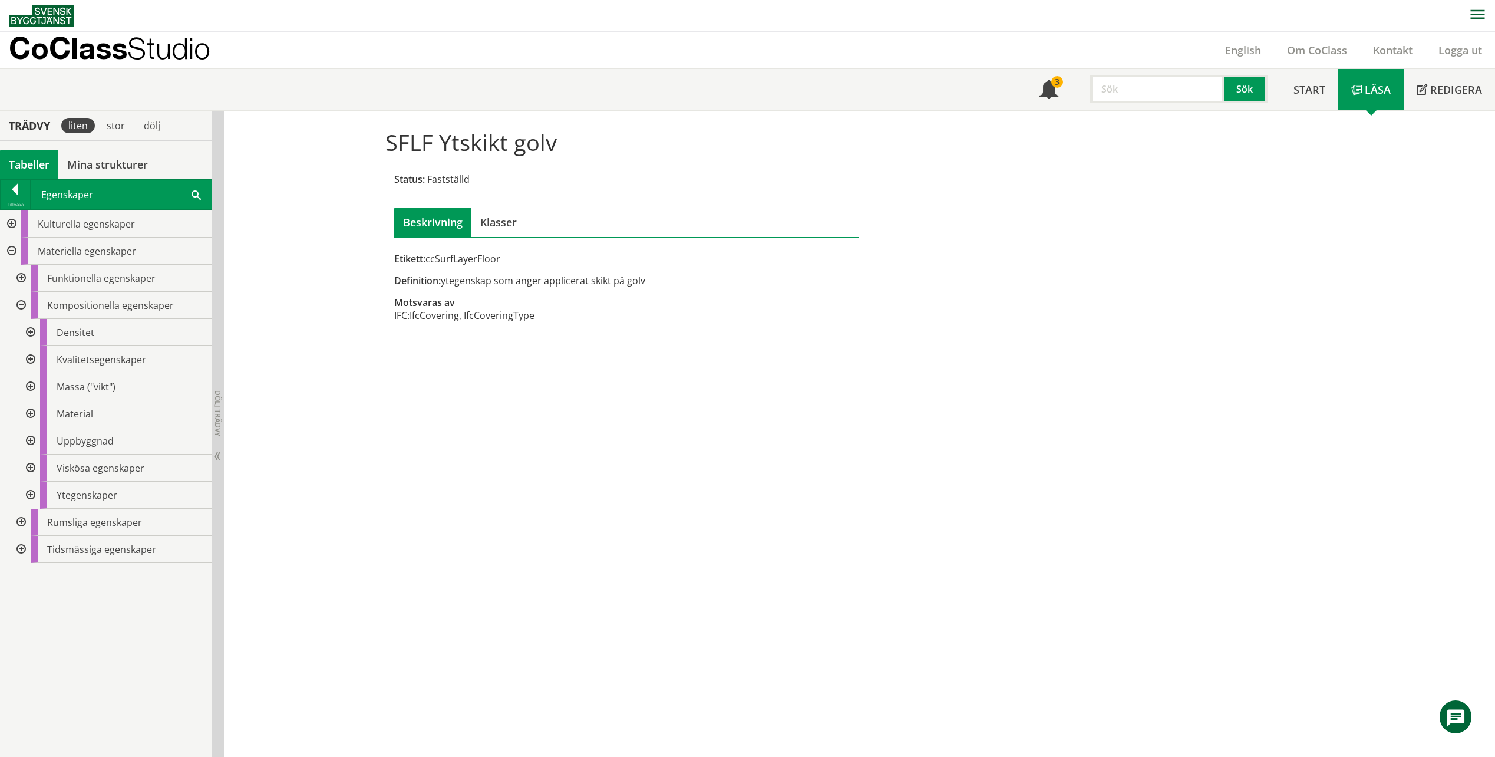
click at [17, 302] on div at bounding box center [19, 305] width 21 height 27
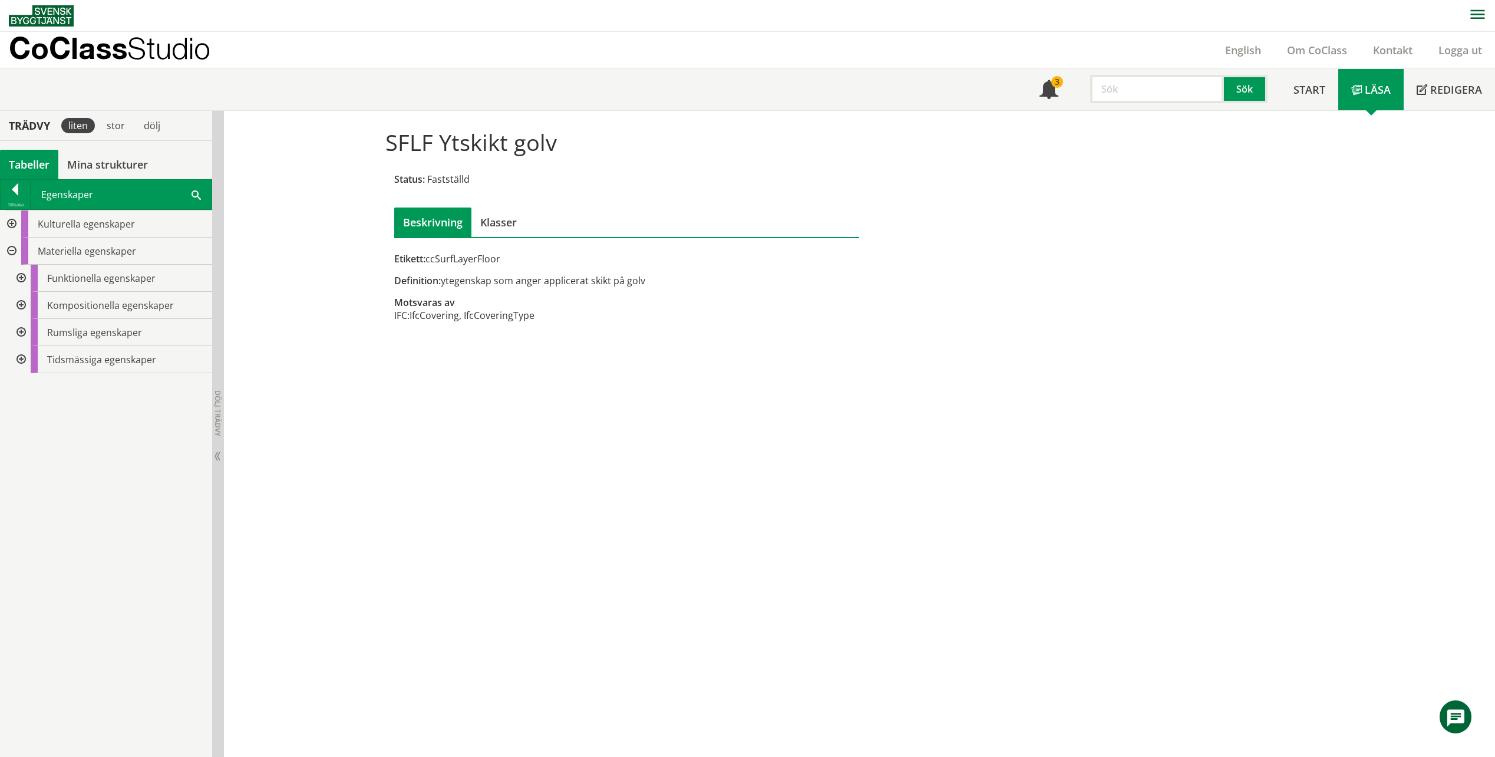
click at [21, 282] on div at bounding box center [19, 278] width 21 height 27
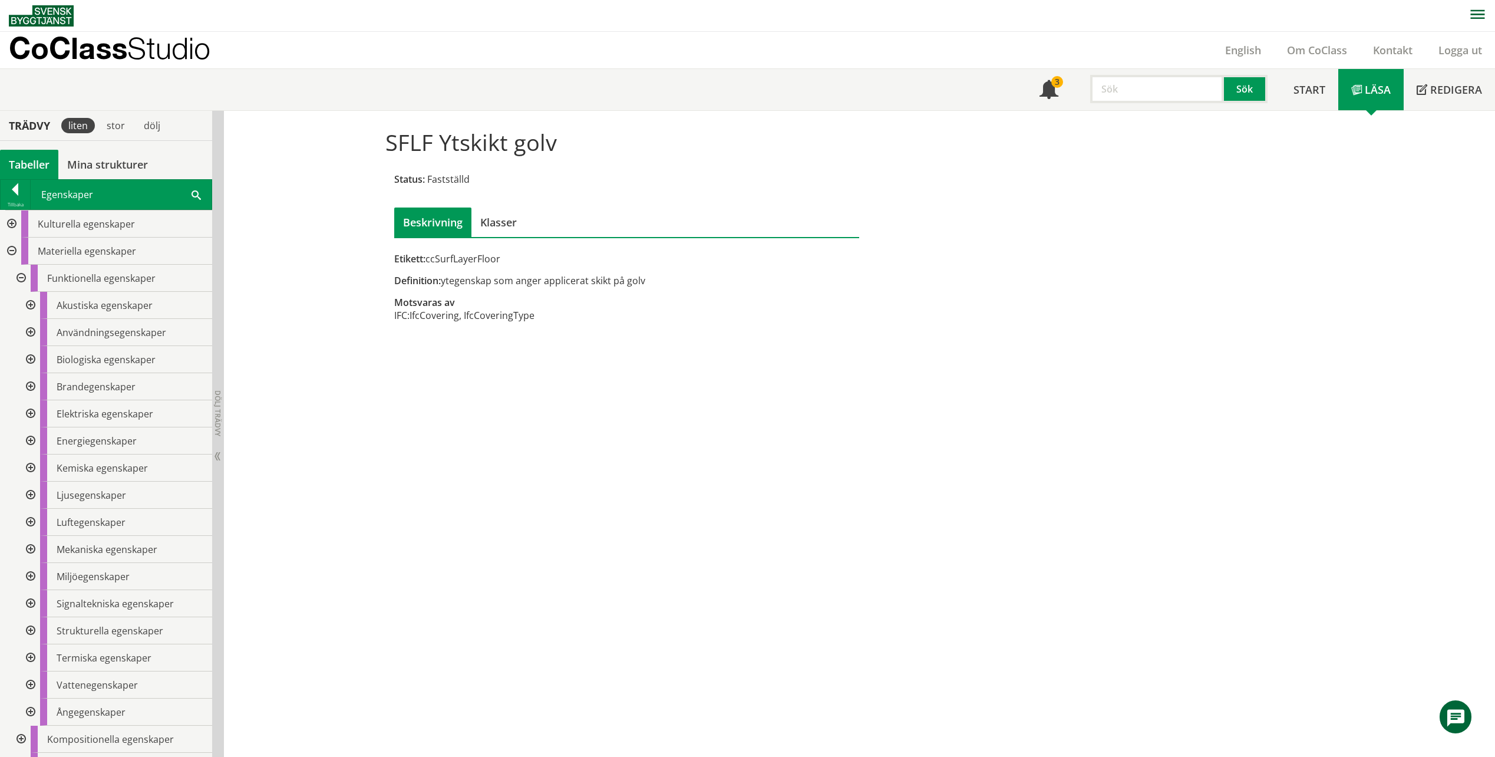
click at [21, 282] on div at bounding box center [19, 278] width 21 height 27
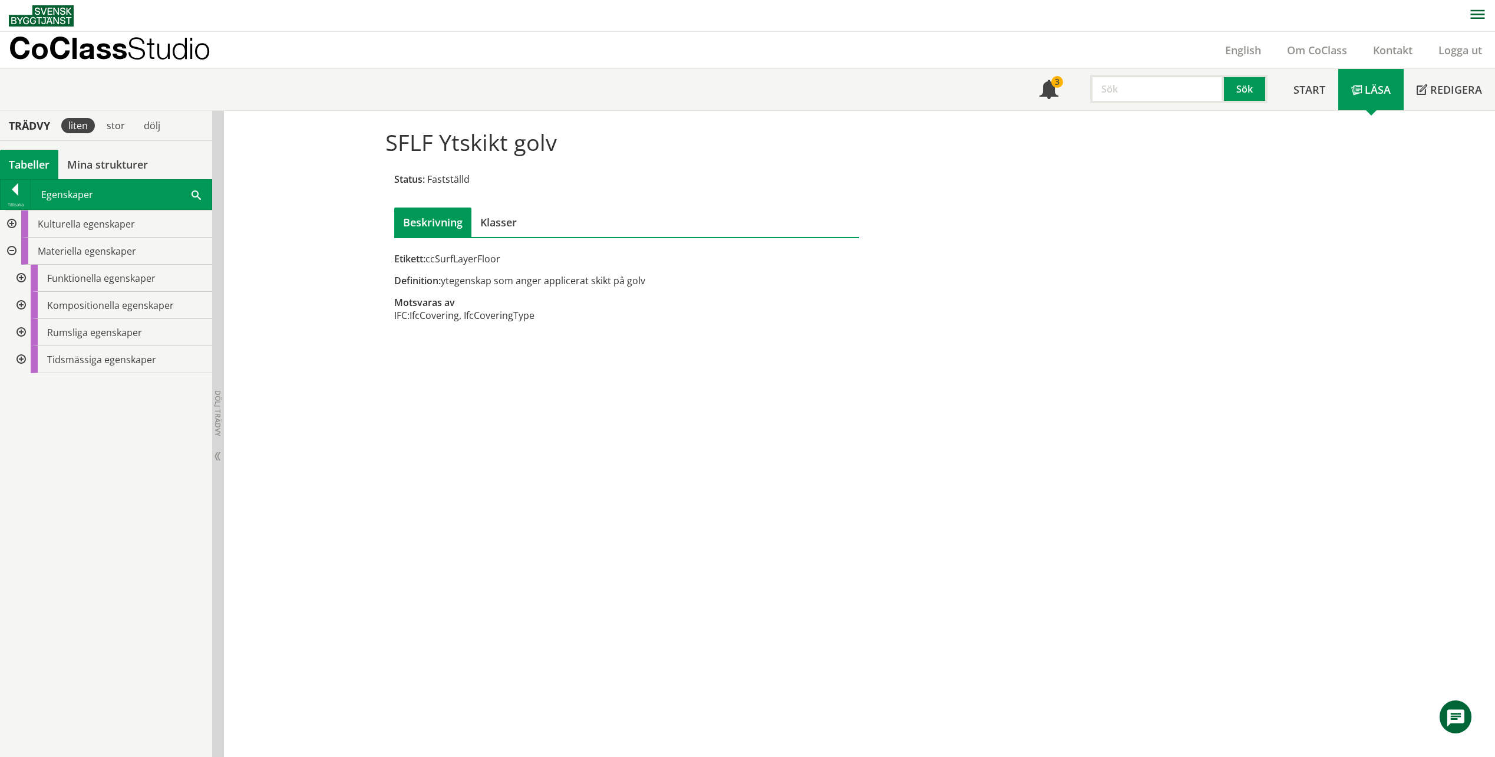
click at [24, 331] on div at bounding box center [19, 332] width 21 height 27
click at [28, 387] on div at bounding box center [29, 386] width 21 height 27
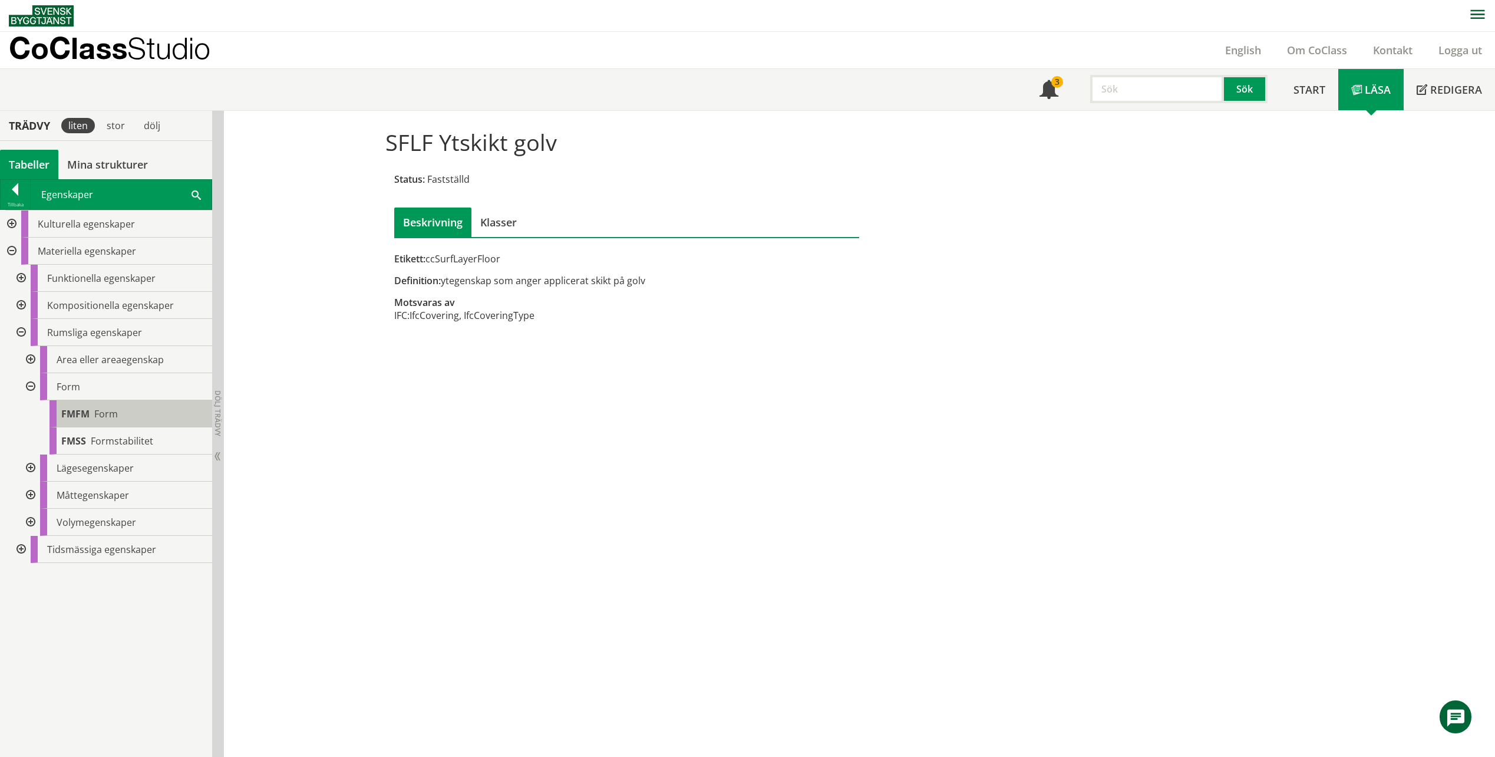
click at [133, 412] on div "FMFM Form" at bounding box center [130, 413] width 163 height 27
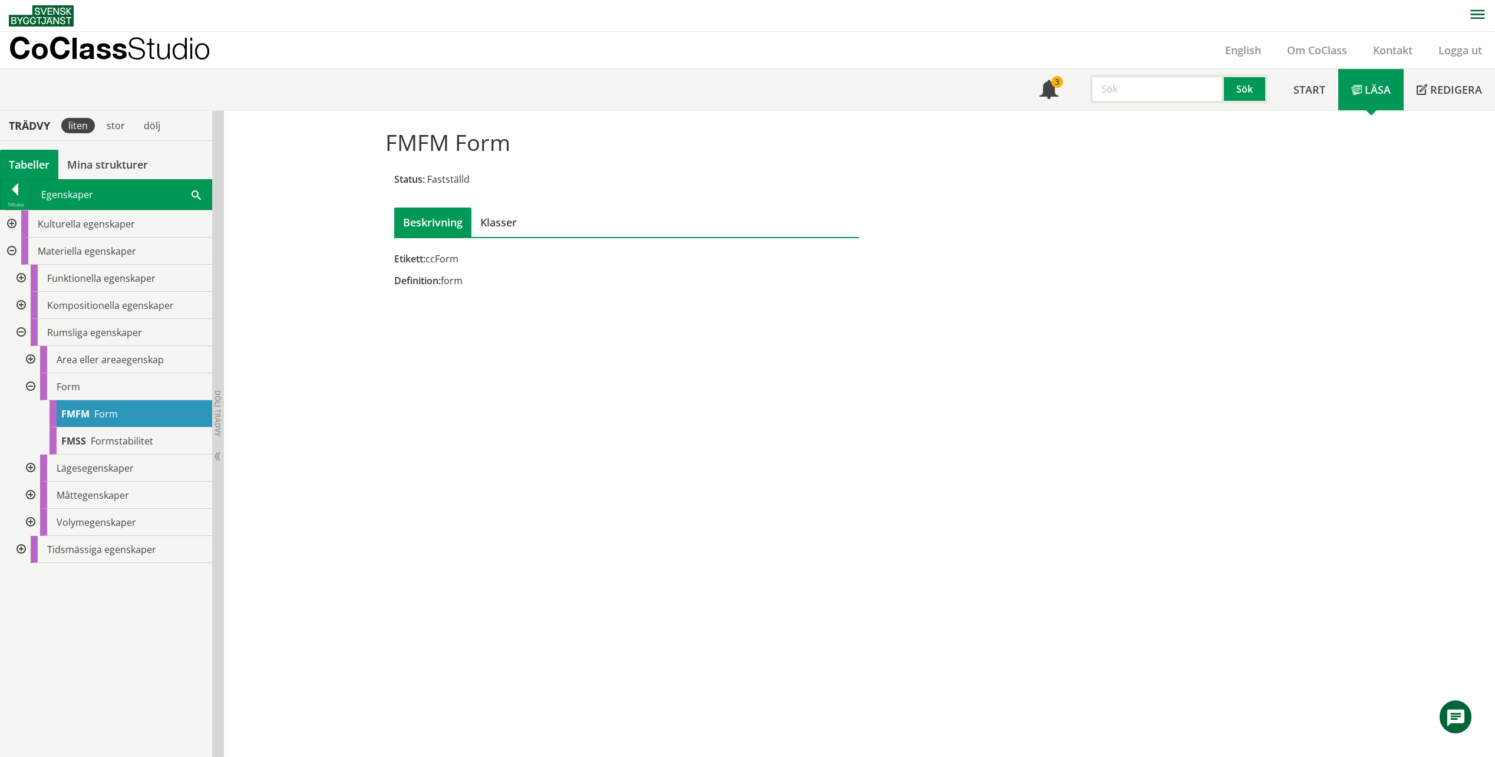
click at [26, 497] on div at bounding box center [29, 494] width 21 height 27
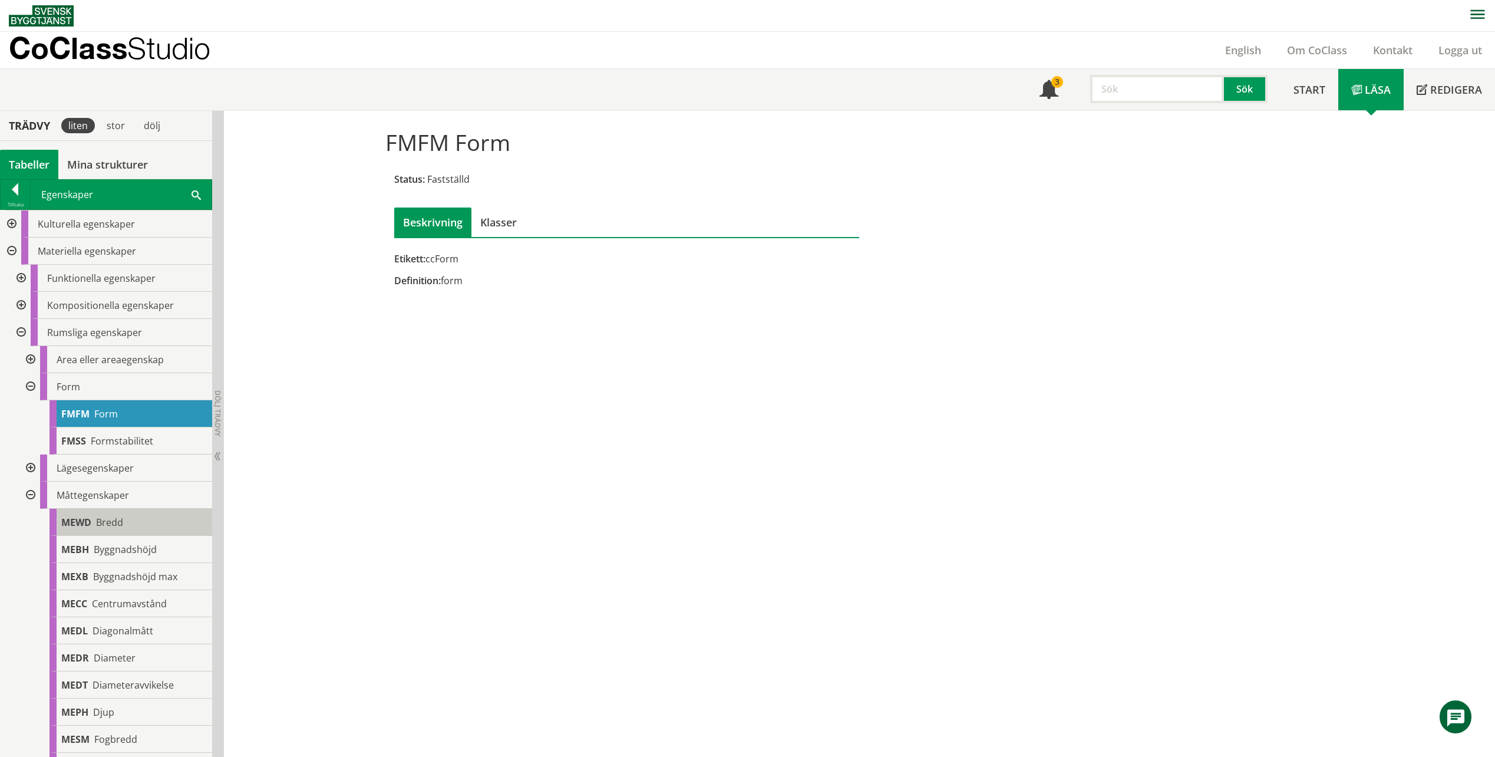
click at [121, 516] on span "Bredd" at bounding box center [109, 522] width 27 height 13
